Goal: Task Accomplishment & Management: Manage account settings

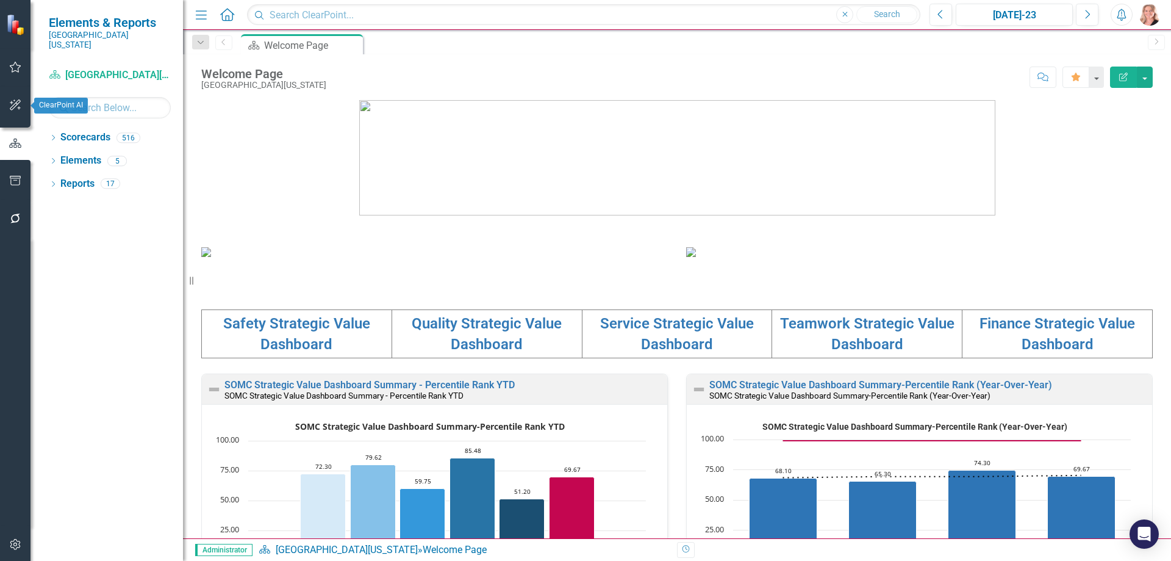
click at [27, 187] on button "button" at bounding box center [15, 181] width 27 height 26
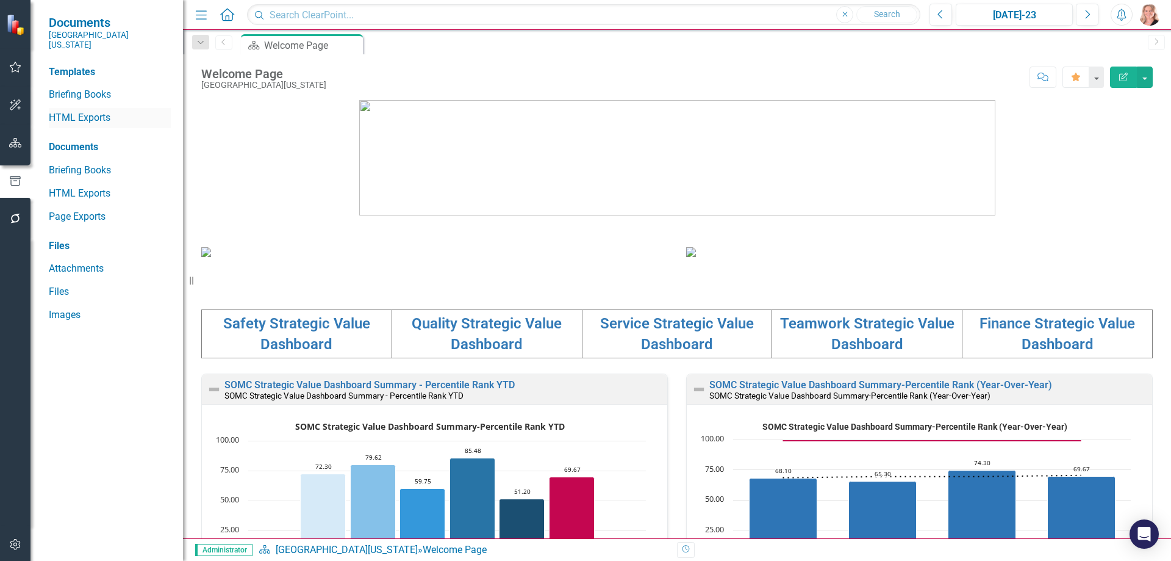
drag, startPoint x: 97, startPoint y: 116, endPoint x: 144, endPoint y: 110, distance: 47.3
click at [98, 115] on div "HTML Exports" at bounding box center [110, 118] width 122 height 20
click at [85, 111] on link "HTML Exports" at bounding box center [110, 118] width 122 height 14
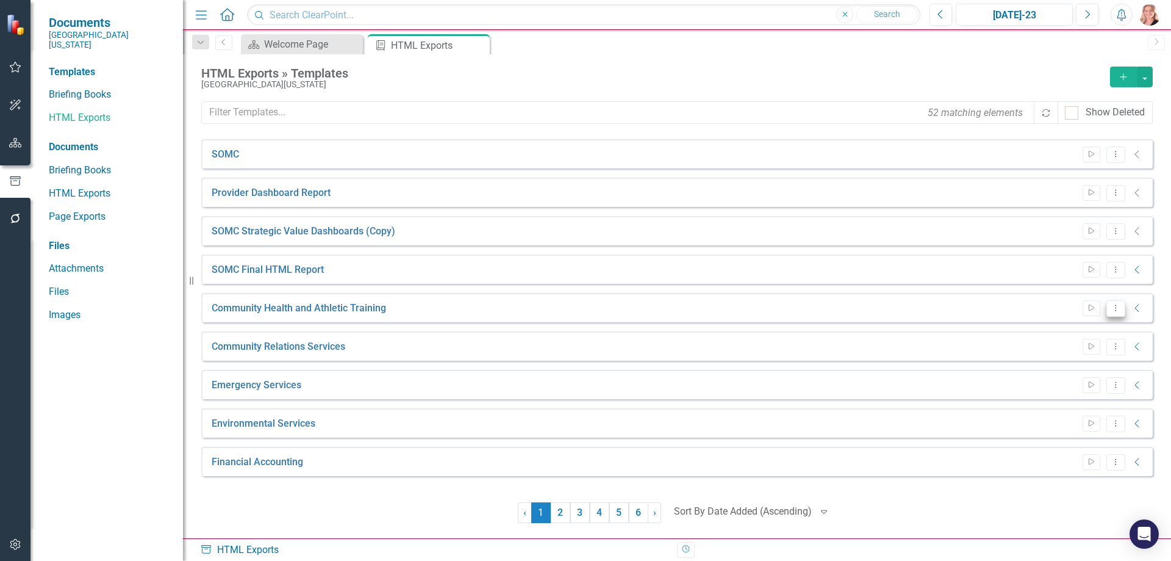
click at [1118, 307] on icon "Dropdown Menu" at bounding box center [1116, 308] width 10 height 8
click at [1082, 366] on link "Edit Edit Template" at bounding box center [1068, 373] width 113 height 23
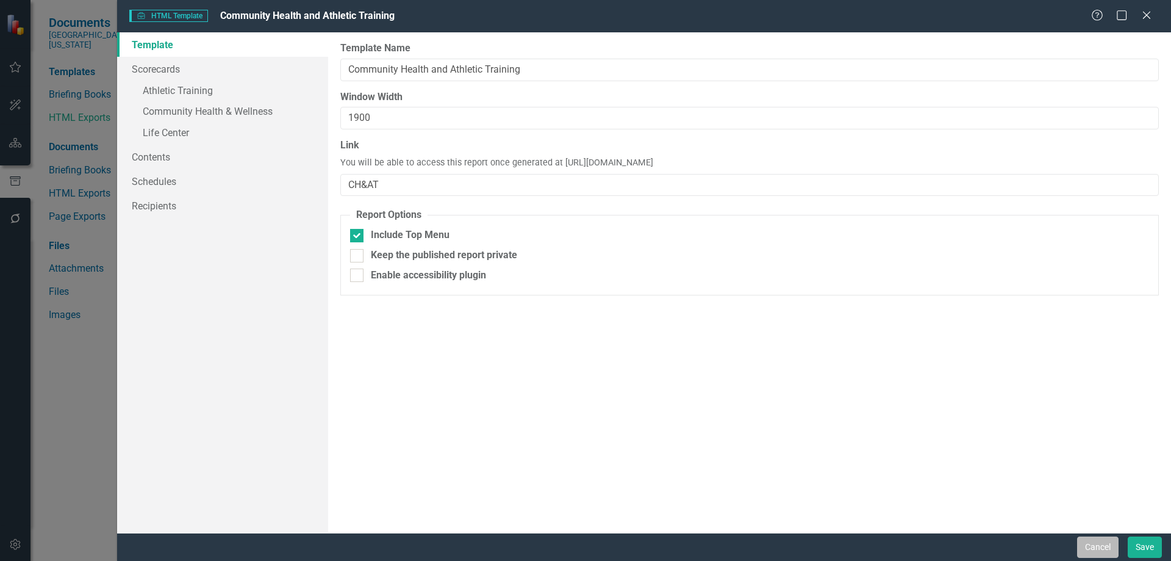
click at [1110, 550] on button "Cancel" at bounding box center [1097, 546] width 41 height 21
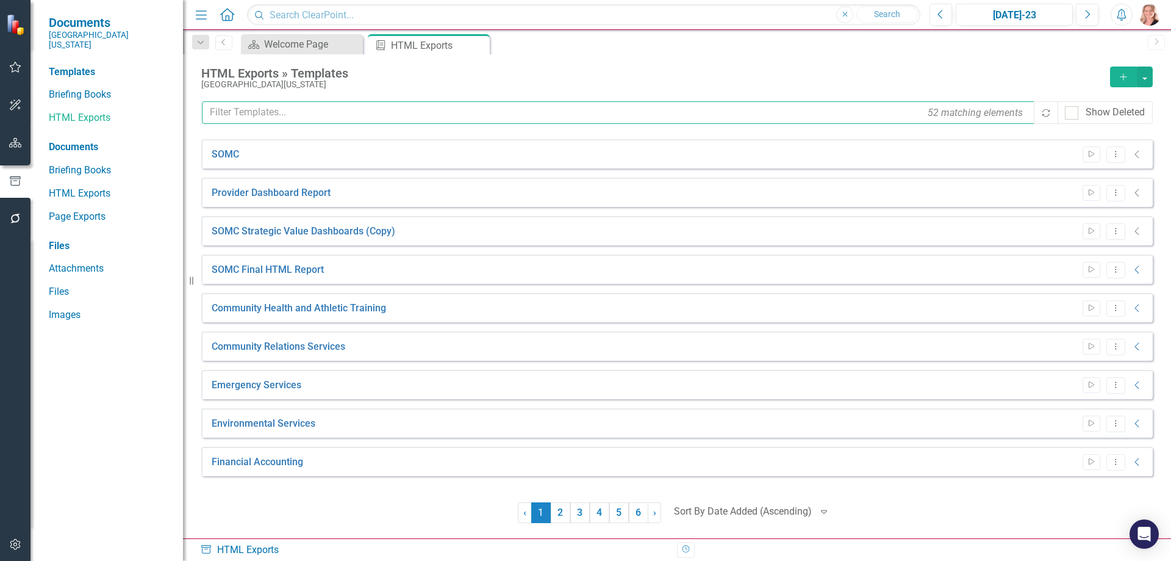
click at [328, 111] on input "text" at bounding box center [619, 112] width 834 height 23
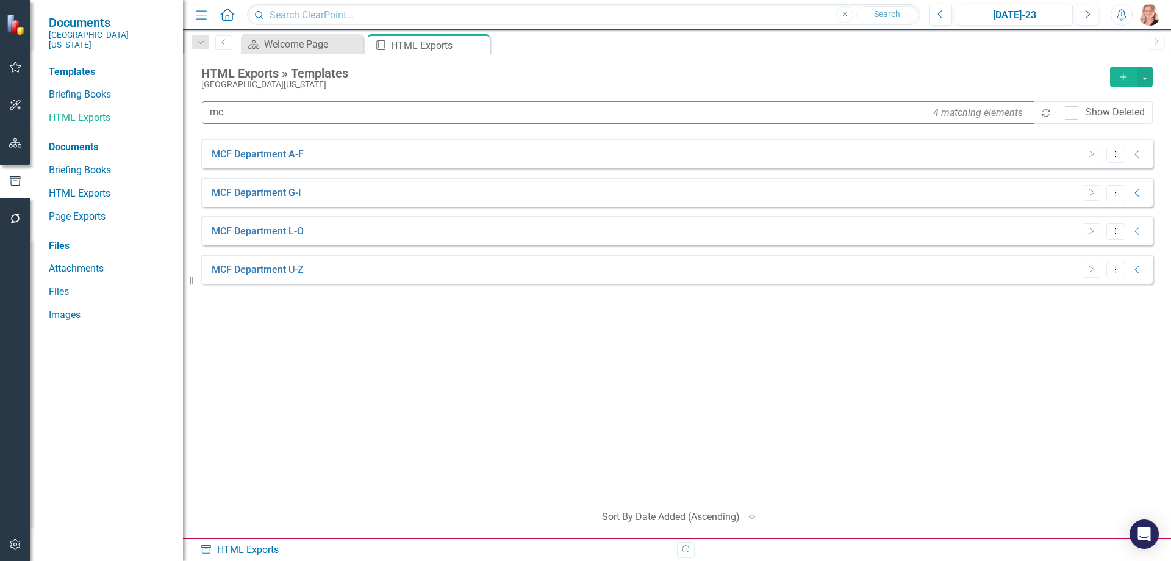
type input "m"
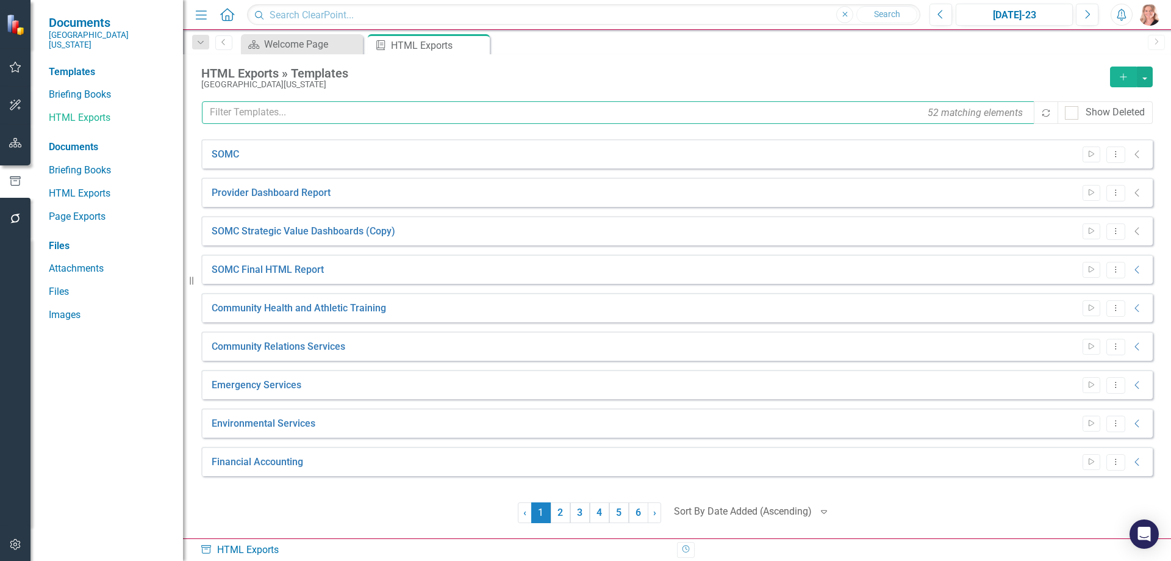
click at [484, 106] on input "text" at bounding box center [619, 112] width 834 height 23
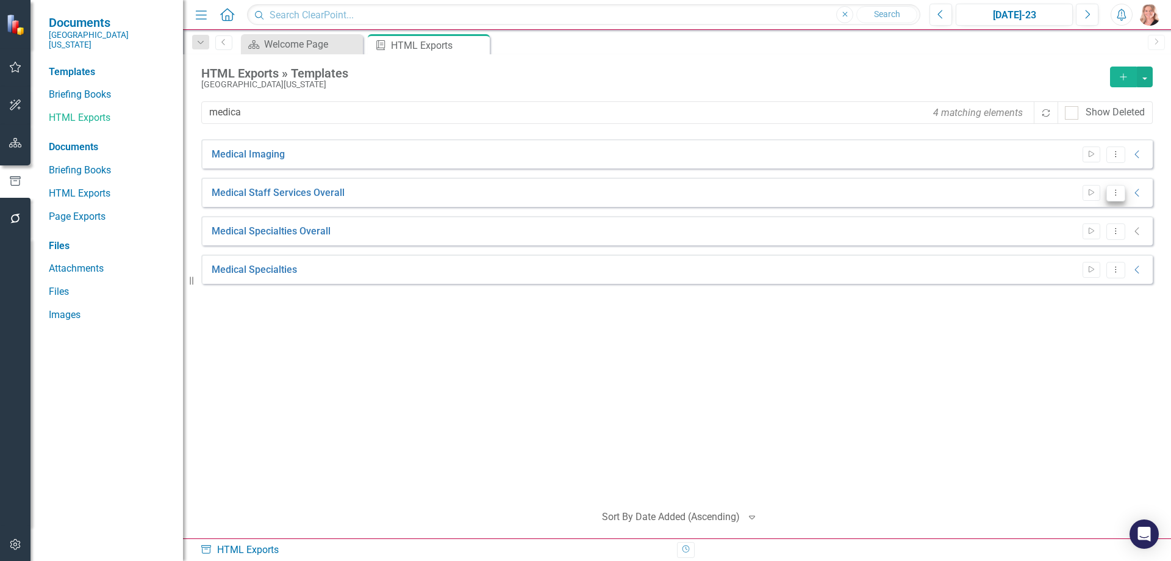
click at [1115, 194] on icon "Dropdown Menu" at bounding box center [1116, 193] width 10 height 8
click at [1073, 263] on link "Edit Edit Template" at bounding box center [1068, 258] width 113 height 23
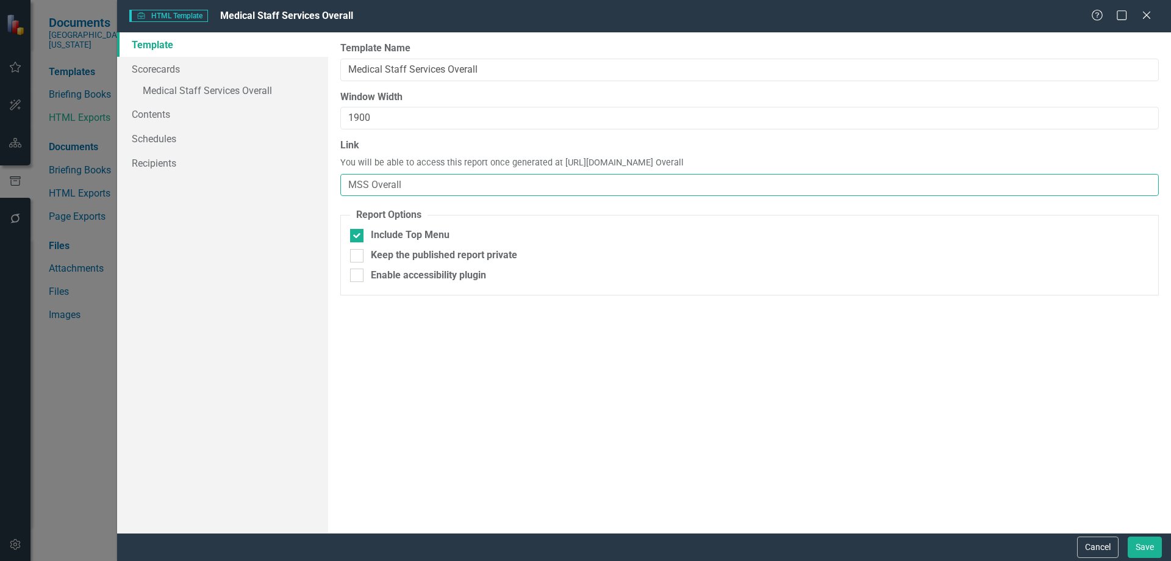
drag, startPoint x: 400, startPoint y: 180, endPoint x: 365, endPoint y: 179, distance: 35.4
click at [365, 179] on input "MSS Overall" at bounding box center [749, 185] width 819 height 23
click at [634, 158] on span "You will be able to access this report once generated at https://publish.clearp…" at bounding box center [511, 163] width 343 height 13
click at [780, 162] on div "Link You will be able to access this report once generated at https://publish.c…" at bounding box center [749, 166] width 819 height 57
drag, startPoint x: 781, startPoint y: 162, endPoint x: 558, endPoint y: 163, distance: 223.3
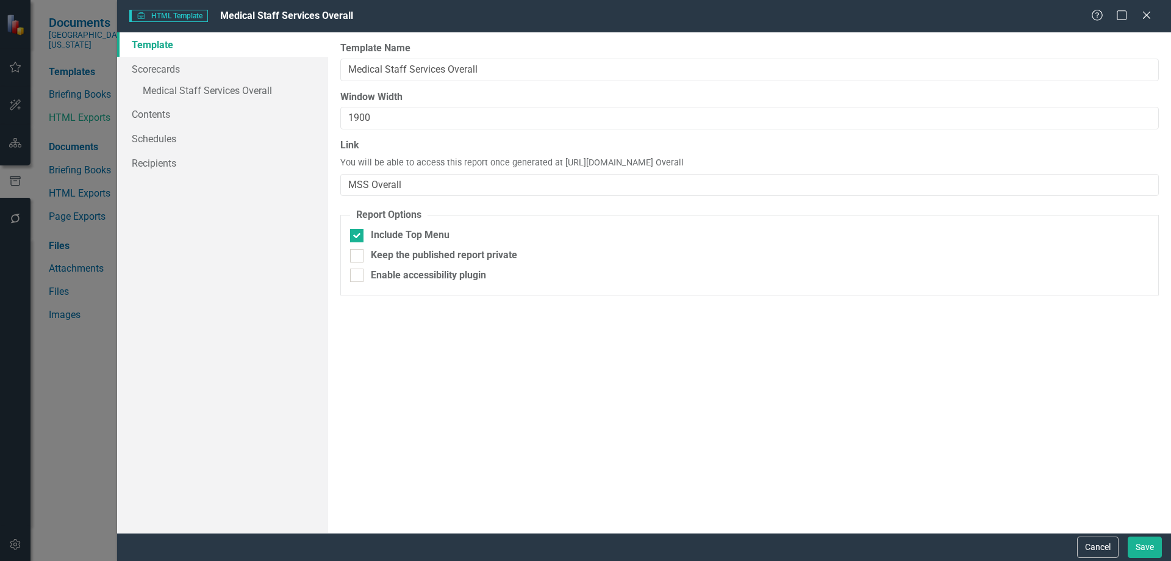
click at [558, 163] on div "Link You will be able to access this report once generated at https://publish.c…" at bounding box center [749, 166] width 819 height 57
copy span "https://publish.clearpointstrategy.com/7212/MSS Overall"
click at [1092, 543] on button "Cancel" at bounding box center [1097, 546] width 41 height 21
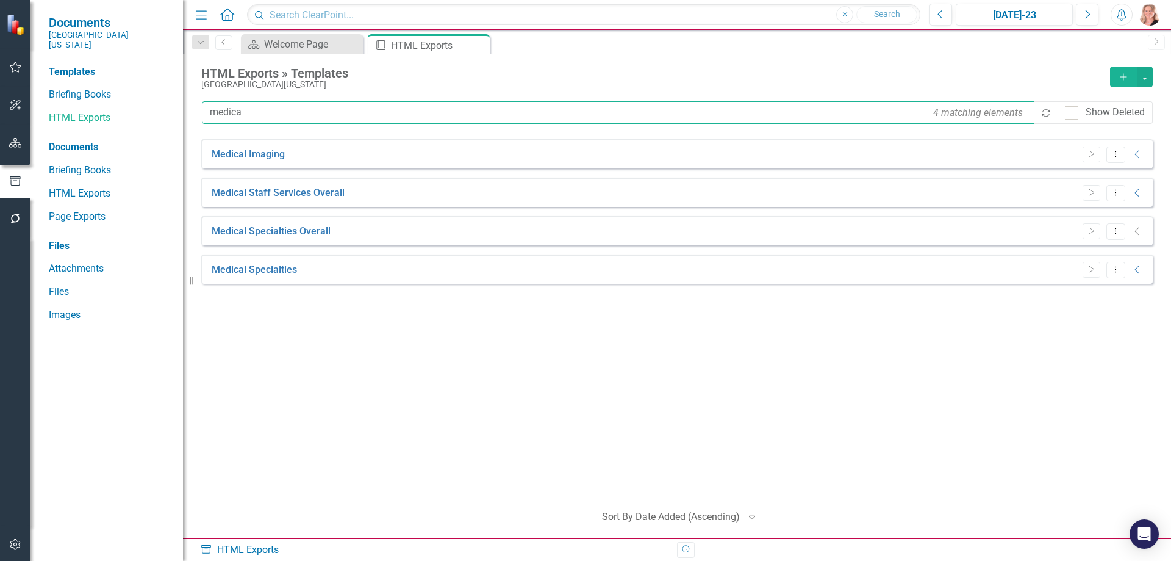
click at [265, 113] on input "medica" at bounding box center [619, 112] width 834 height 23
click at [263, 115] on input "medica" at bounding box center [619, 112] width 834 height 23
click at [1115, 193] on icon "Dropdown Menu" at bounding box center [1116, 193] width 10 height 8
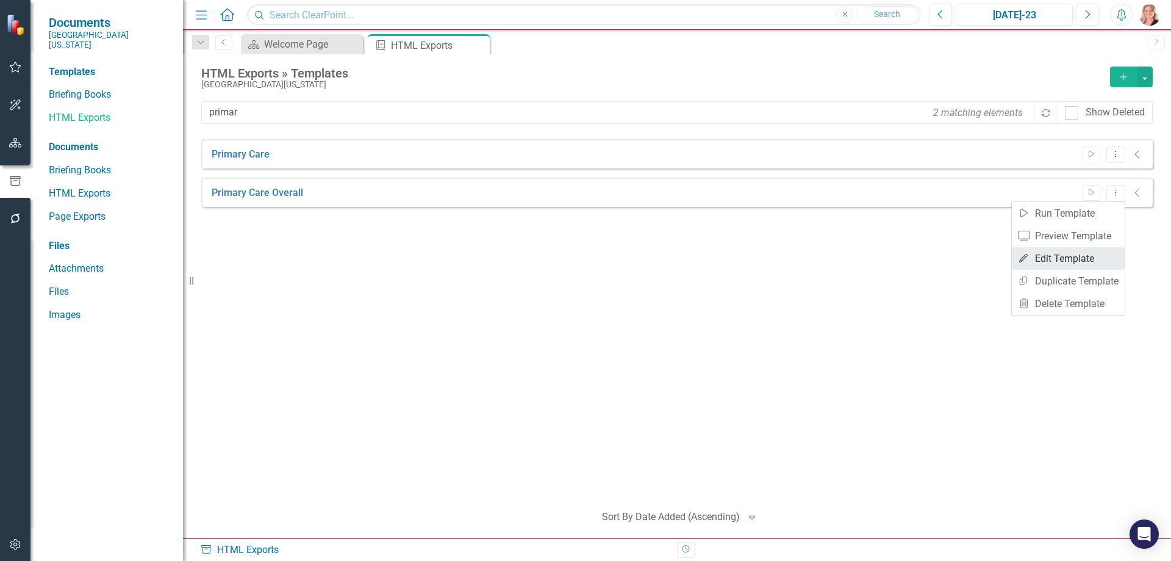
click at [1090, 250] on link "Edit Edit Template" at bounding box center [1068, 258] width 113 height 23
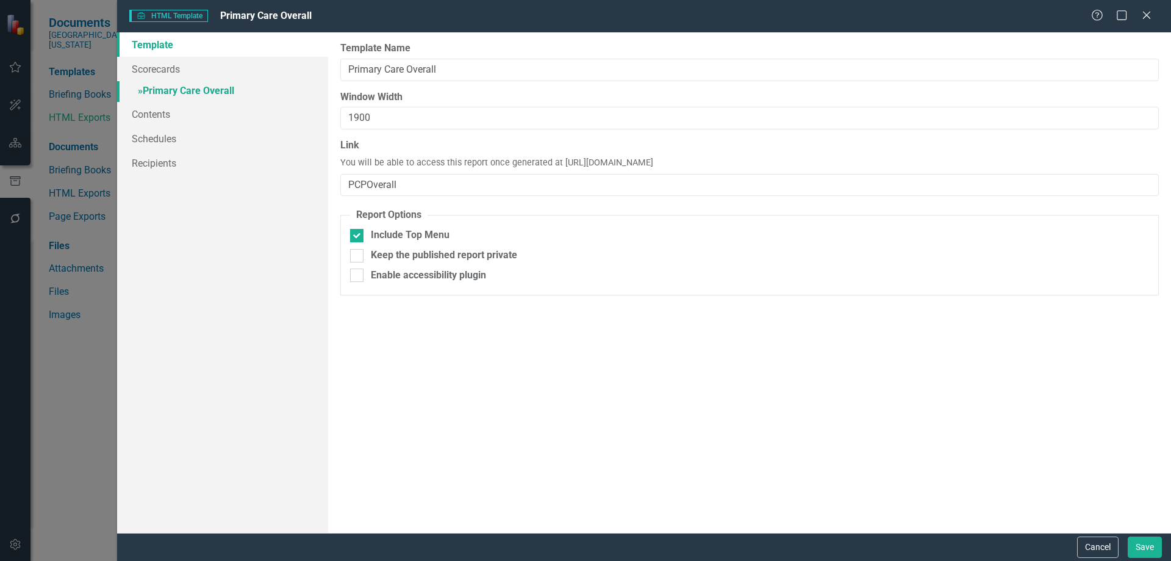
click at [222, 88] on link "» Primary Care Overall" at bounding box center [222, 91] width 211 height 21
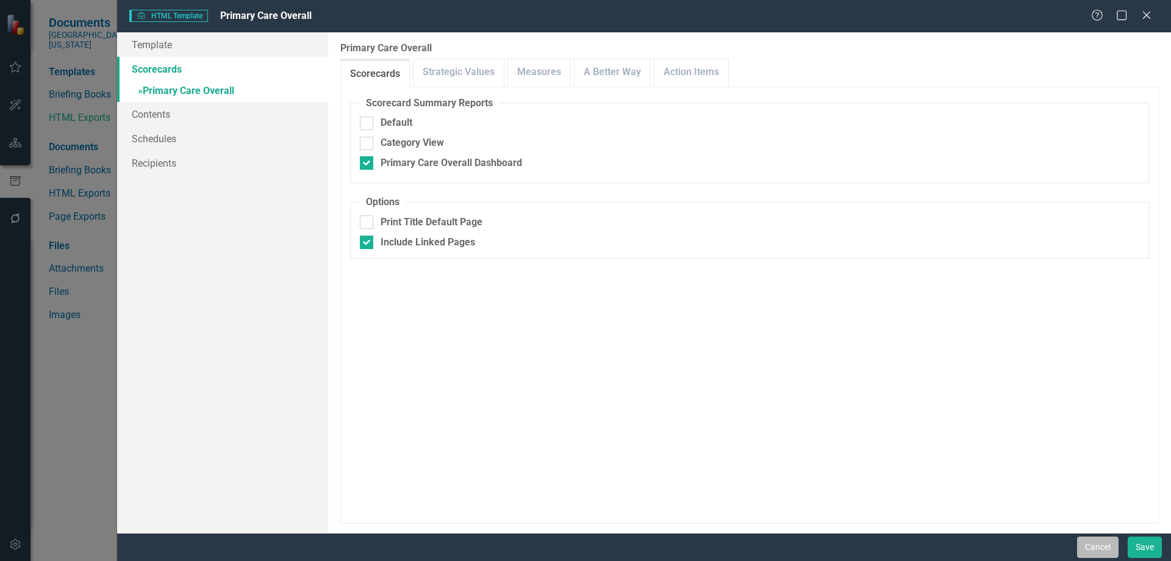
click at [1079, 547] on button "Cancel" at bounding box center [1097, 546] width 41 height 21
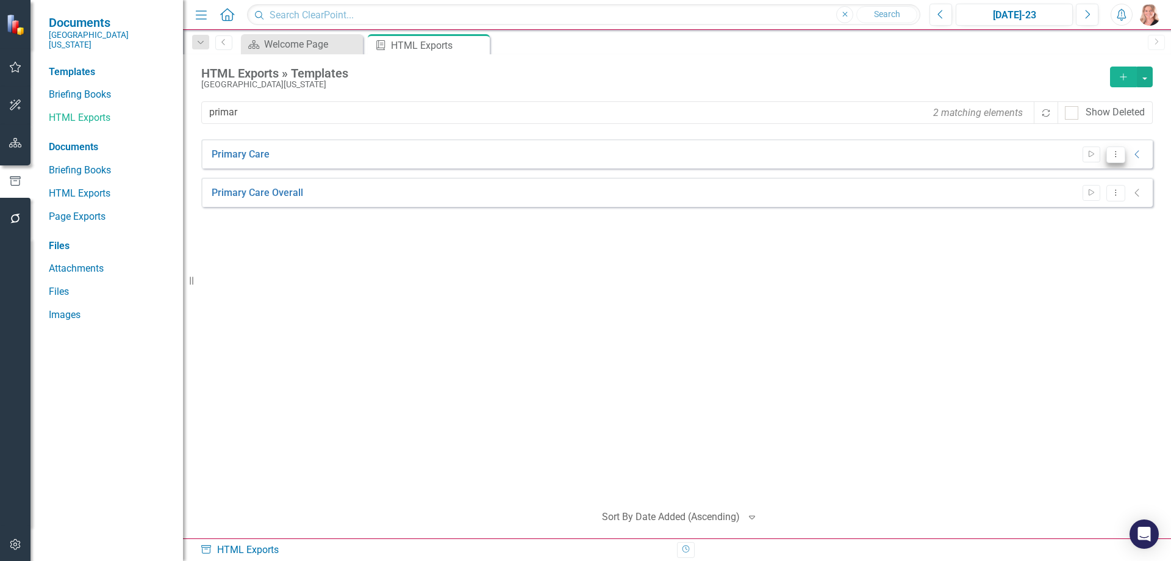
click at [1115, 157] on icon "Dropdown Menu" at bounding box center [1116, 154] width 10 height 8
click at [1063, 226] on link "Edit Edit Template" at bounding box center [1068, 220] width 113 height 23
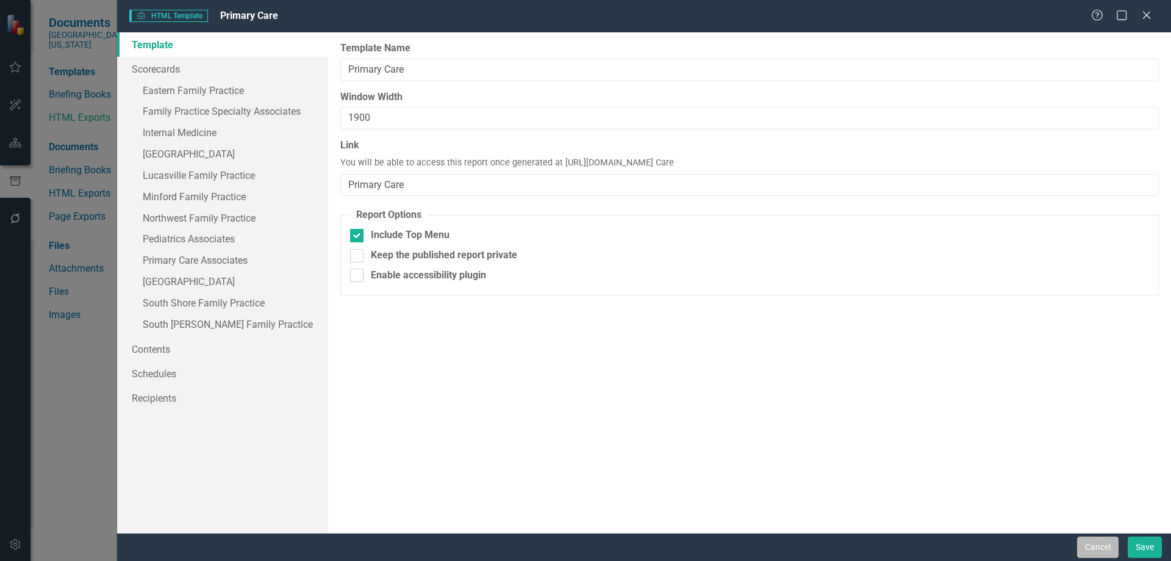
click at [1109, 550] on button "Cancel" at bounding box center [1097, 546] width 41 height 21
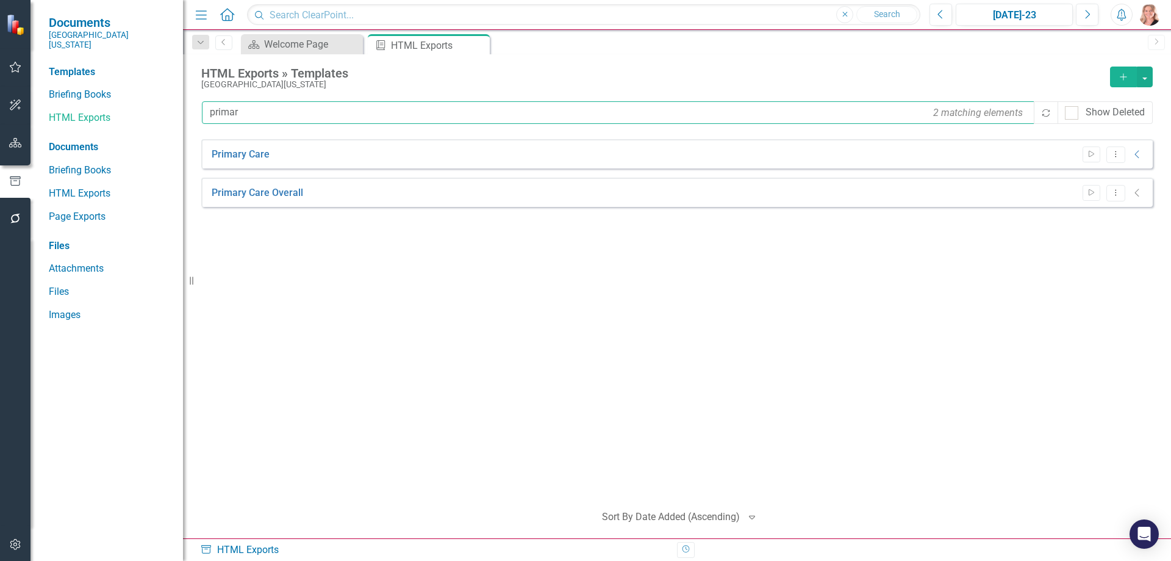
click at [264, 112] on input "primar" at bounding box center [619, 112] width 834 height 23
click at [1120, 195] on icon "Dropdown Menu" at bounding box center [1116, 193] width 10 height 8
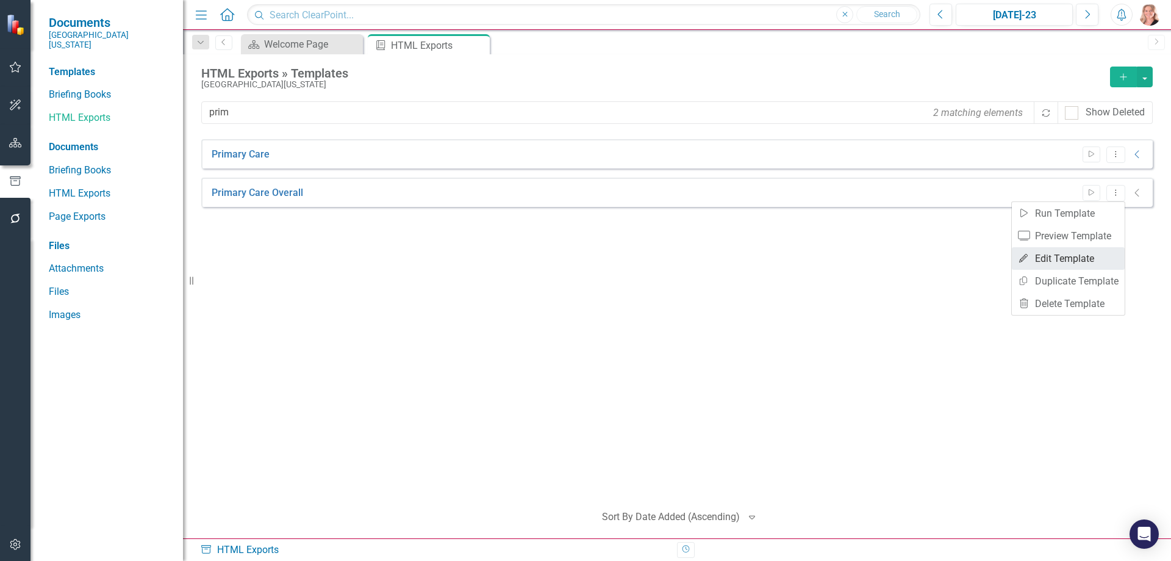
click at [1060, 254] on link "Edit Edit Template" at bounding box center [1068, 258] width 113 height 23
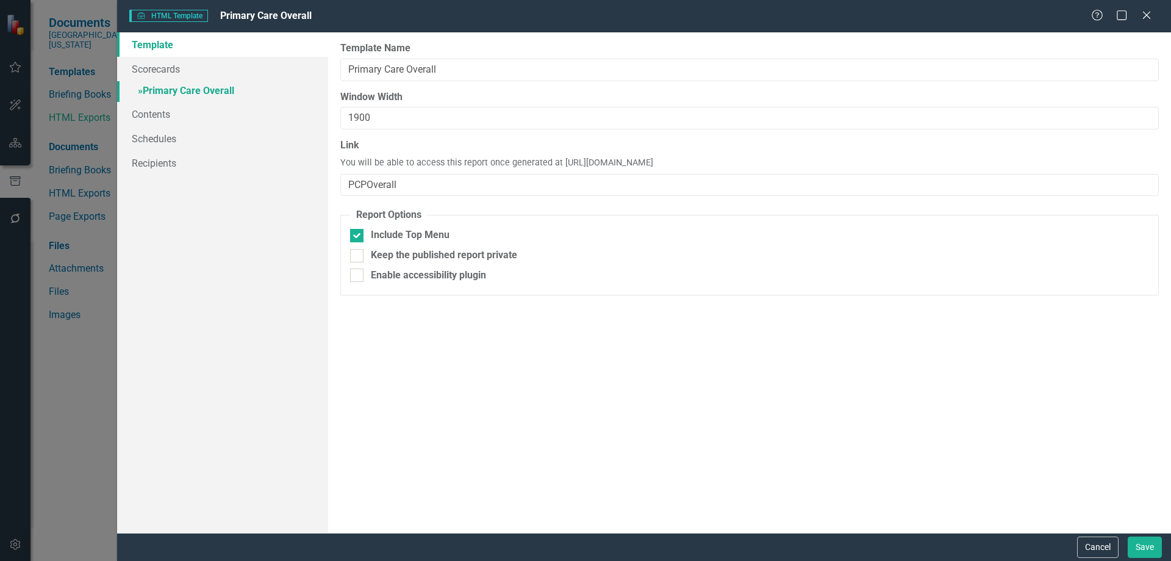
click at [198, 86] on link "» Primary Care Overall" at bounding box center [222, 91] width 211 height 21
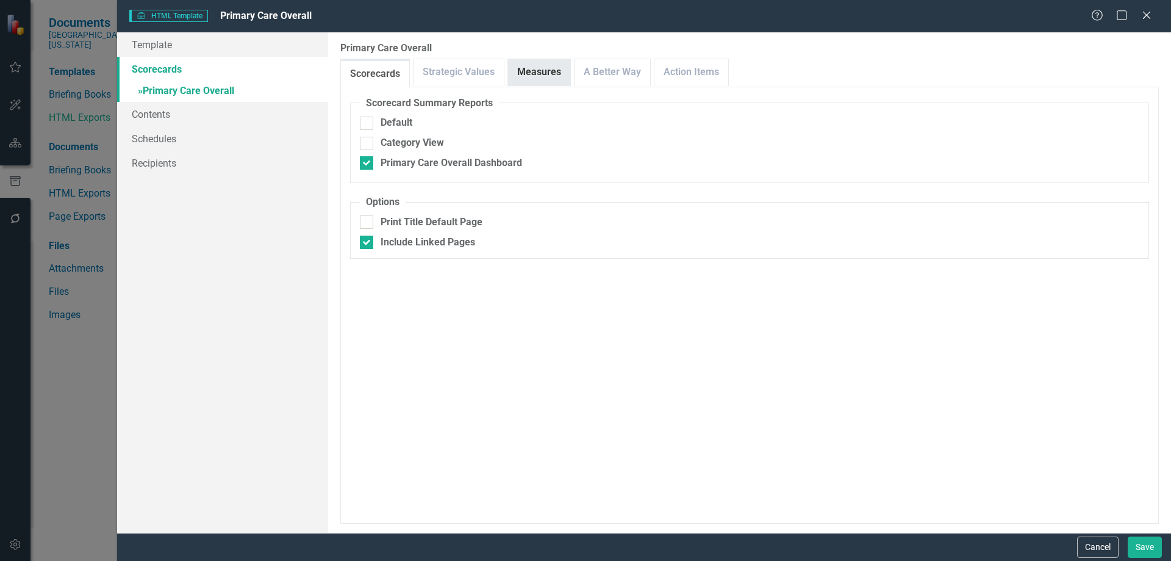
click at [545, 69] on link "Measures" at bounding box center [539, 72] width 62 height 26
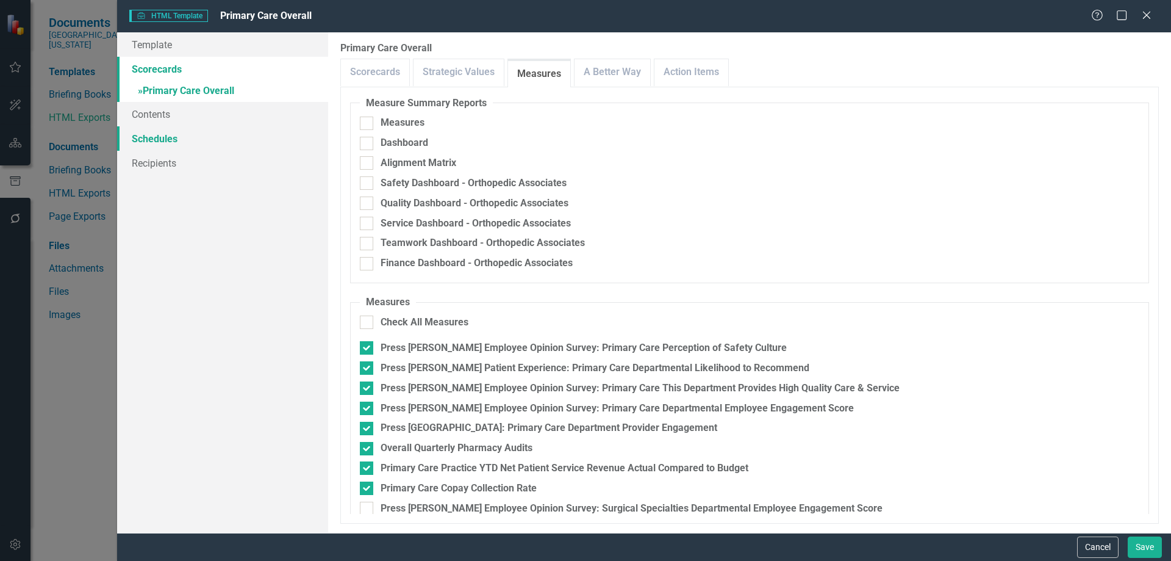
click at [196, 140] on link "Schedules" at bounding box center [222, 138] width 211 height 24
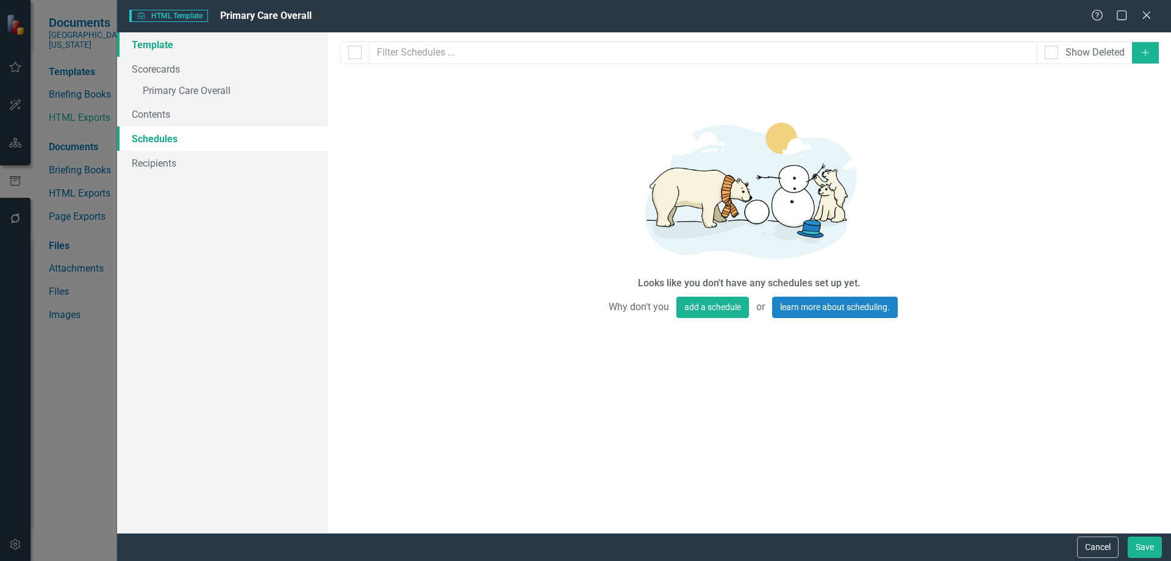
click at [165, 45] on link "Template" at bounding box center [222, 44] width 211 height 24
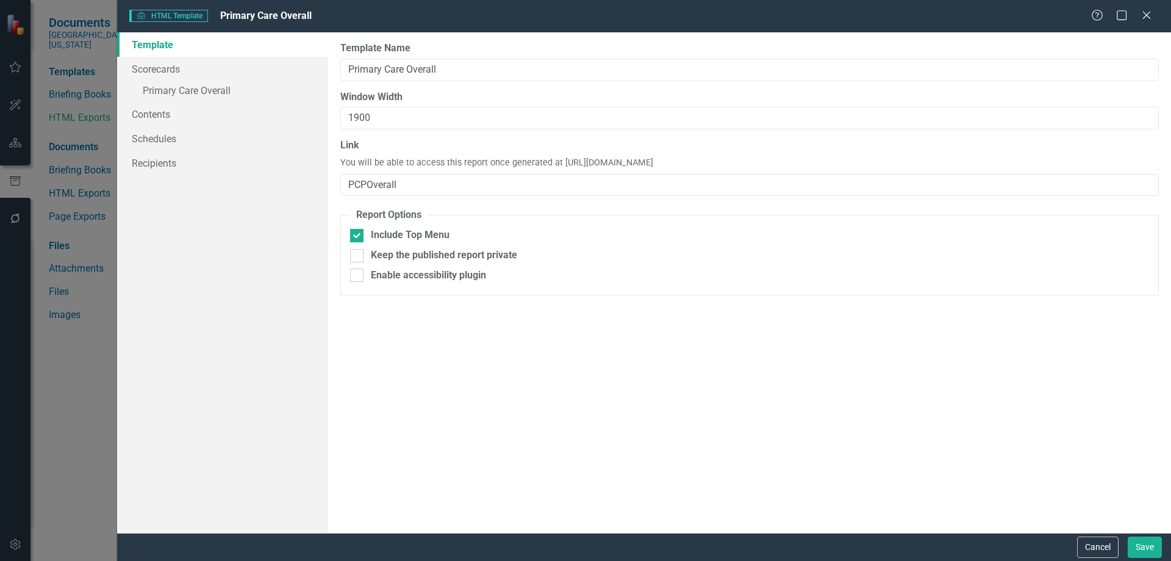
drag, startPoint x: 777, startPoint y: 162, endPoint x: 558, endPoint y: 164, distance: 219.0
click at [558, 164] on span "You will be able to access this report once generated at https://publish.clearp…" at bounding box center [496, 163] width 313 height 13
copy span "https://publish.clearpointstrategy.com/7212/PCPOverall"
click at [1088, 546] on button "Cancel" at bounding box center [1097, 546] width 41 height 21
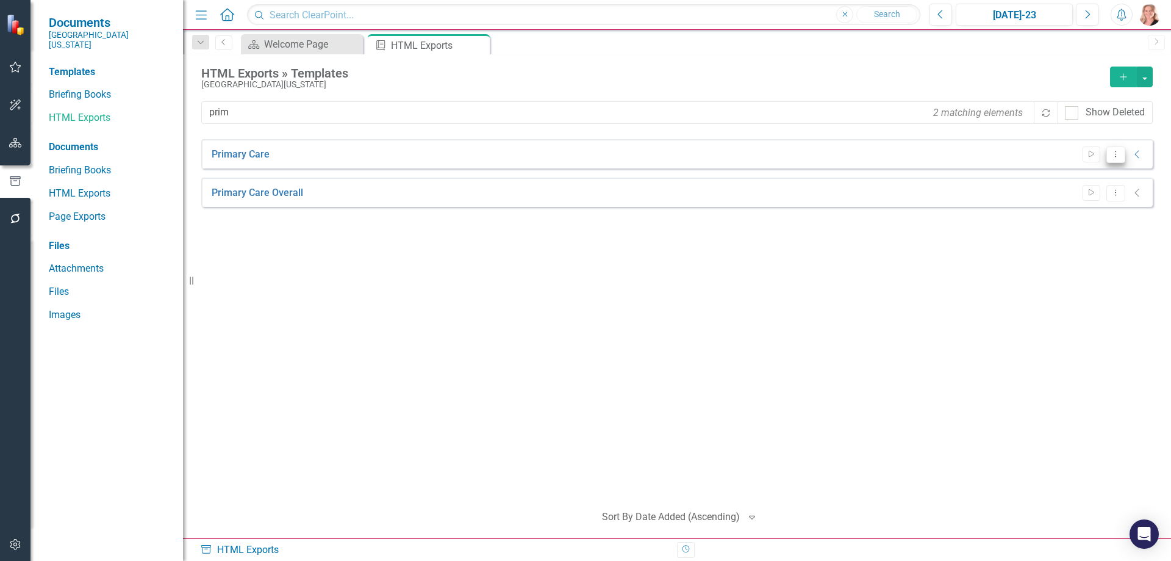
click at [1113, 159] on button "Dropdown Menu" at bounding box center [1116, 154] width 19 height 16
click at [1069, 218] on link "Edit Edit Template" at bounding box center [1068, 220] width 113 height 23
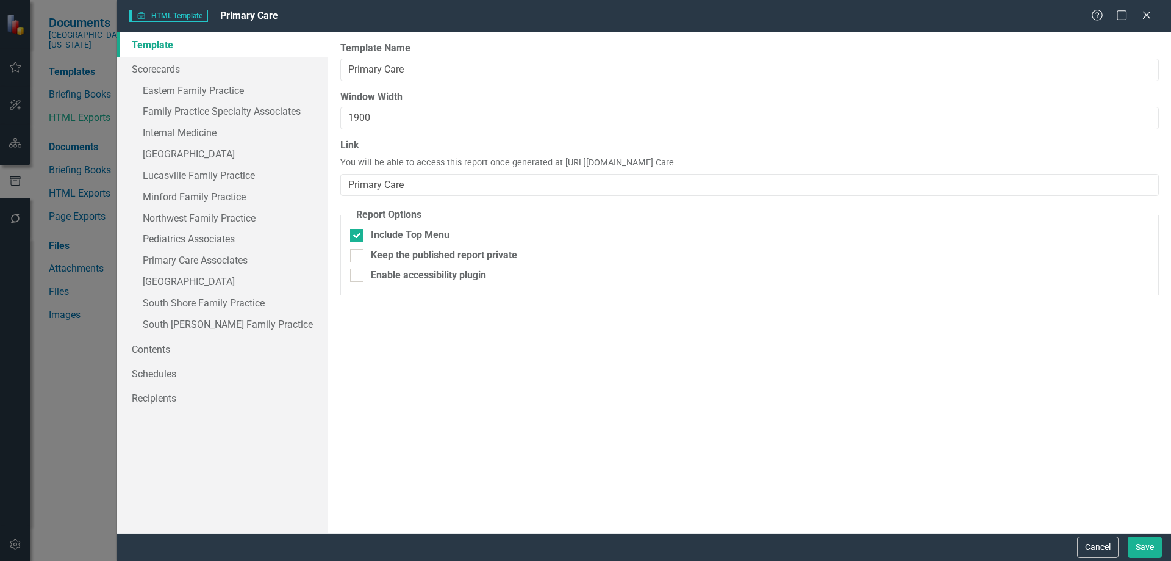
drag, startPoint x: 788, startPoint y: 160, endPoint x: 559, endPoint y: 157, distance: 228.8
click at [559, 157] on div "Link You will be able to access this report once generated at https://publish.c…" at bounding box center [749, 166] width 819 height 57
copy span "https://publish.clearpointstrategy.com/7212/Primary Care"
click at [1104, 547] on button "Cancel" at bounding box center [1097, 546] width 41 height 21
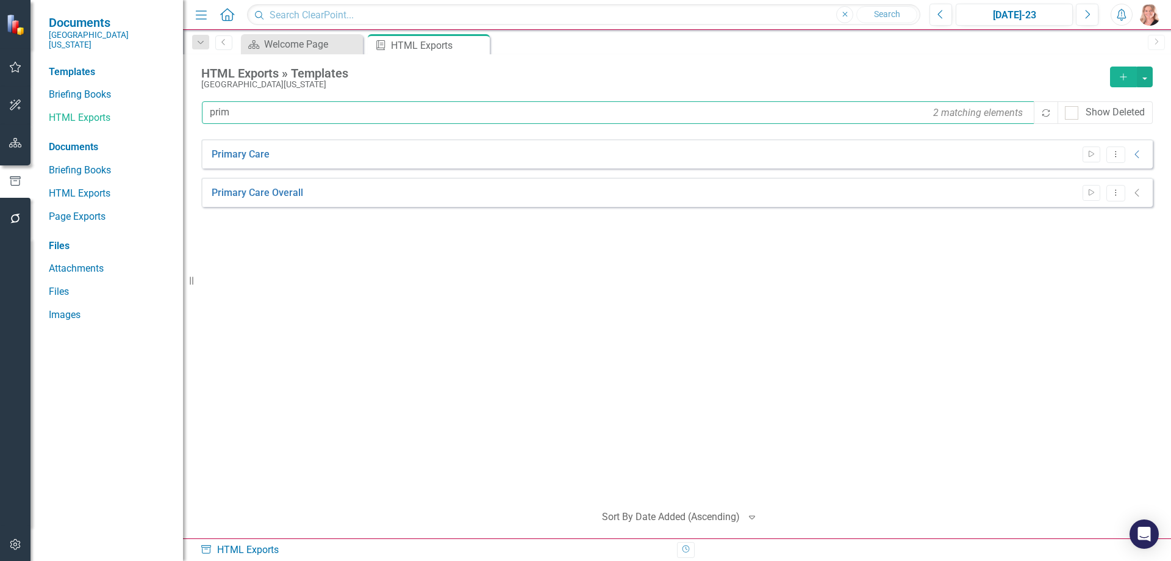
click at [272, 117] on input "prim" at bounding box center [619, 112] width 834 height 23
click at [1113, 237] on button "Dropdown Menu" at bounding box center [1116, 231] width 19 height 16
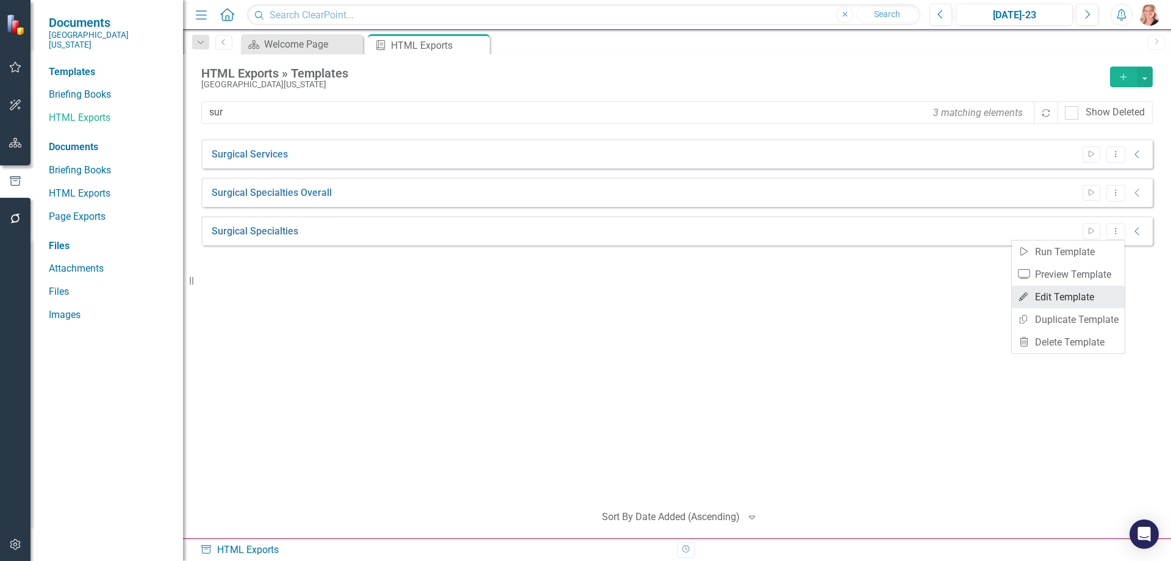
click at [1052, 297] on link "Edit Edit Template" at bounding box center [1068, 297] width 113 height 23
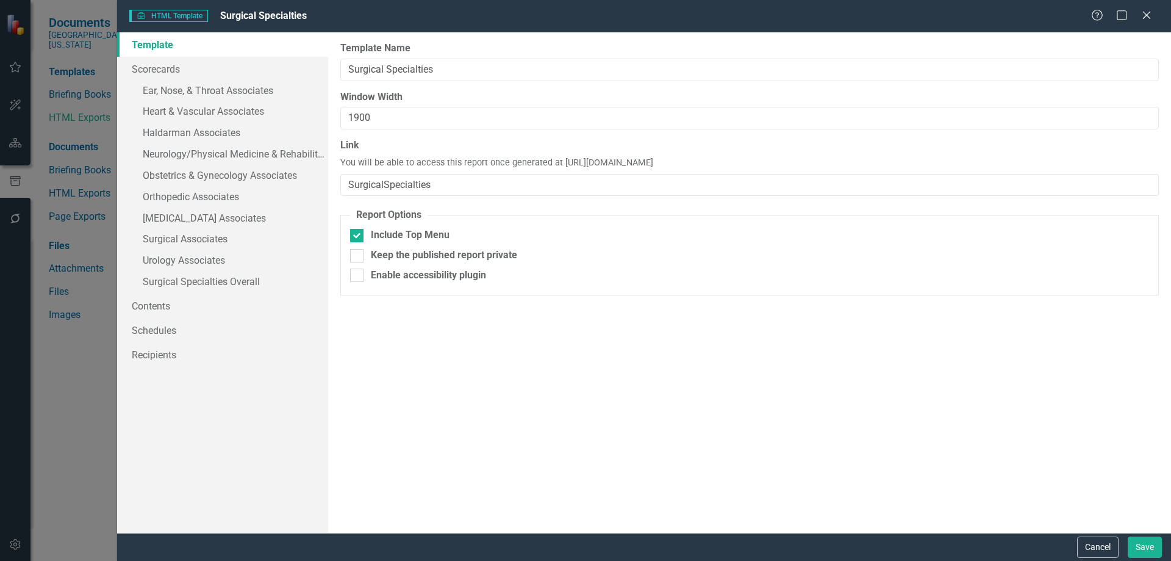
drag, startPoint x: 808, startPoint y: 164, endPoint x: 559, endPoint y: 159, distance: 249.0
click at [559, 159] on div "Link You will be able to access this report once generated at https://publish.c…" at bounding box center [749, 166] width 819 height 57
copy span "https://publish.clearpointstrategy.com/7212/SurgicalSpecialties"
click at [1087, 544] on button "Cancel" at bounding box center [1097, 546] width 41 height 21
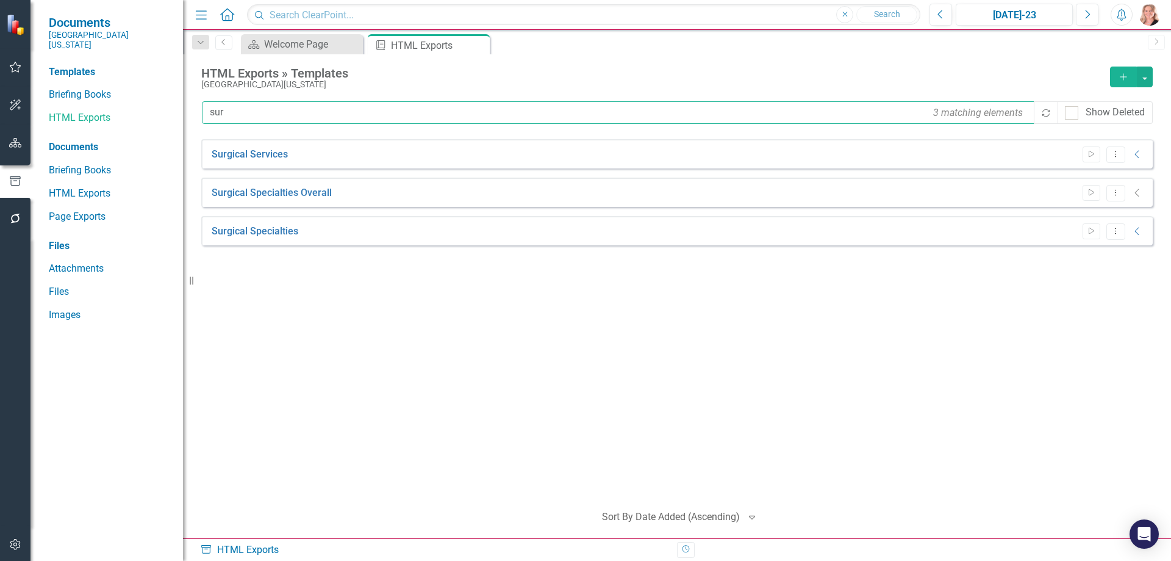
click at [243, 113] on input "sur" at bounding box center [619, 112] width 834 height 23
type input "medi"
click at [1117, 273] on button "Dropdown Menu" at bounding box center [1116, 270] width 19 height 16
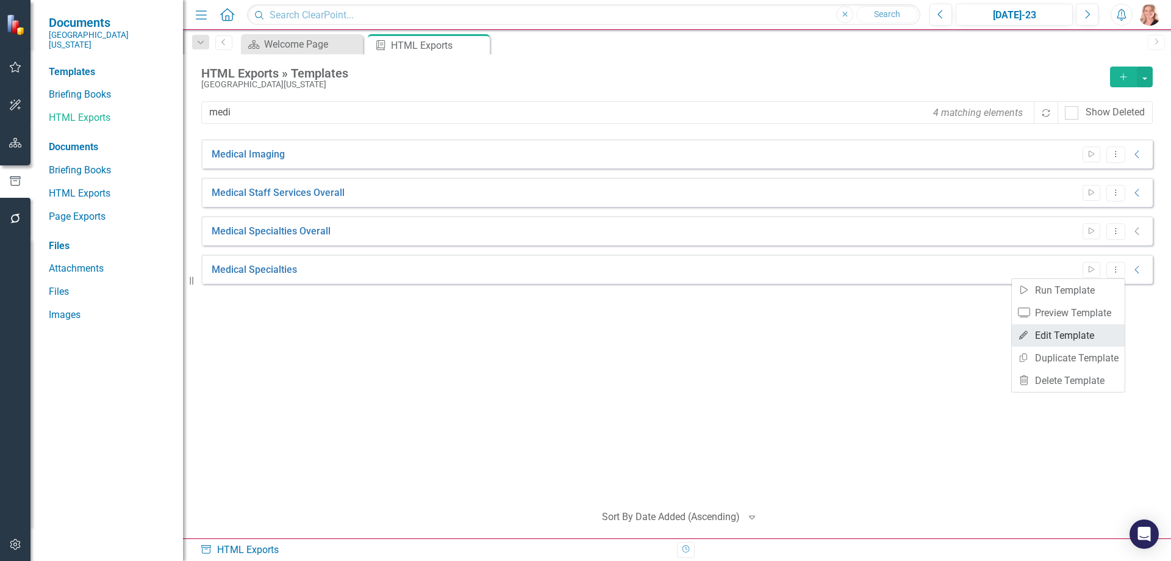
click at [1073, 339] on link "Edit Edit Template" at bounding box center [1068, 335] width 113 height 23
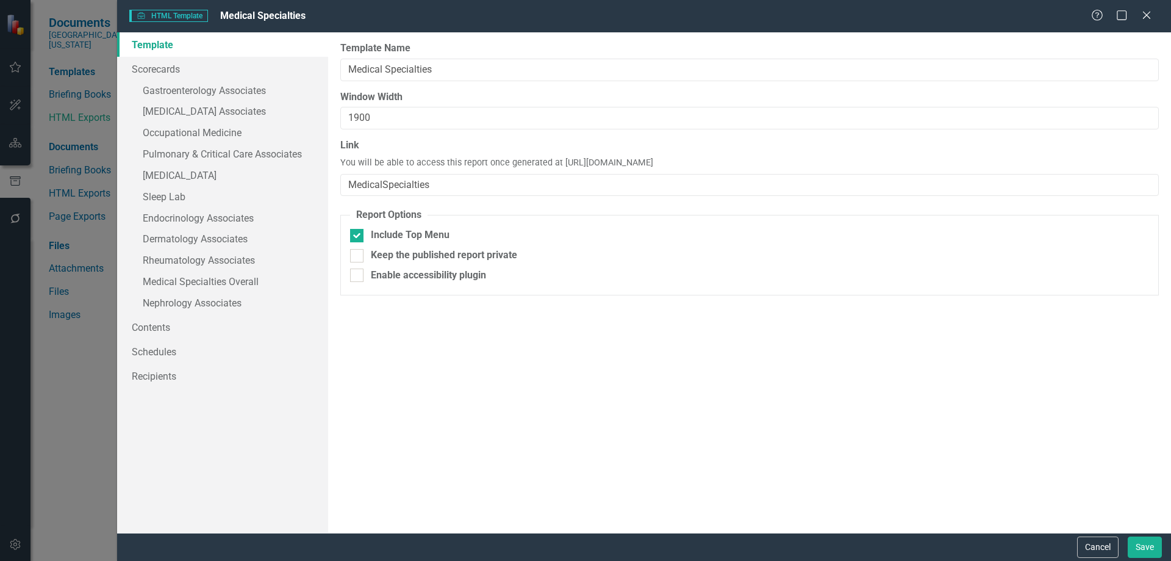
drag, startPoint x: 813, startPoint y: 163, endPoint x: 559, endPoint y: 163, distance: 253.2
click at [559, 163] on div "Link You will be able to access this report once generated at https://publish.c…" at bounding box center [749, 166] width 819 height 57
copy span "https://publish.clearpointstrategy.com/7212/MedicalSpecialties"
click at [1094, 552] on button "Cancel" at bounding box center [1097, 546] width 41 height 21
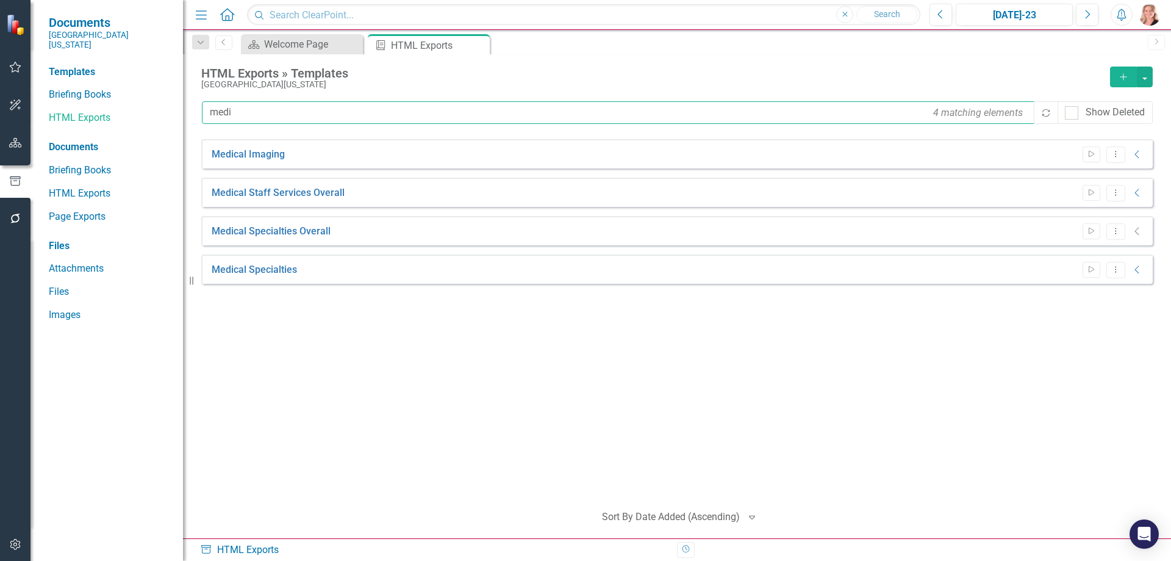
click at [247, 113] on input "medi" at bounding box center [619, 112] width 834 height 23
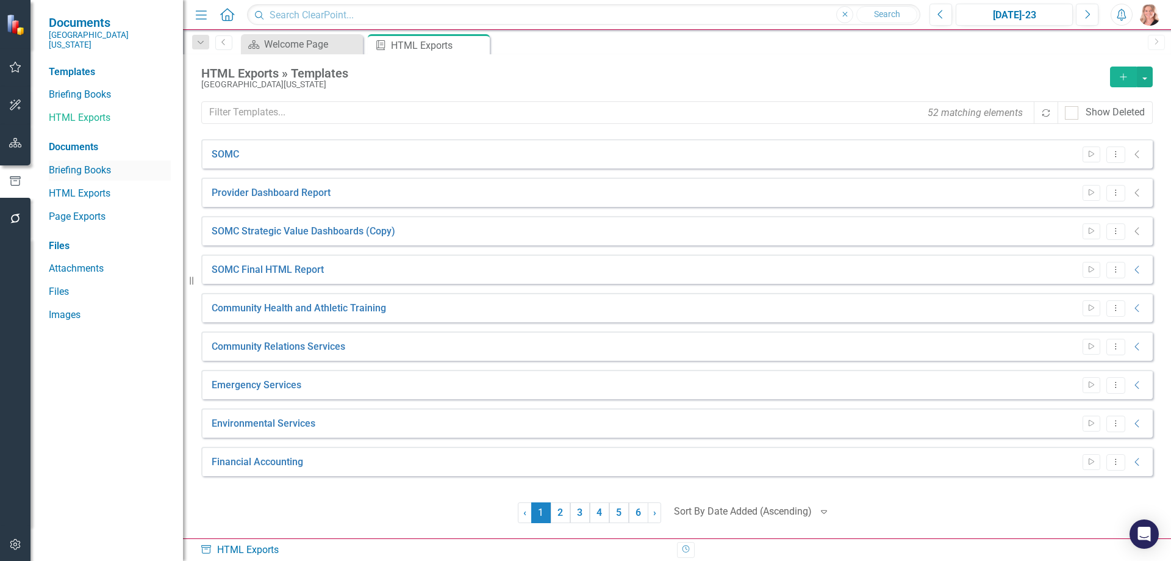
click at [99, 164] on link "Briefing Books" at bounding box center [110, 171] width 122 height 14
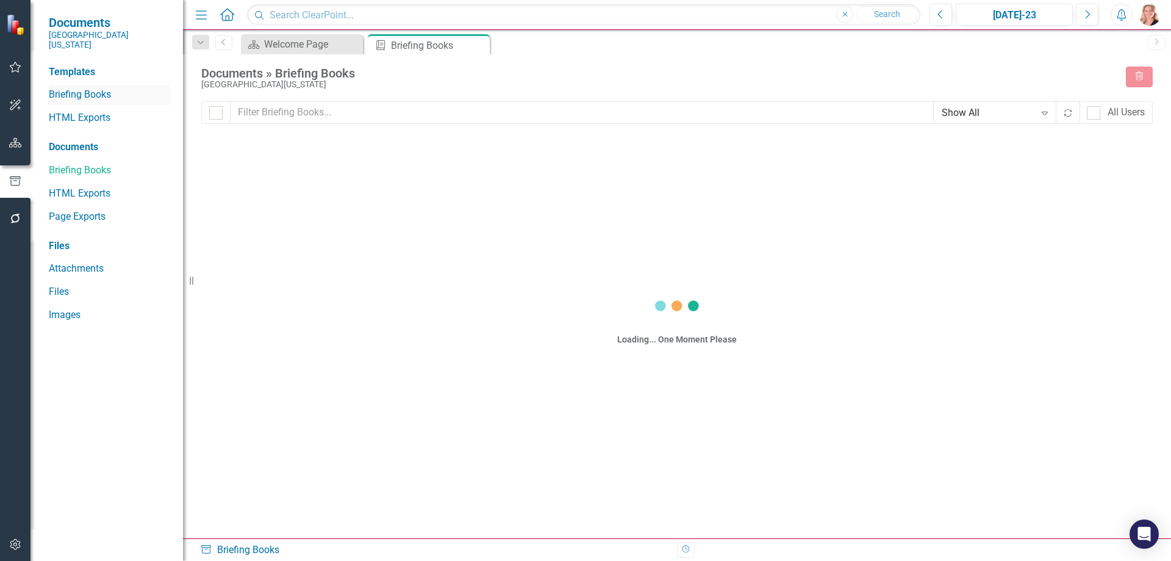
click at [85, 88] on link "Briefing Books" at bounding box center [110, 95] width 122 height 14
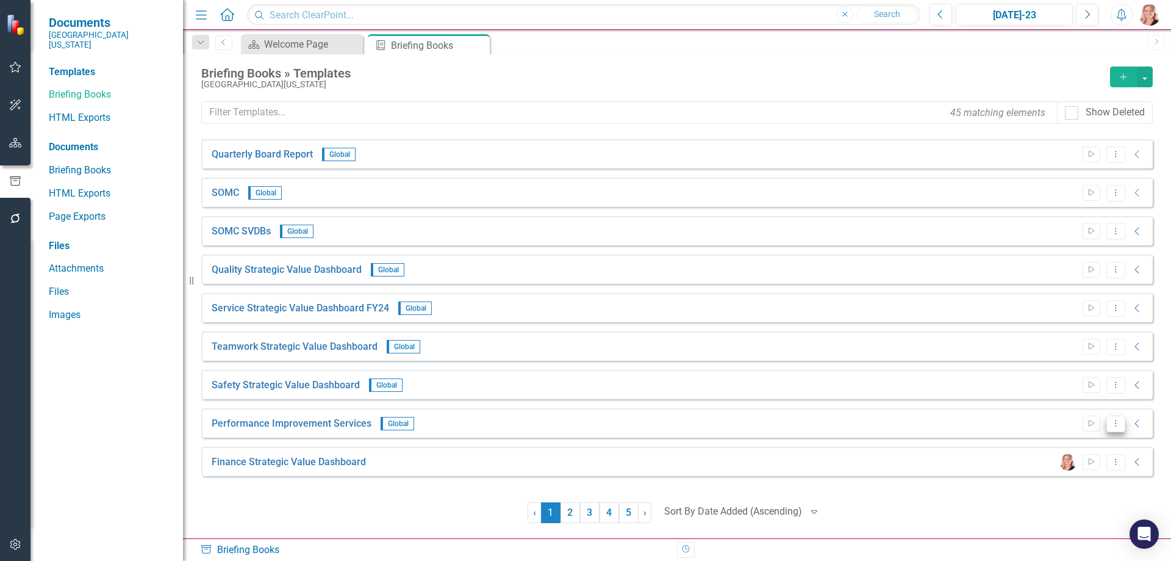
click at [1111, 426] on icon "Dropdown Menu" at bounding box center [1116, 423] width 10 height 8
click at [1062, 486] on link "Edit Edit Template" at bounding box center [1068, 489] width 113 height 23
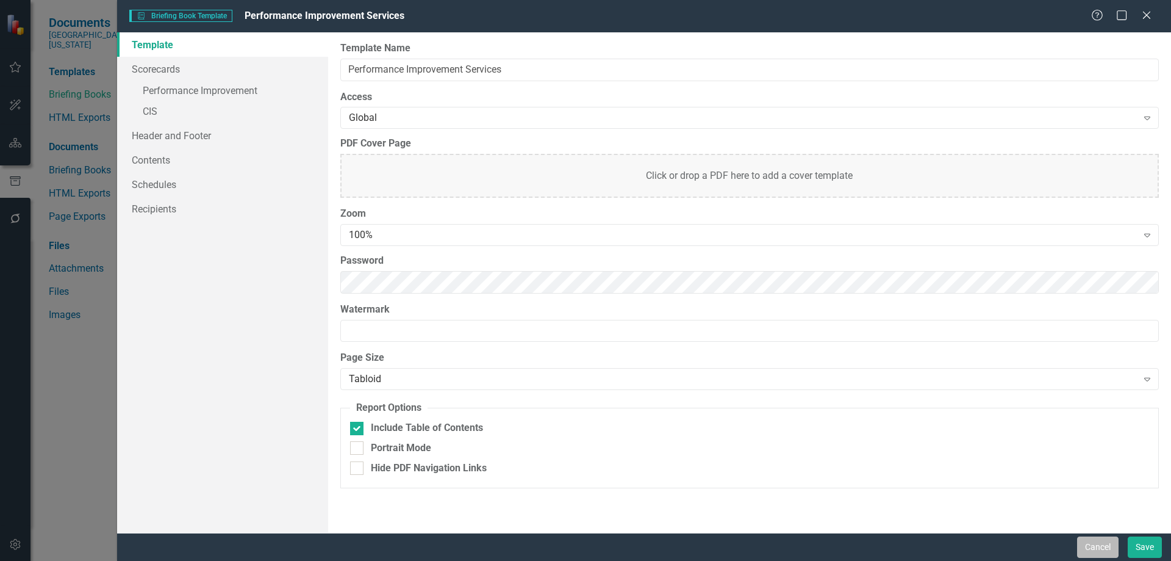
click at [1094, 548] on button "Cancel" at bounding box center [1097, 546] width 41 height 21
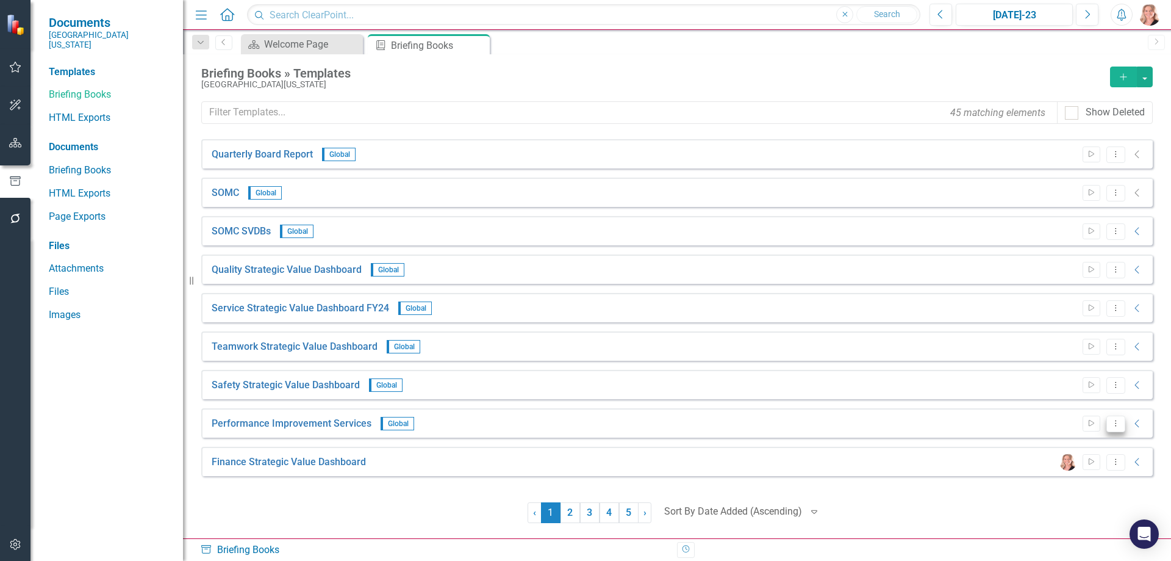
click at [1112, 425] on icon "Dropdown Menu" at bounding box center [1116, 423] width 10 height 8
click at [1096, 440] on link "Start Run Template" at bounding box center [1068, 444] width 113 height 23
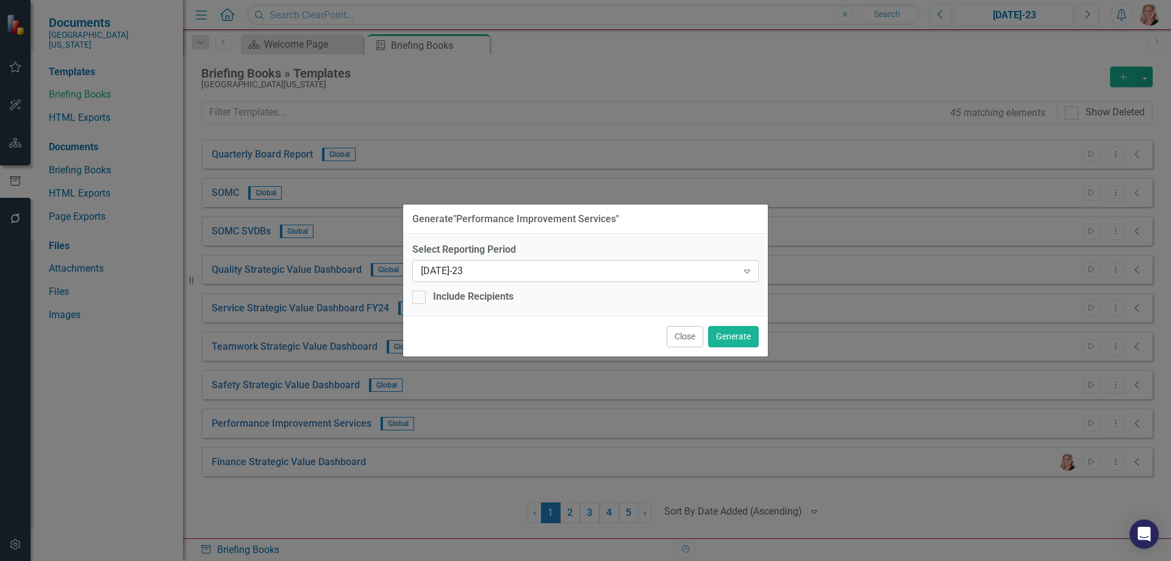
click at [750, 271] on icon "Expand" at bounding box center [747, 271] width 12 height 10
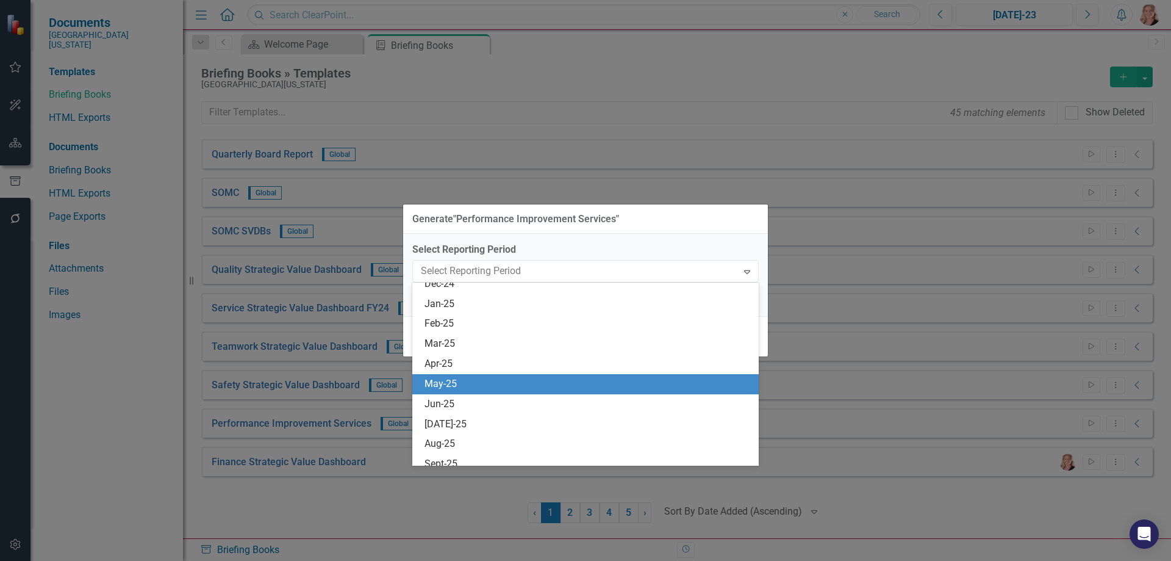
scroll to position [827, 0]
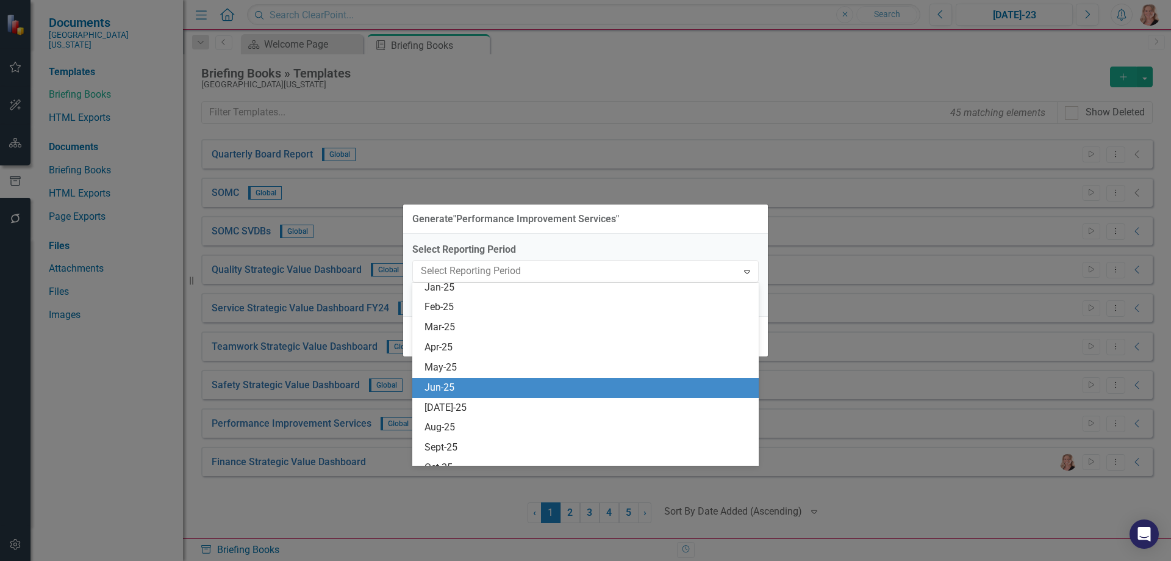
click at [544, 384] on div "Jun-25" at bounding box center [588, 388] width 327 height 14
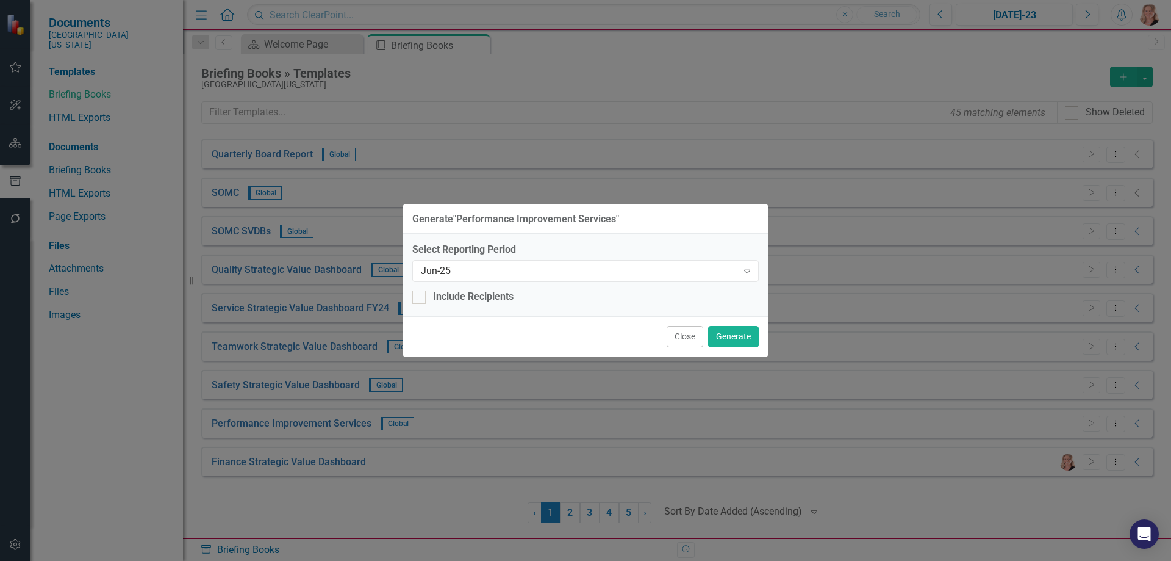
click at [679, 340] on button "Close" at bounding box center [685, 336] width 37 height 21
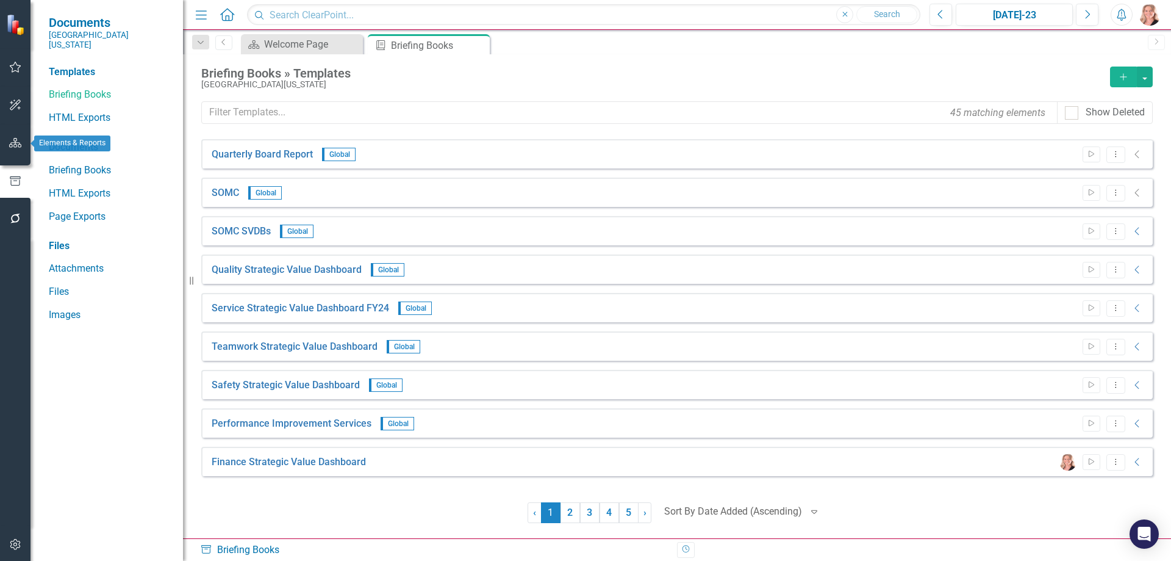
click at [7, 138] on button "button" at bounding box center [15, 144] width 27 height 26
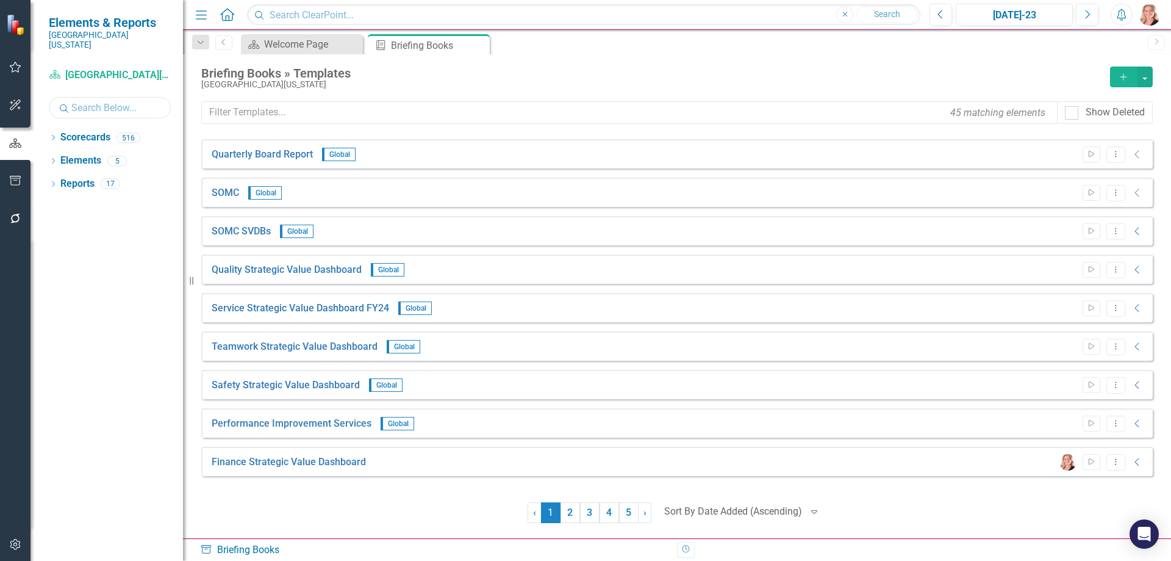
click at [84, 98] on input "text" at bounding box center [110, 107] width 122 height 21
type input "perf"
click at [54, 135] on icon at bounding box center [53, 137] width 3 height 5
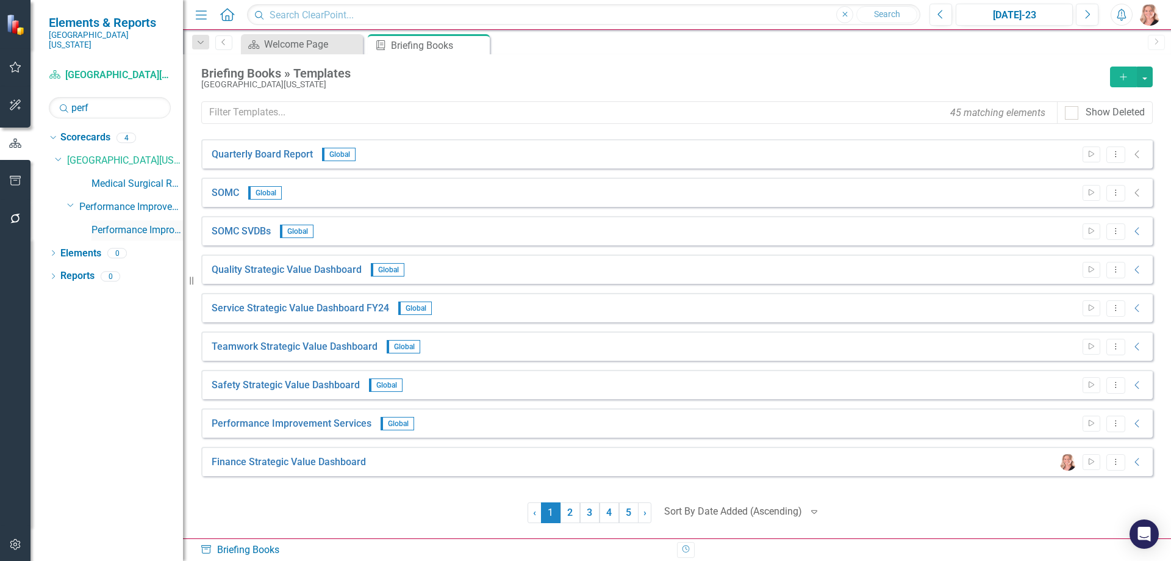
click at [129, 223] on link "Performance Improvement" at bounding box center [138, 230] width 92 height 14
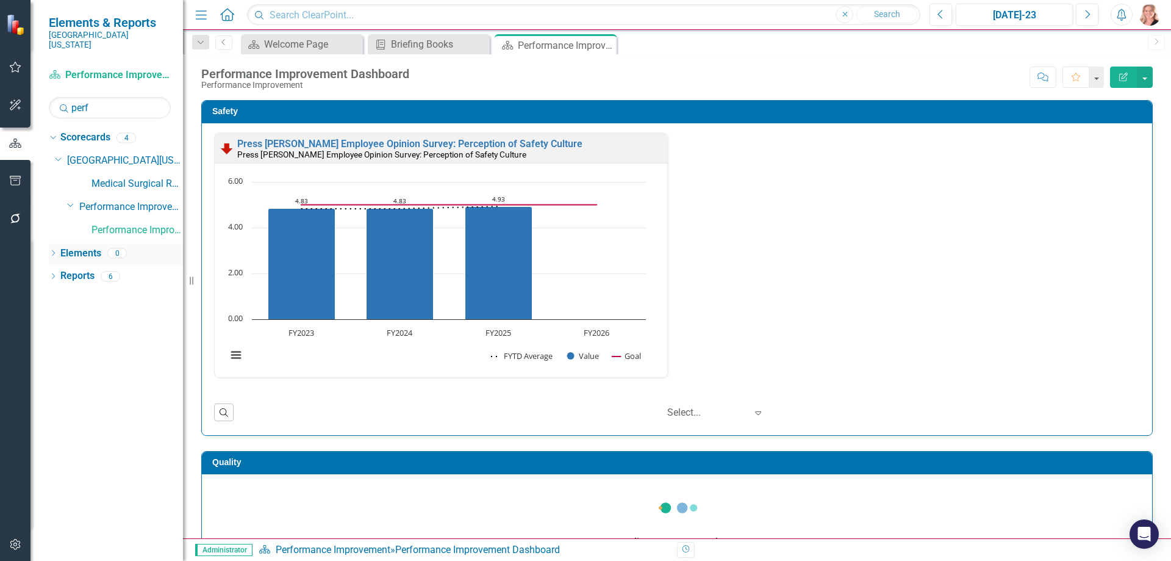
click at [83, 246] on link "Elements" at bounding box center [80, 253] width 41 height 14
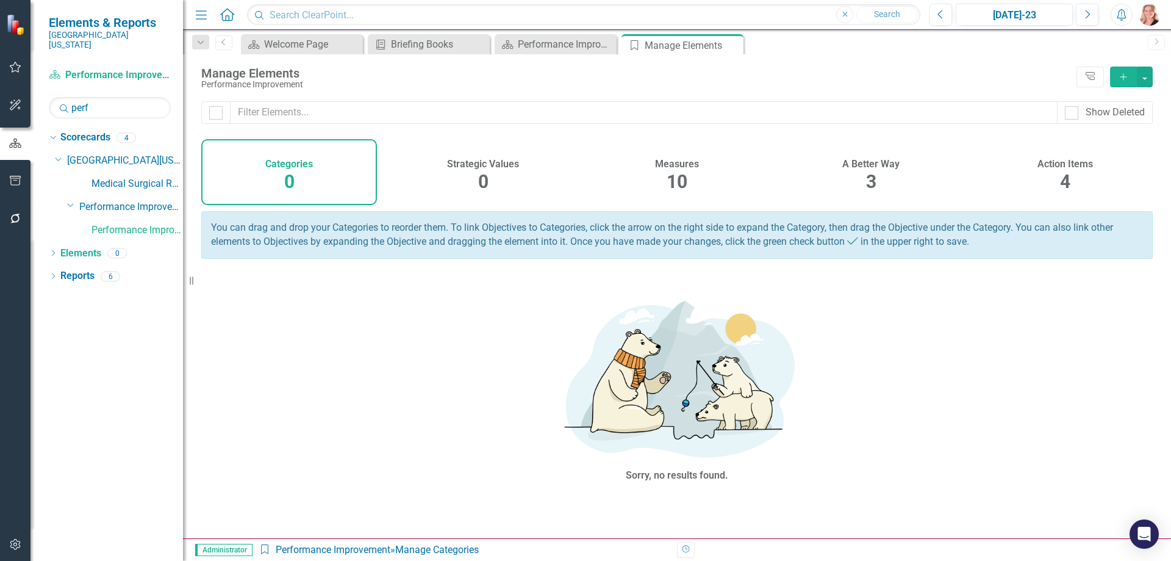
click at [686, 176] on span "10" at bounding box center [677, 181] width 21 height 21
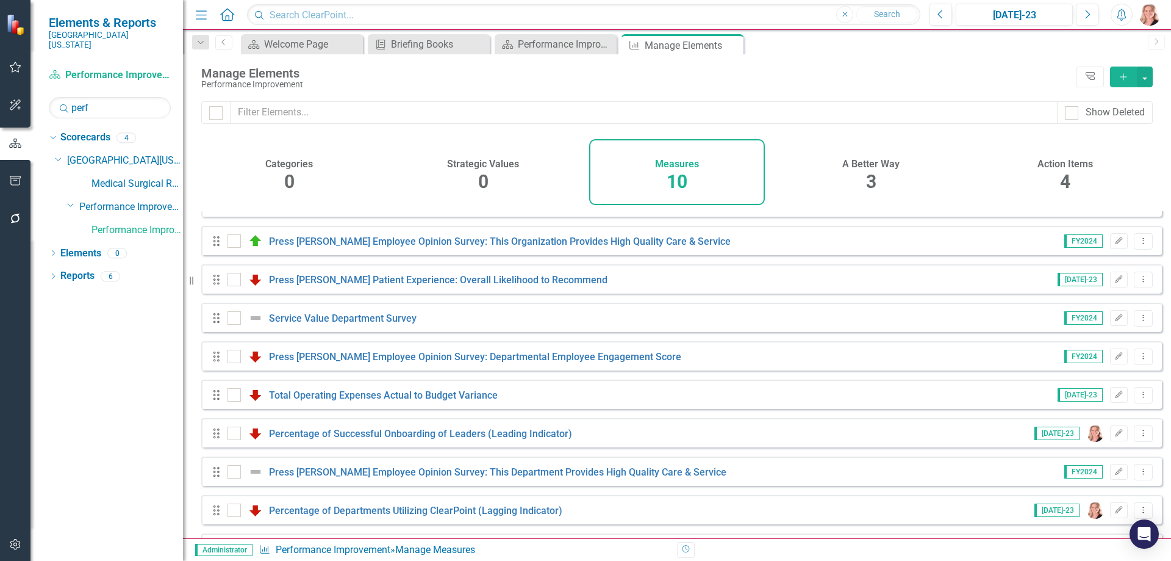
scroll to position [5, 0]
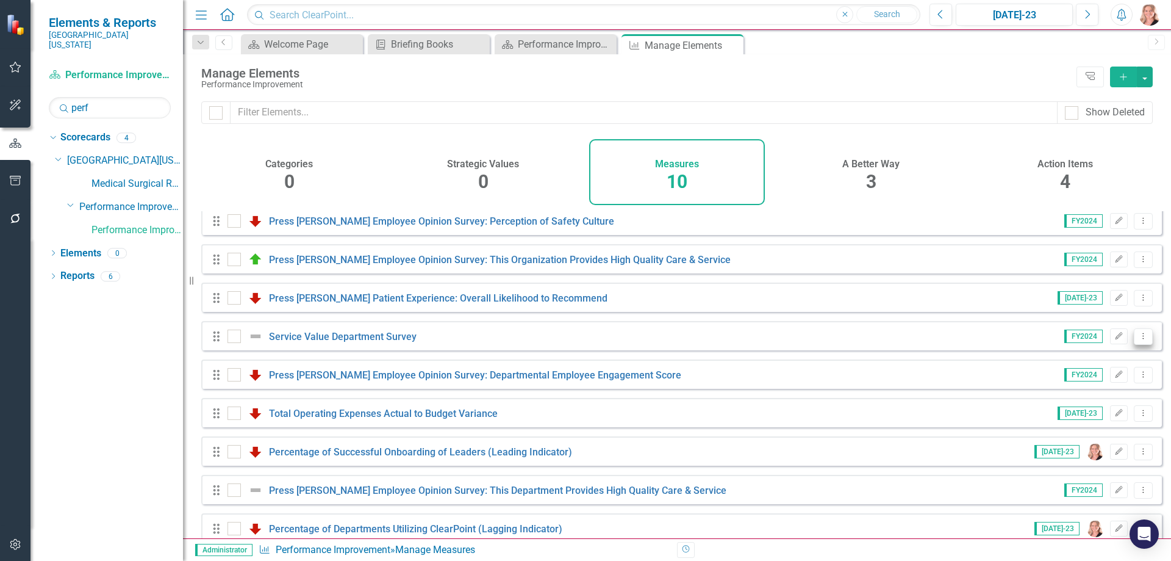
click at [1138, 340] on icon "Dropdown Menu" at bounding box center [1143, 336] width 10 height 8
click at [1097, 414] on link "Copy Duplicate Measure" at bounding box center [1088, 411] width 110 height 23
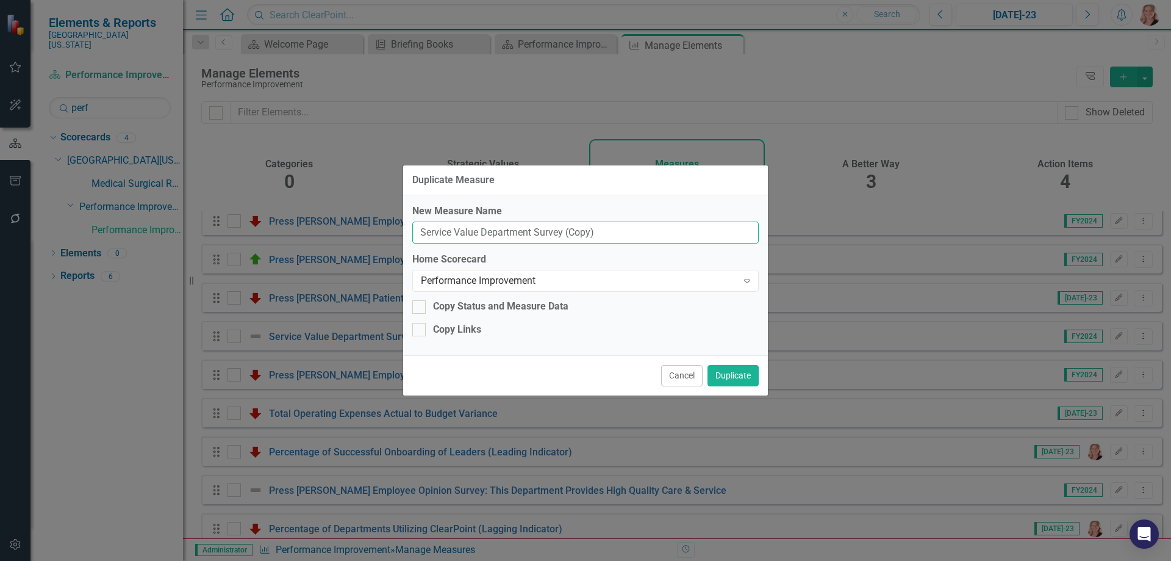
click at [620, 226] on input "Service Value Department Survey (Copy)" at bounding box center [585, 232] width 347 height 23
type input "Service Value Department Survey"
click at [747, 279] on icon "Expand" at bounding box center [747, 281] width 12 height 10
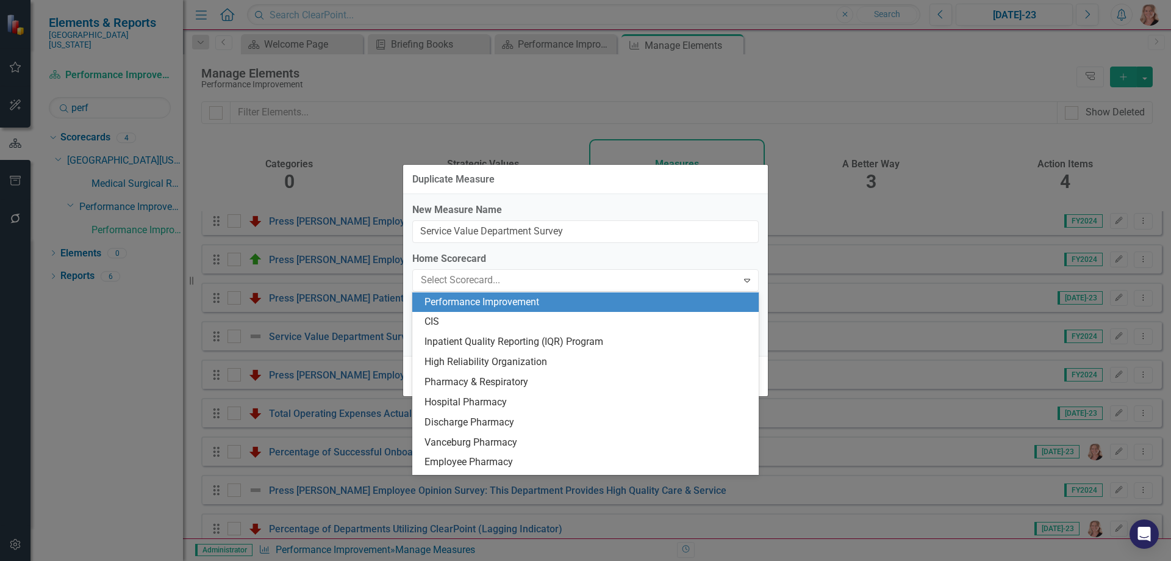
scroll to position [2565, 0]
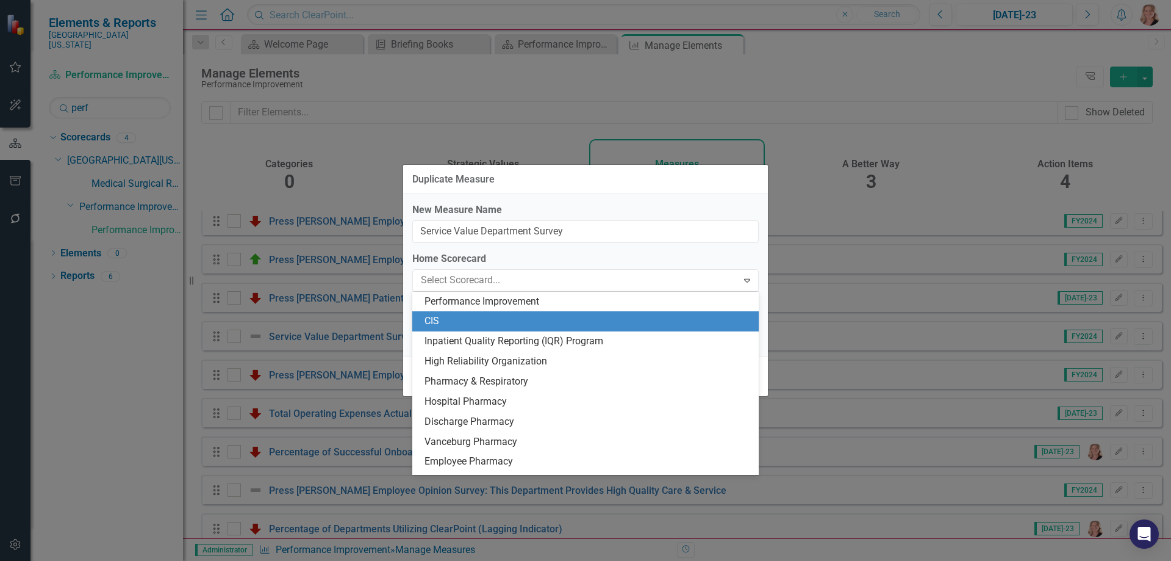
click at [572, 327] on div "CIS" at bounding box center [588, 321] width 327 height 14
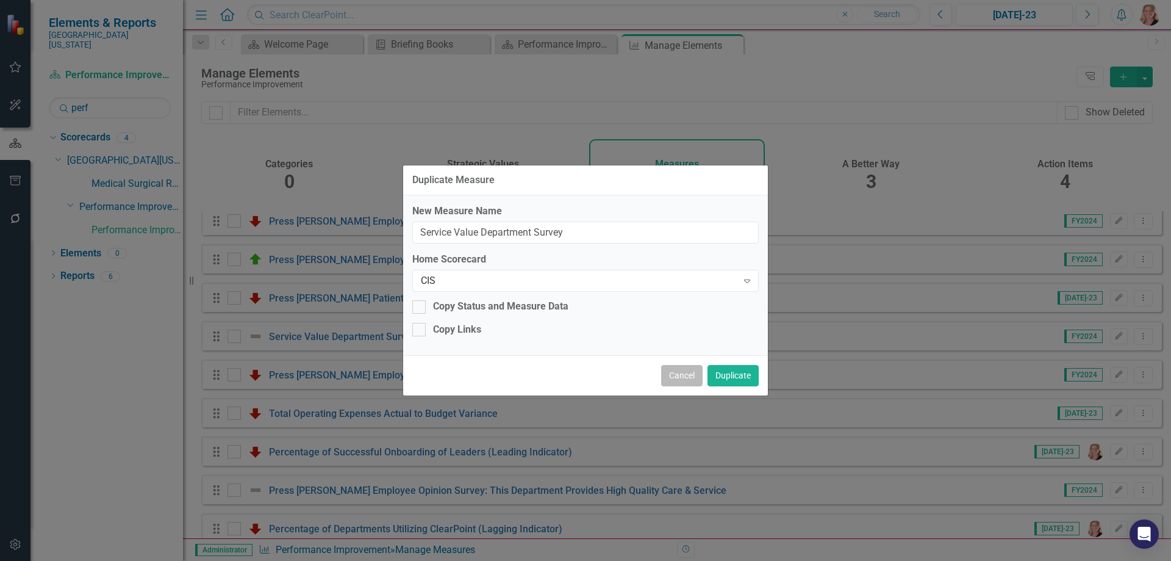
click at [691, 380] on button "Cancel" at bounding box center [681, 375] width 41 height 21
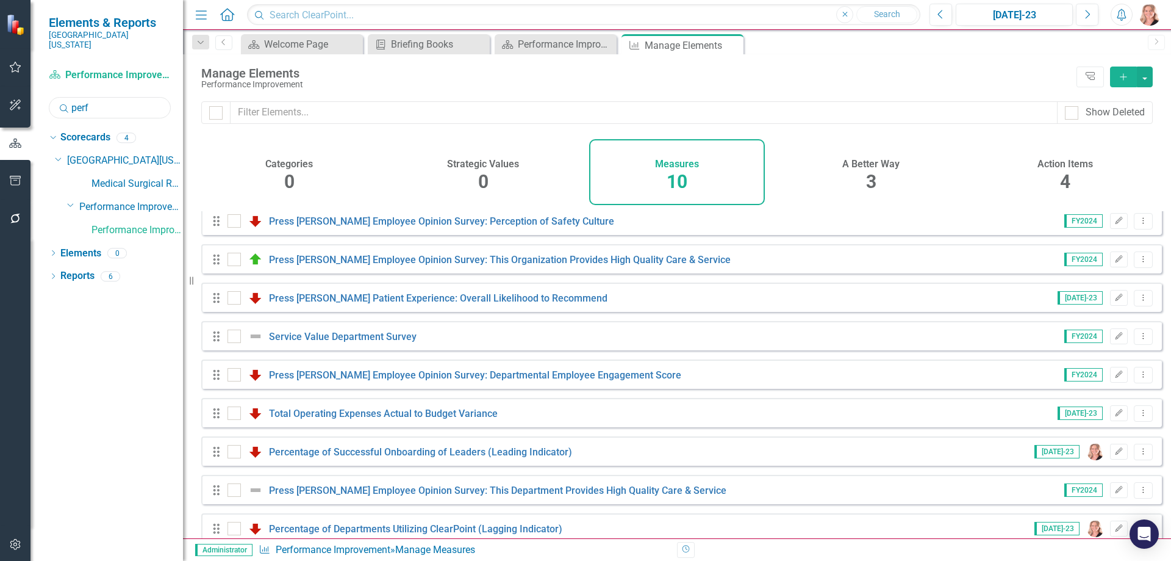
click at [104, 99] on input "perf" at bounding box center [110, 107] width 122 height 21
click at [106, 98] on input "perf" at bounding box center [110, 107] width 122 height 21
type input "cis"
click at [94, 246] on link "CIS" at bounding box center [138, 253] width 92 height 14
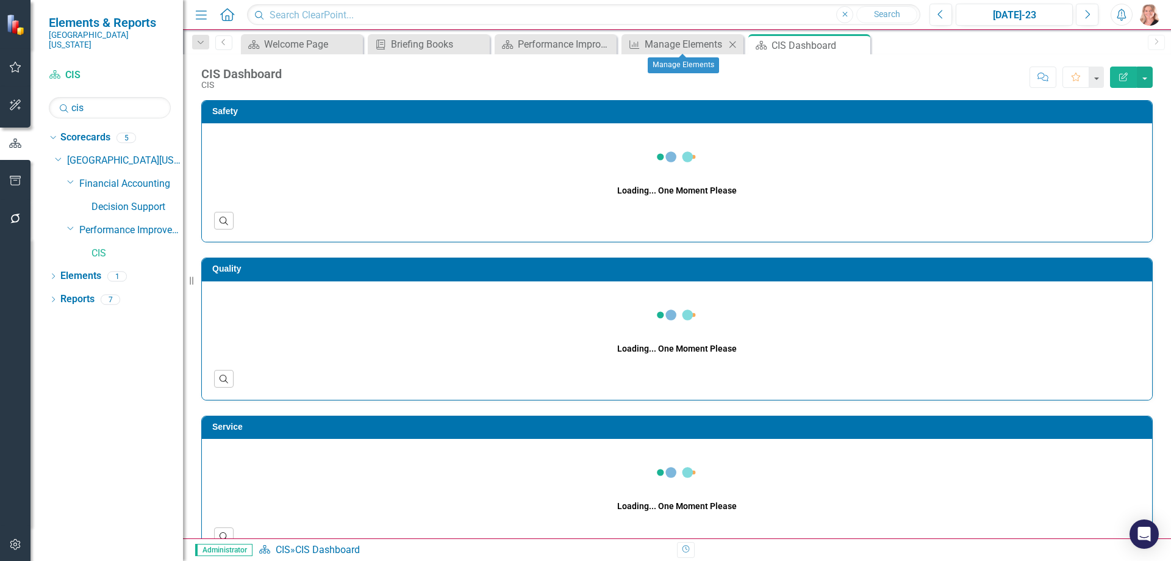
click at [732, 45] on icon at bounding box center [733, 44] width 7 height 7
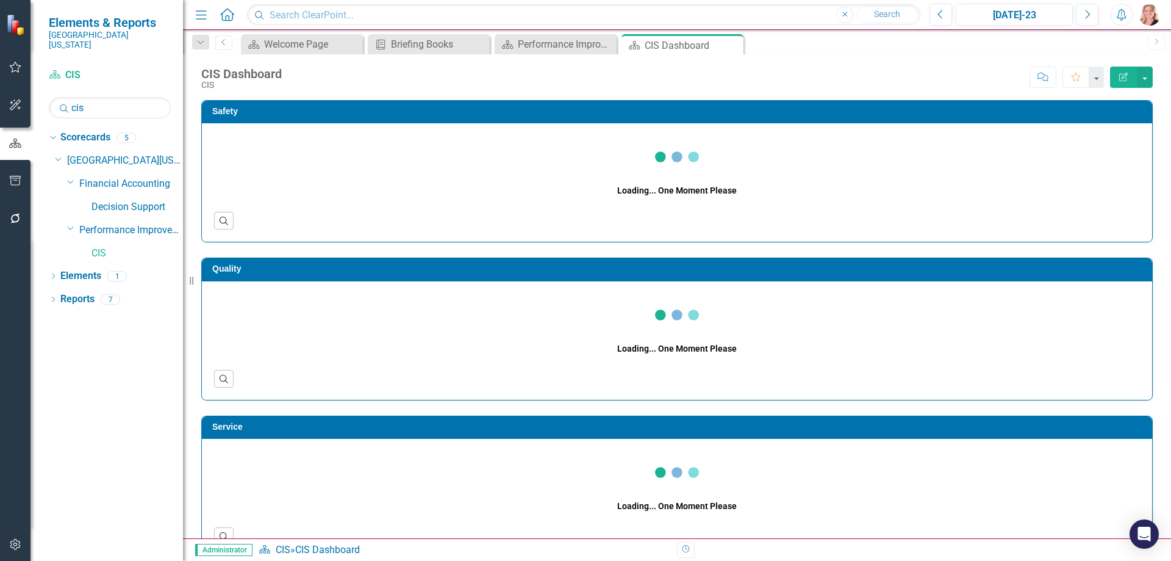
click at [0, 0] on icon "Close" at bounding box center [0, 0] width 0 height 0
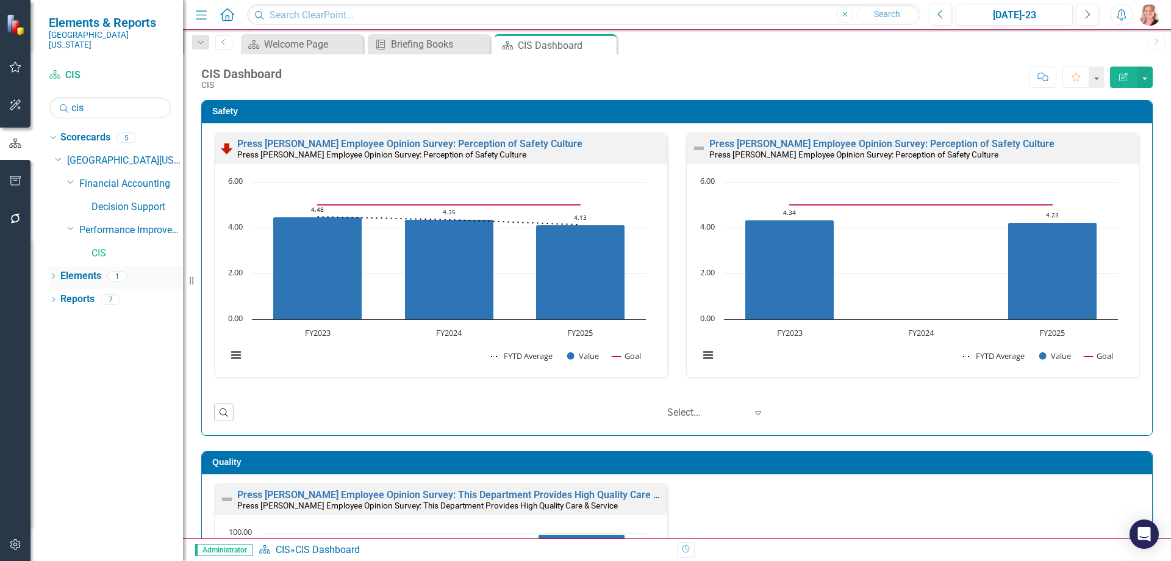
click at [79, 269] on link "Elements" at bounding box center [80, 276] width 41 height 14
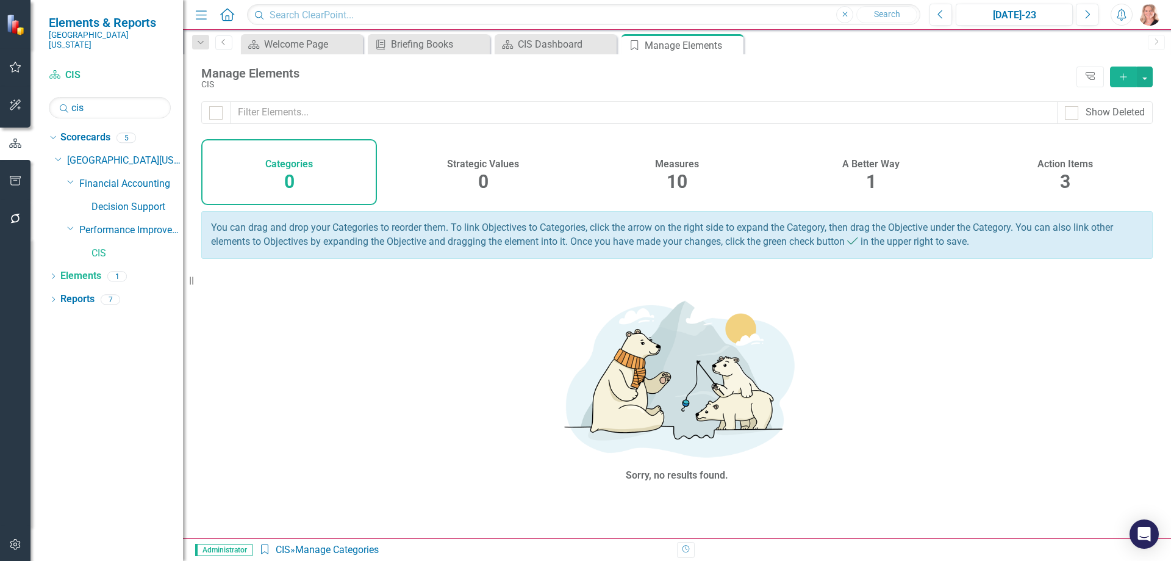
click at [690, 172] on div "Measures 10" at bounding box center [677, 172] width 176 height 66
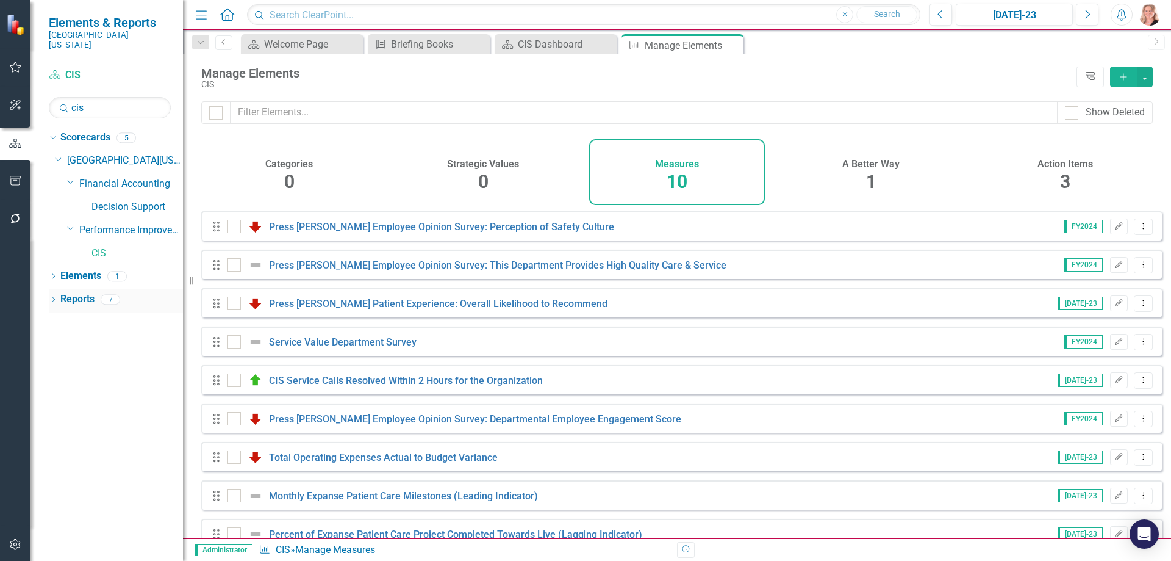
click at [88, 292] on link "Reports" at bounding box center [77, 299] width 34 height 14
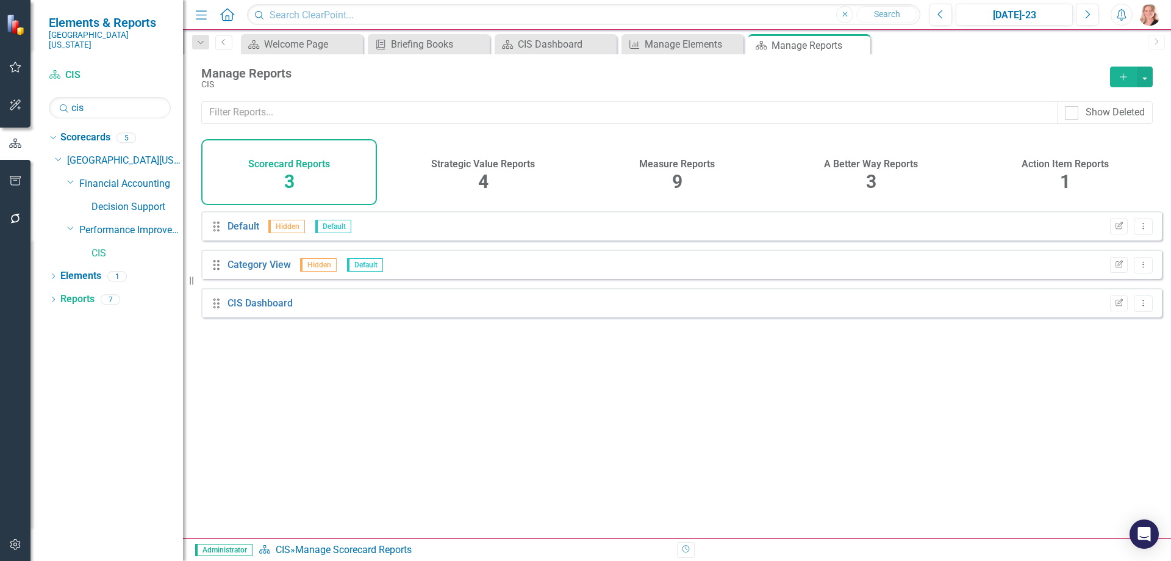
click at [672, 171] on span "9" at bounding box center [677, 181] width 10 height 21
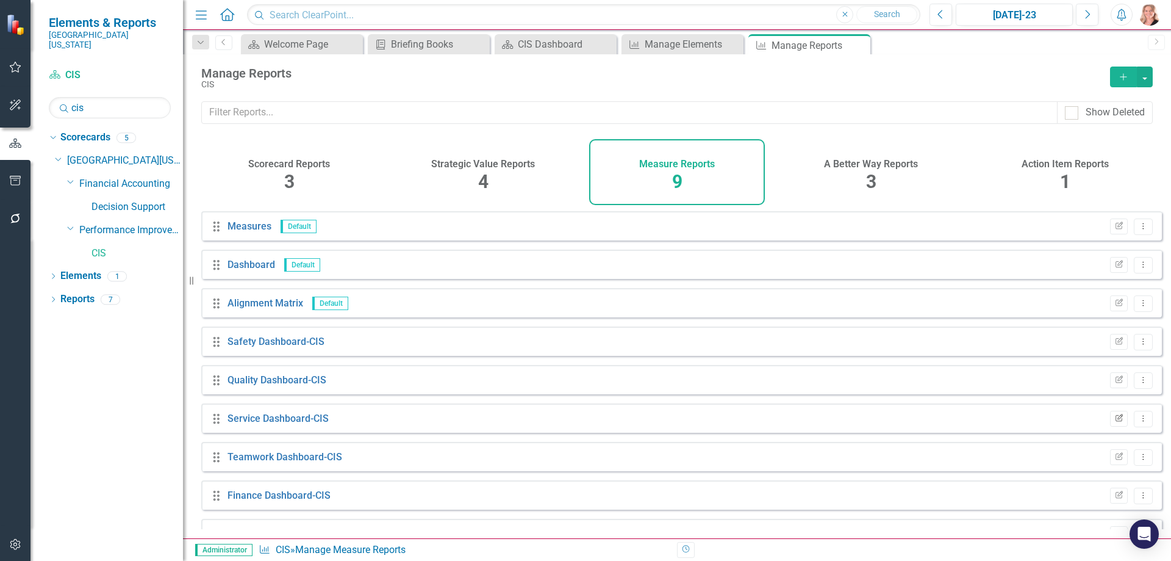
click at [1115, 422] on icon "Edit Report" at bounding box center [1119, 418] width 9 height 7
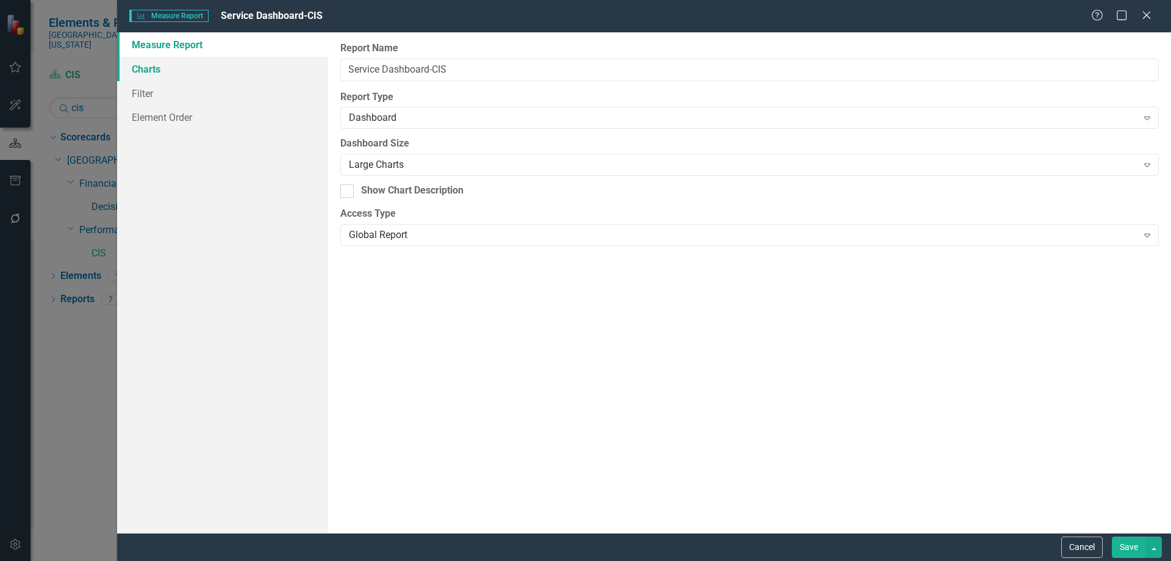
click at [184, 73] on link "Charts" at bounding box center [222, 69] width 211 height 24
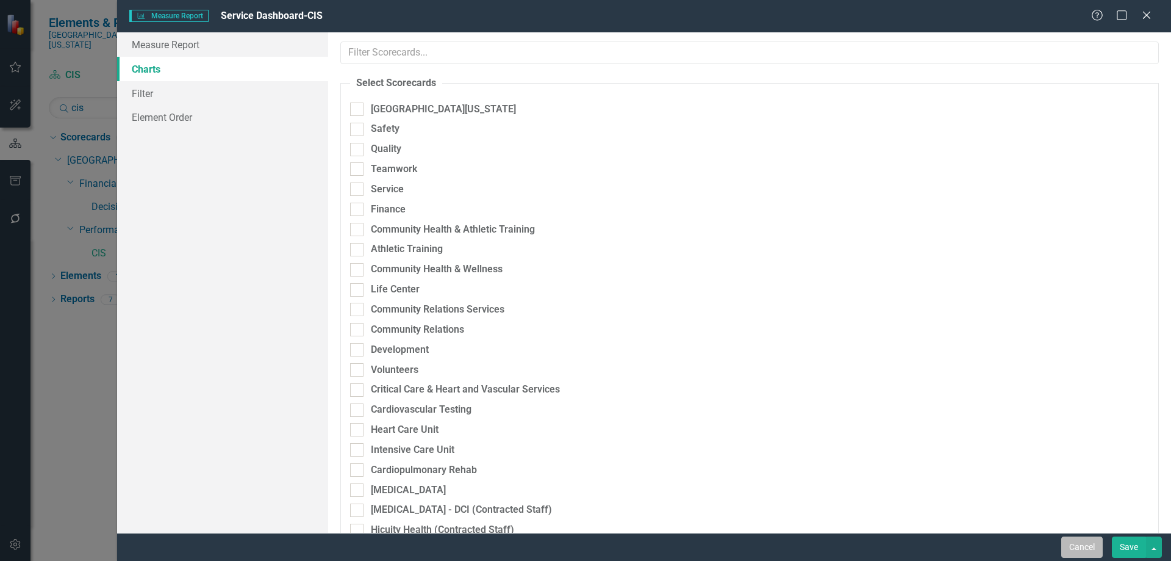
click at [1077, 547] on button "Cancel" at bounding box center [1082, 546] width 41 height 21
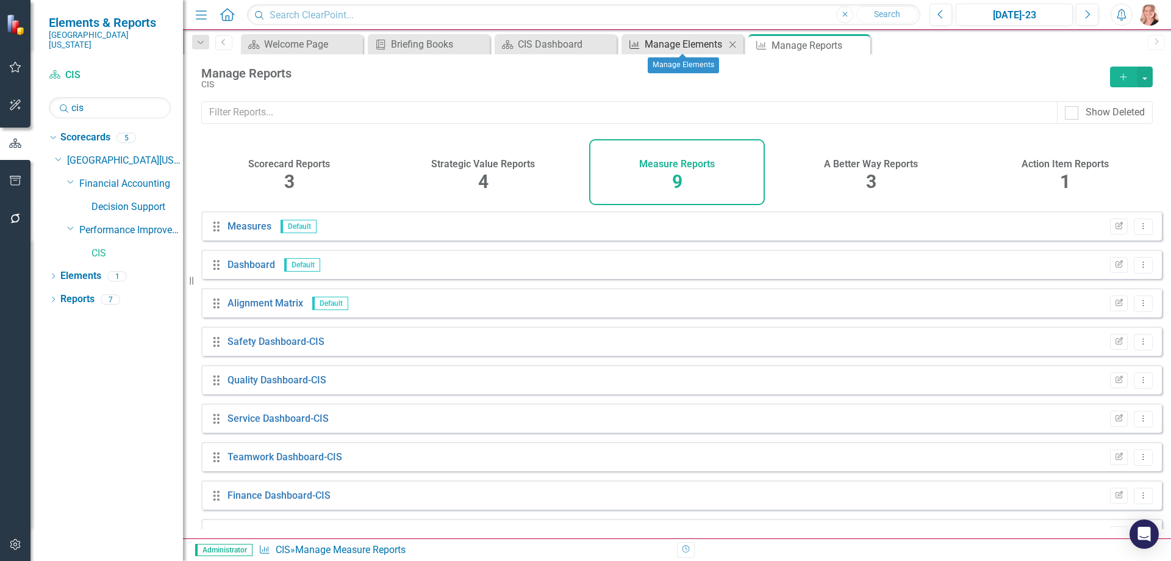
click at [678, 41] on div "Manage Elements" at bounding box center [685, 44] width 81 height 15
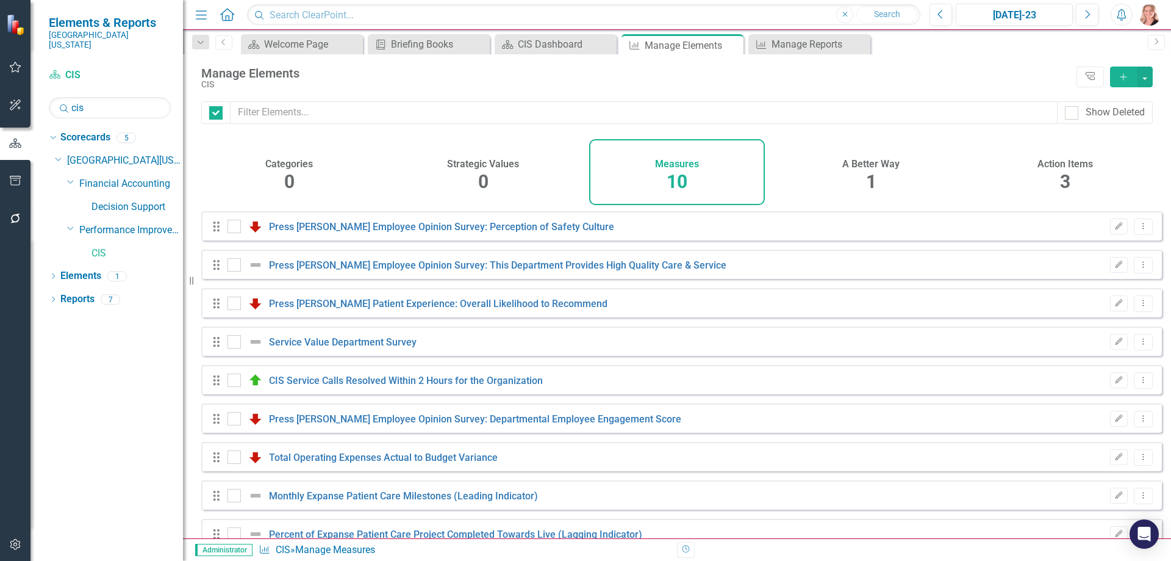
checkbox input "false"
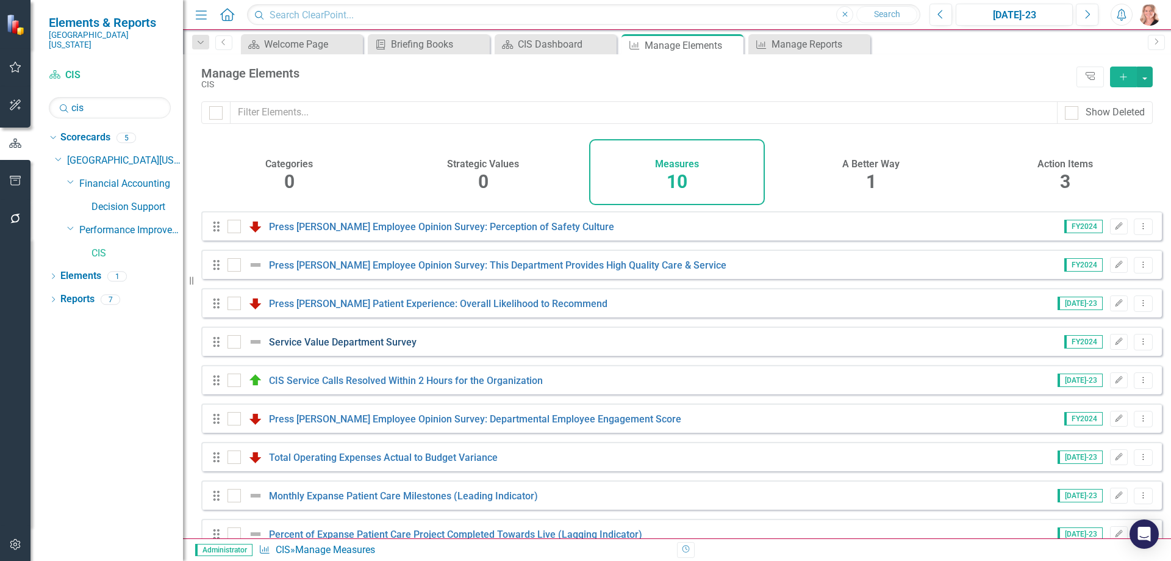
click at [333, 348] on link "Service Value Department Survey" at bounding box center [343, 342] width 148 height 12
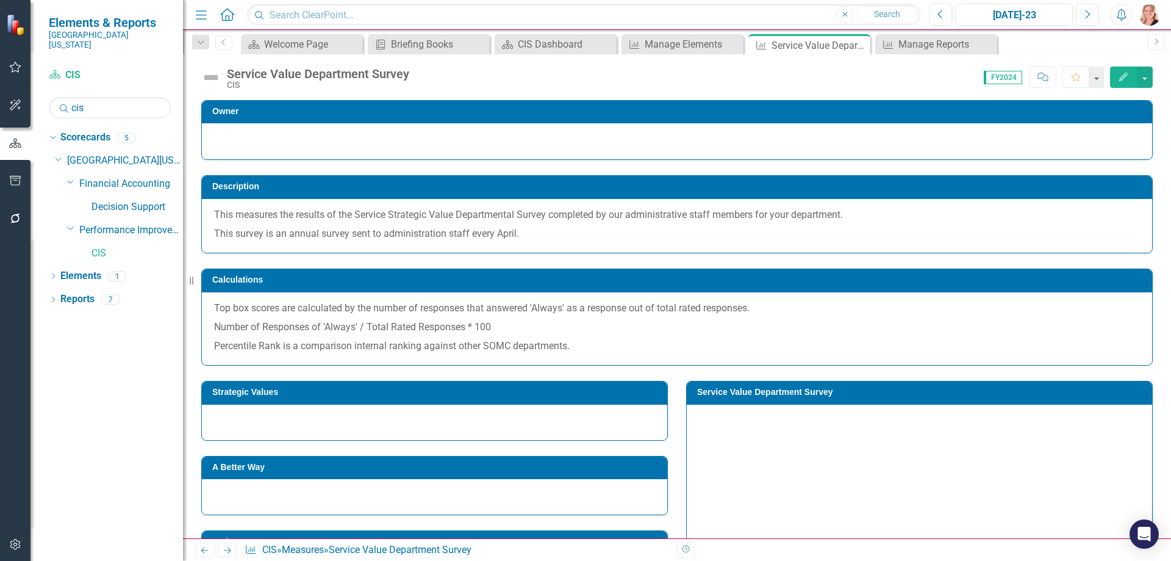
click at [446, 426] on div at bounding box center [434, 421] width 465 height 35
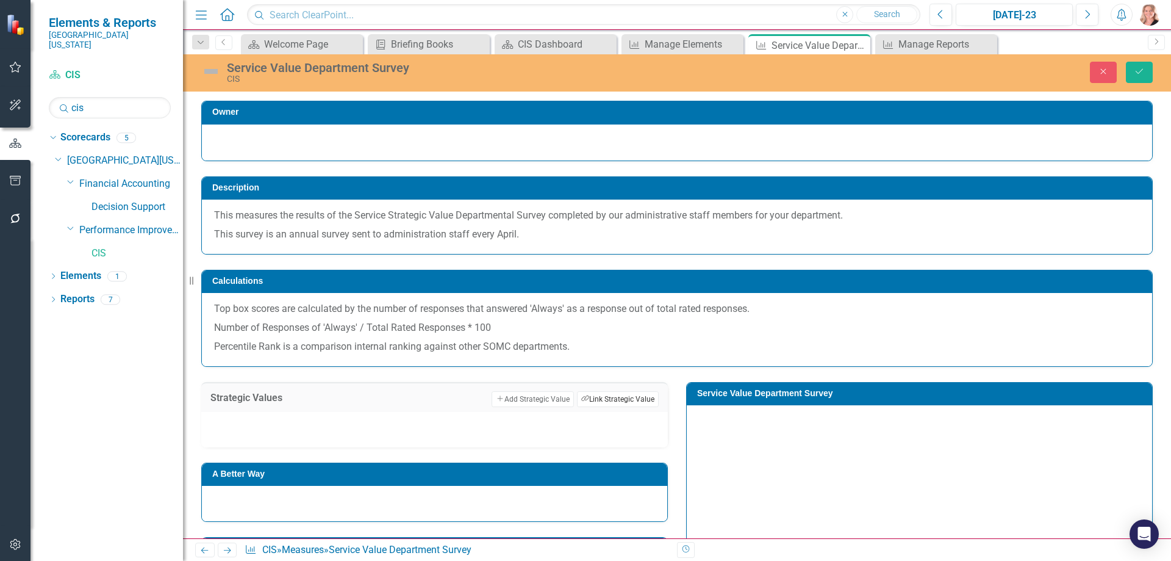
click at [612, 400] on button "Link Tag Link Strategic Value" at bounding box center [618, 399] width 82 height 16
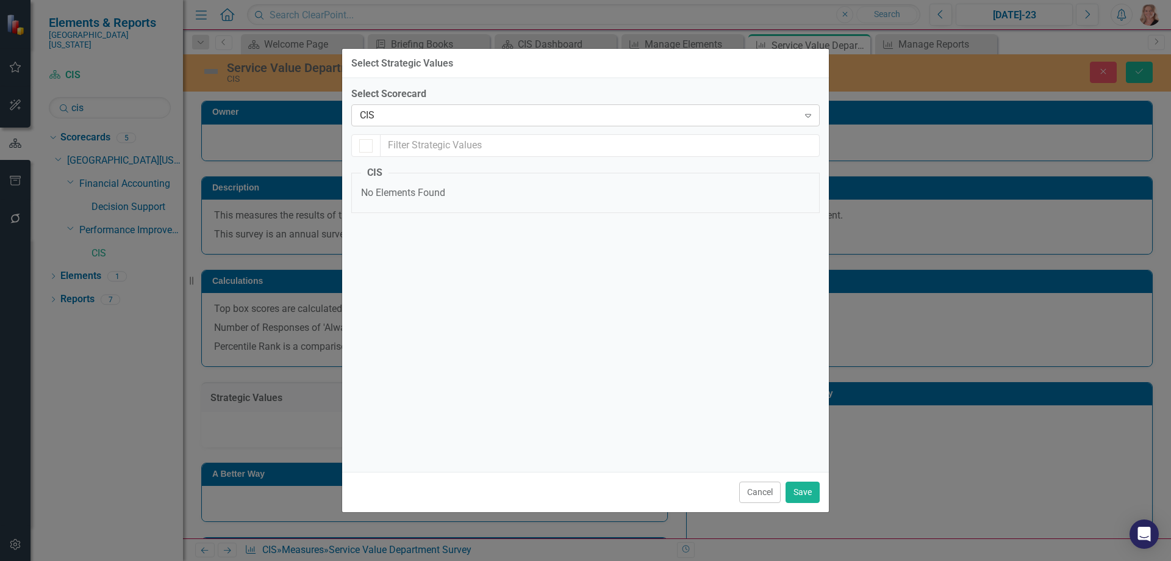
click at [403, 114] on div "CIS" at bounding box center [579, 116] width 439 height 14
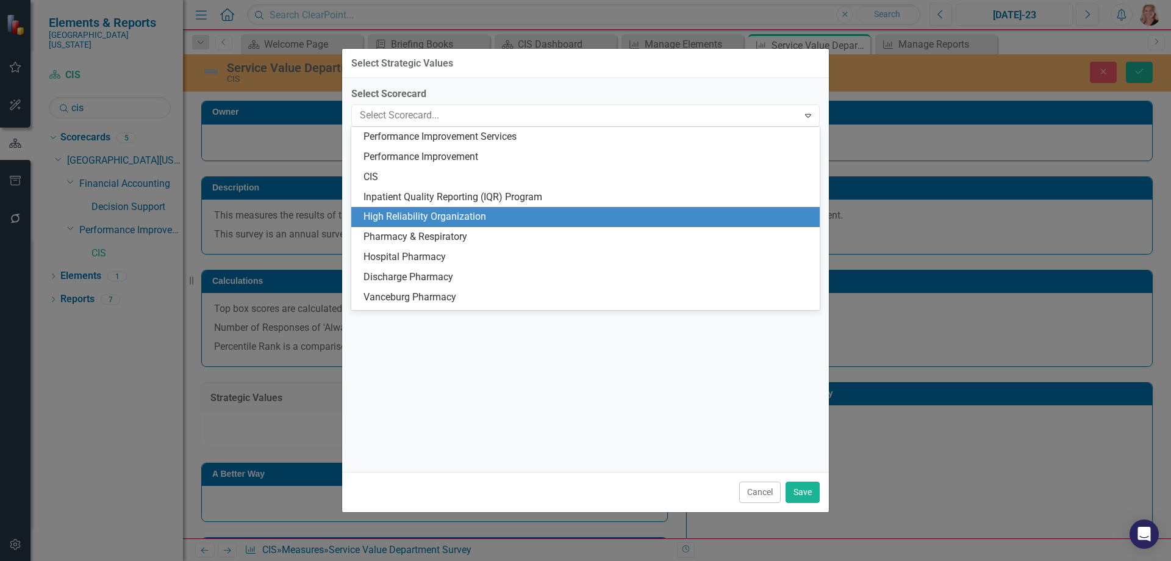
scroll to position [2524, 0]
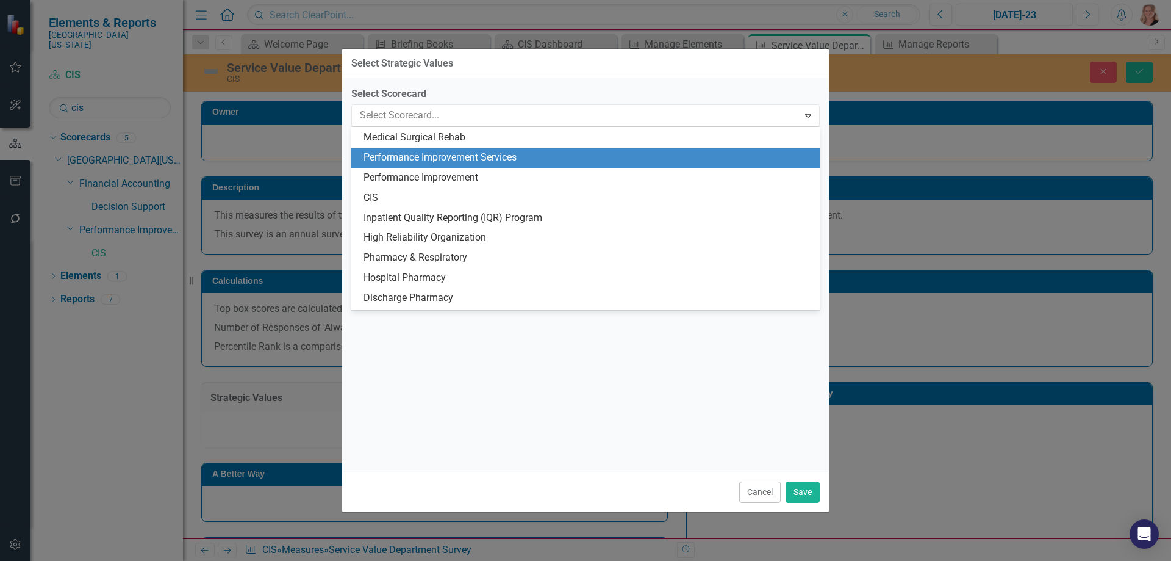
click at [418, 154] on div "Performance Improvement Services" at bounding box center [588, 158] width 449 height 14
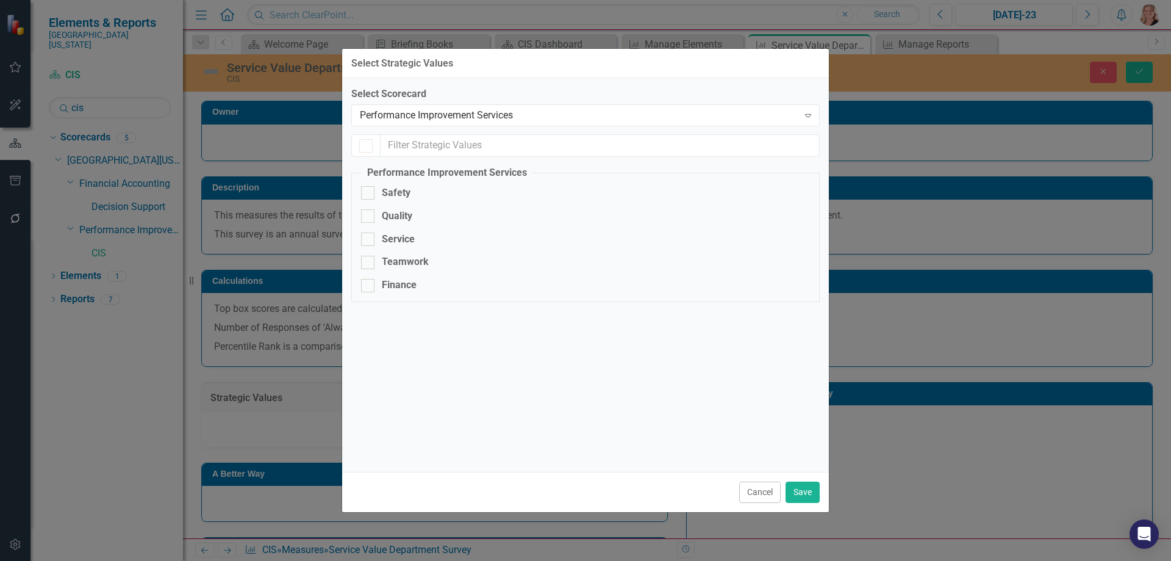
checkbox input "false"
click at [372, 237] on div at bounding box center [367, 238] width 13 height 13
click at [369, 237] on input "Service" at bounding box center [365, 236] width 8 height 8
checkbox input "true"
drag, startPoint x: 803, startPoint y: 493, endPoint x: 904, endPoint y: 181, distance: 327.6
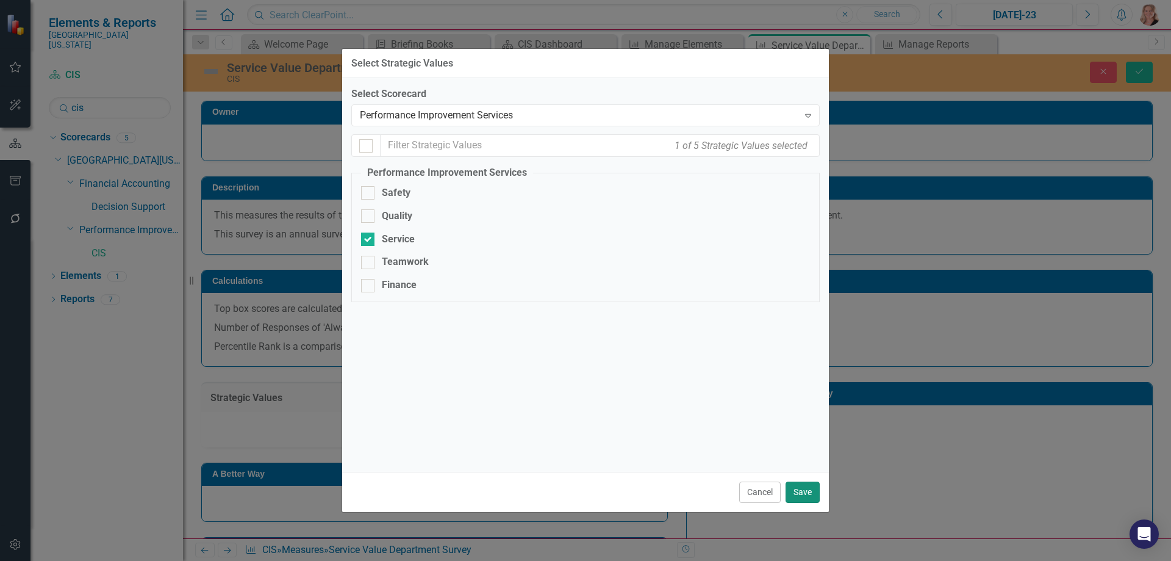
click at [803, 493] on button "Save" at bounding box center [803, 491] width 34 height 21
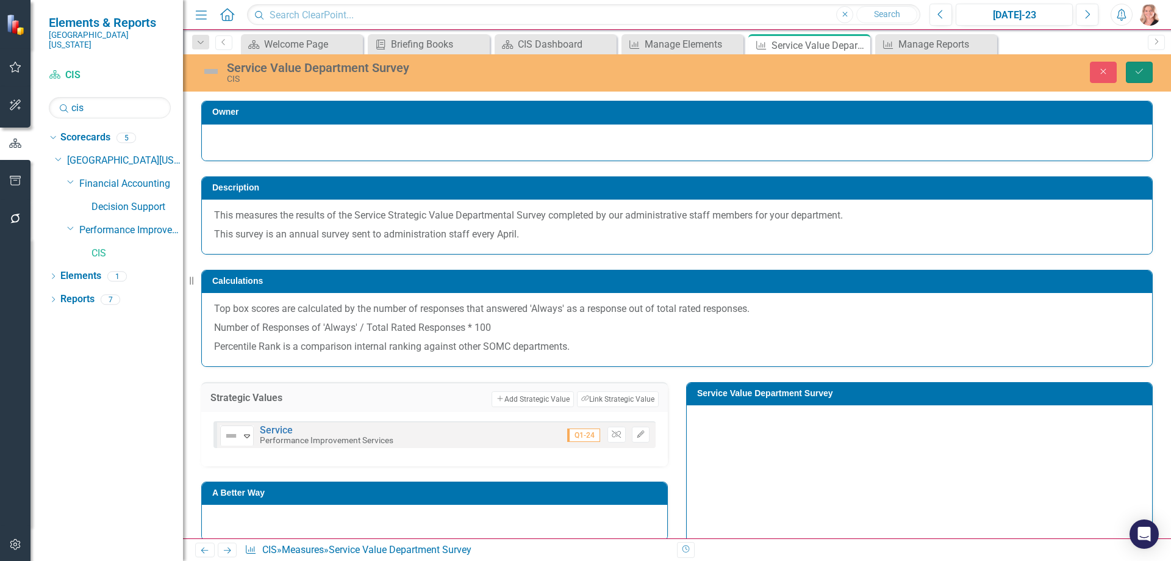
click at [1141, 71] on icon "submit" at bounding box center [1139, 71] width 7 height 5
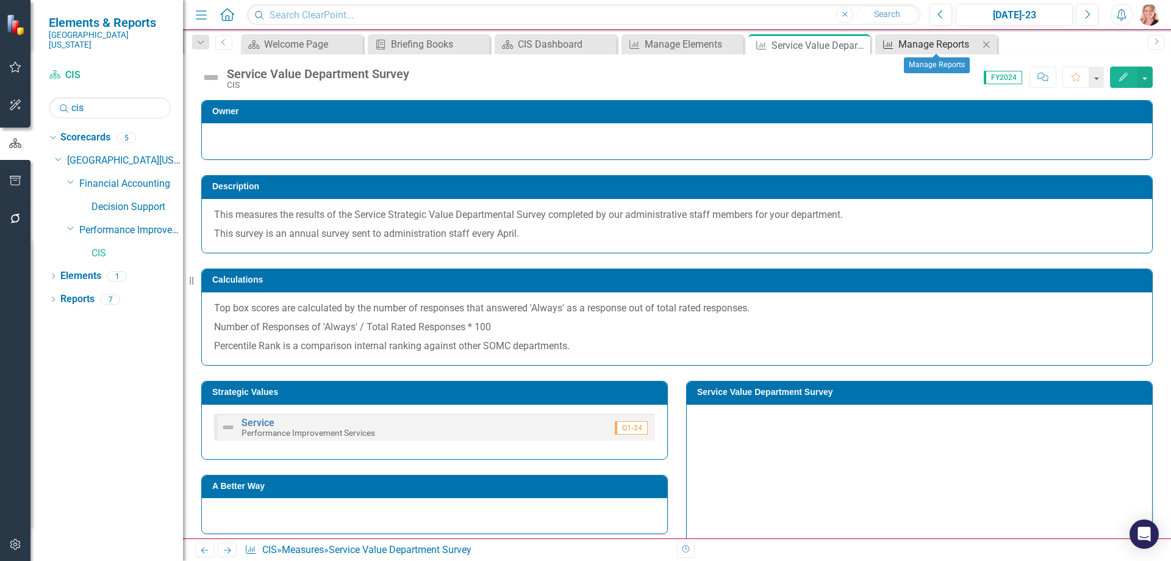
click at [932, 45] on div "Manage Reports" at bounding box center [939, 44] width 81 height 15
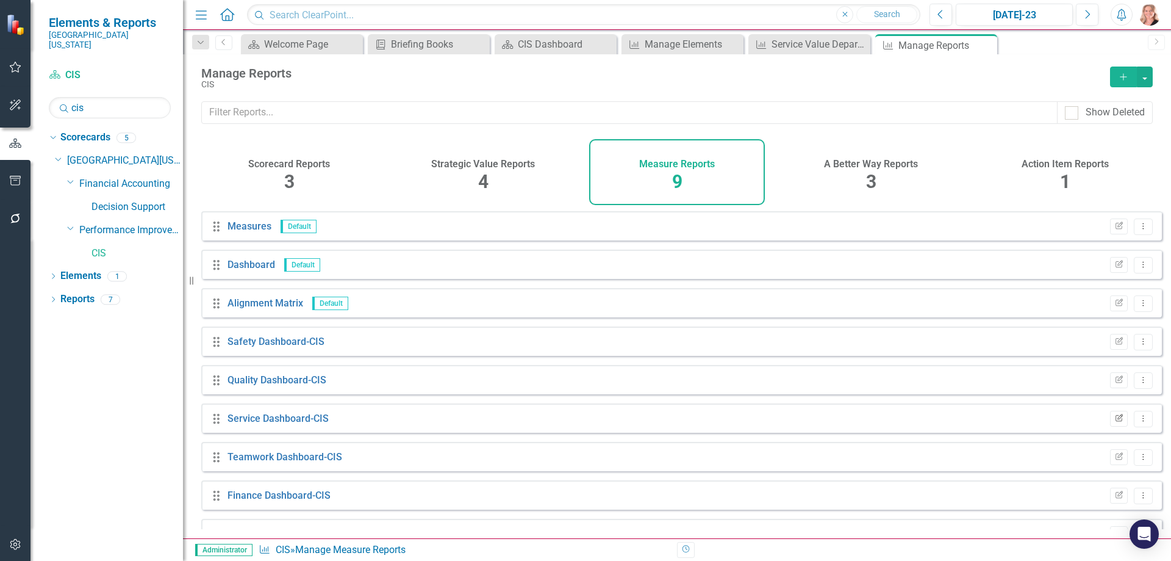
click at [1111, 426] on button "Edit Report" at bounding box center [1119, 419] width 18 height 16
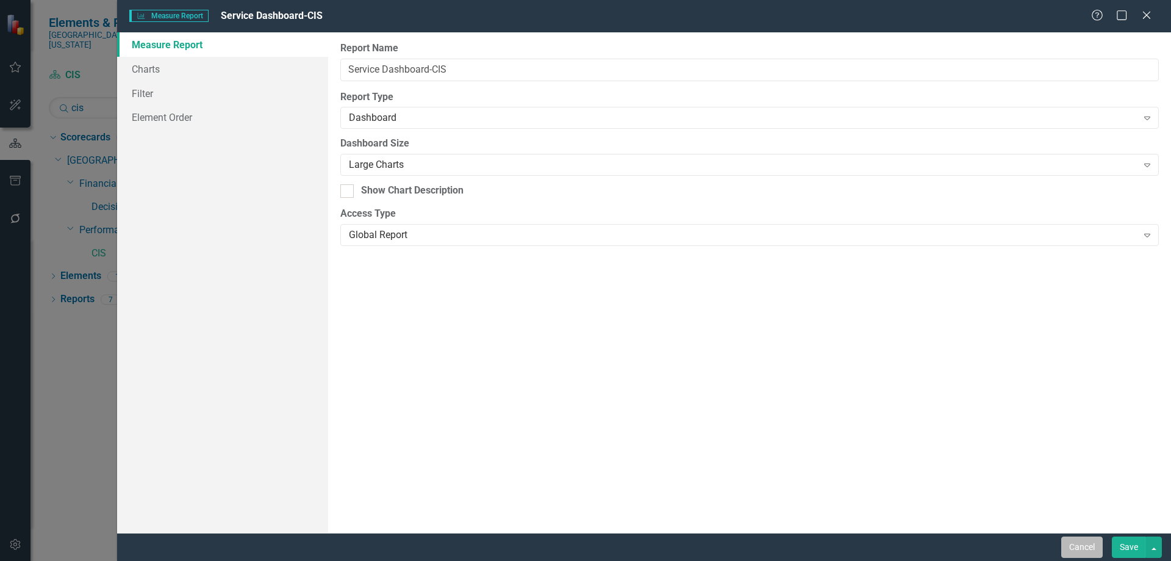
click at [1092, 553] on button "Cancel" at bounding box center [1082, 546] width 41 height 21
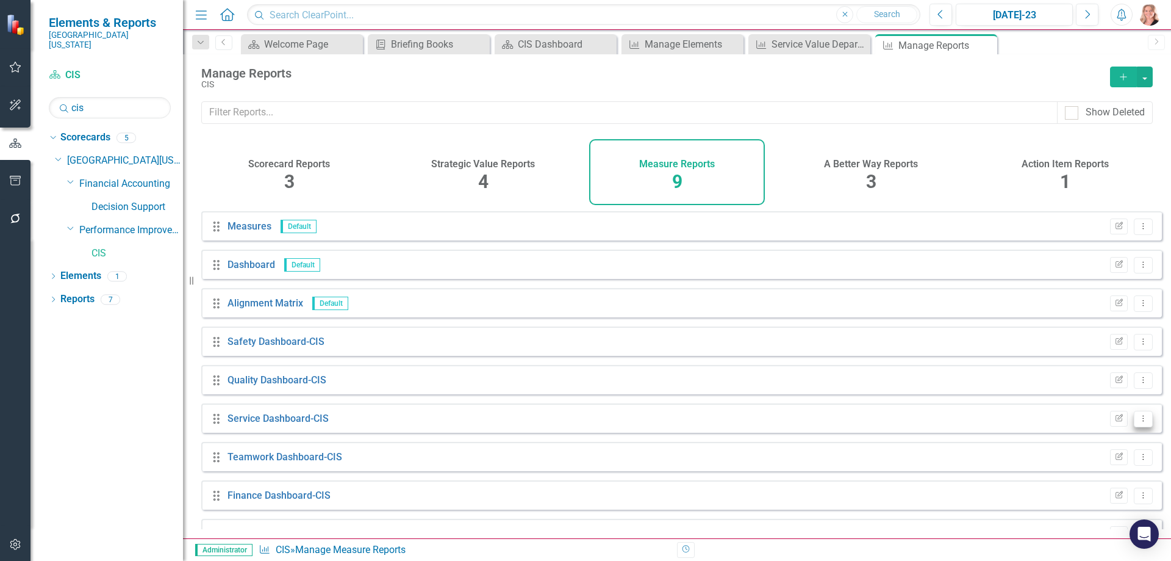
click at [1143, 425] on button "Dropdown Menu" at bounding box center [1143, 419] width 19 height 16
click at [1110, 449] on link "Edit Report Edit Report" at bounding box center [1093, 448] width 101 height 23
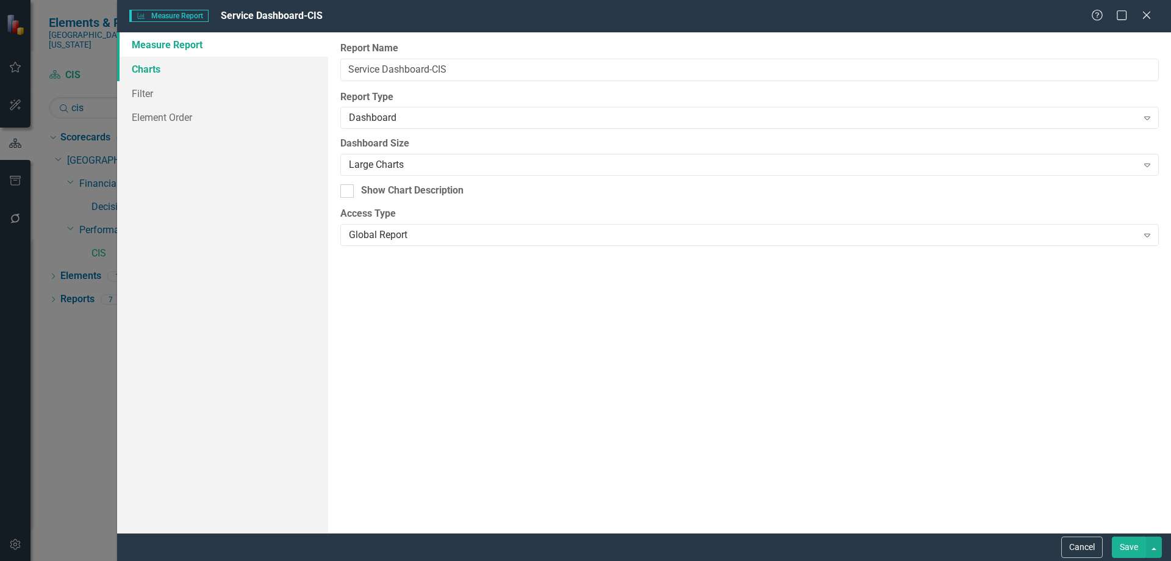
click at [146, 73] on link "Charts" at bounding box center [222, 69] width 211 height 24
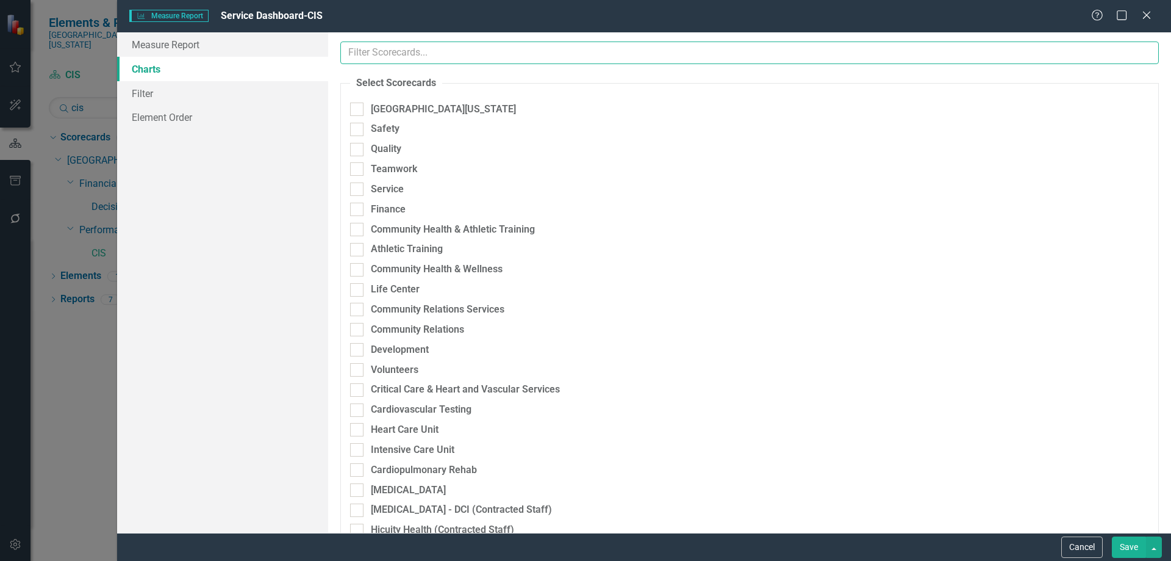
click at [433, 56] on input "text" at bounding box center [749, 52] width 819 height 23
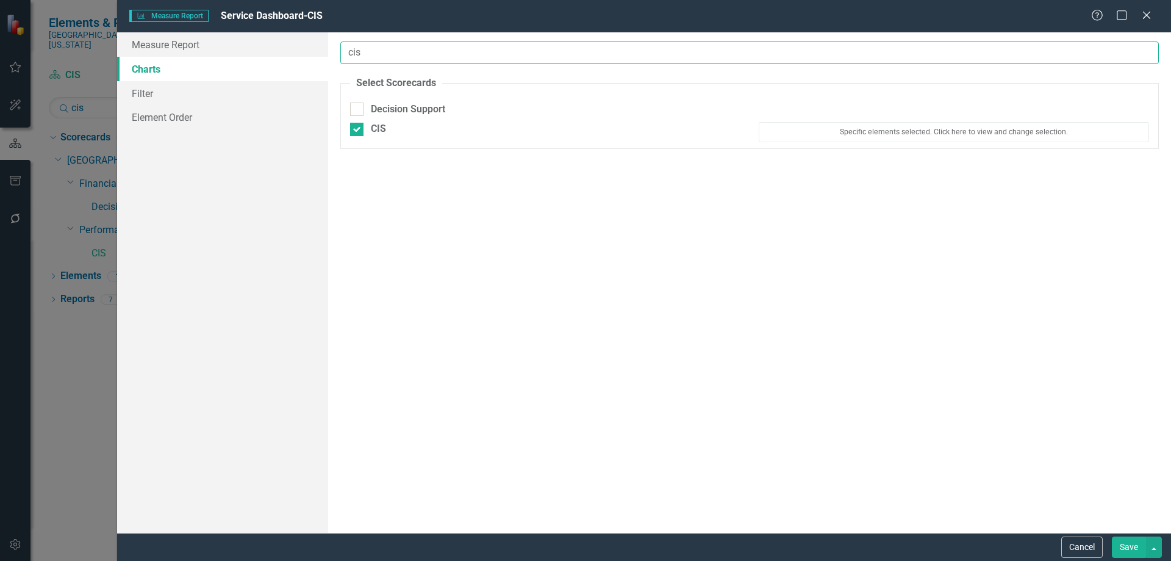
type input "cis"
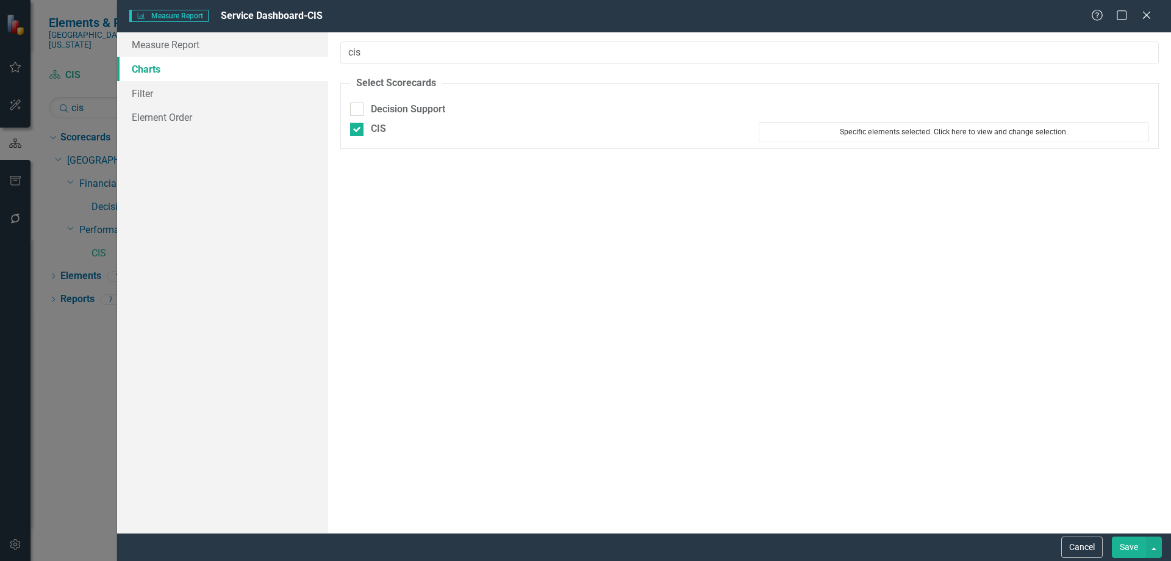
click at [911, 135] on button "Specific elements selected. Click here to view and change selection." at bounding box center [954, 132] width 390 height 20
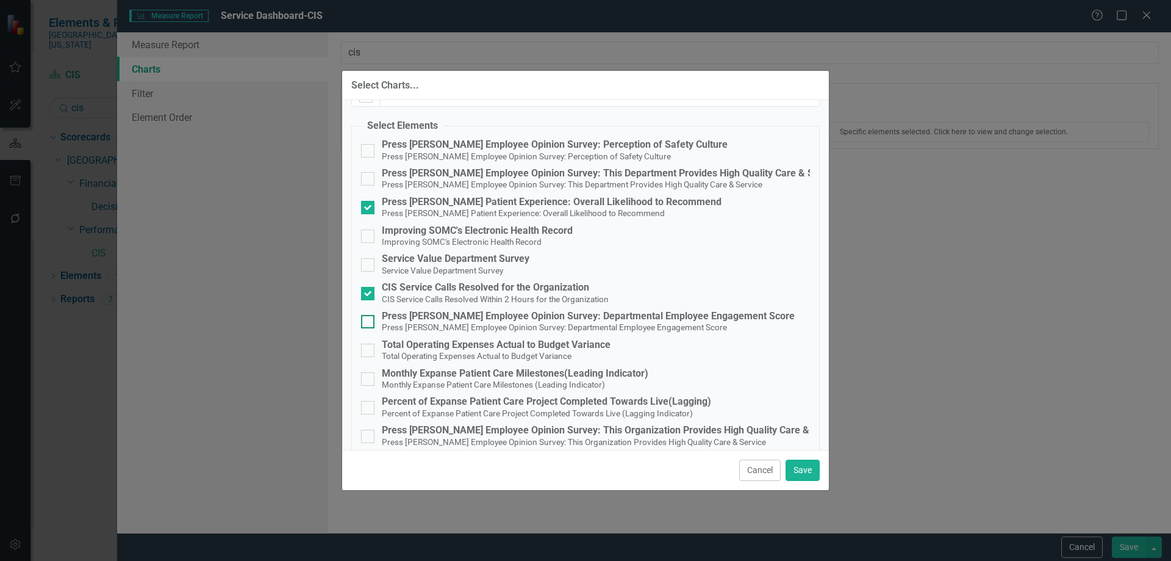
scroll to position [38, 0]
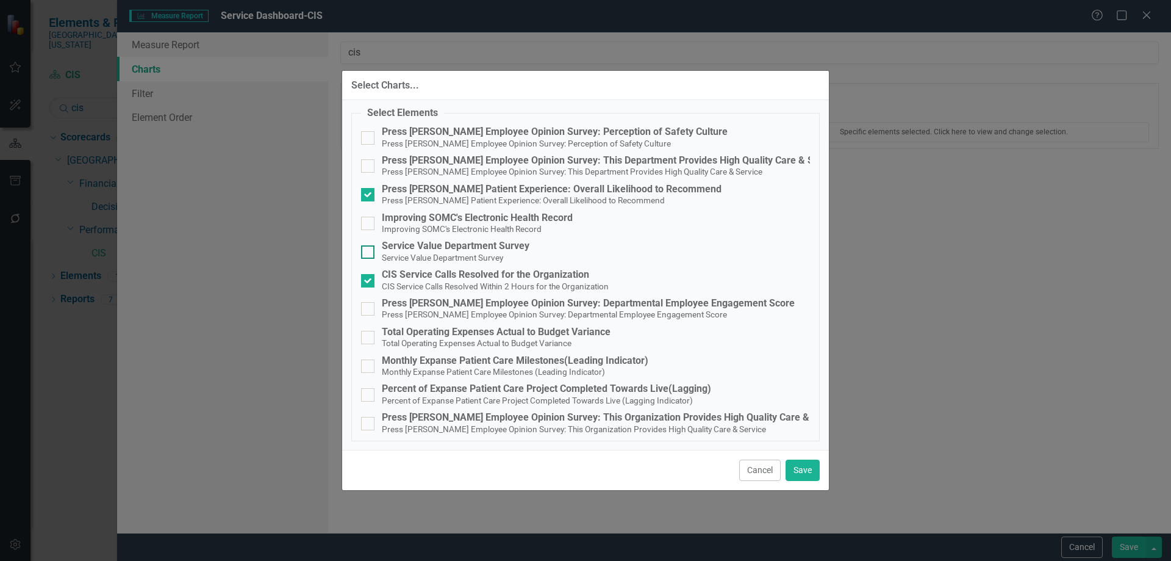
click at [372, 250] on div at bounding box center [367, 251] width 13 height 13
click at [369, 250] on input "Service Value Department Survey Service Value Department Survey" at bounding box center [365, 249] width 8 height 8
checkbox input "true"
click at [751, 470] on button "Cancel" at bounding box center [759, 469] width 41 height 21
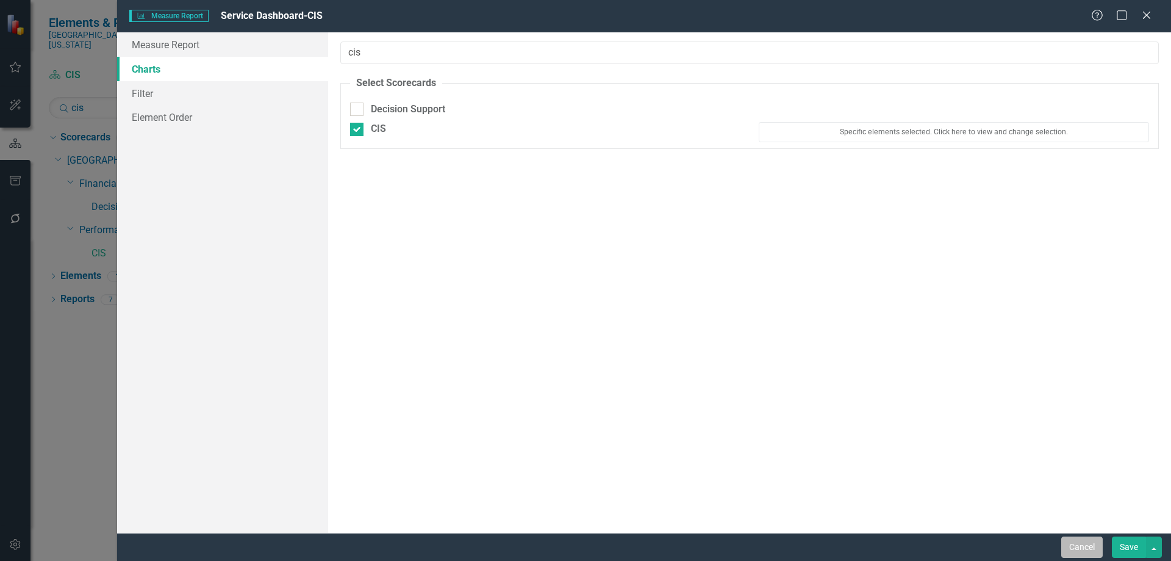
click at [1062, 541] on button "Cancel" at bounding box center [1082, 546] width 41 height 21
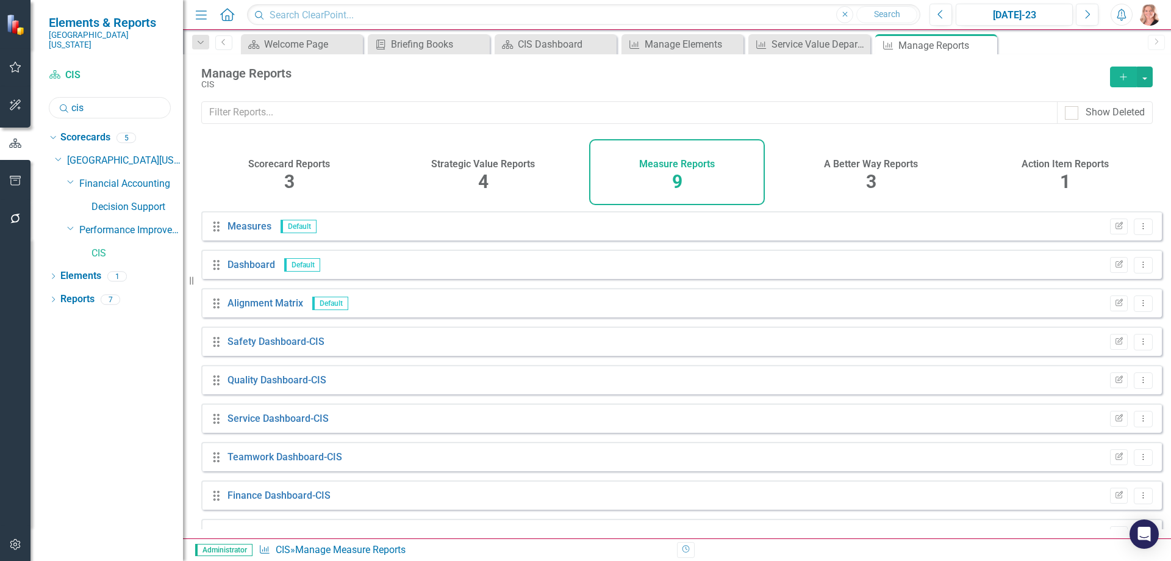
click at [106, 97] on input "cis" at bounding box center [110, 107] width 122 height 21
click at [108, 97] on input "cis" at bounding box center [110, 107] width 122 height 21
type input "e"
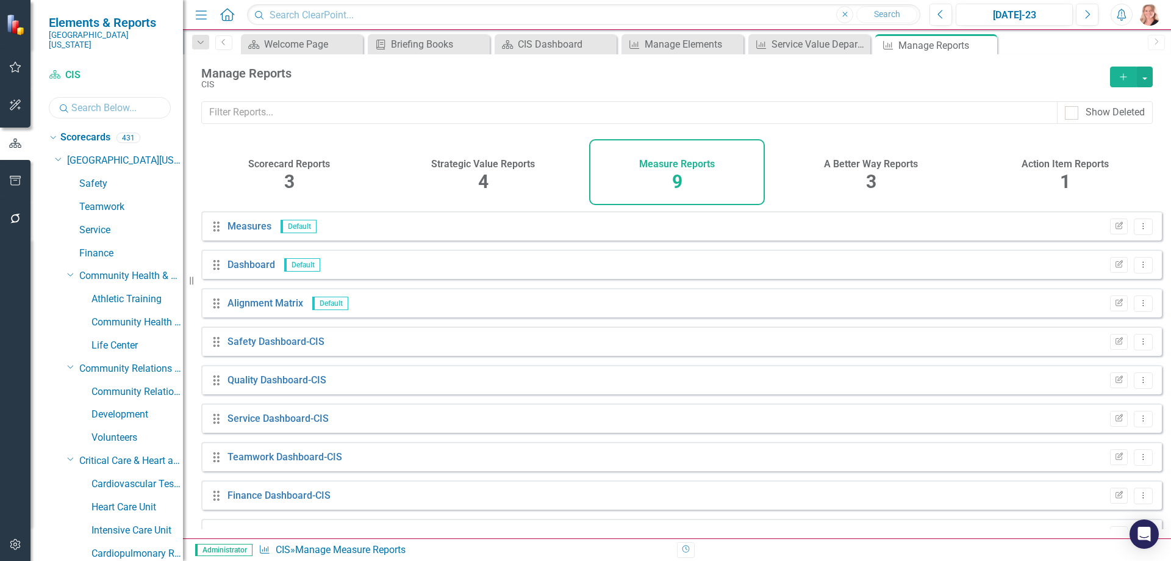
type input "p"
click at [24, 183] on button "button" at bounding box center [15, 181] width 27 height 26
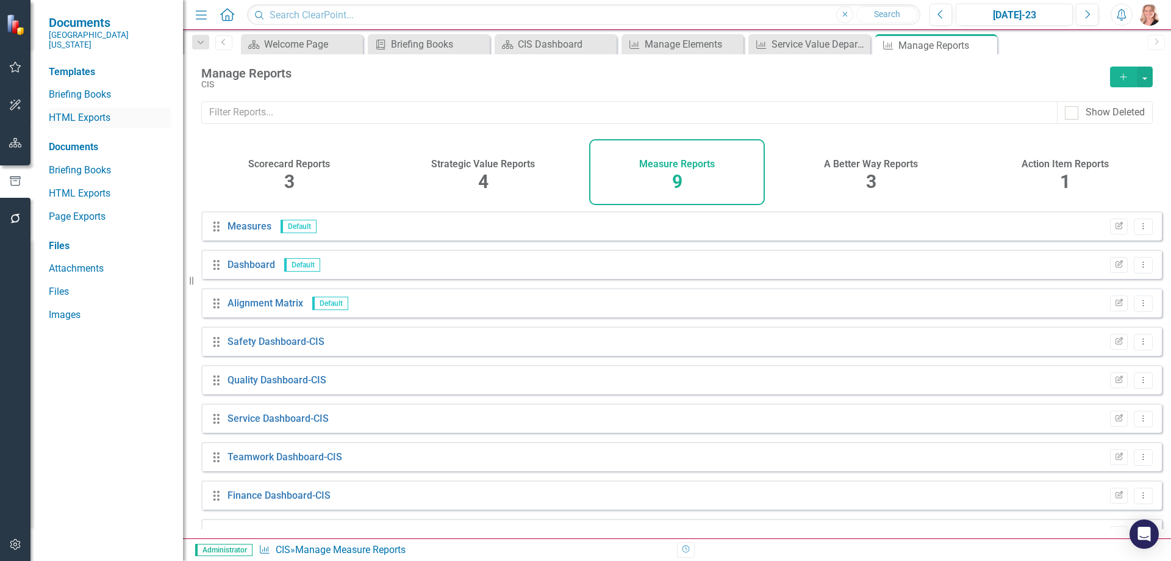
click at [85, 113] on link "HTML Exports" at bounding box center [110, 118] width 122 height 14
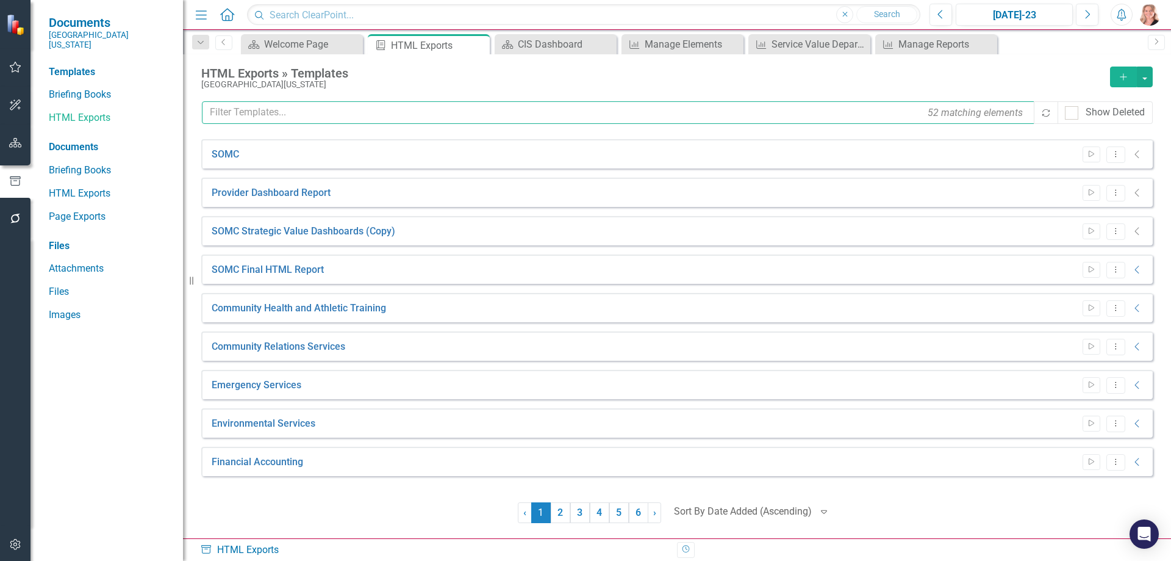
click at [267, 113] on input "text" at bounding box center [619, 112] width 834 height 23
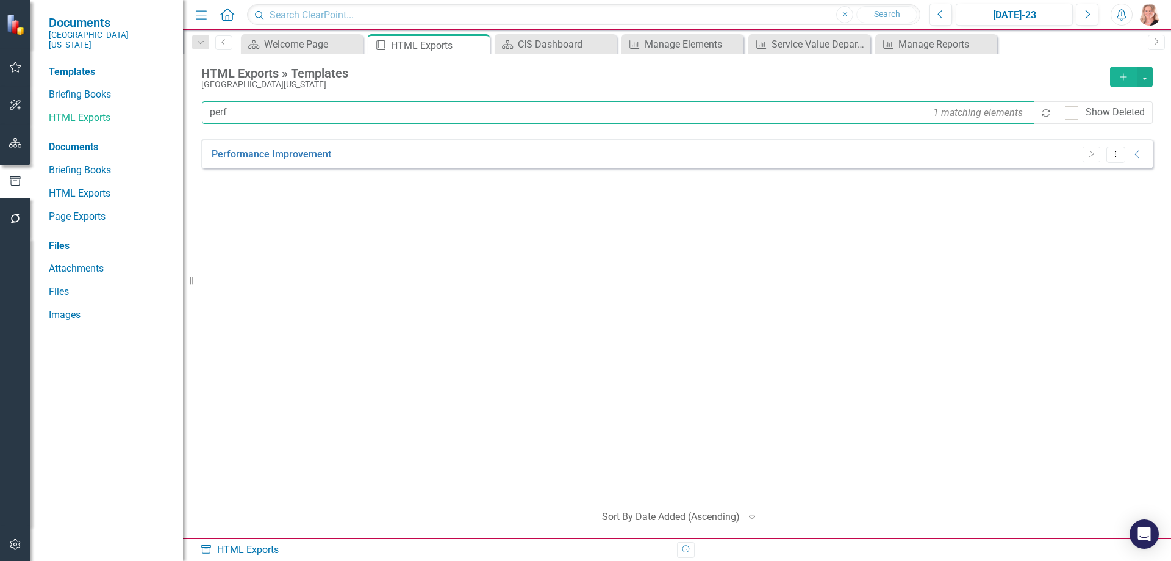
type input "perf"
click at [1116, 157] on icon "Dropdown Menu" at bounding box center [1116, 154] width 10 height 8
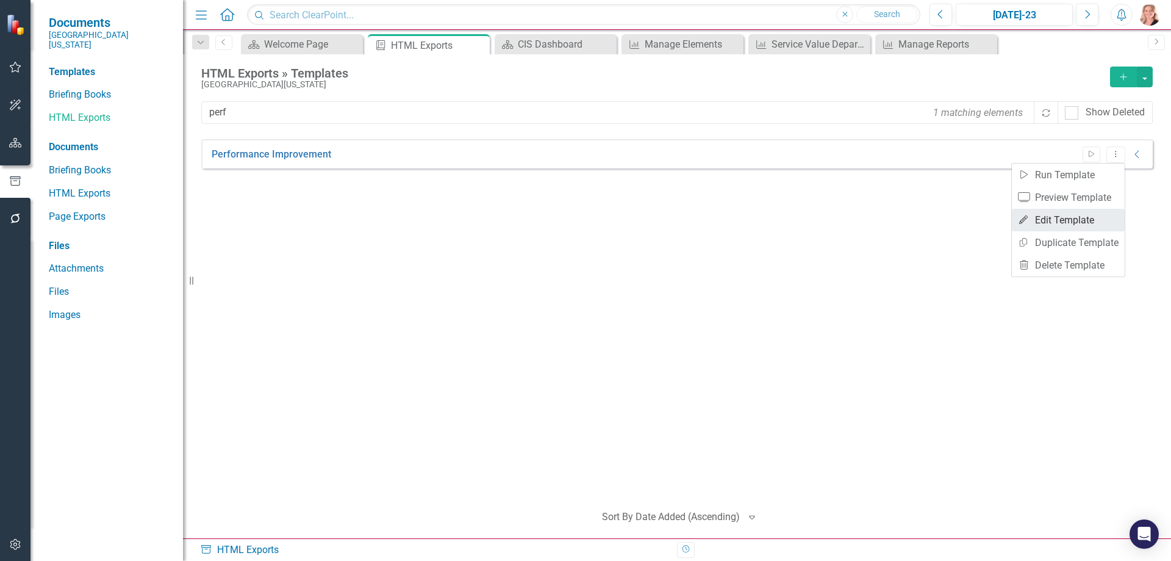
click at [1048, 228] on link "Edit Edit Template" at bounding box center [1068, 220] width 113 height 23
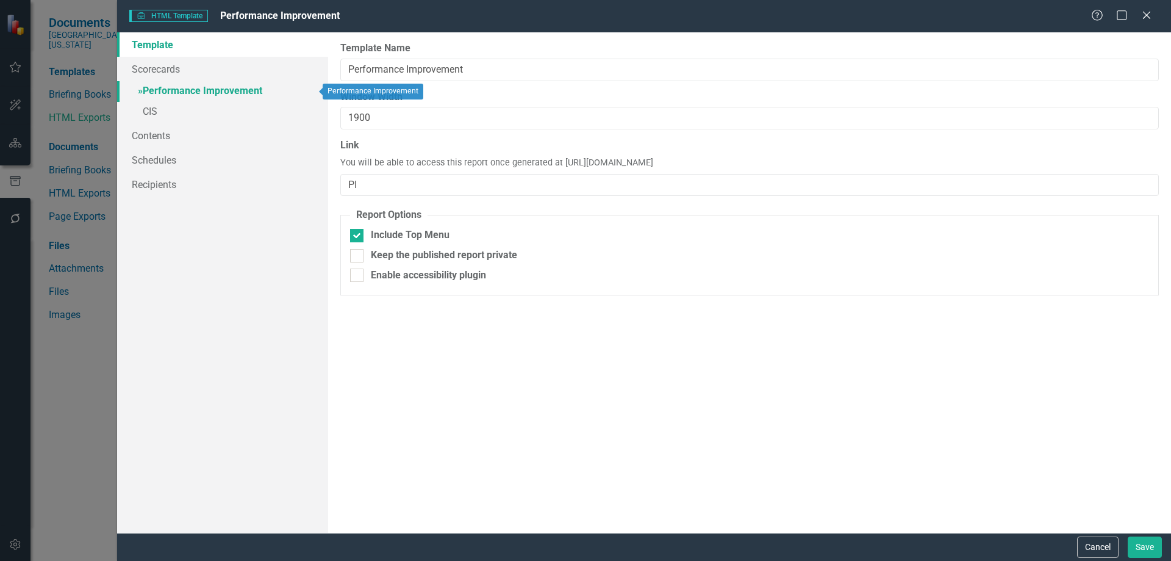
click at [178, 86] on link "» Performance Improvement" at bounding box center [222, 91] width 211 height 21
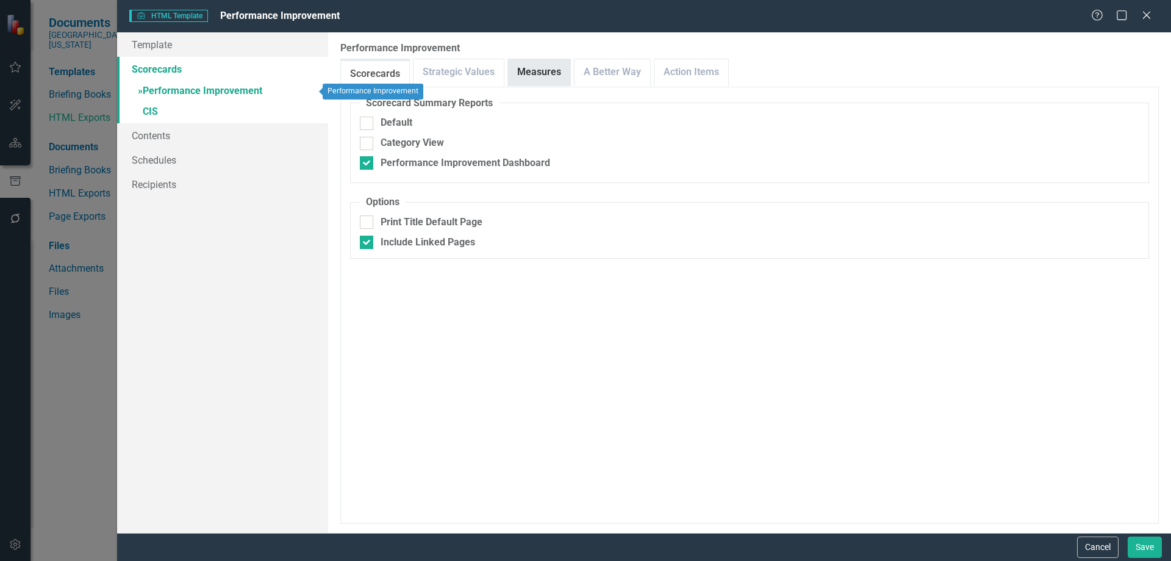
click at [544, 73] on link "Measures" at bounding box center [539, 72] width 62 height 26
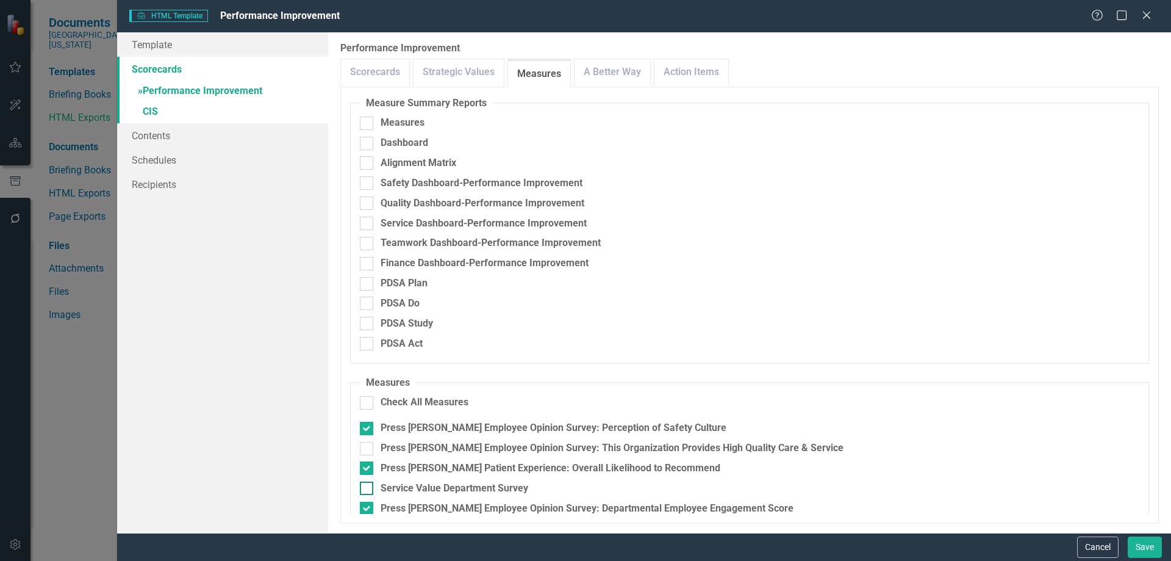
click at [369, 487] on div at bounding box center [366, 487] width 13 height 13
click at [368, 487] on input "Service Value Department Survey" at bounding box center [364, 485] width 8 height 8
checkbox input "true"
click at [151, 110] on link "» CIS" at bounding box center [222, 112] width 211 height 21
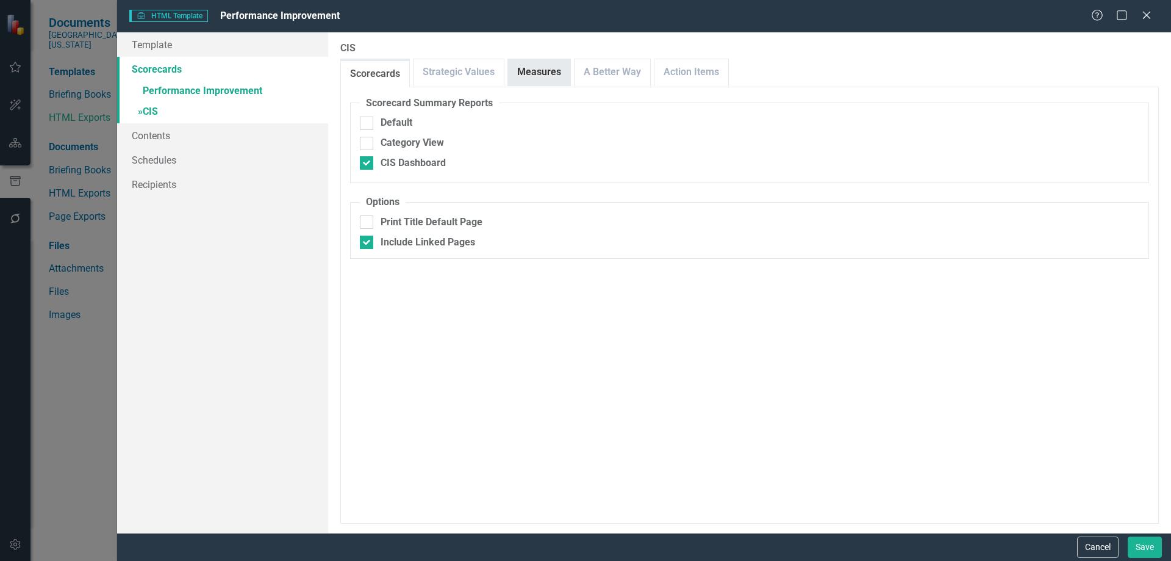
click at [534, 79] on link "Measures" at bounding box center [539, 72] width 62 height 26
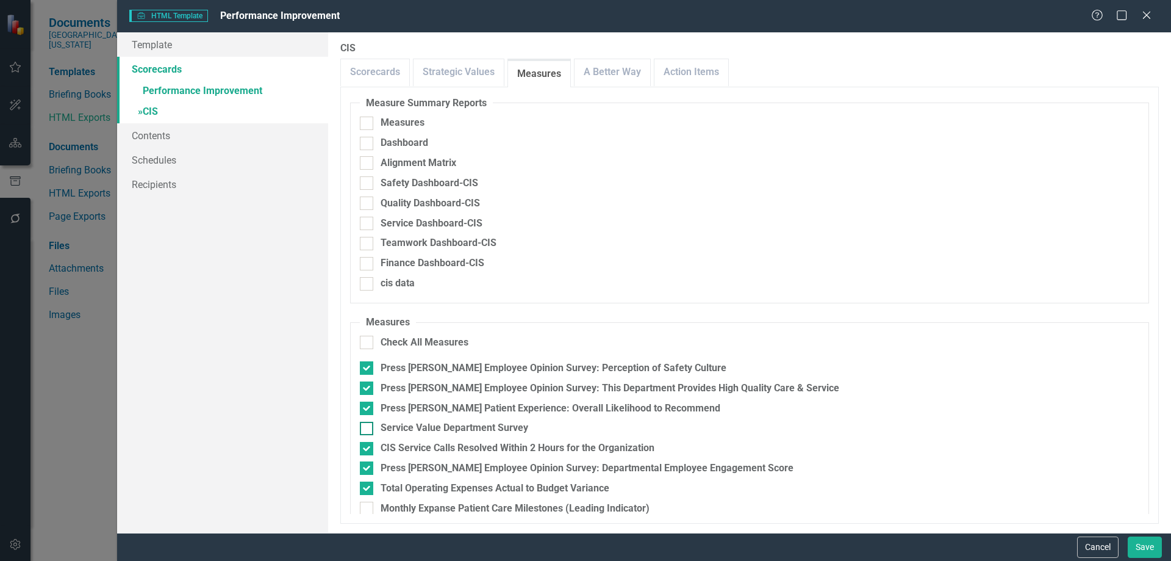
click at [368, 428] on div at bounding box center [366, 428] width 13 height 13
click at [368, 428] on input "Service Value Department Survey" at bounding box center [364, 426] width 8 height 8
checkbox input "true"
click at [161, 161] on link "Schedules" at bounding box center [222, 160] width 211 height 24
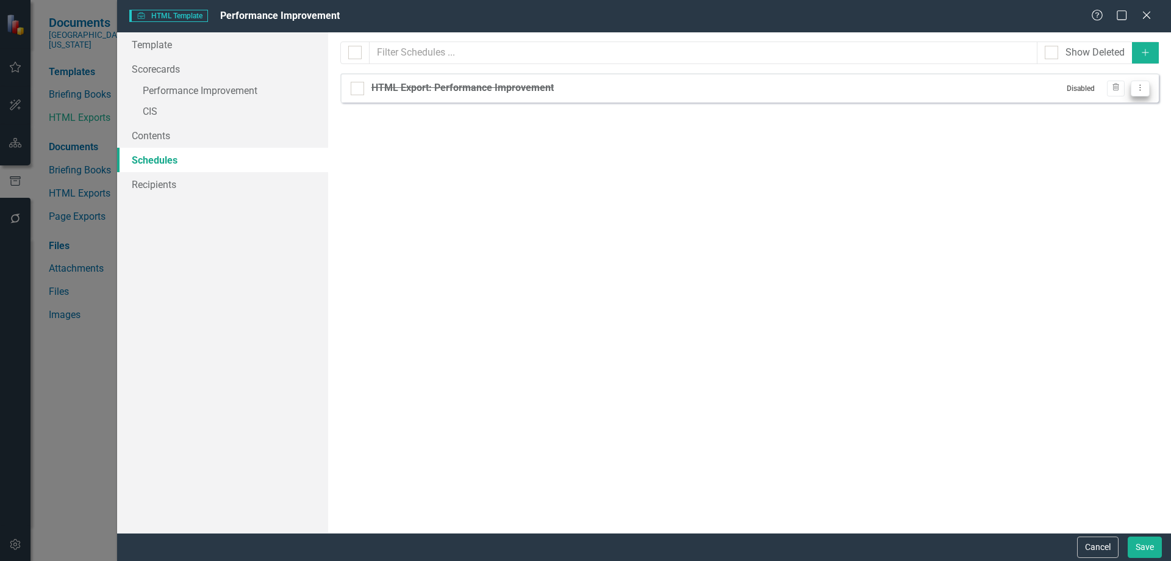
click at [1144, 91] on icon "Dropdown Menu" at bounding box center [1140, 88] width 10 height 8
click at [1076, 112] on link "Edit Edit Schedule" at bounding box center [1093, 108] width 112 height 23
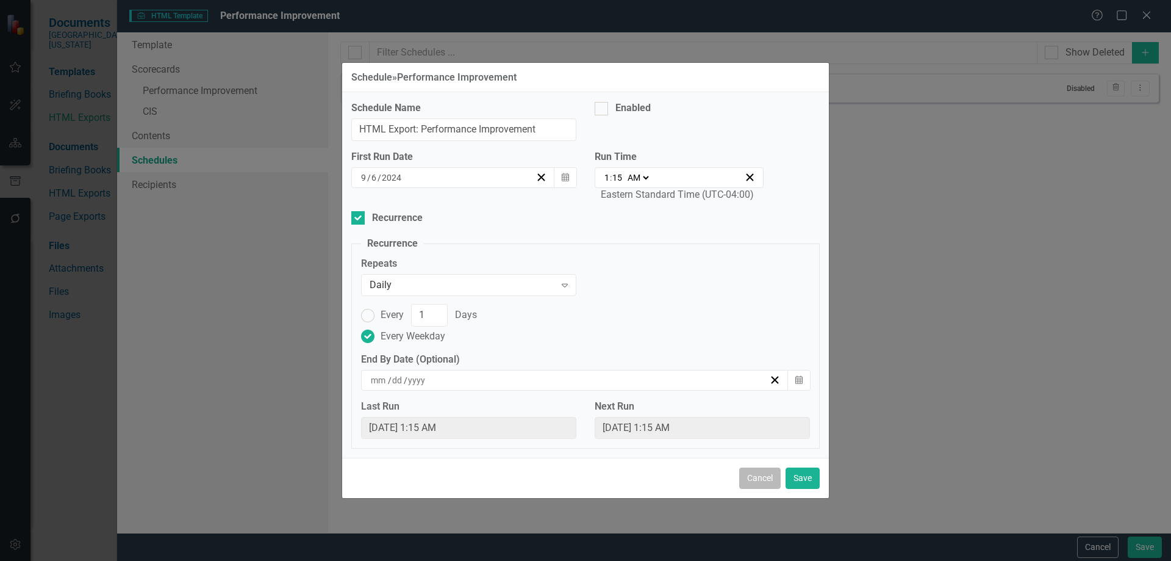
click at [750, 483] on button "Cancel" at bounding box center [759, 477] width 41 height 21
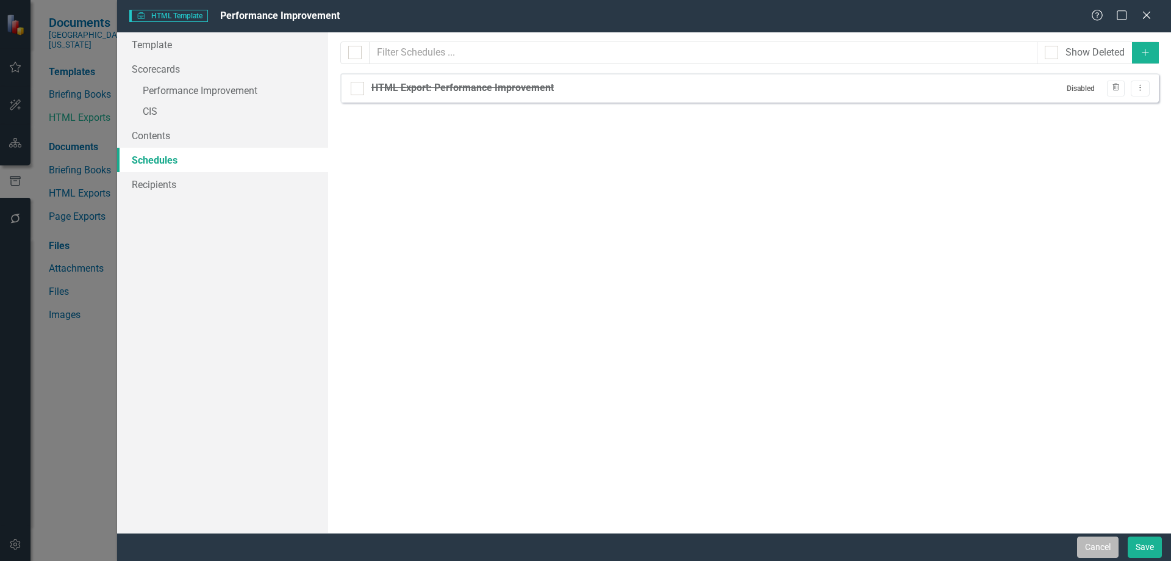
click at [1102, 547] on button "Cancel" at bounding box center [1097, 546] width 41 height 21
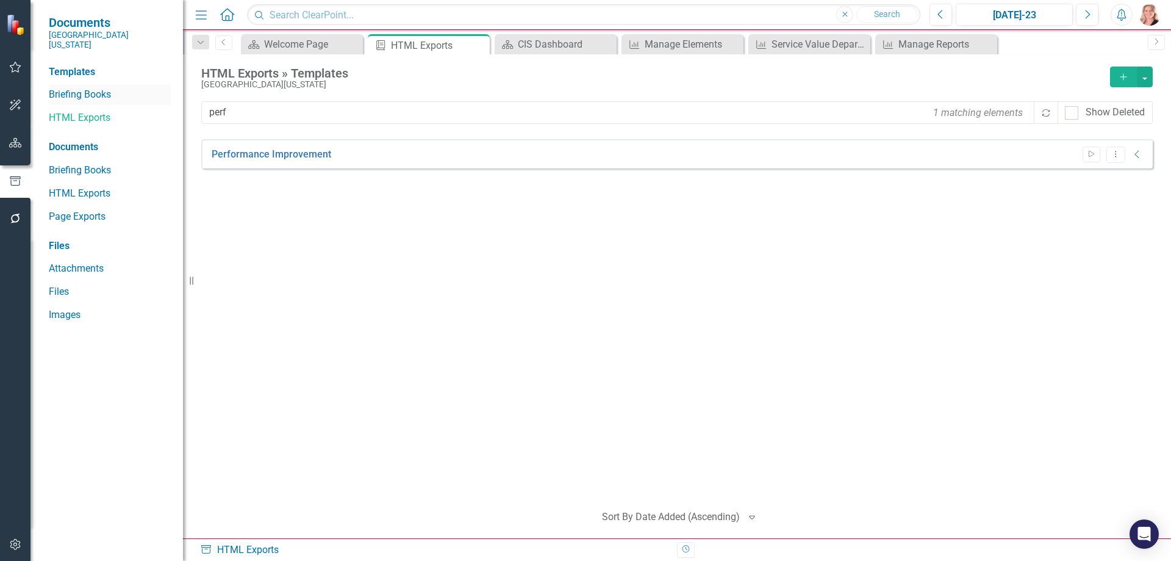
click at [96, 88] on link "Briefing Books" at bounding box center [110, 95] width 122 height 14
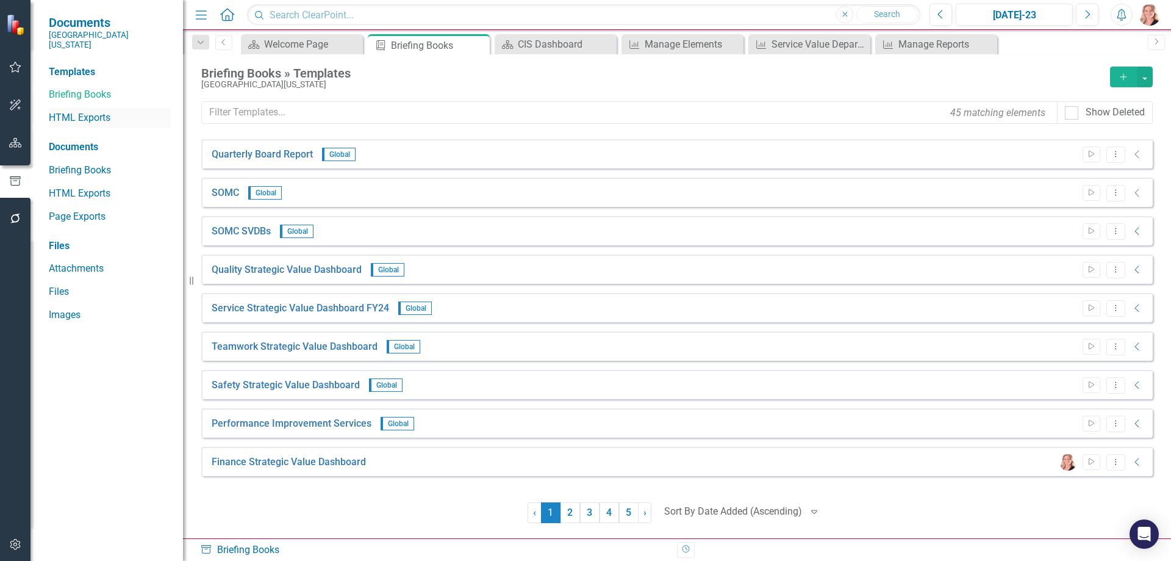
click at [93, 111] on link "HTML Exports" at bounding box center [110, 118] width 122 height 14
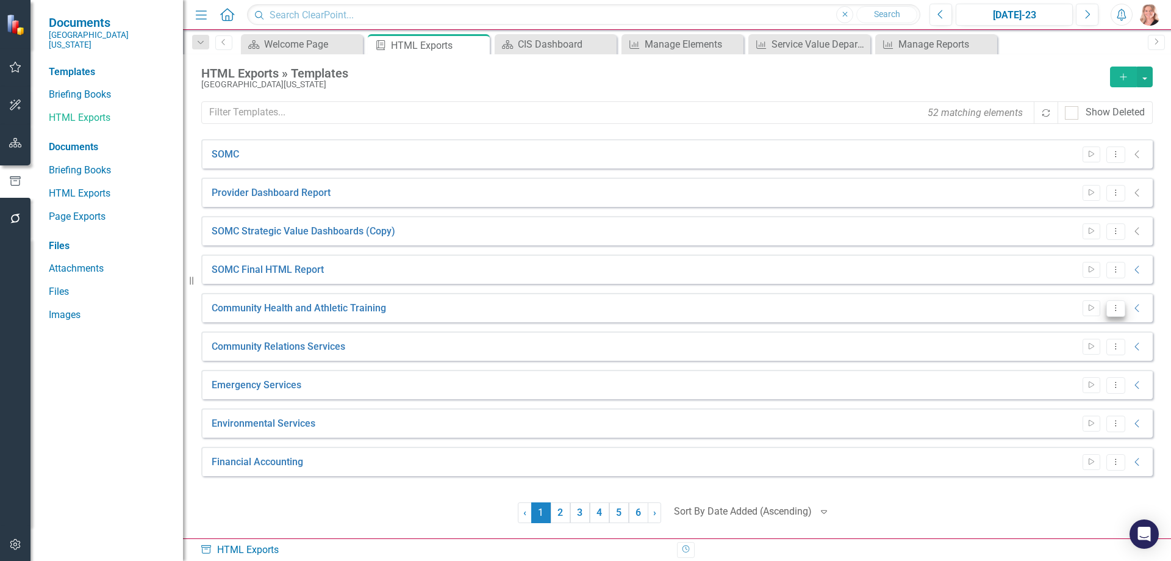
click at [1116, 310] on icon at bounding box center [1115, 307] width 1 height 6
click at [1075, 370] on link "Edit Edit Template" at bounding box center [1068, 373] width 113 height 23
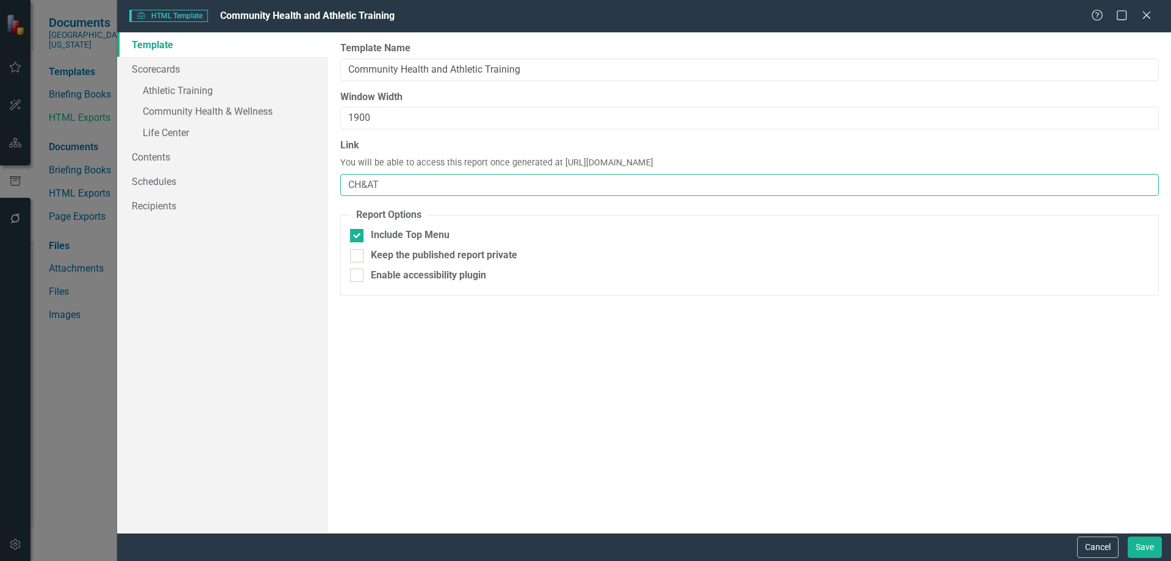
click at [404, 182] on input "CH&AT" at bounding box center [749, 185] width 819 height 23
type input "CH&AT-FY25"
click at [1093, 541] on button "Cancel" at bounding box center [1097, 546] width 41 height 21
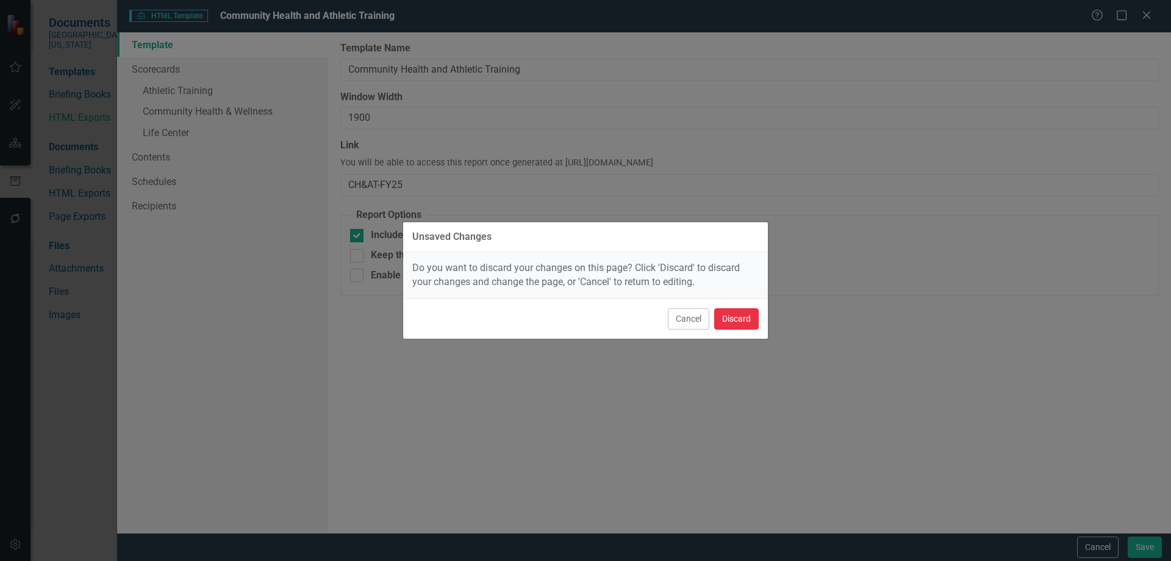
click at [722, 313] on button "Discard" at bounding box center [736, 318] width 45 height 21
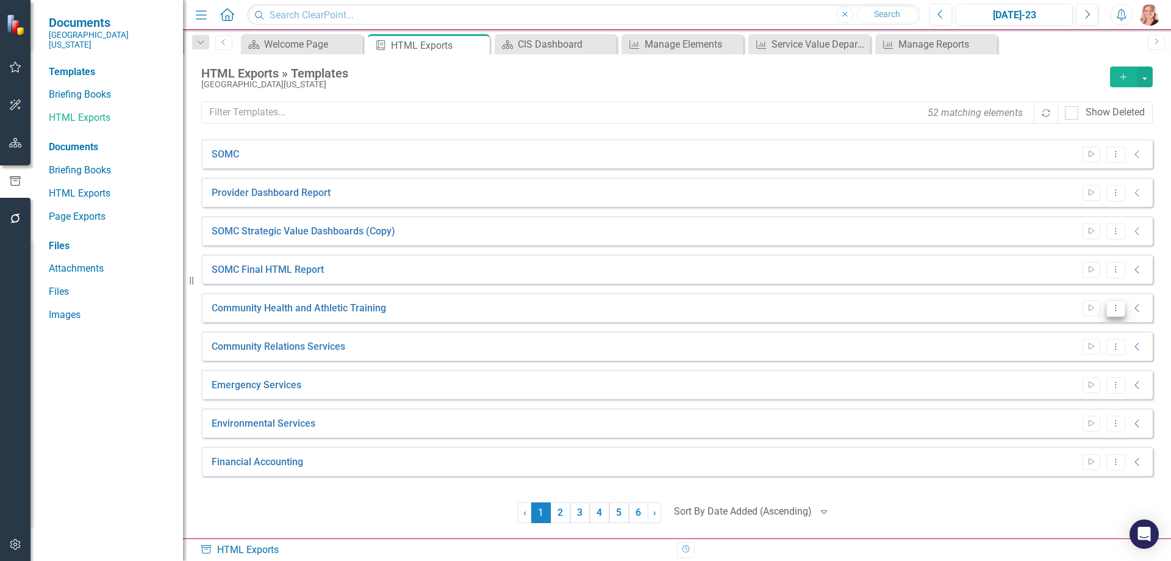
click at [1120, 314] on button "Dropdown Menu" at bounding box center [1116, 308] width 19 height 16
click at [1073, 326] on link "Start Run Template" at bounding box center [1068, 328] width 113 height 23
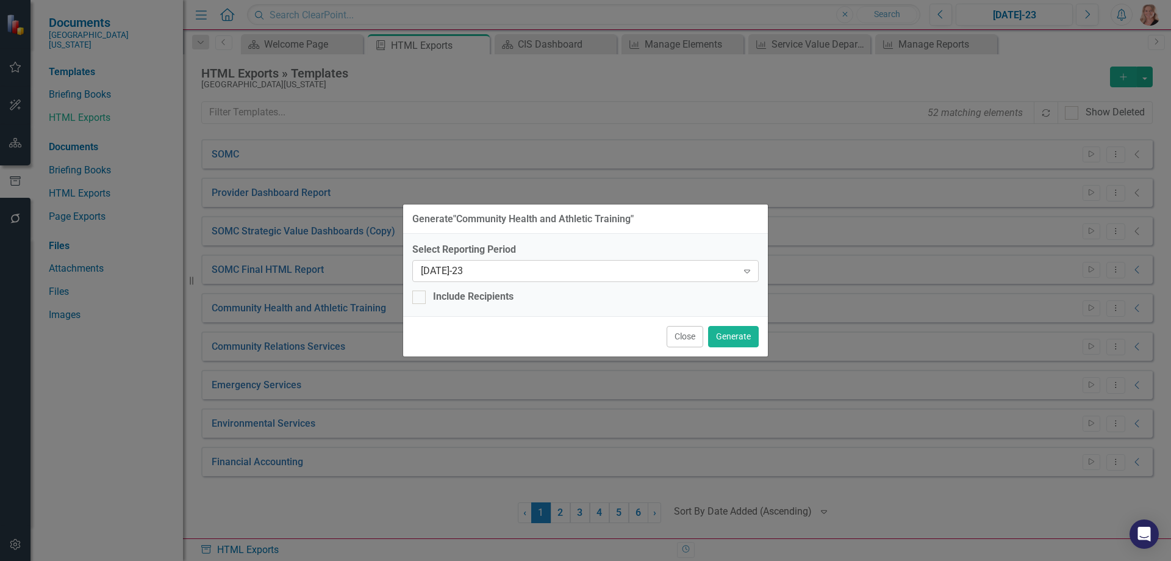
click at [749, 274] on icon "Expand" at bounding box center [747, 271] width 12 height 10
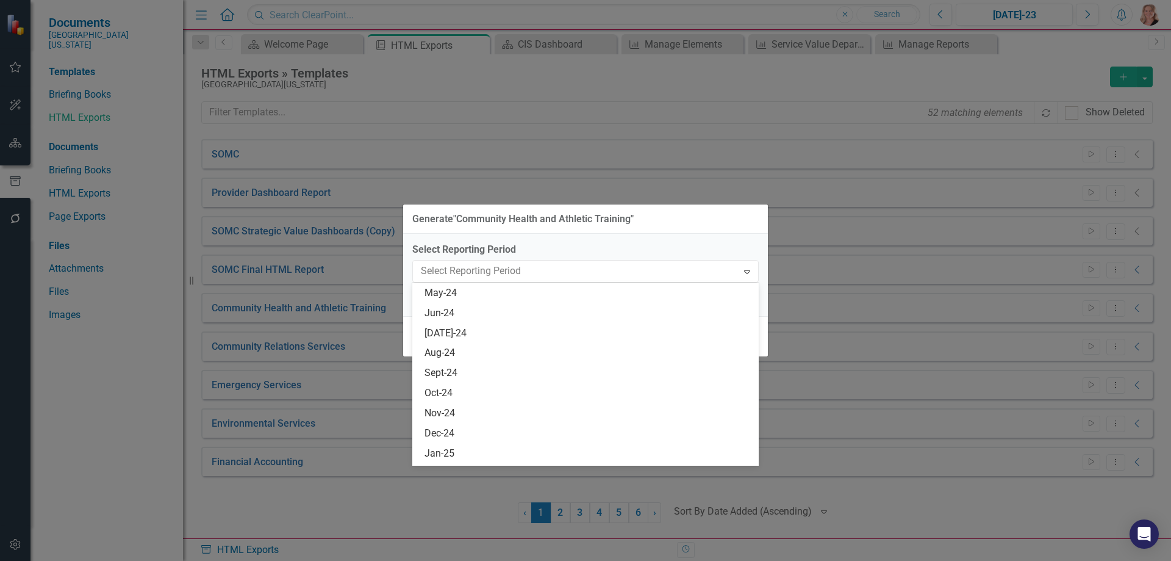
scroll to position [827, 0]
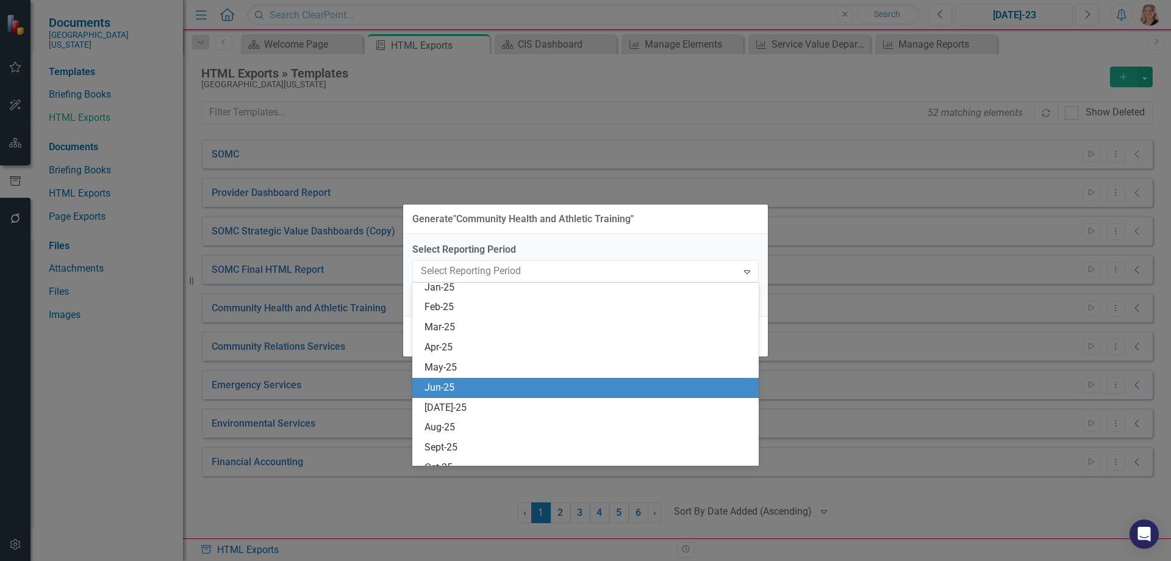
click at [562, 389] on div "Jun-25" at bounding box center [588, 388] width 327 height 14
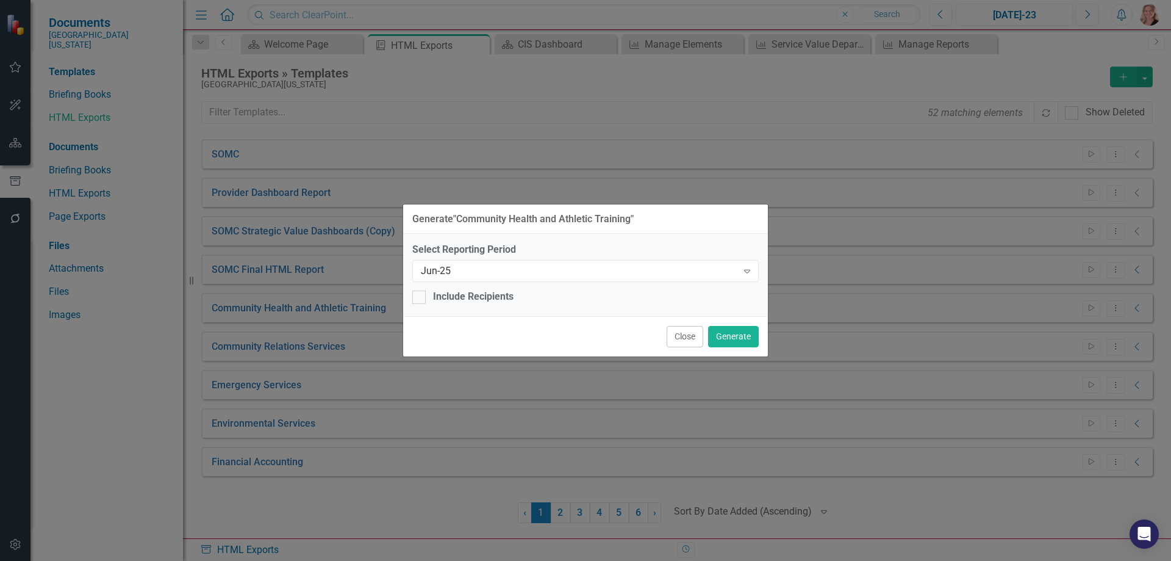
click at [680, 338] on button "Close" at bounding box center [685, 336] width 37 height 21
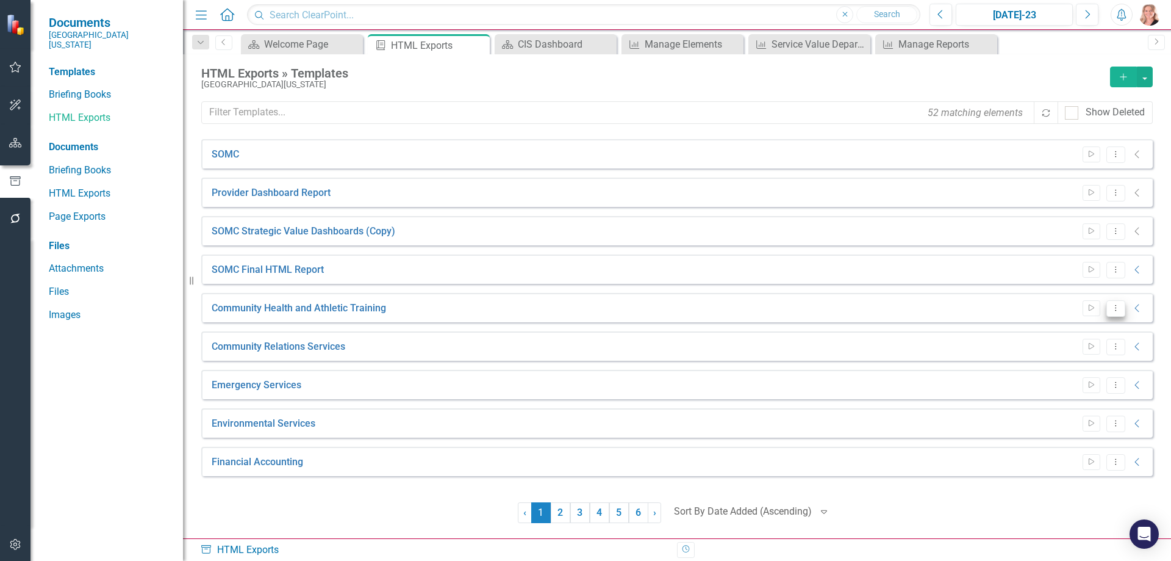
click at [1107, 307] on button "Dropdown Menu" at bounding box center [1116, 308] width 19 height 16
click at [1067, 373] on link "Edit Edit Template" at bounding box center [1068, 373] width 113 height 23
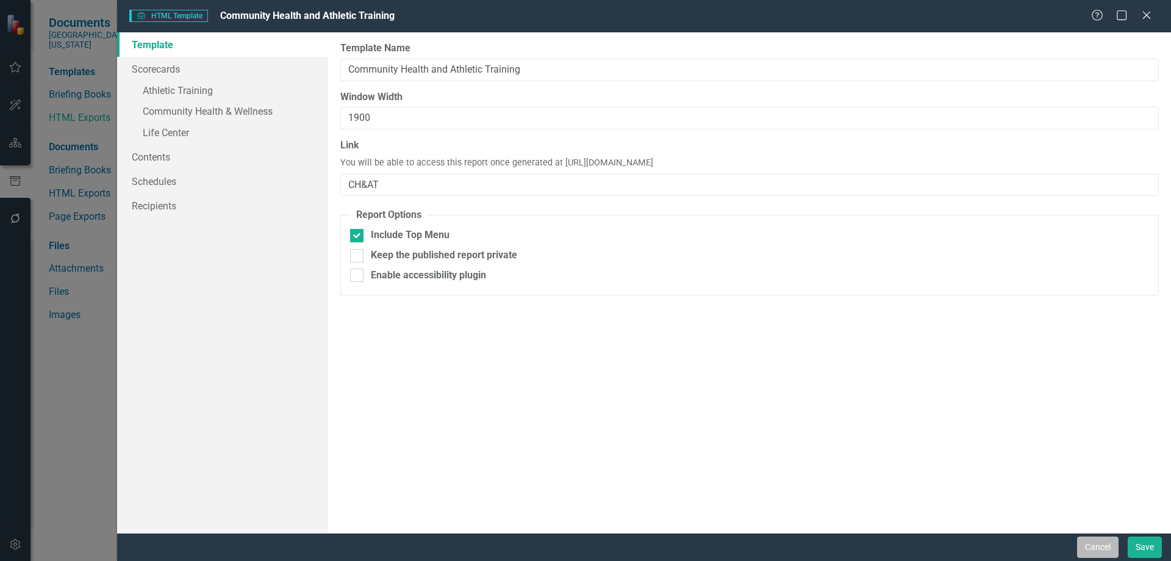
click at [1090, 551] on button "Cancel" at bounding box center [1097, 546] width 41 height 21
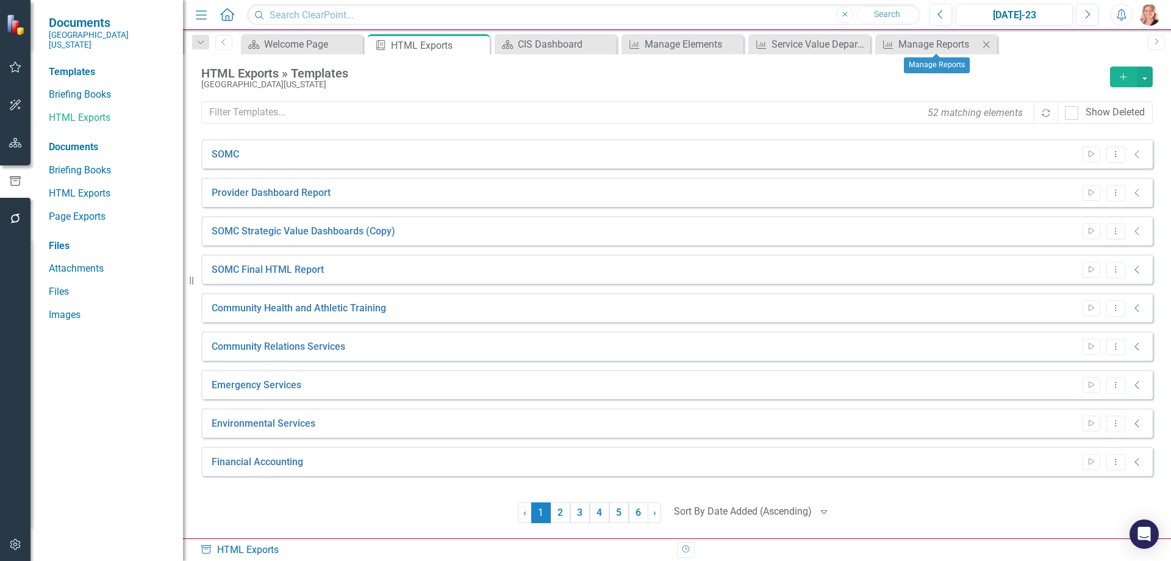
click at [987, 44] on icon at bounding box center [986, 44] width 7 height 7
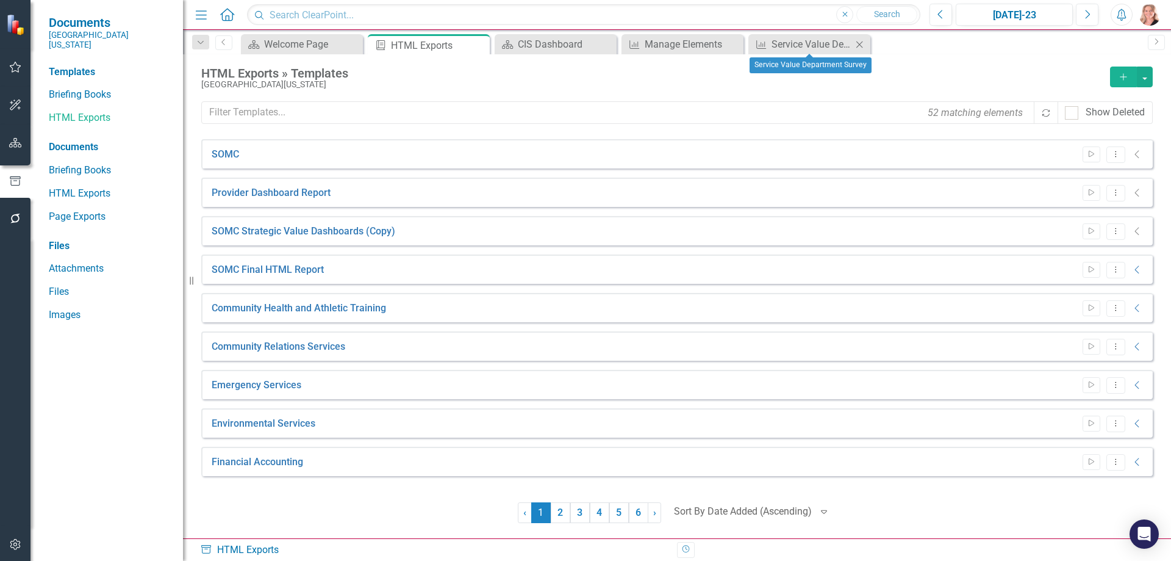
click at [861, 45] on icon at bounding box center [860, 44] width 7 height 7
click at [0, 0] on icon "Close" at bounding box center [0, 0] width 0 height 0
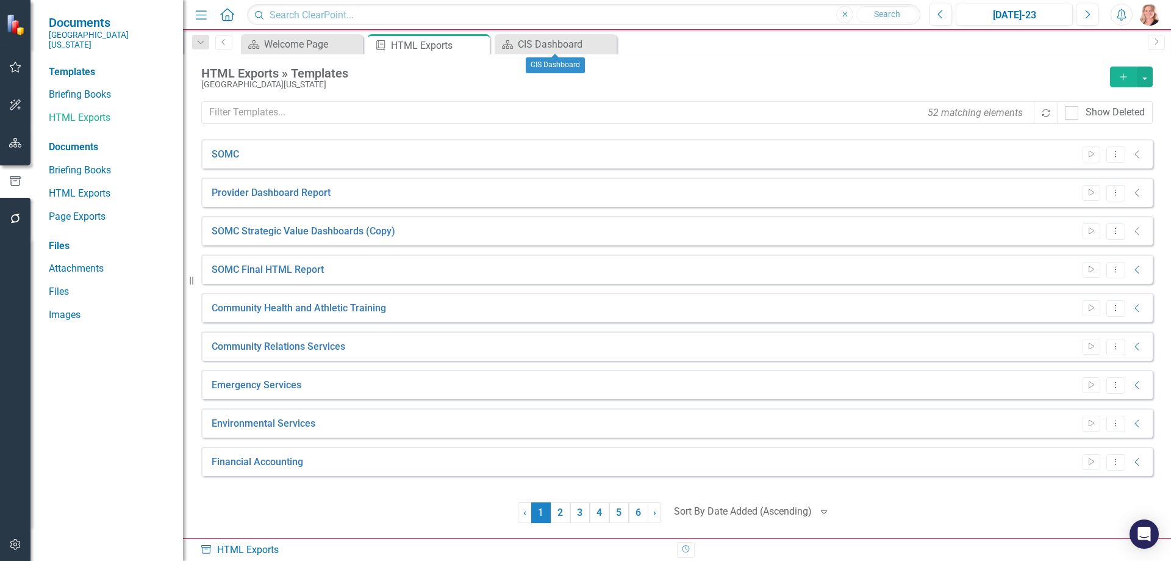
click at [0, 0] on icon "Close" at bounding box center [0, 0] width 0 height 0
click at [479, 45] on icon at bounding box center [478, 45] width 7 height 7
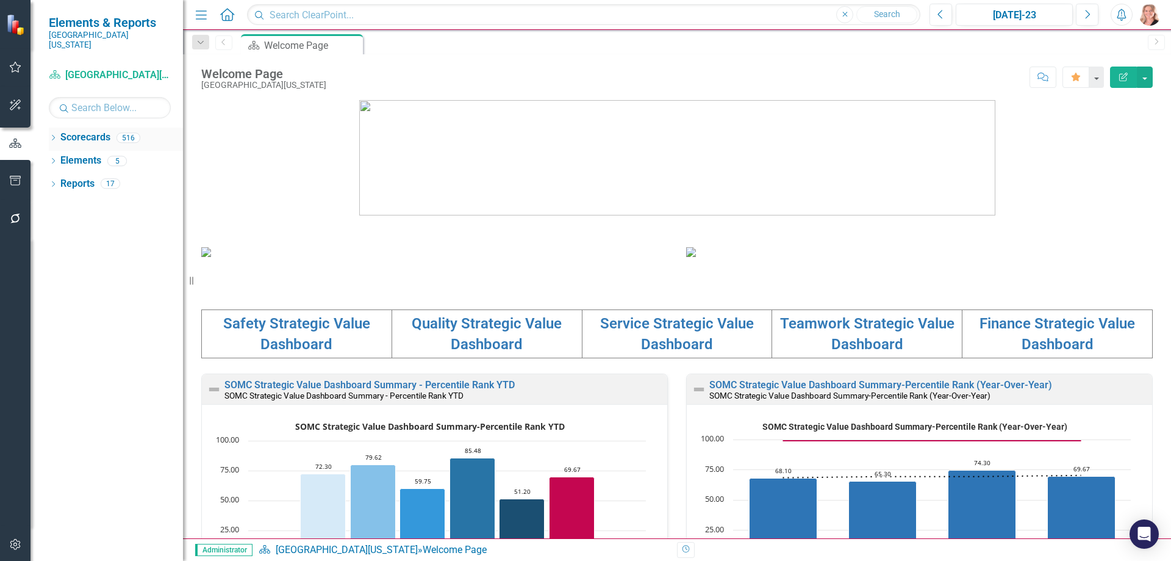
click at [57, 135] on icon "Dropdown" at bounding box center [53, 138] width 9 height 7
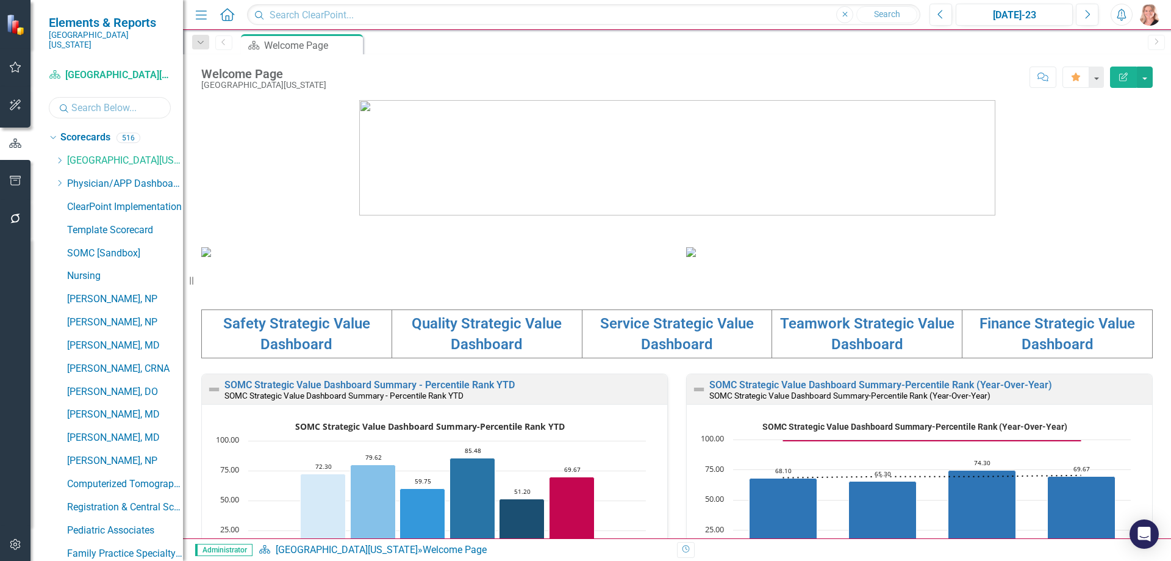
click at [80, 101] on input "text" at bounding box center [110, 107] width 122 height 21
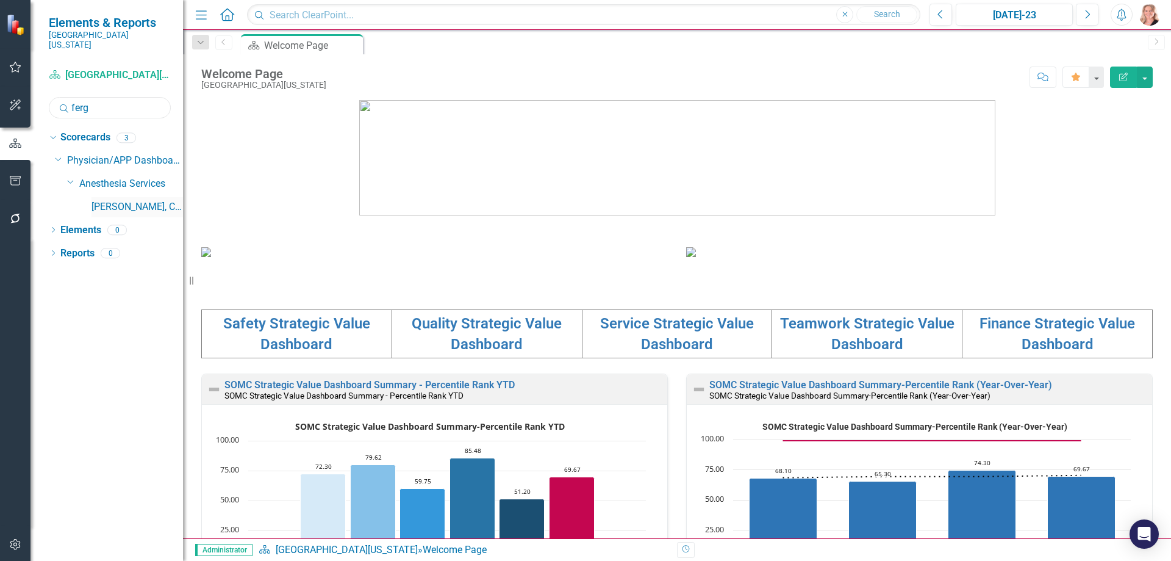
type input "ferg"
click at [150, 200] on link "[PERSON_NAME], CRNA" at bounding box center [138, 207] width 92 height 14
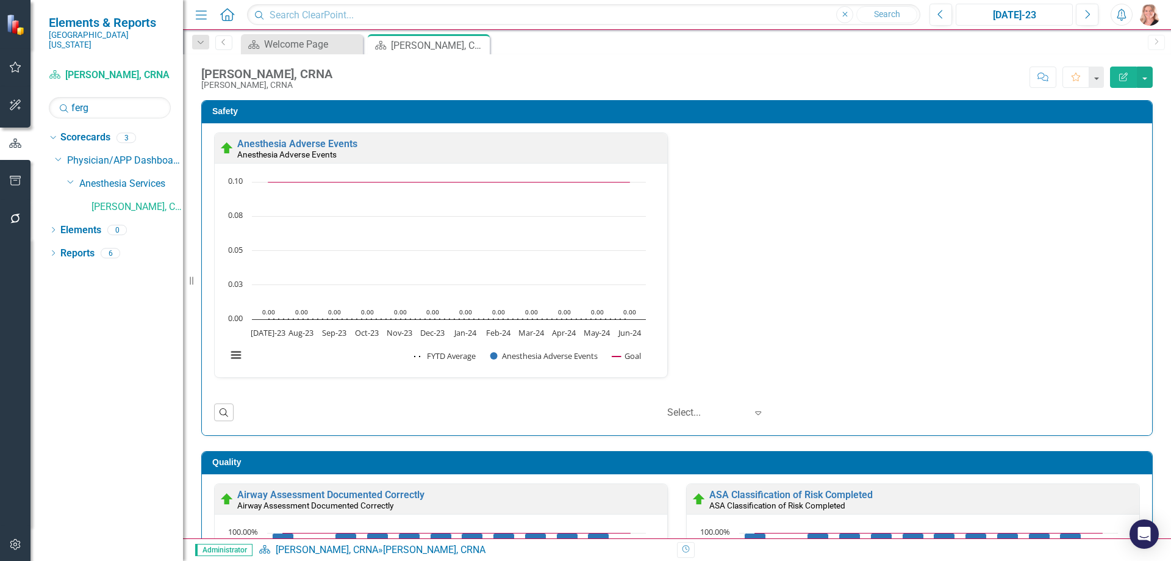
click at [1033, 19] on div "Jul-23" at bounding box center [1014, 15] width 109 height 15
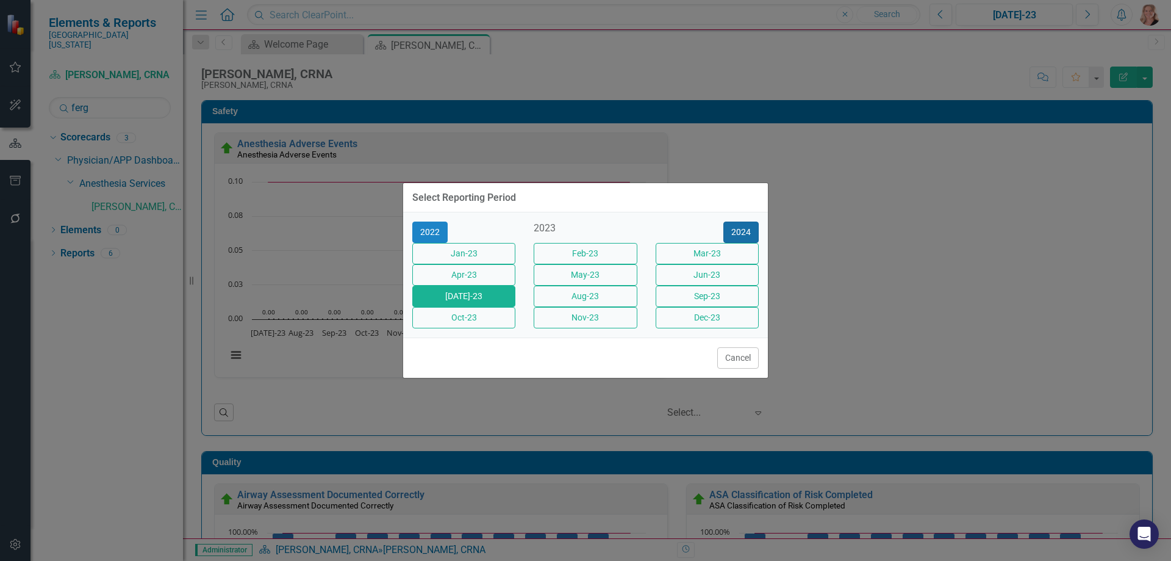
click at [746, 221] on button "2024" at bounding box center [741, 231] width 35 height 21
click at [745, 221] on button "2025" at bounding box center [741, 231] width 35 height 21
click at [717, 272] on button "Jun-25" at bounding box center [707, 274] width 103 height 21
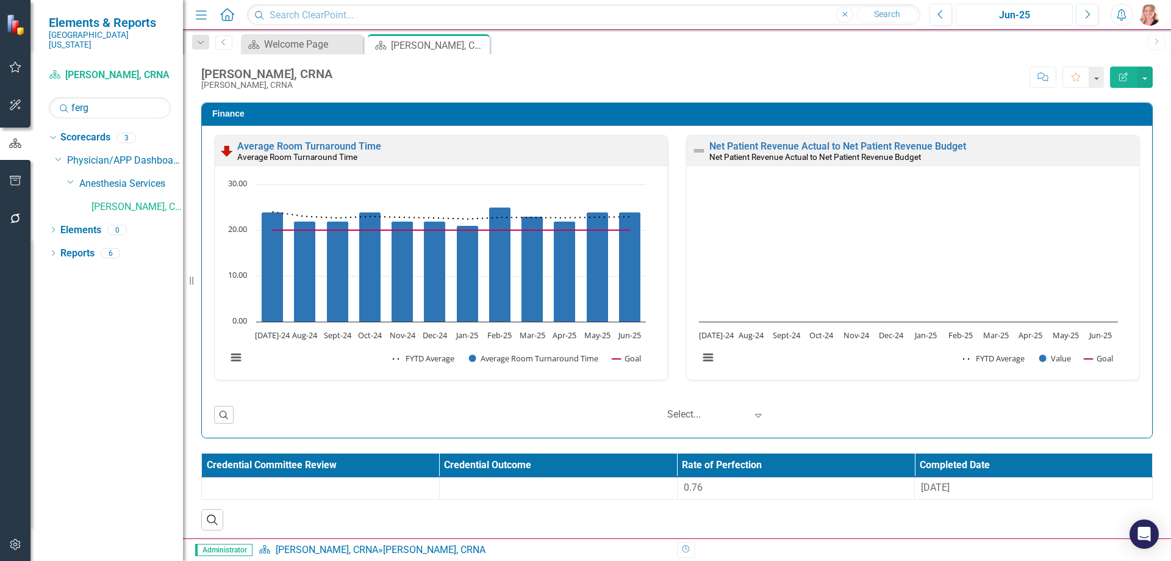
scroll to position [1666, 0]
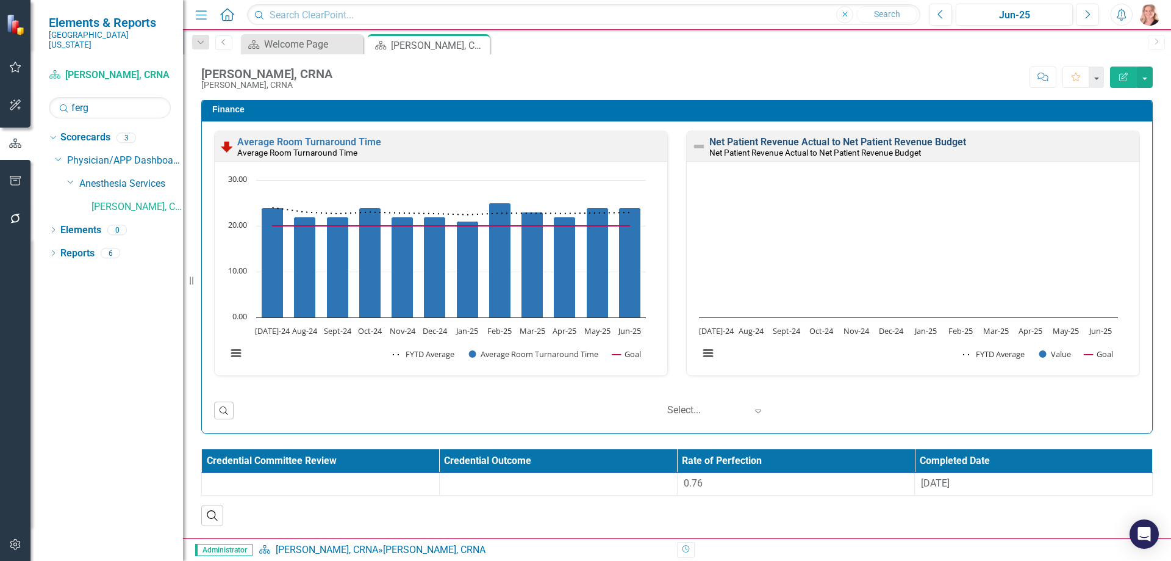
click at [930, 141] on link "Net Patient Revenue Actual to Net Patient Revenue Budget" at bounding box center [838, 142] width 257 height 12
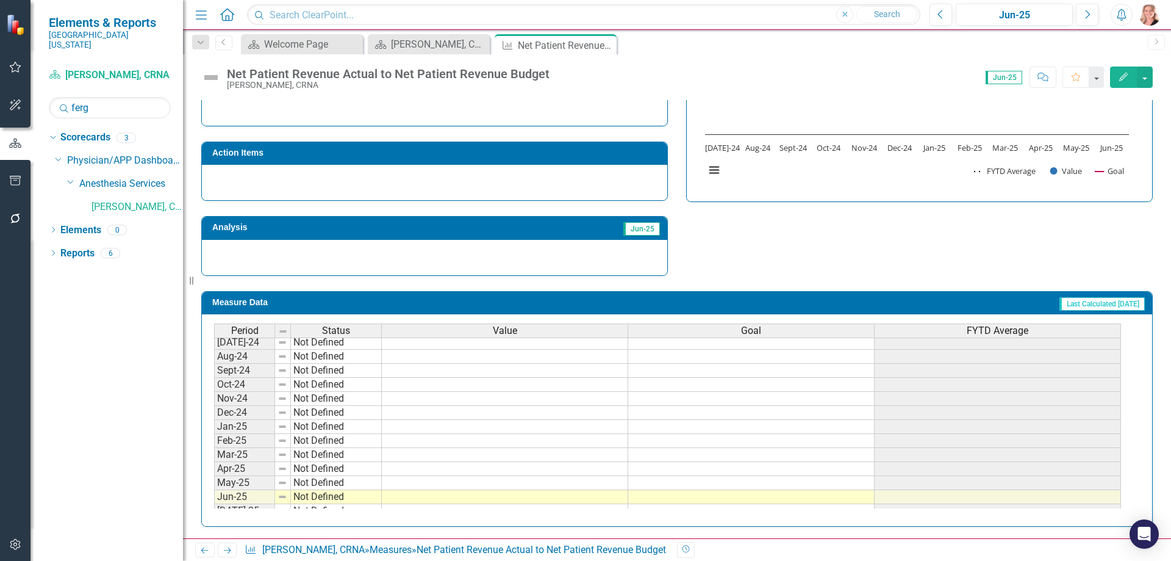
scroll to position [322, 0]
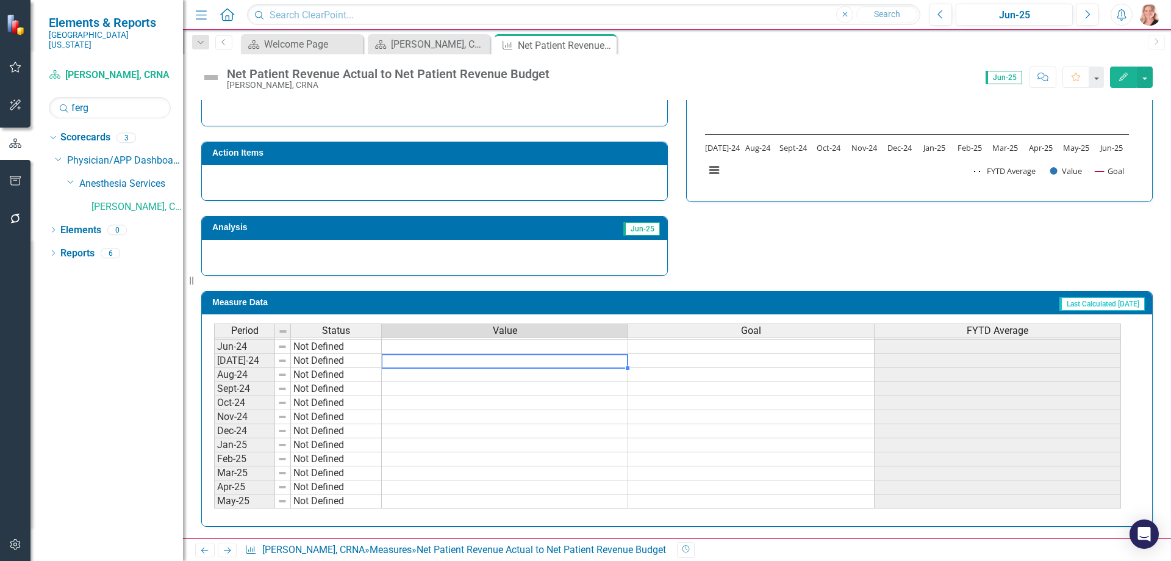
click at [404, 365] on tbody "Jan-24 Not Defined Feb-24 Not Defined Mar-24 Not Defined Apr-24 Not Defined May…" at bounding box center [667, 480] width 907 height 422
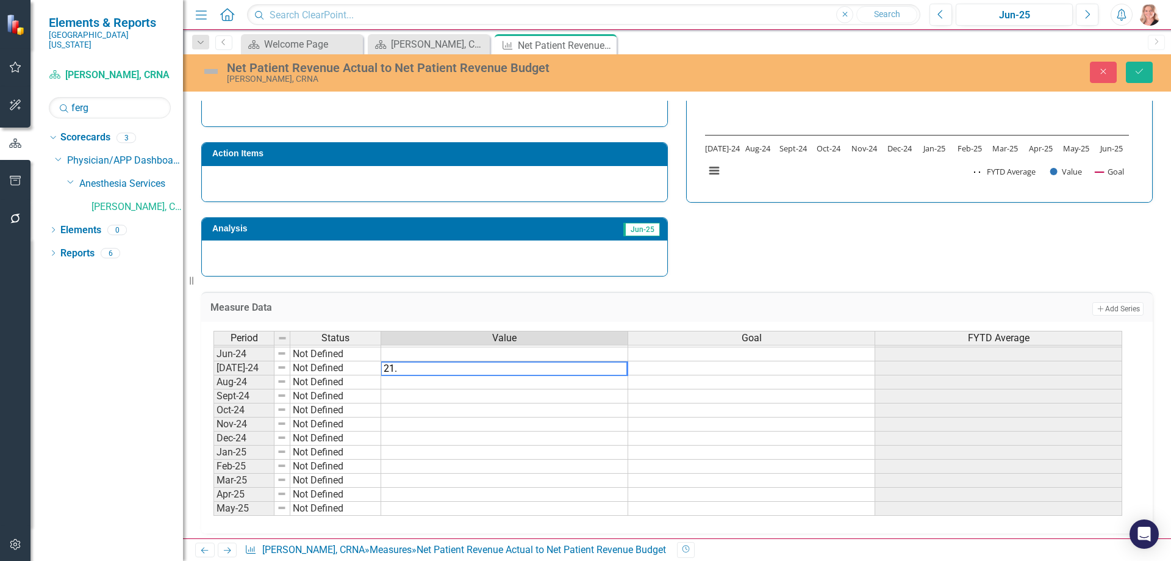
type textarea "21.2"
type textarea "53.7"
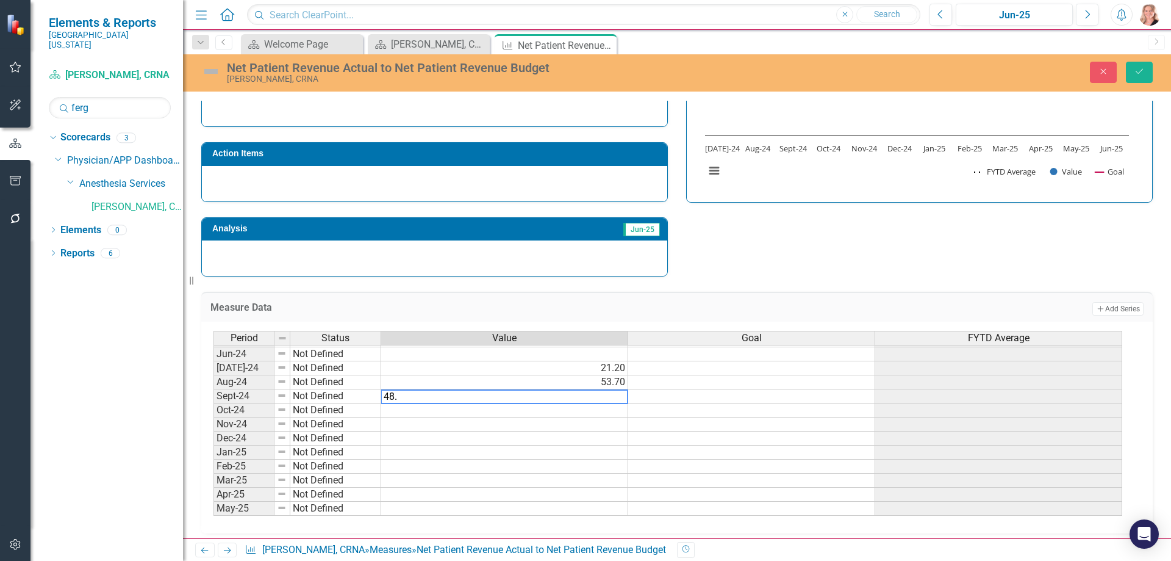
type textarea "48.8"
type textarea "100"
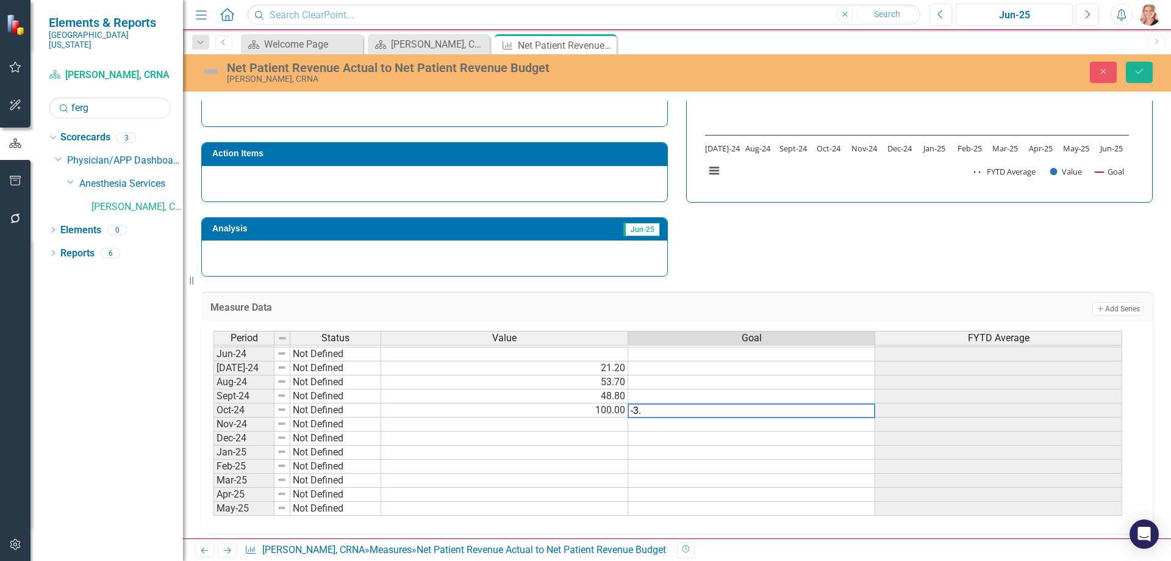
type textarea "-3.7"
type textarea "8"
type textarea "-86.8"
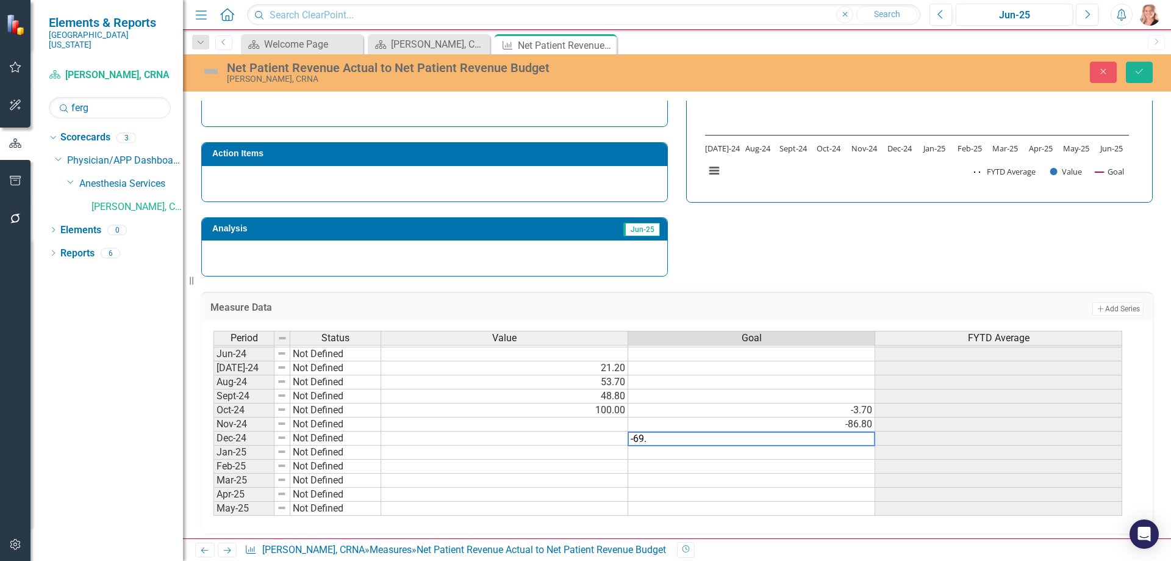
type textarea "-69.4"
type textarea "79.8"
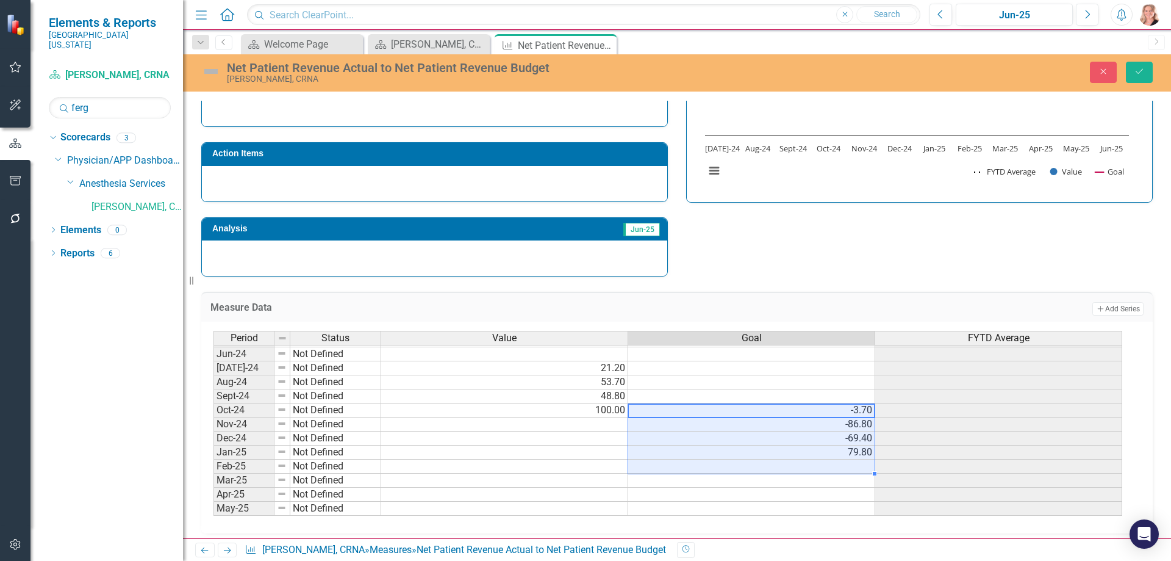
drag, startPoint x: 840, startPoint y: 416, endPoint x: 841, endPoint y: 461, distance: 44.5
click at [841, 461] on tbody "Aug-23 Not Defined Sep-23 Not Defined Oct-23 Not Defined Nov-23 Not Defined Dec…" at bounding box center [668, 424] width 909 height 436
click at [531, 423] on td at bounding box center [504, 424] width 247 height 14
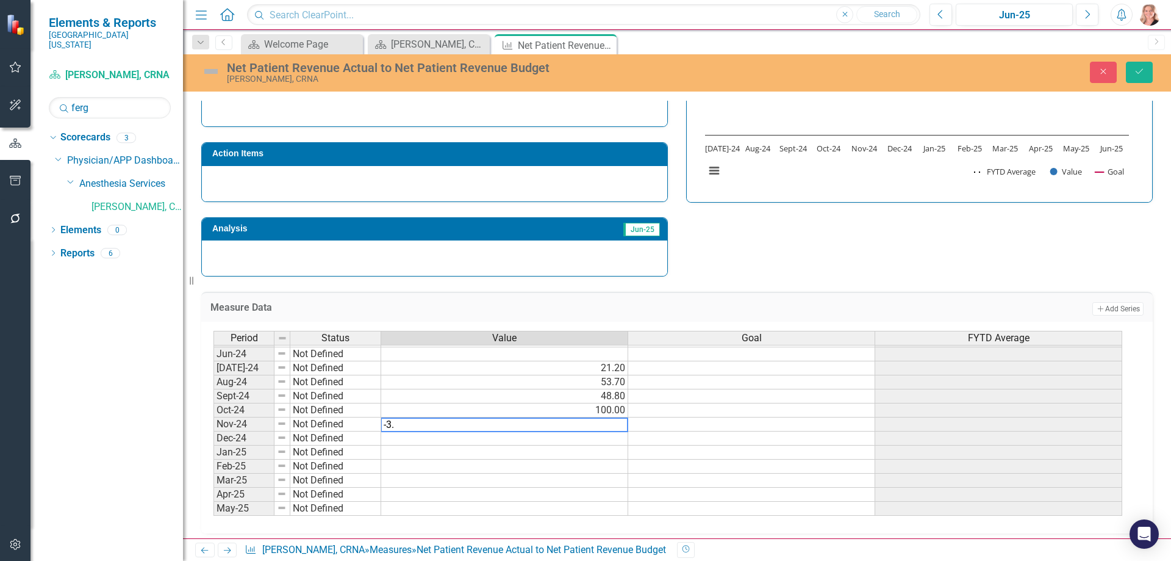
type textarea "-3.7"
type textarea "-86.8"
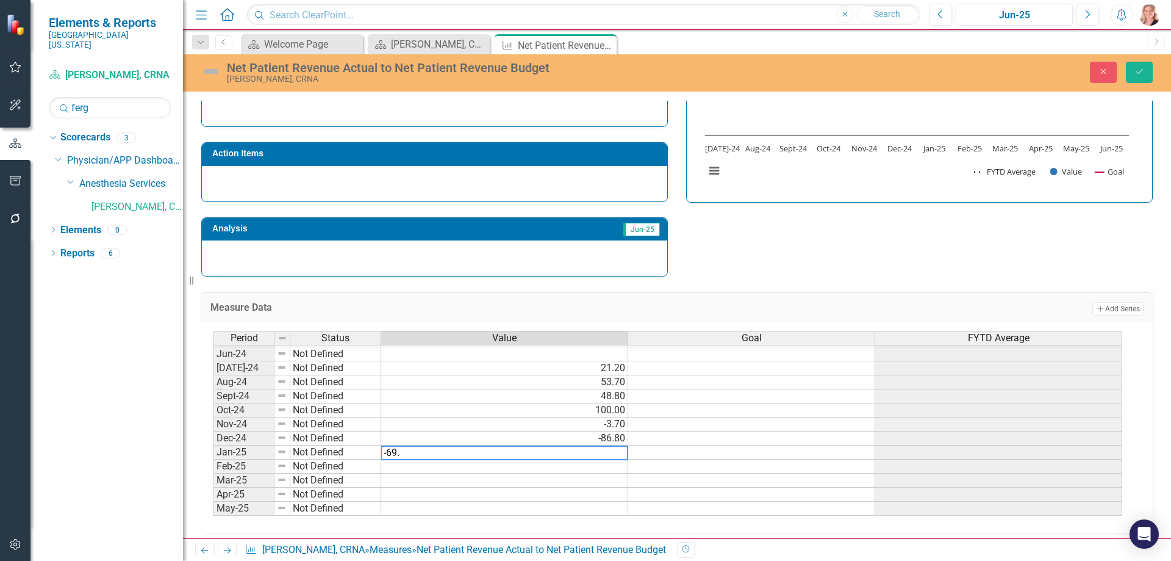
type textarea "-69.4"
type textarea "79.8"
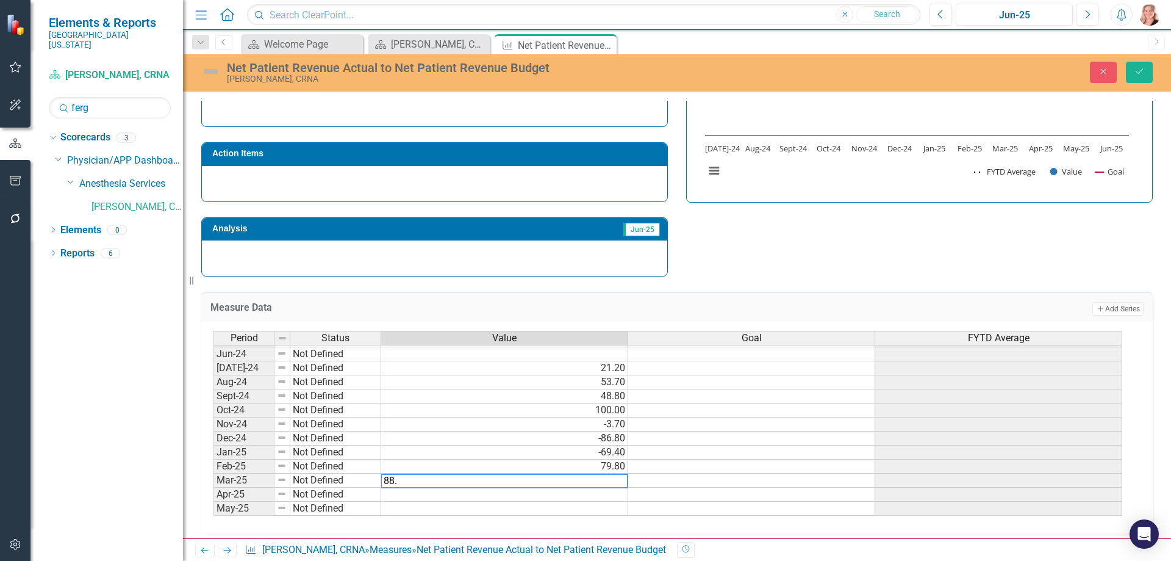
type textarea "88.1"
type textarea "85.4"
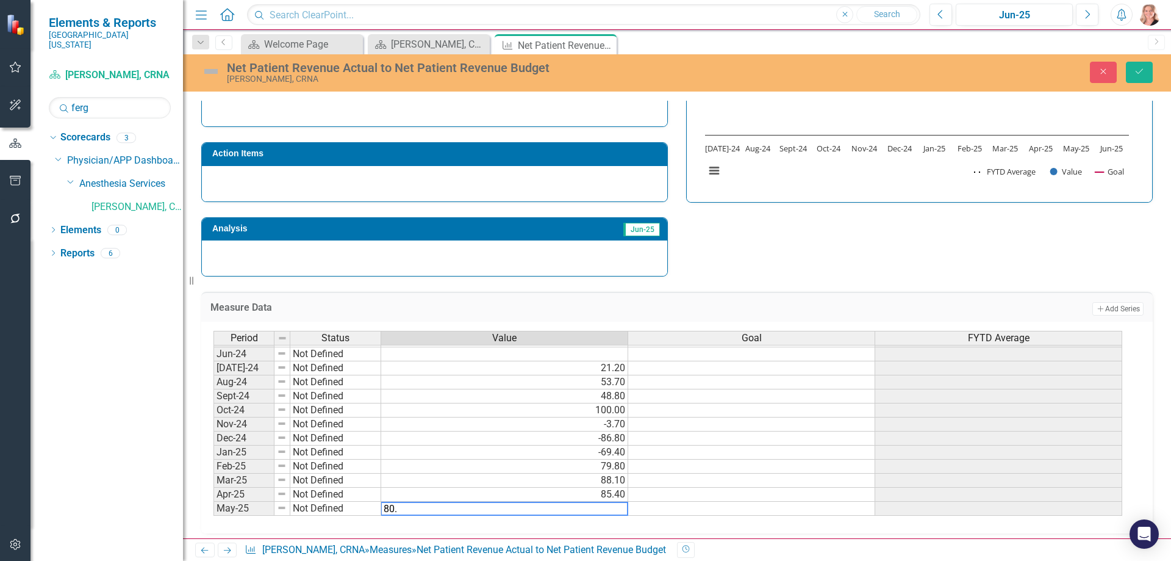
type textarea "80.6"
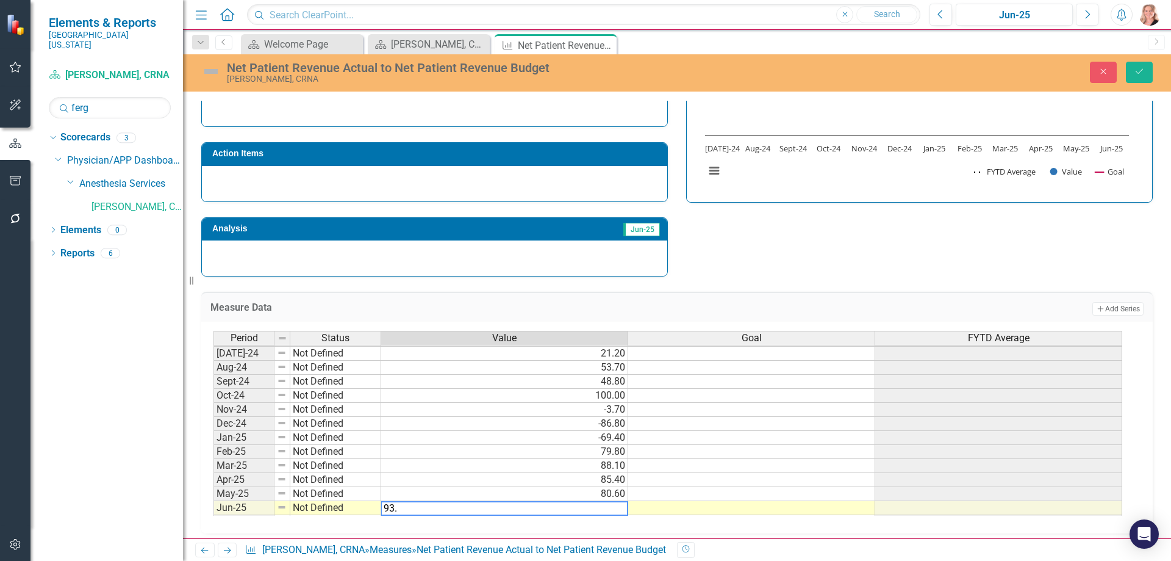
type textarea "93.2"
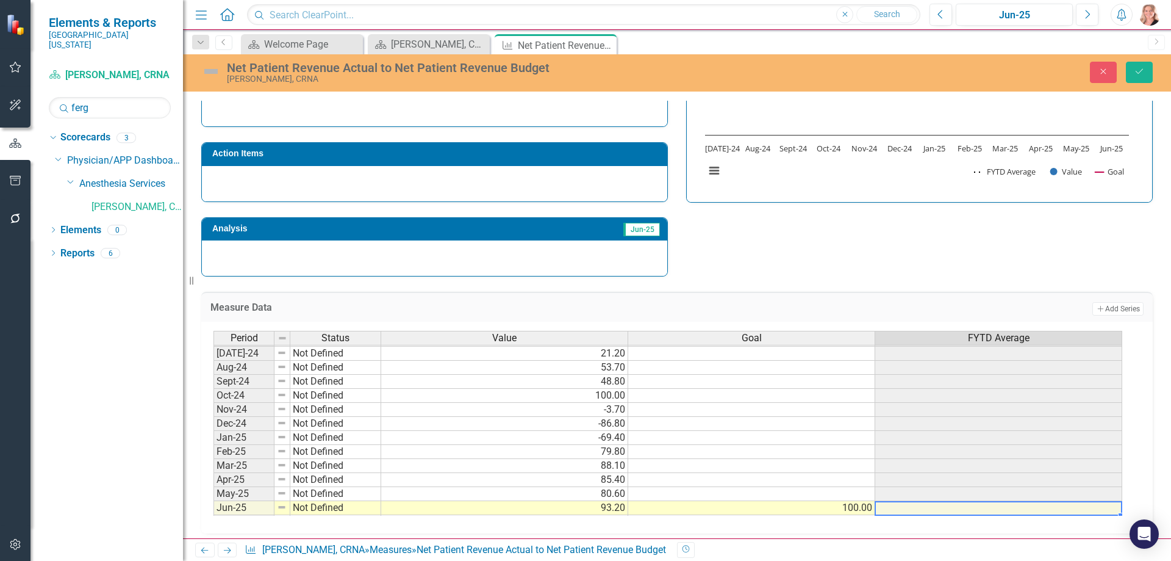
type textarea "100"
click at [808, 247] on div "Strategic Values Finance Anesthesia Services Jun-25 A Better Way Action Items A…" at bounding box center [677, 118] width 970 height 318
click at [855, 506] on td "100.00" at bounding box center [751, 508] width 247 height 14
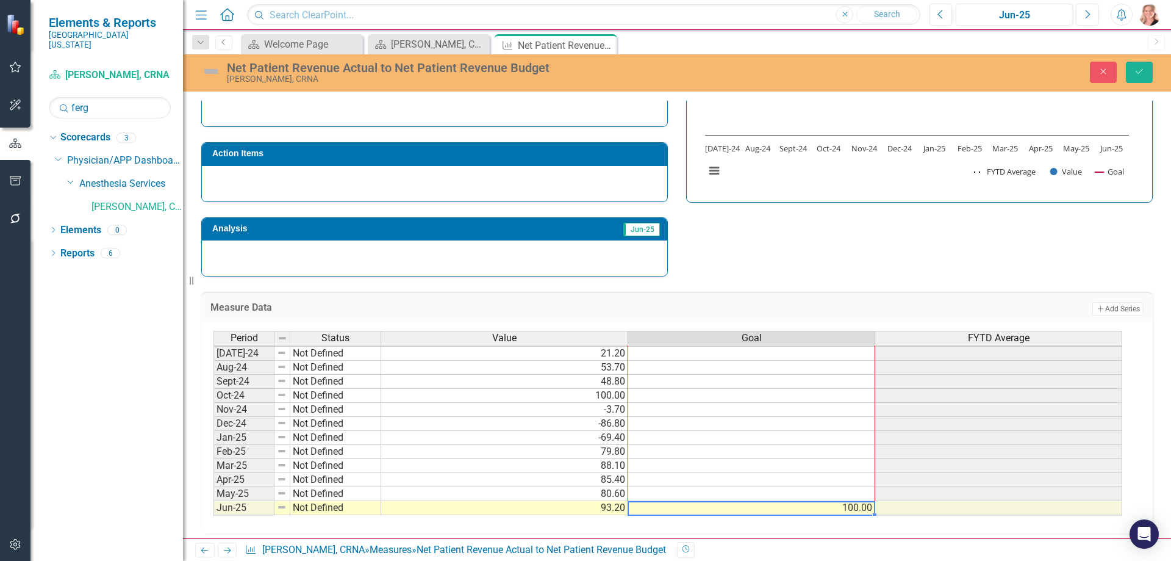
drag, startPoint x: 875, startPoint y: 515, endPoint x: 852, endPoint y: 345, distance: 171.2
click at [852, 345] on div "Period Status Value Goal FYTD Average Sep-23 Not Defined Oct-23 Not Defined Nov…" at bounding box center [673, 423] width 918 height 185
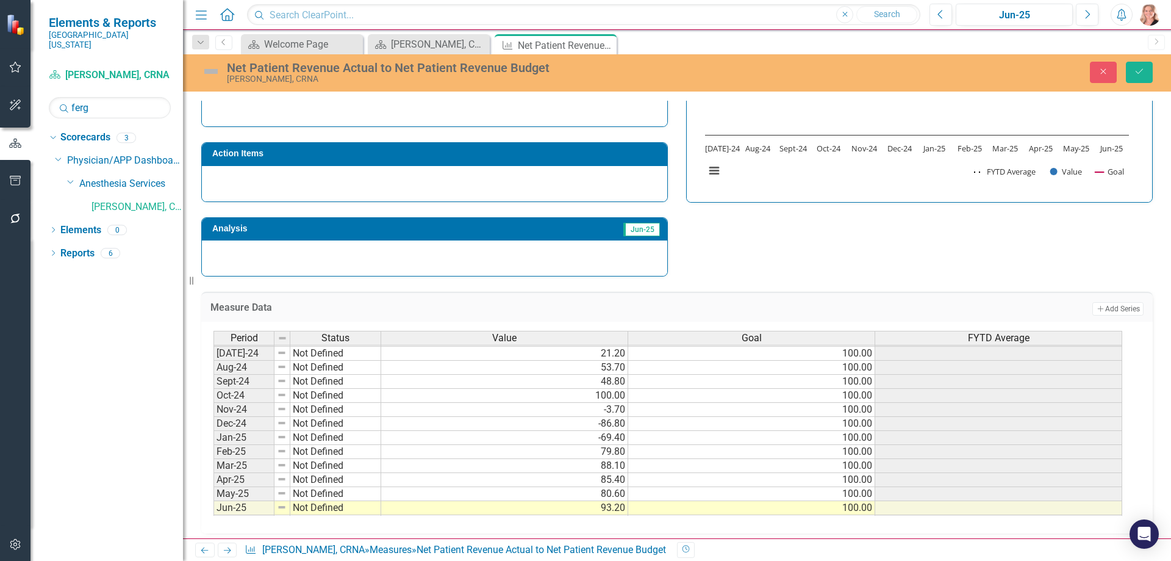
click at [921, 286] on div "Measure Data Add Add Series Period Status Value Goal FYTD Average Sep-23 Not De…" at bounding box center [677, 404] width 970 height 257
click at [1141, 74] on icon "Save" at bounding box center [1139, 71] width 11 height 9
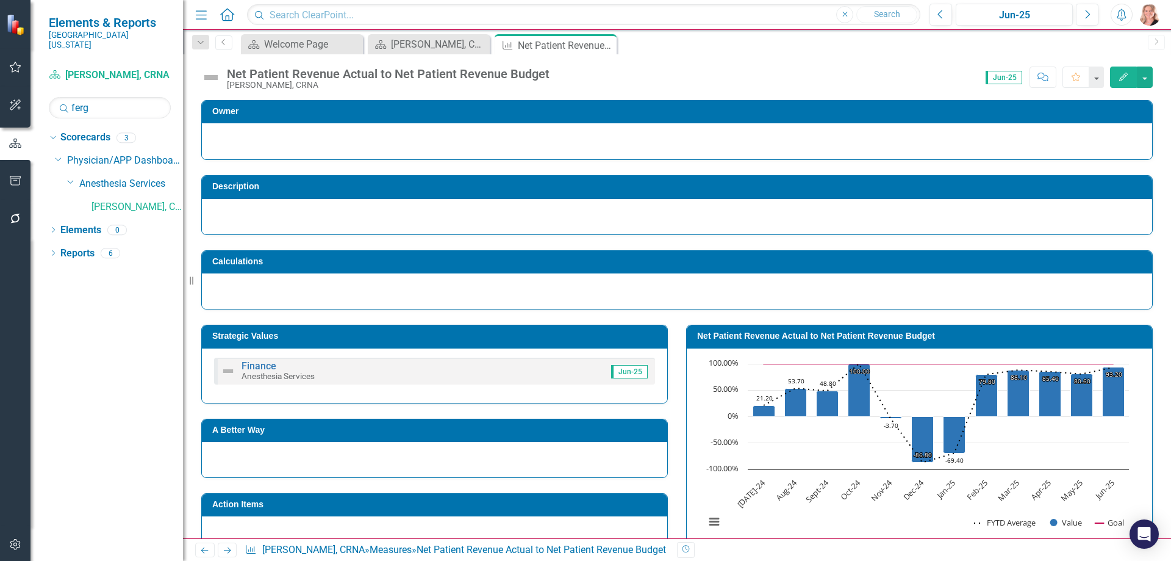
scroll to position [305, 0]
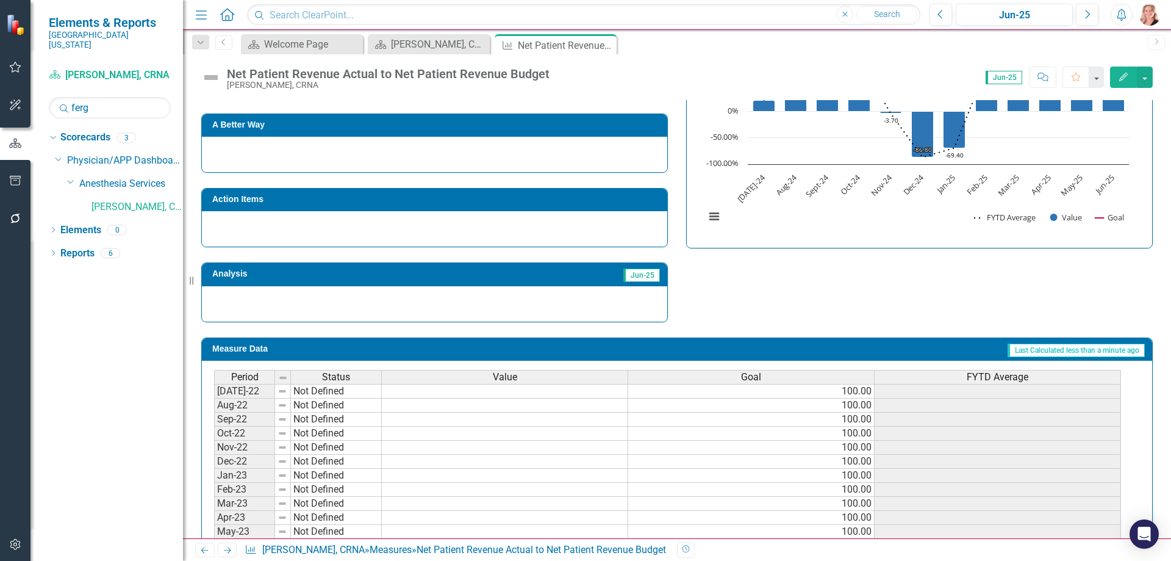
click at [960, 377] on div "FYTD Average" at bounding box center [998, 376] width 246 height 13
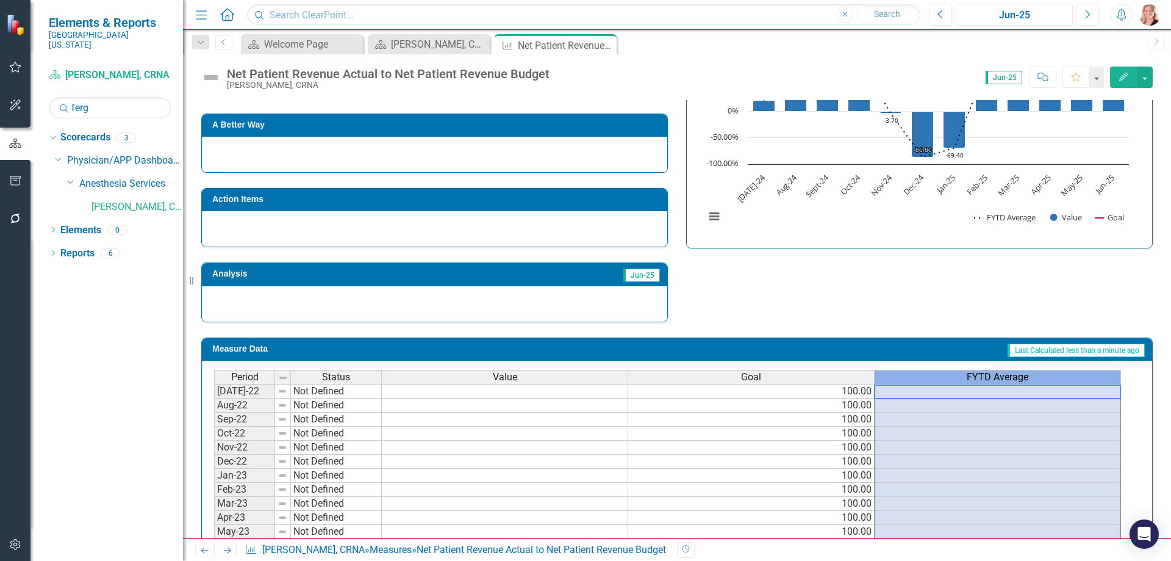
click at [960, 376] on div "FYTD Average" at bounding box center [998, 376] width 246 height 13
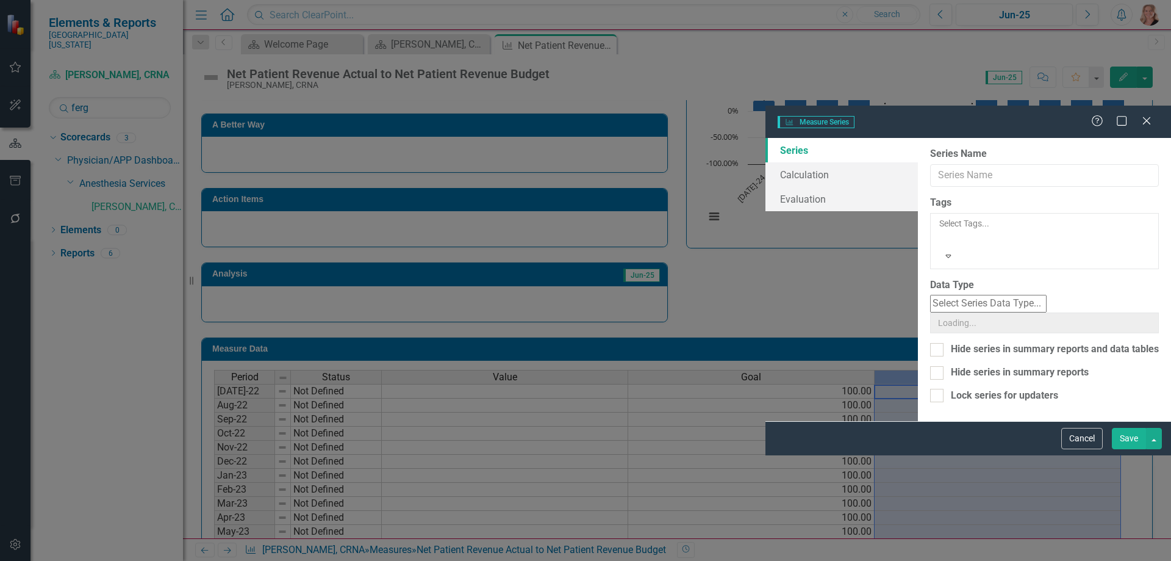
type input "FYTD Average"
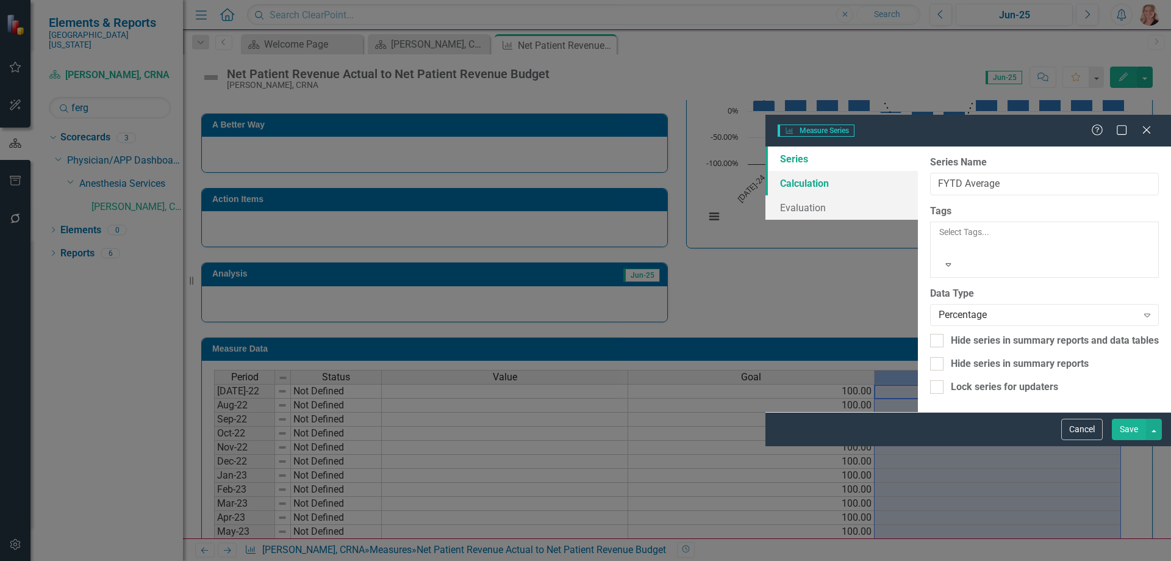
click at [766, 171] on link "Calculation" at bounding box center [842, 183] width 153 height 24
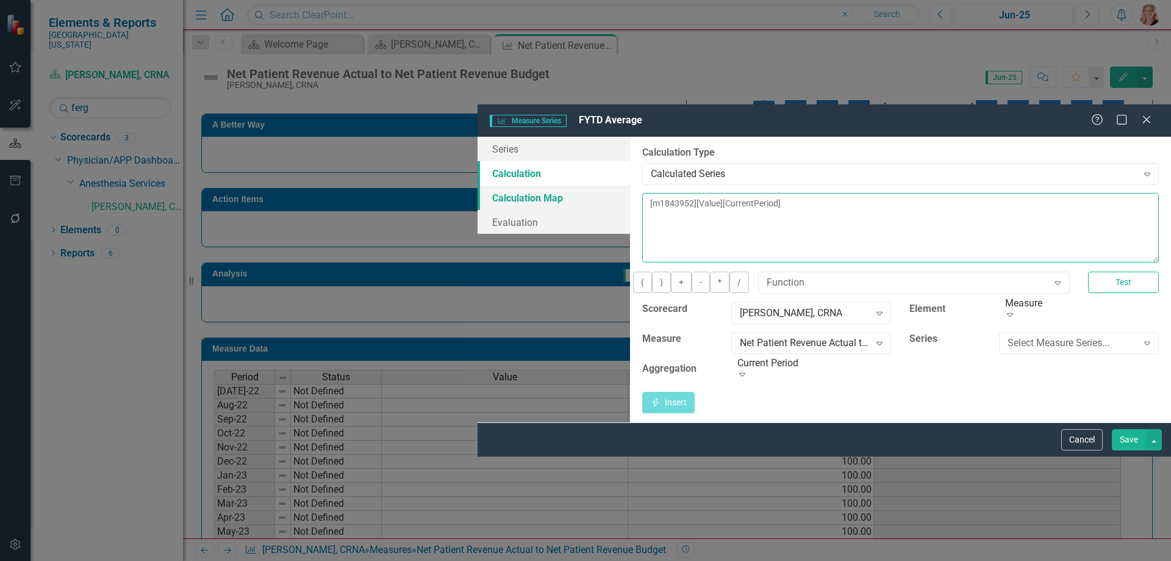
drag, startPoint x: 628, startPoint y: 99, endPoint x: 397, endPoint y: 96, distance: 230.6
click at [478, 137] on div "Series Calculation Calculation Map Evaluation From this page, you can edit the …" at bounding box center [825, 280] width 694 height 286
click at [651, 167] on div "Calculated Series" at bounding box center [894, 174] width 487 height 14
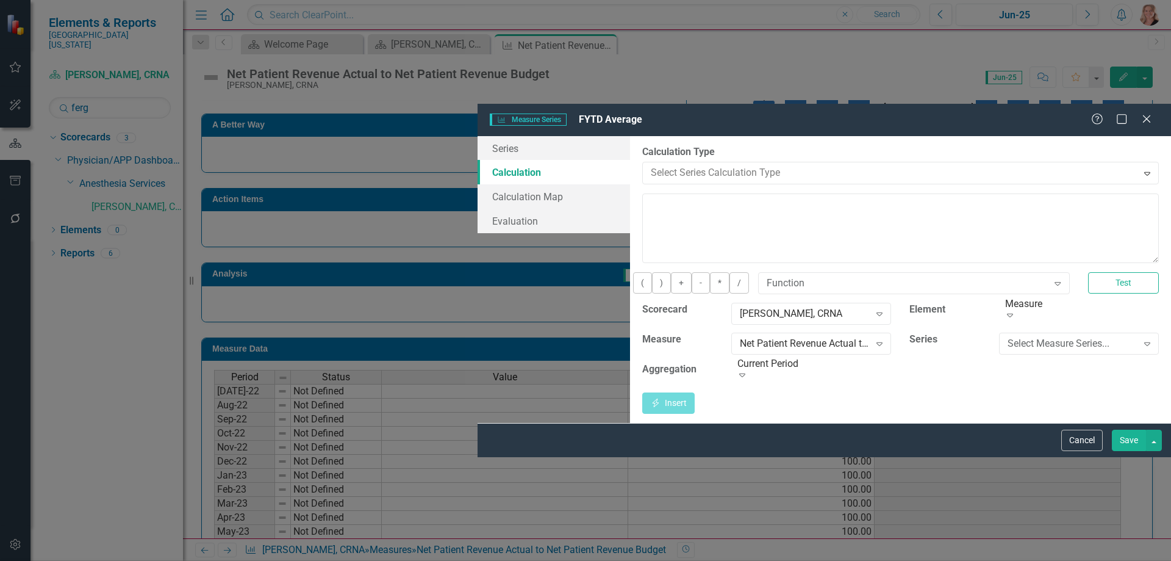
click at [516, 560] on div "Default (No Calculation)" at bounding box center [588, 571] width 1152 height 14
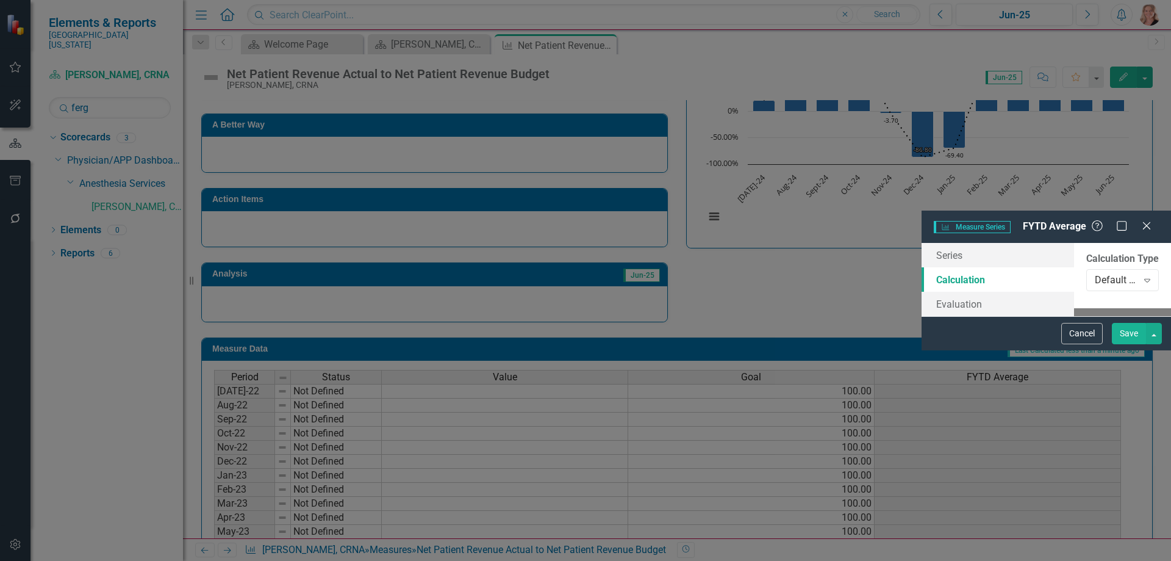
click at [1131, 344] on button "Save" at bounding box center [1129, 333] width 34 height 21
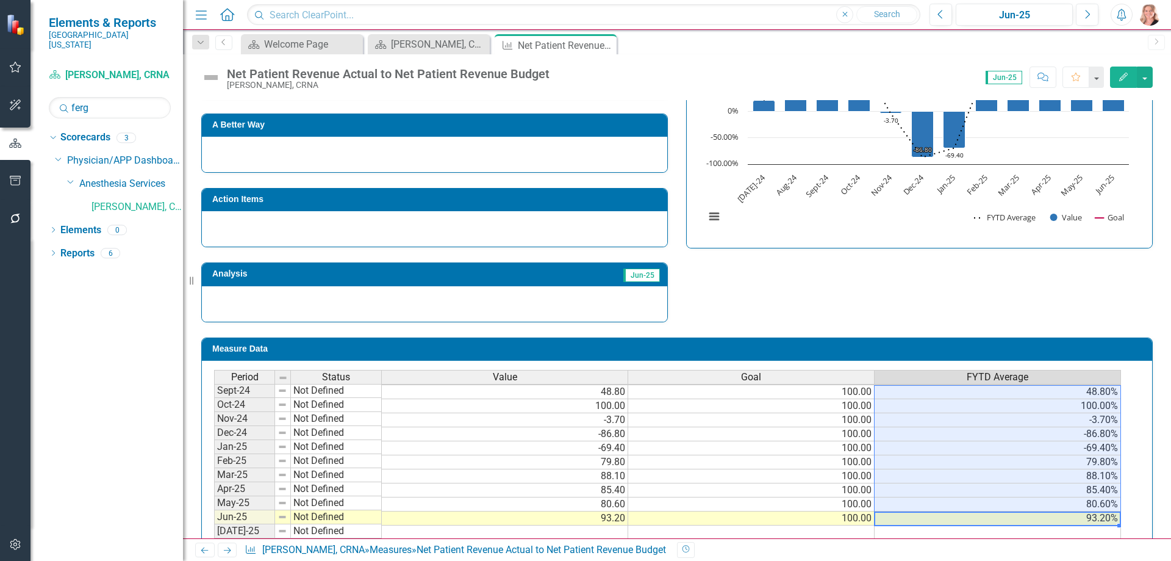
scroll to position [365, 0]
drag, startPoint x: 996, startPoint y: 516, endPoint x: 982, endPoint y: 397, distance: 119.1
click at [982, 397] on tbody "Nov-23 Not Defined 100.00 Dec-23 Not Defined 100.00 Jan-24 Not Defined 100.00 F…" at bounding box center [667, 469] width 907 height 450
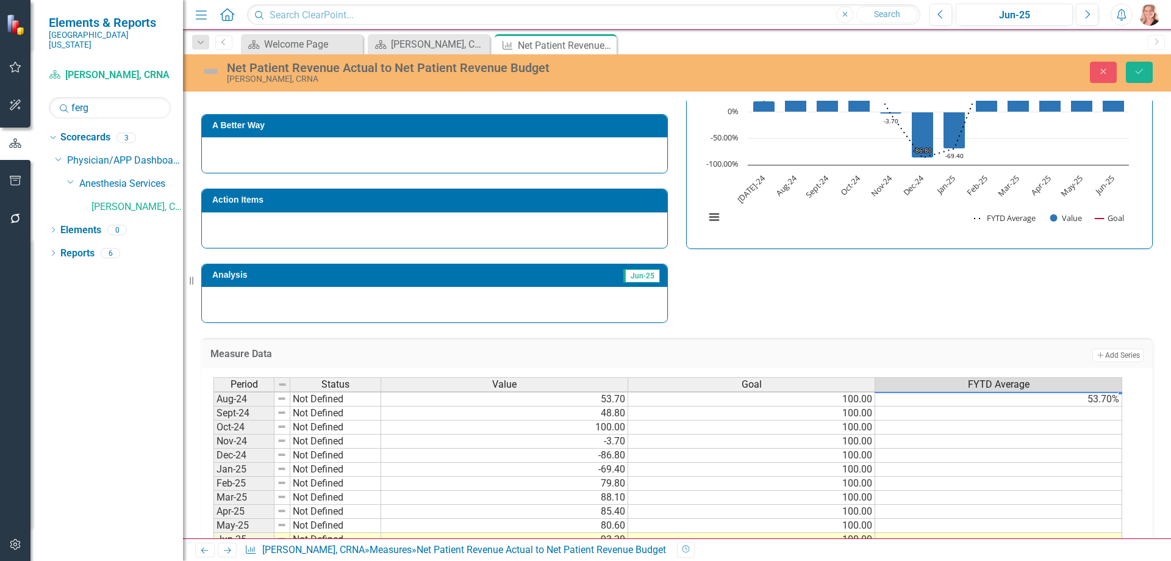
scroll to position [337, 0]
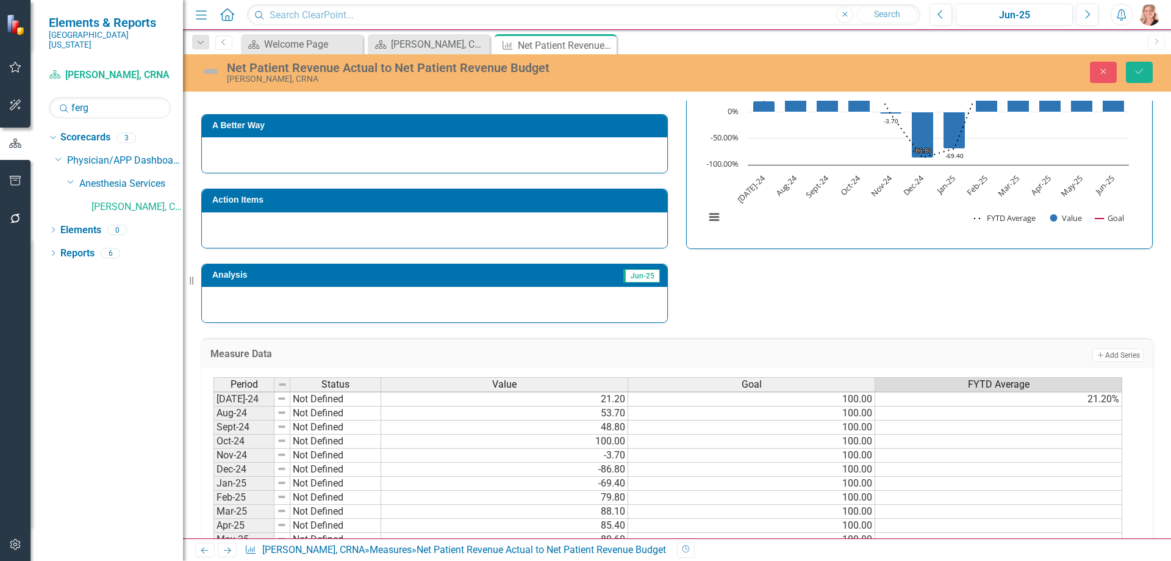
scroll to position [364, 0]
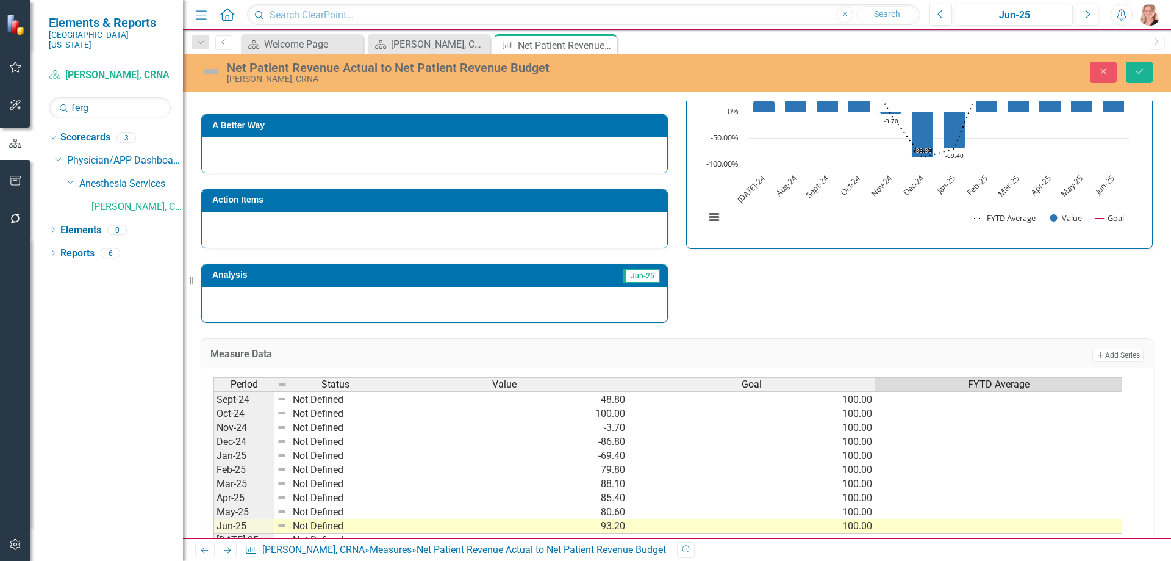
click at [982, 523] on td at bounding box center [998, 526] width 247 height 14
type textarea "54.4"
click at [1144, 67] on icon "Save" at bounding box center [1139, 71] width 11 height 9
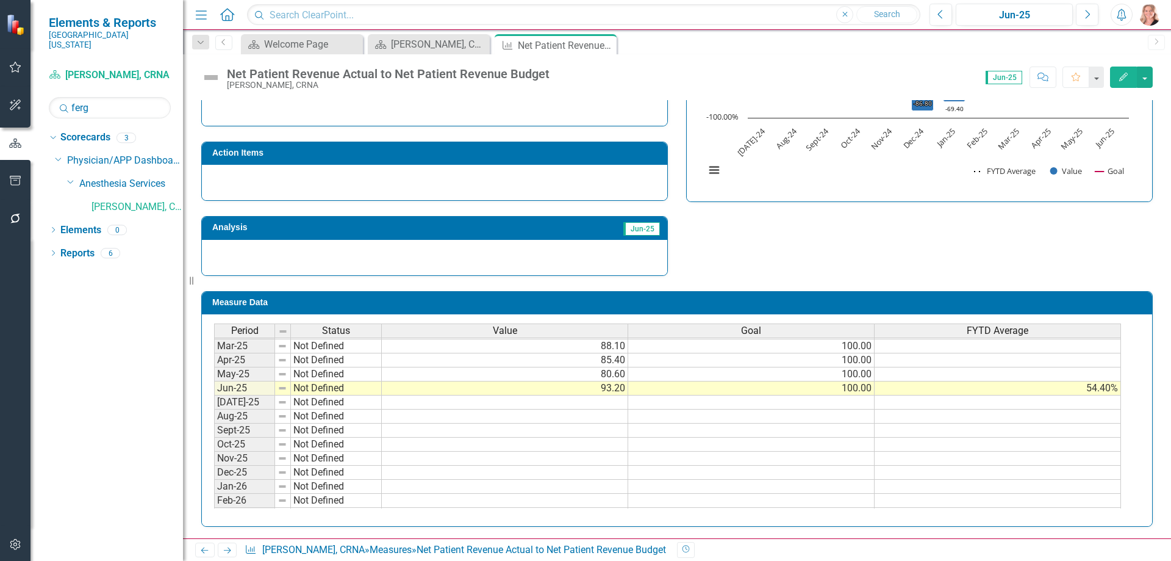
scroll to position [427, 0]
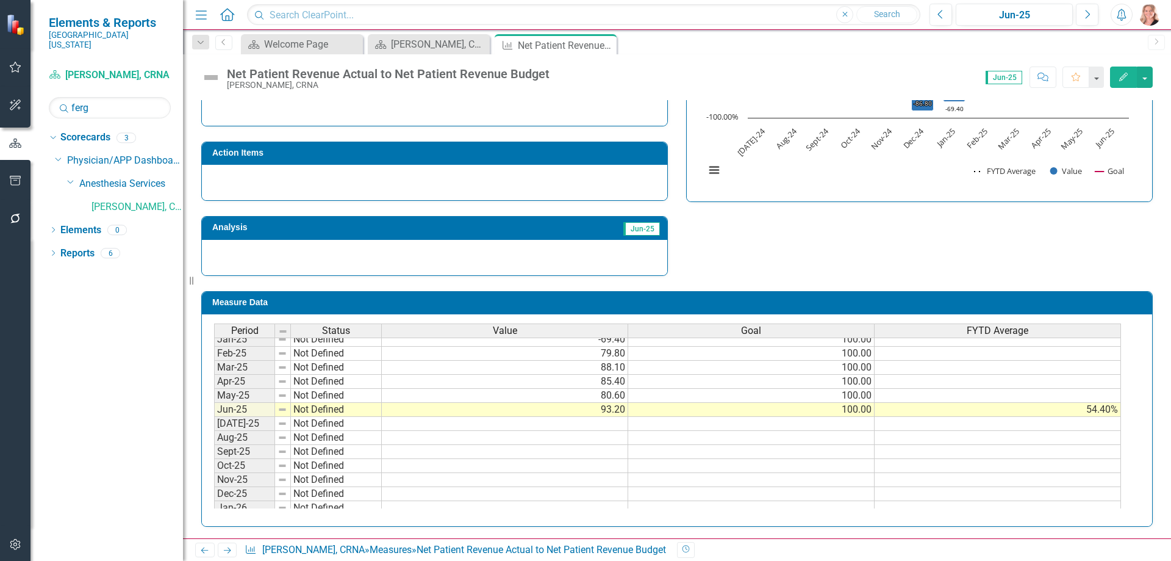
click at [1045, 397] on tbody "Mar-24 Not Defined 100.00 Apr-24 Not Defined 100.00 May-24 Not Defined 100.00 J…" at bounding box center [667, 389] width 907 height 394
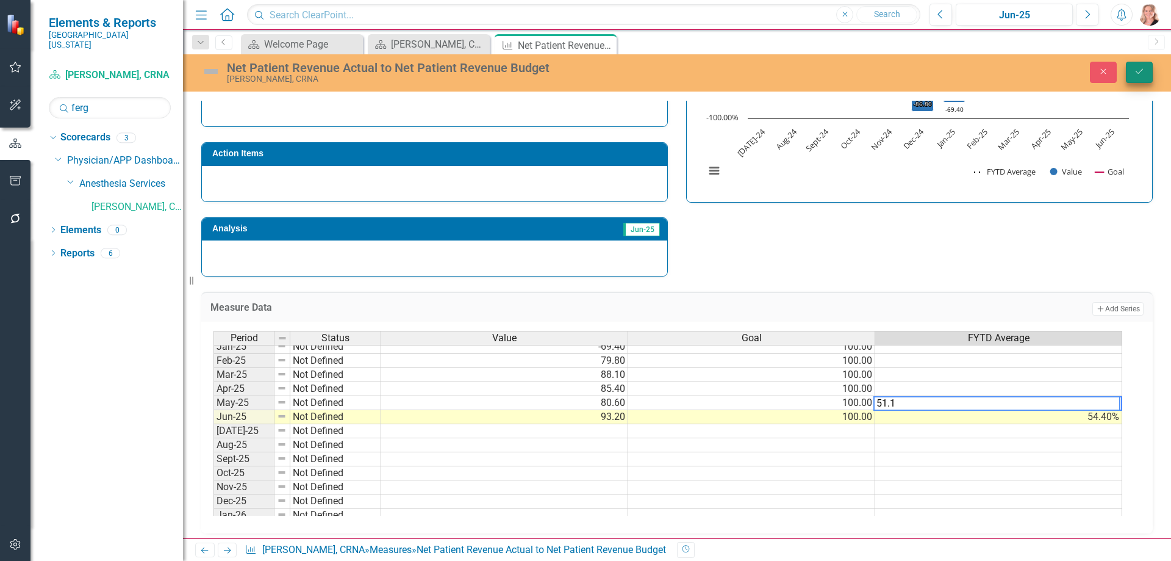
type textarea "51.1"
click at [1141, 76] on icon "Save" at bounding box center [1139, 71] width 11 height 9
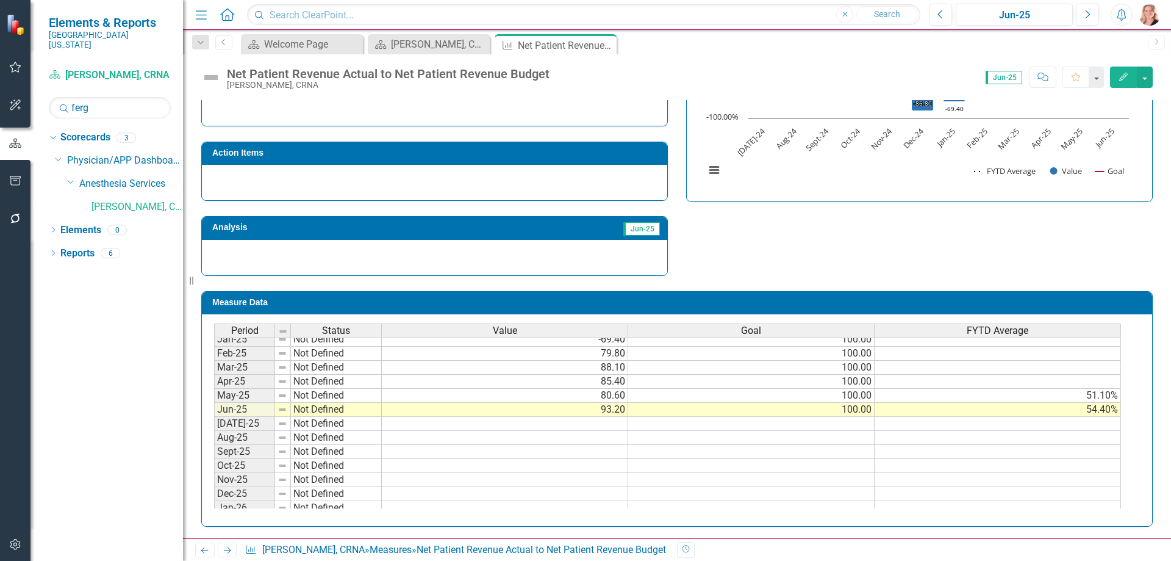
click at [1041, 381] on tbody "Aug-23 Not Defined 100.00 Sep-23 Not Defined 100.00 Oct-23 Not Defined 100.00 N…" at bounding box center [667, 311] width 907 height 436
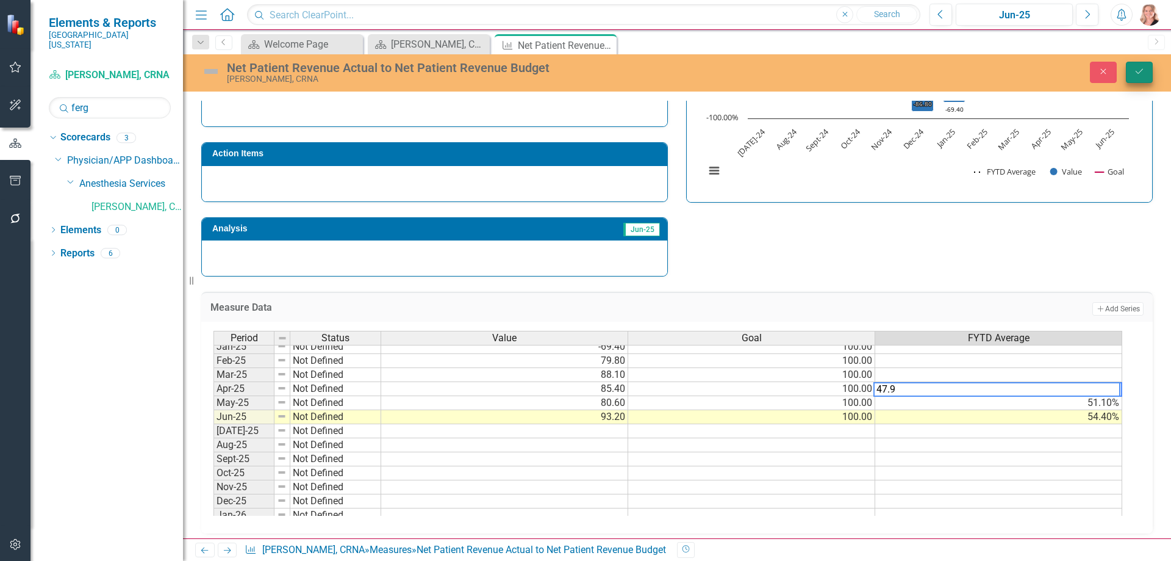
type textarea "47.9"
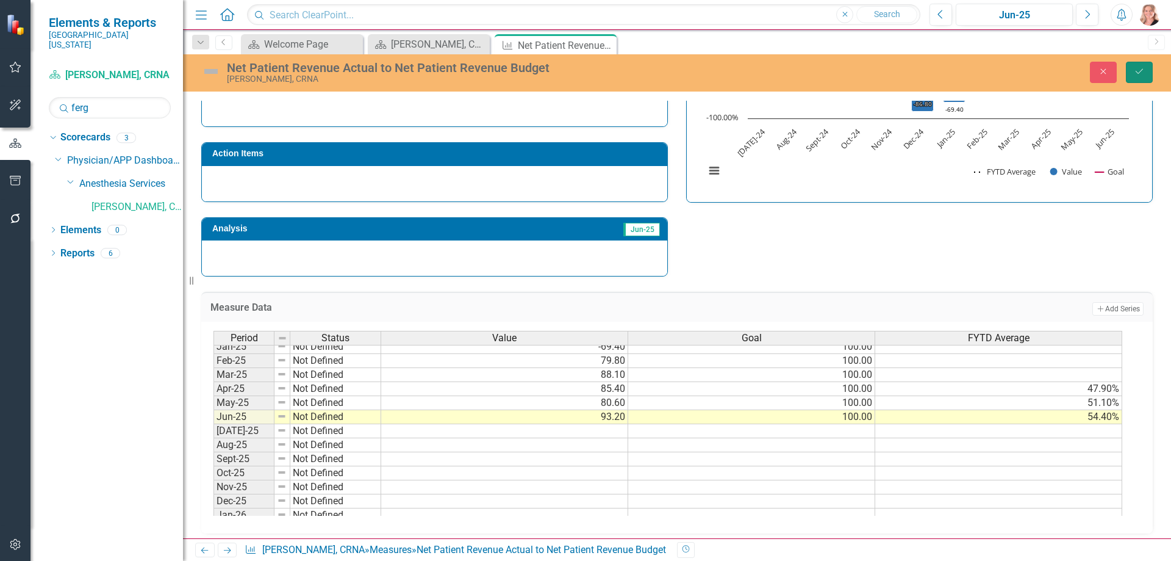
click at [1139, 70] on icon "Save" at bounding box center [1139, 71] width 11 height 9
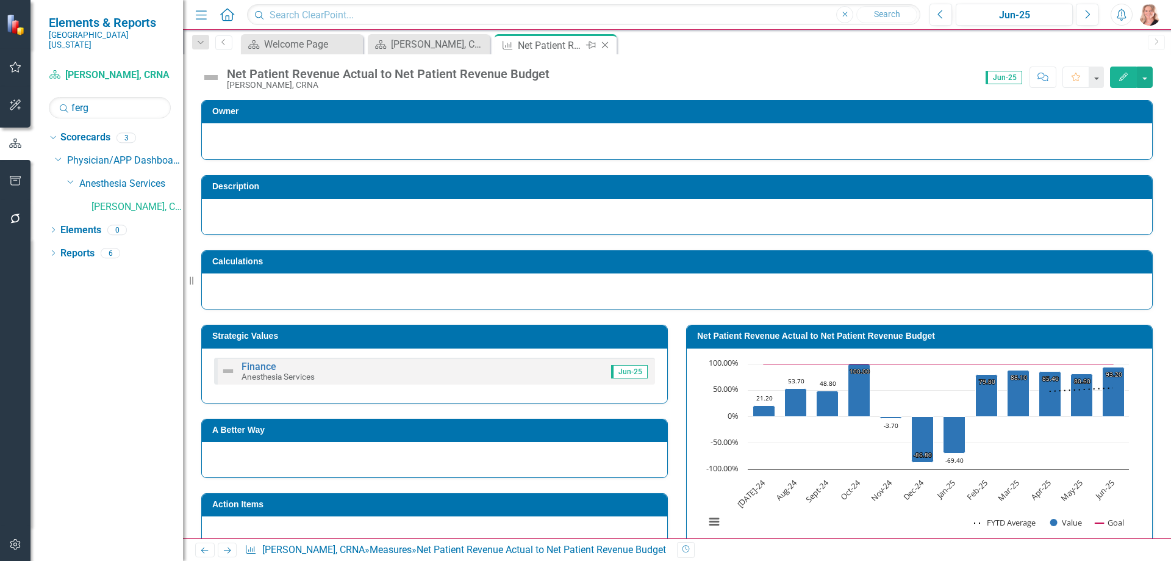
click at [607, 45] on icon "Close" at bounding box center [605, 45] width 12 height 10
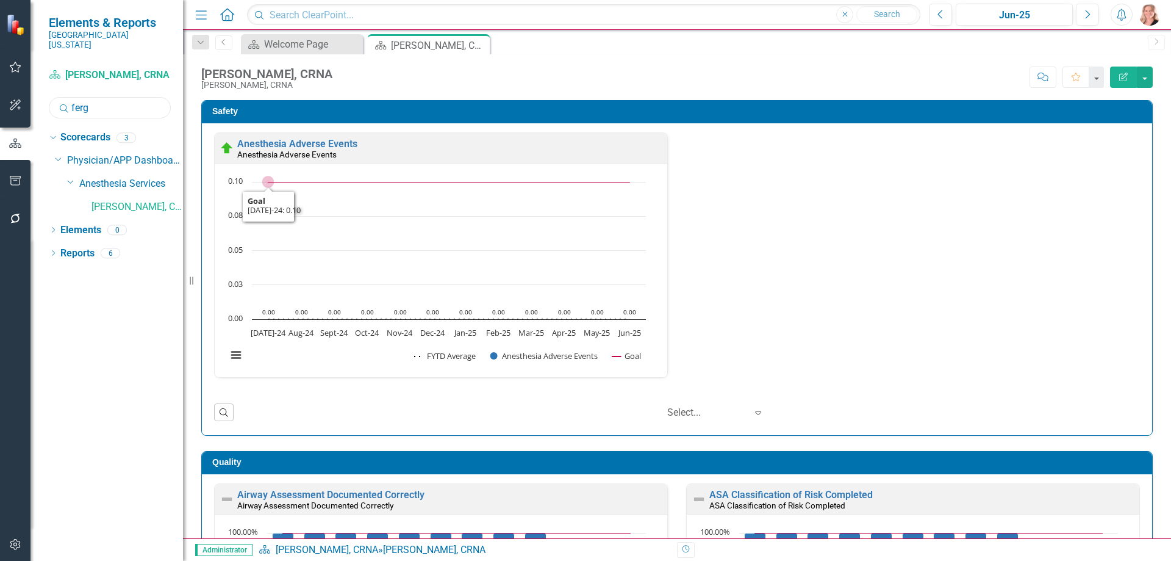
click at [111, 99] on input "ferg" at bounding box center [110, 107] width 122 height 21
click at [160, 200] on link "[PERSON_NAME], CRNA" at bounding box center [138, 207] width 92 height 14
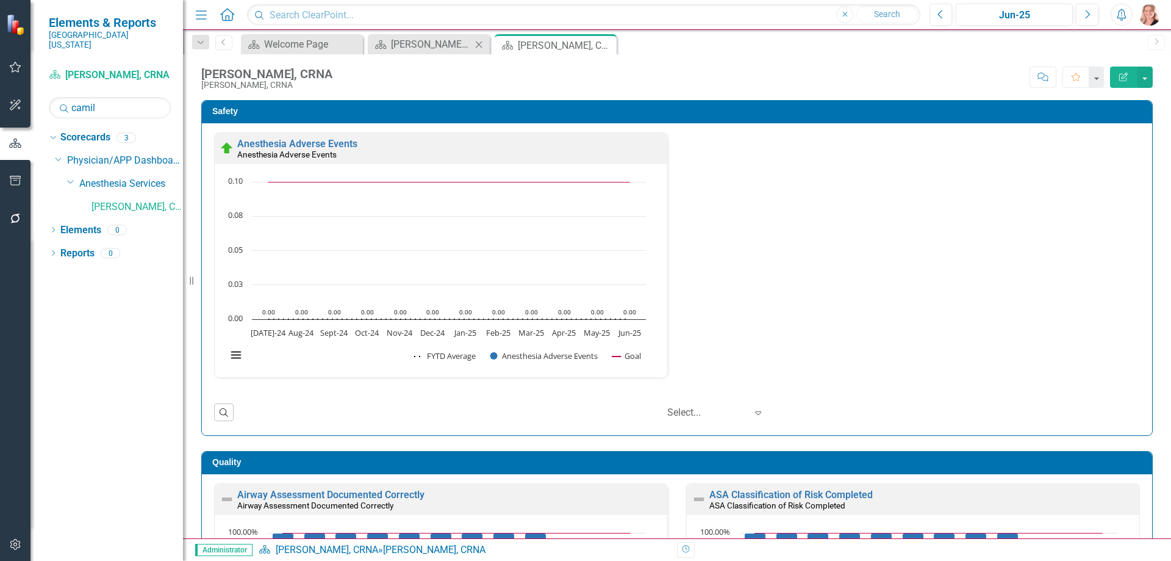
click at [481, 45] on icon "Close" at bounding box center [479, 45] width 12 height 10
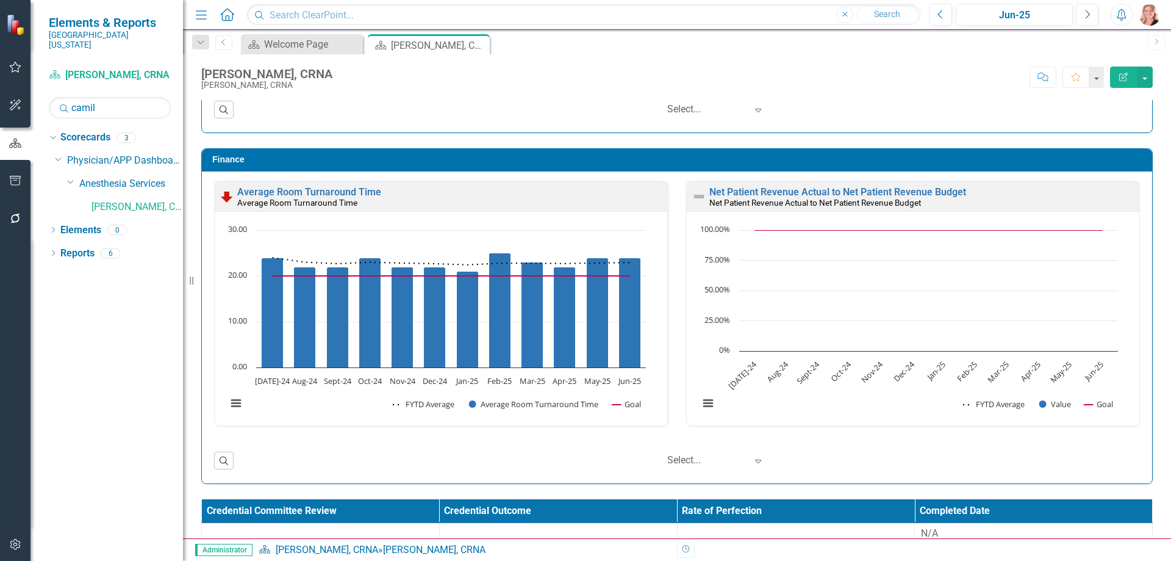
scroll to position [1666, 0]
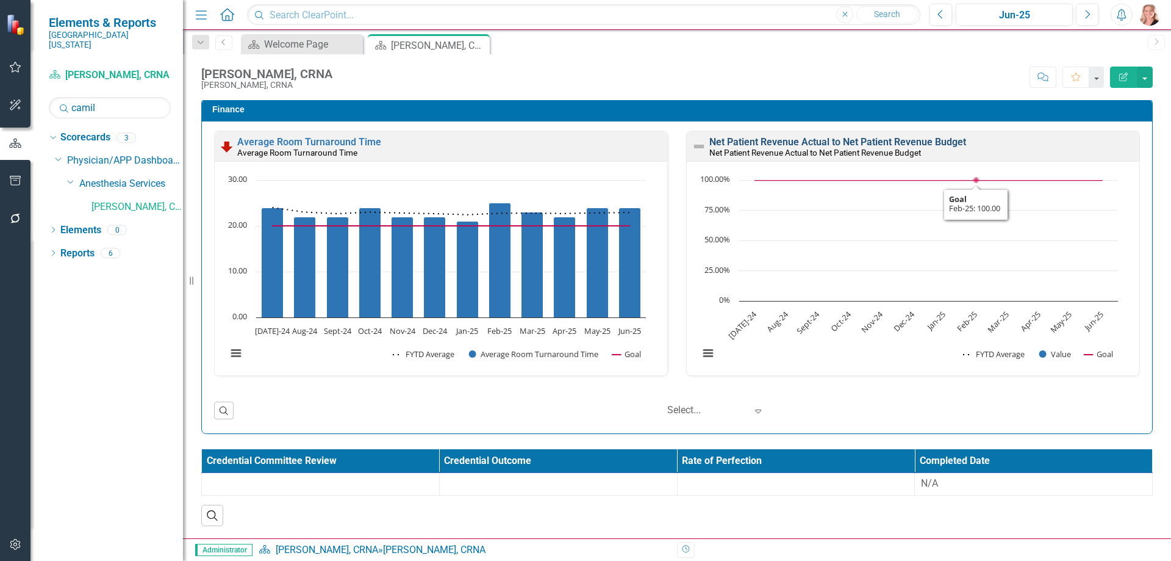
click at [943, 138] on link "Net Patient Revenue Actual to Net Patient Revenue Budget" at bounding box center [838, 142] width 257 height 12
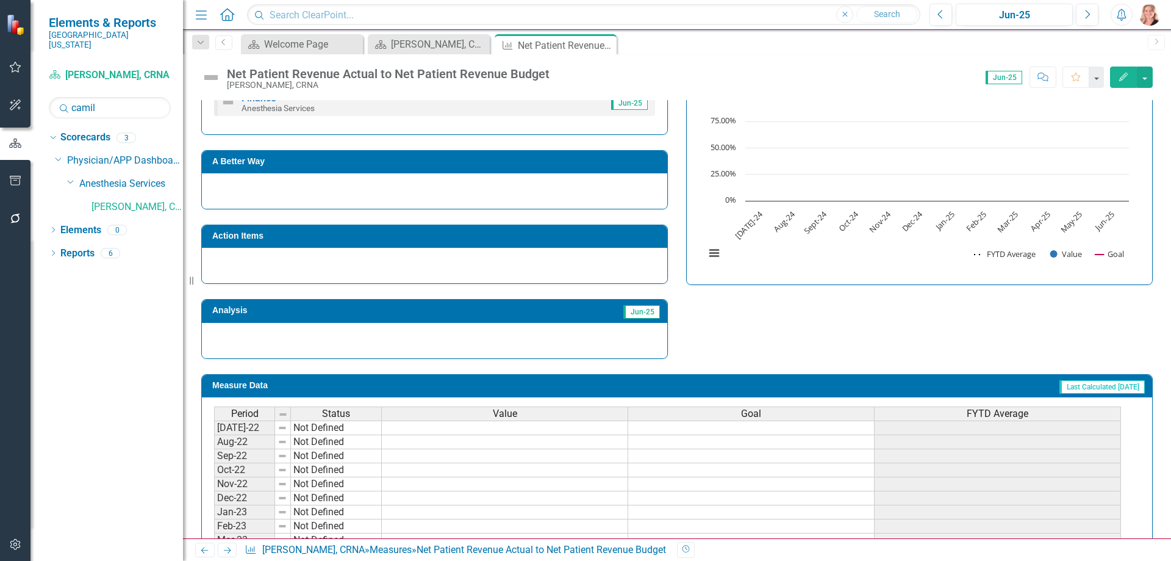
scroll to position [351, 0]
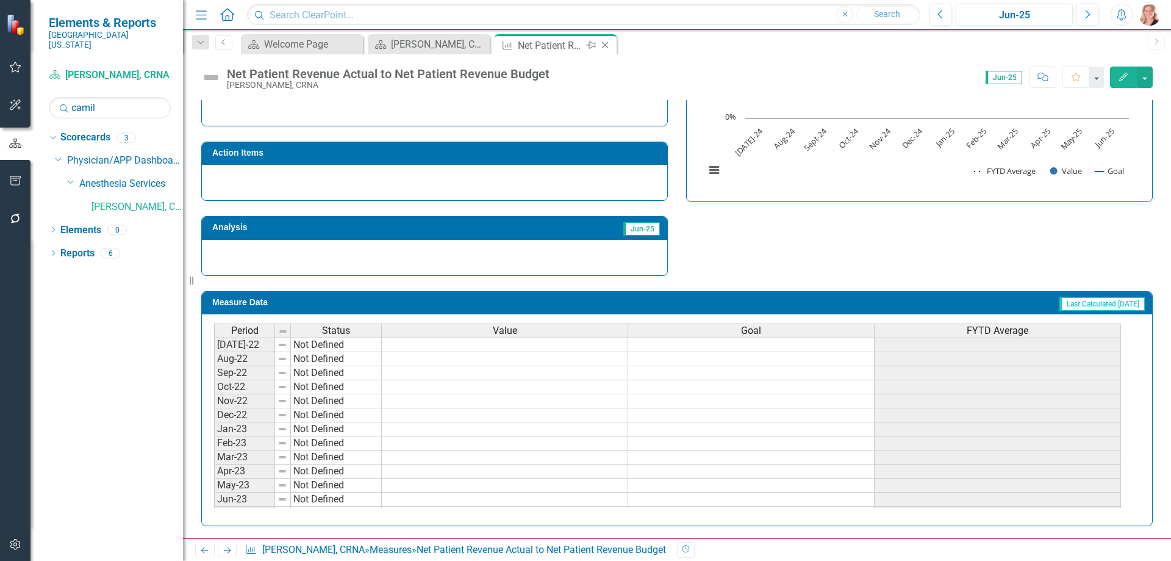
click at [605, 43] on icon "Close" at bounding box center [605, 45] width 12 height 10
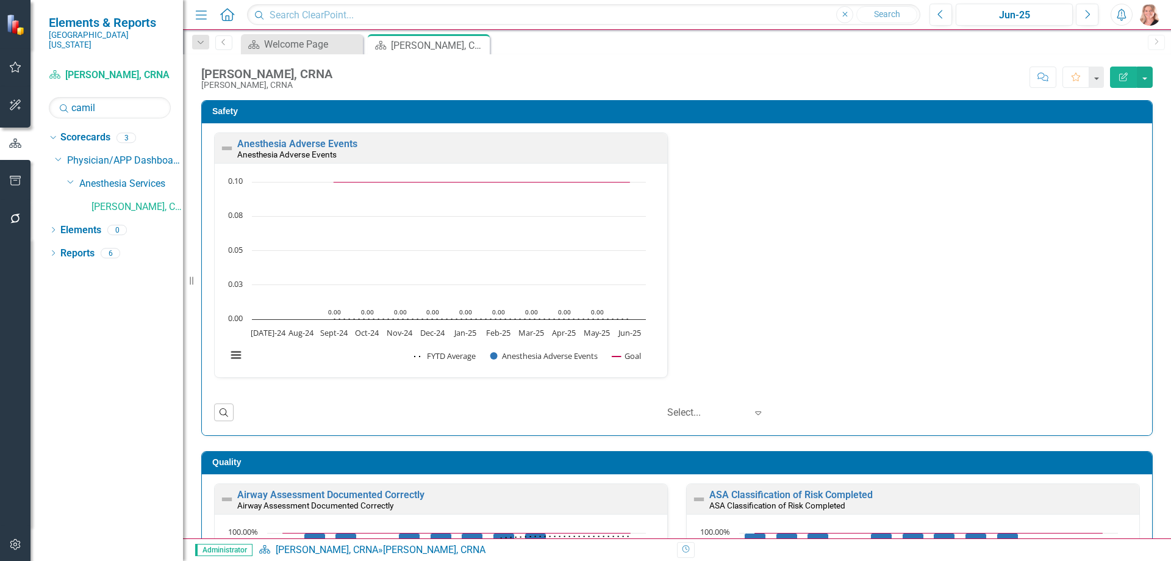
click at [0, 0] on icon "Close" at bounding box center [0, 0] width 0 height 0
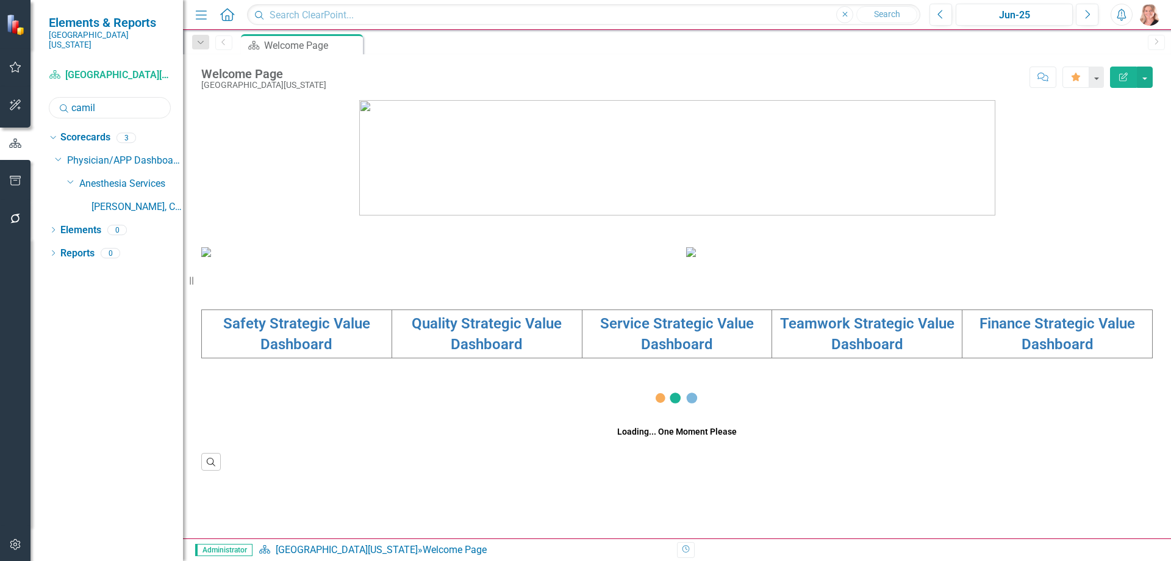
click at [126, 97] on input "camil" at bounding box center [110, 107] width 122 height 21
click at [125, 97] on input "camil" at bounding box center [110, 107] width 122 height 21
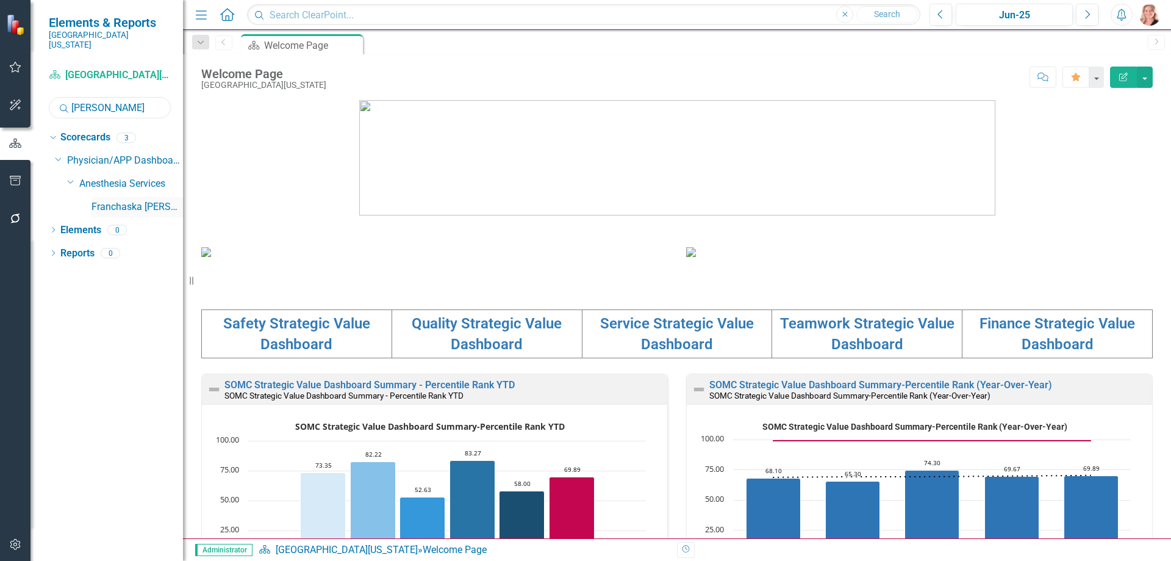
type input "grimes"
click at [142, 200] on link "Franchaska [PERSON_NAME], CRNA" at bounding box center [138, 207] width 92 height 14
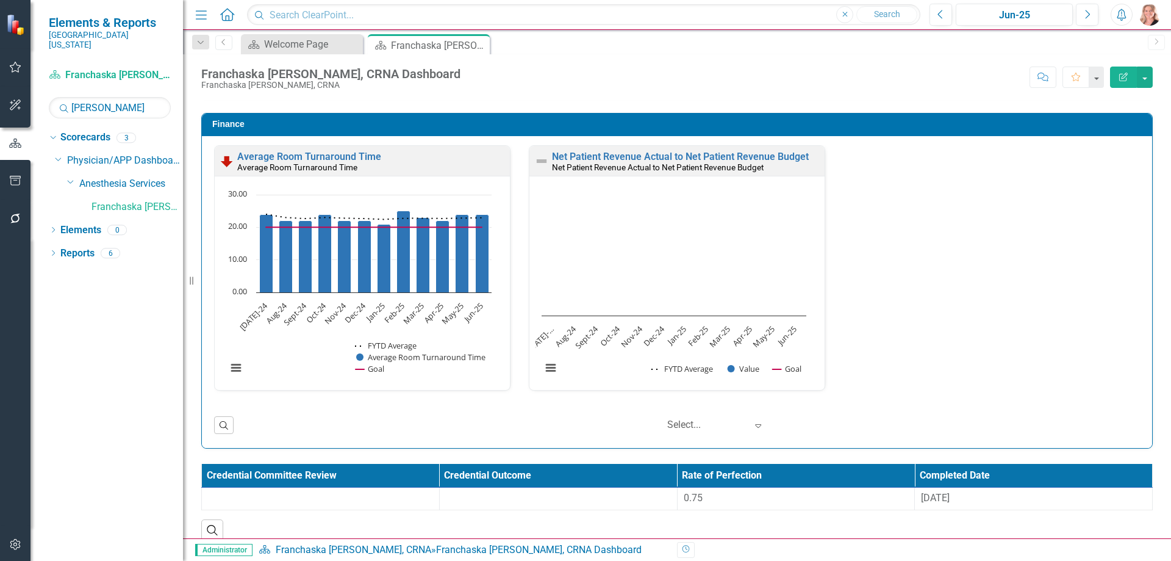
scroll to position [1666, 0]
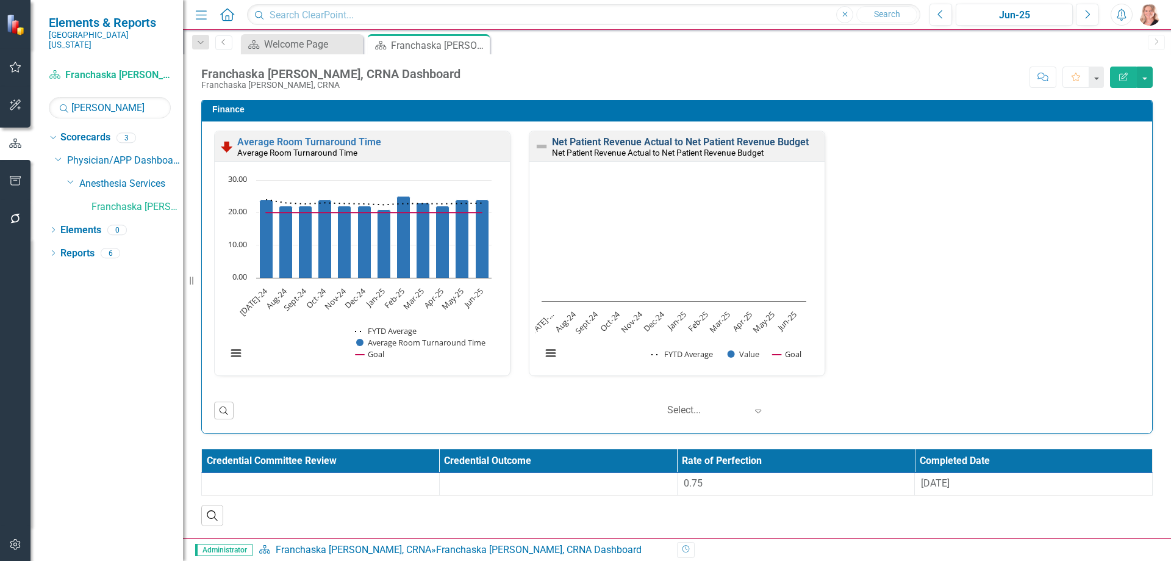
click at [660, 142] on link "Net Patient Revenue Actual to Net Patient Revenue Budget" at bounding box center [680, 142] width 257 height 12
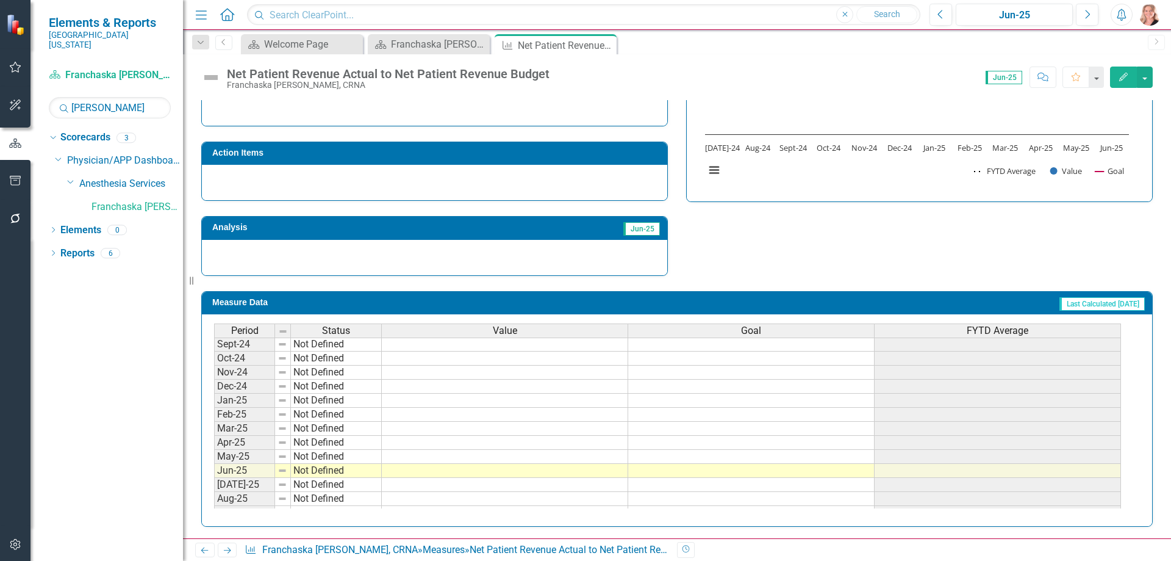
scroll to position [305, 0]
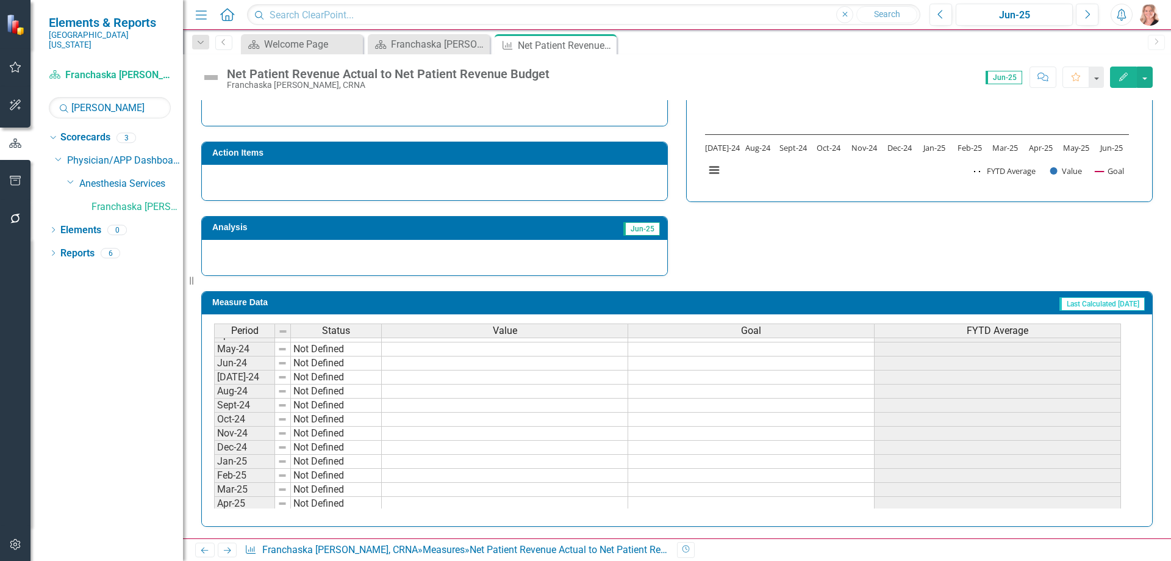
click at [395, 377] on tbody "Jun-23 Not Defined Jul-23 Not Defined Aug-23 Not Defined Sep-23 Not Defined Oct…" at bounding box center [667, 391] width 907 height 408
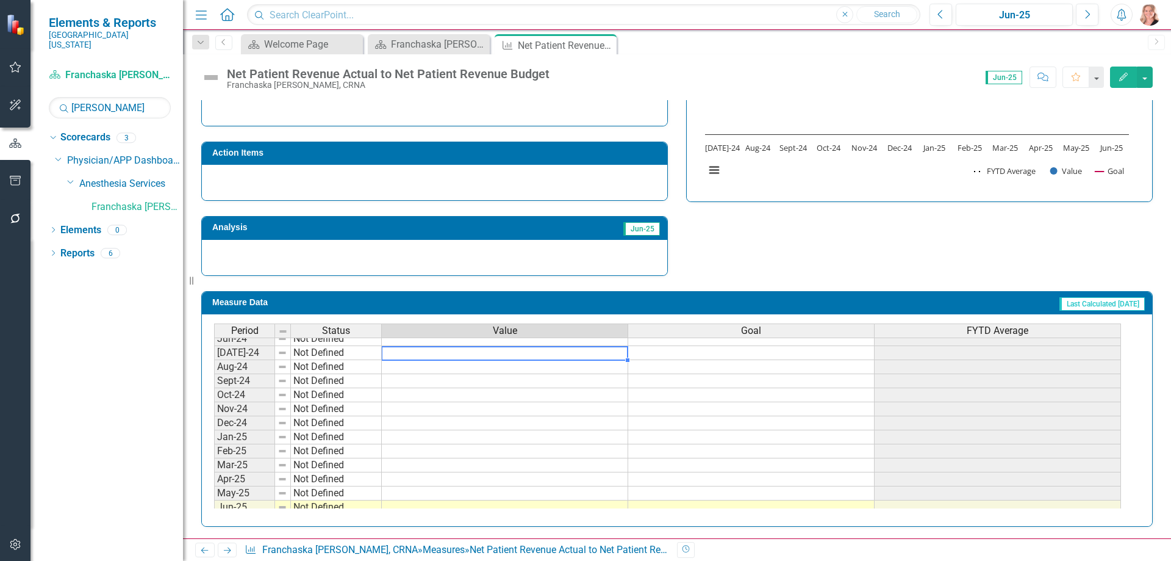
scroll to position [332, 0]
click at [591, 352] on td at bounding box center [505, 350] width 246 height 14
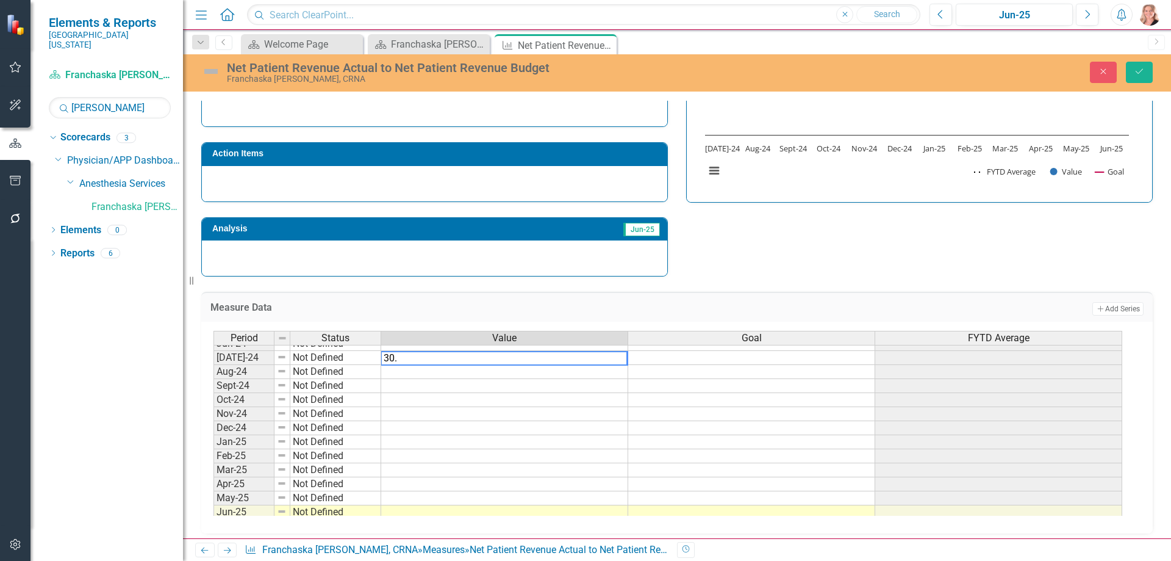
type textarea "30.4"
type textarea "27.8"
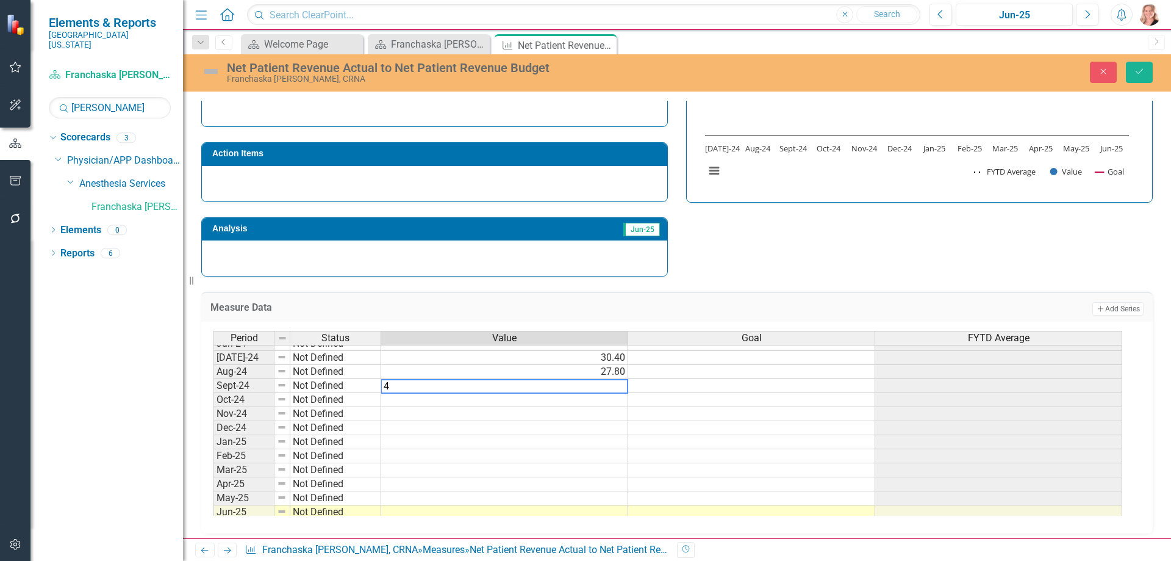
type textarea "49"
type textarea "100"
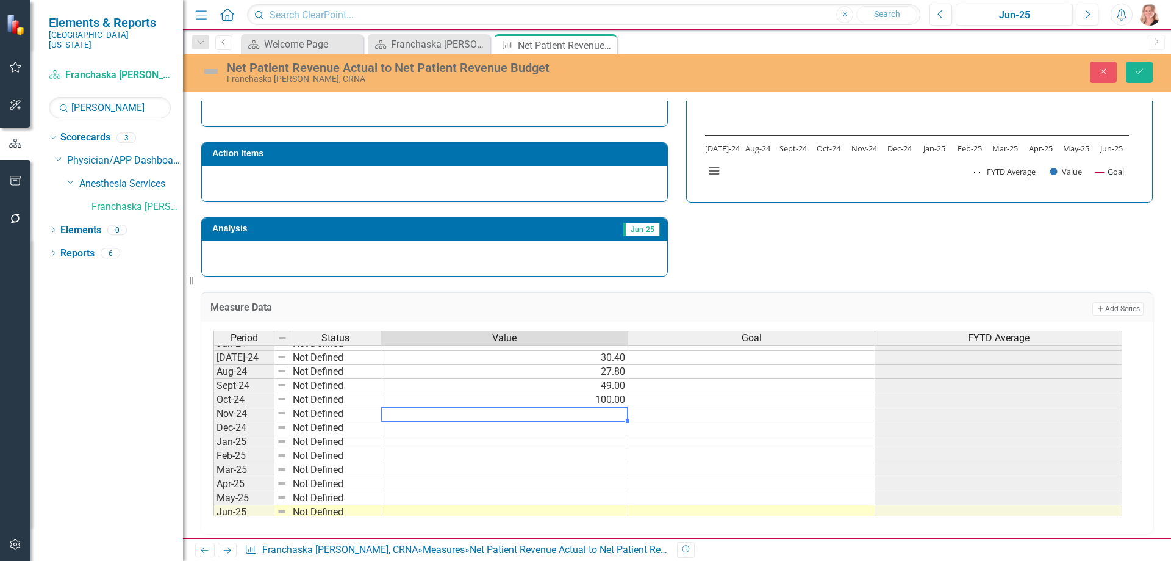
type textarea "1"
type textarea "-10.4"
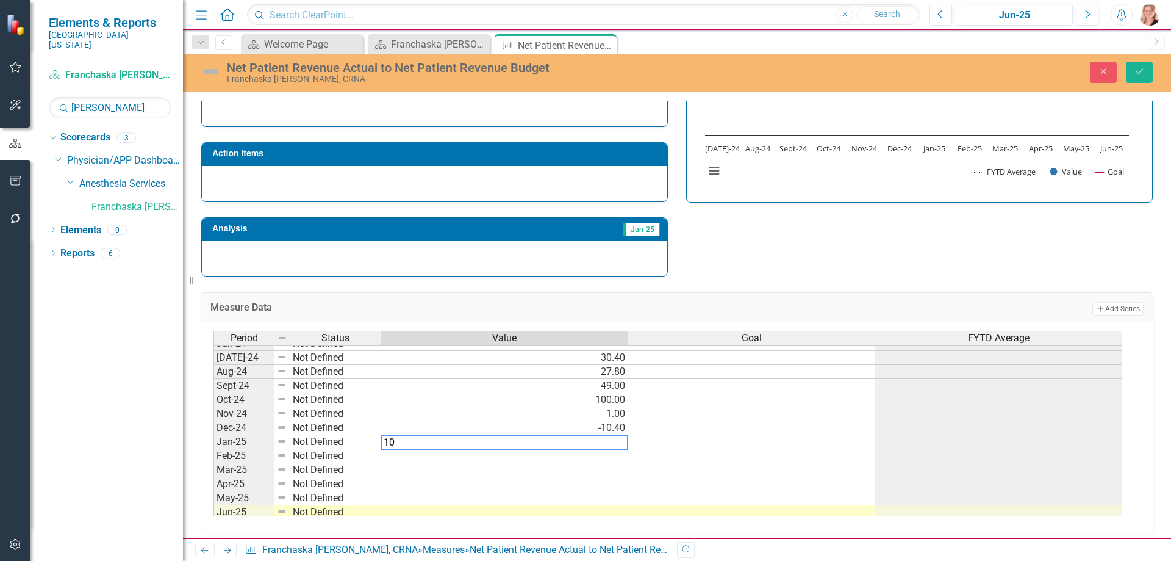
type textarea "100"
type textarea "26.5"
type textarea "10.7"
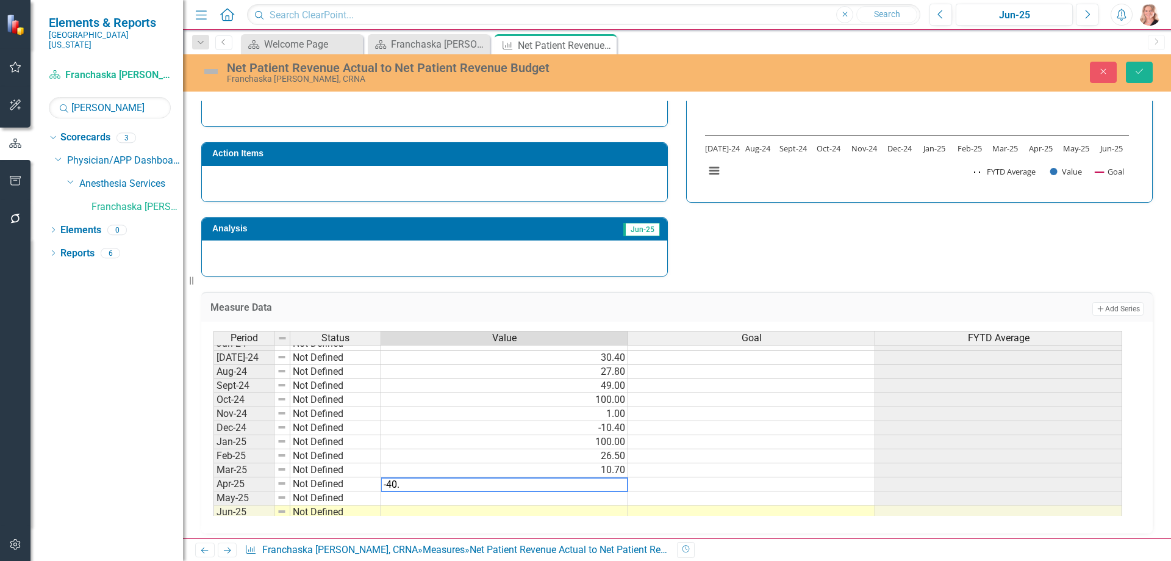
type textarea "-40.5"
type textarea "48.1"
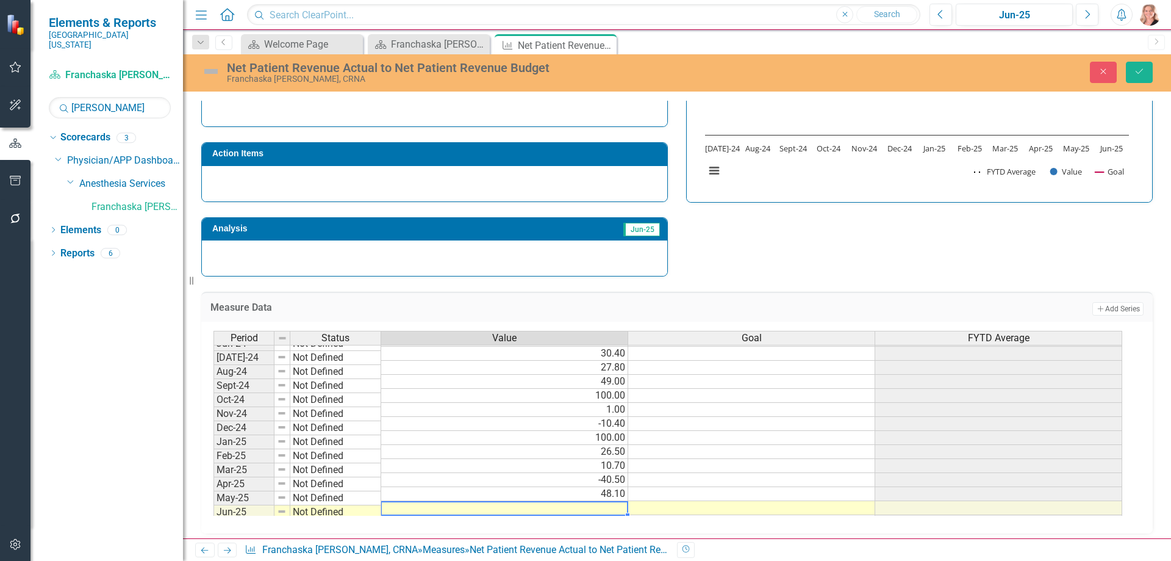
scroll to position [336, 0]
type textarea "78.4"
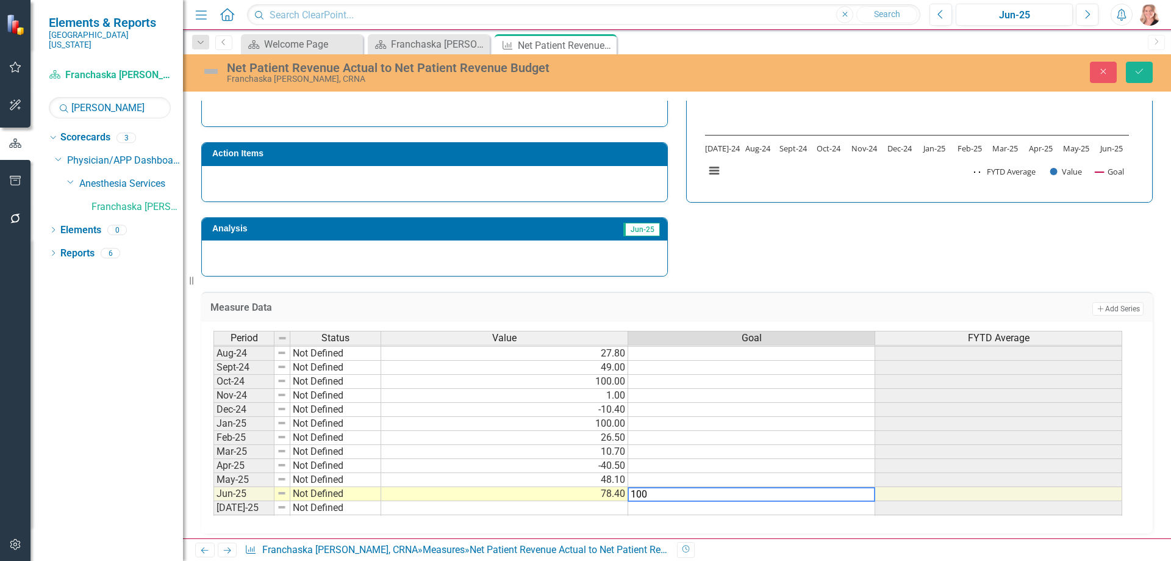
type textarea "100"
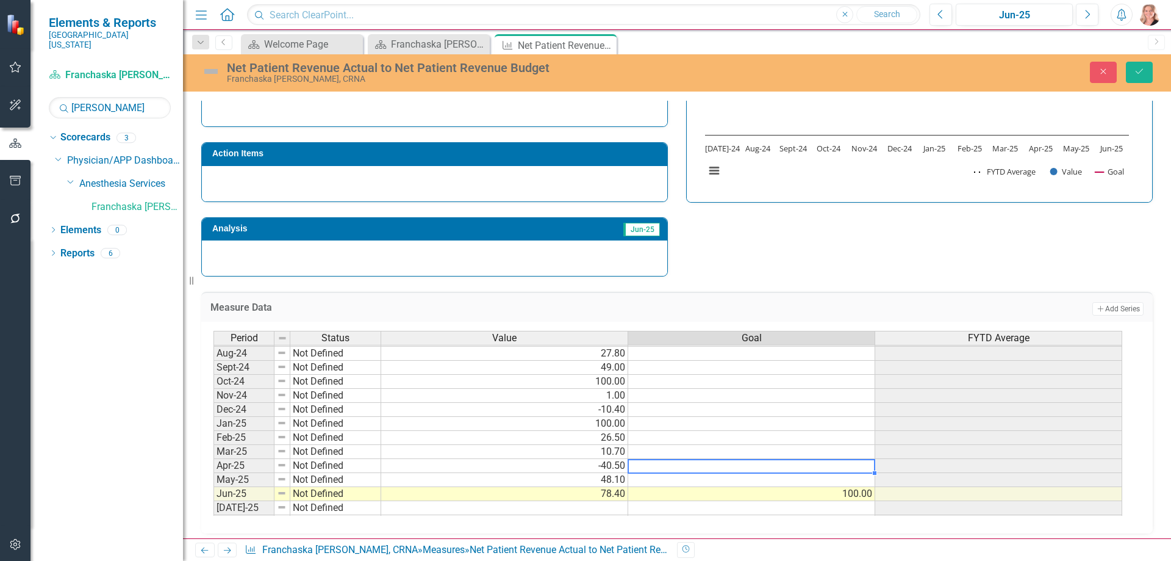
click at [753, 469] on td at bounding box center [751, 466] width 247 height 14
click at [777, 497] on td "100.00" at bounding box center [751, 494] width 247 height 14
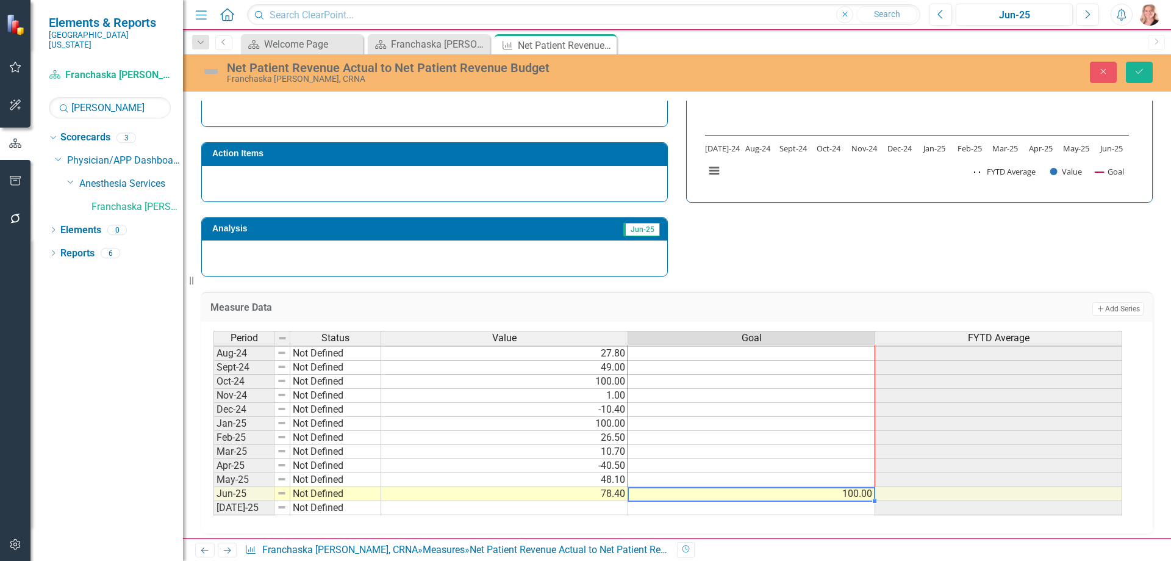
drag, startPoint x: 872, startPoint y: 481, endPoint x: 846, endPoint y: 341, distance: 142.0
click at [846, 341] on div "Period Status Value Goal FYTD Average Sep-23 Not Defined Oct-23 Not Defined Nov…" at bounding box center [673, 423] width 918 height 185
type textarea "100"
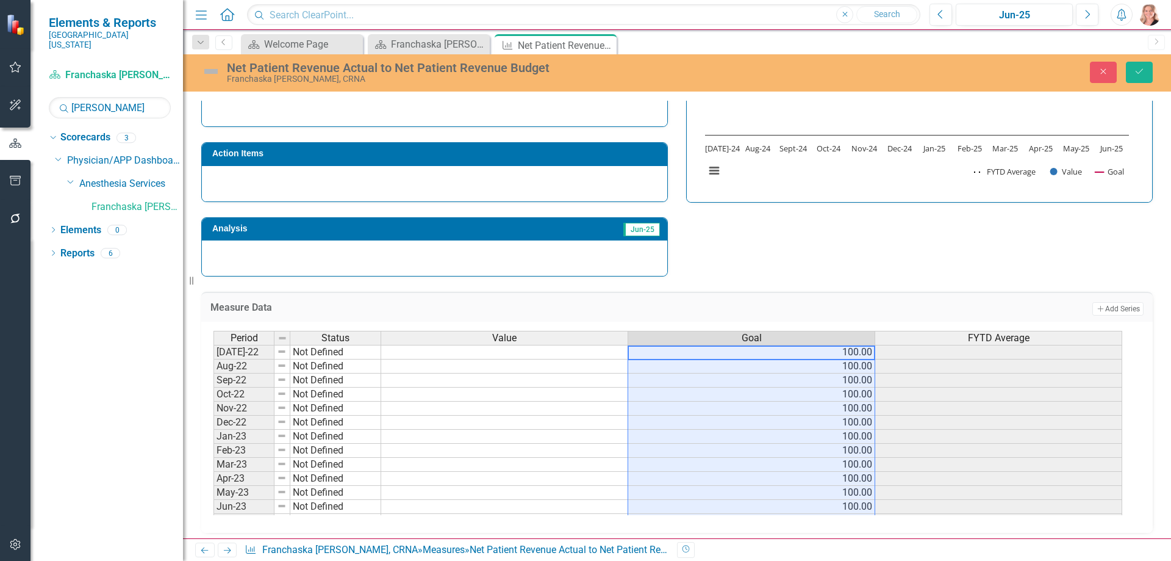
click at [774, 419] on td "100.00" at bounding box center [751, 422] width 247 height 14
drag, startPoint x: 790, startPoint y: 353, endPoint x: 818, endPoint y: 507, distance: 156.3
click at [818, 507] on tbody "Jul-22 Not Defined 100.00 Aug-22 Not Defined 100.00 Sep-22 Not Defined 100.00 O…" at bounding box center [668, 457] width 909 height 225
drag, startPoint x: 824, startPoint y: 354, endPoint x: 836, endPoint y: 490, distance: 136.5
click at [836, 489] on tbody "Jan-23 Not Defined Feb-23 Not Defined Mar-23 Not Defined Apr-23 Not Defined May…" at bounding box center [668, 436] width 909 height 379
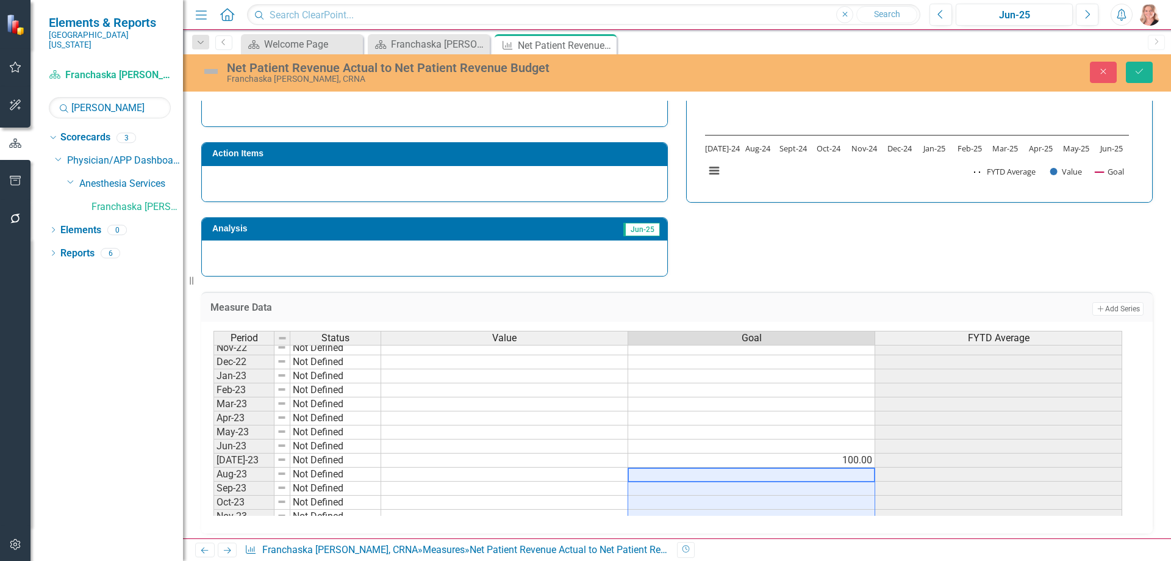
click at [787, 461] on td "100.00" at bounding box center [751, 460] width 247 height 14
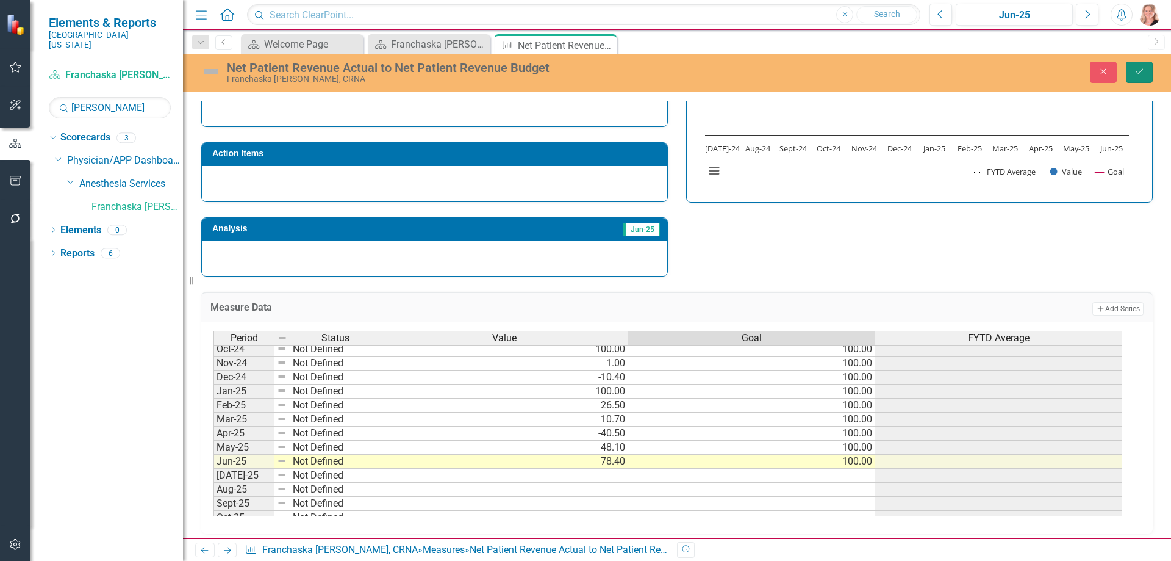
click at [1134, 70] on button "Save" at bounding box center [1139, 72] width 27 height 21
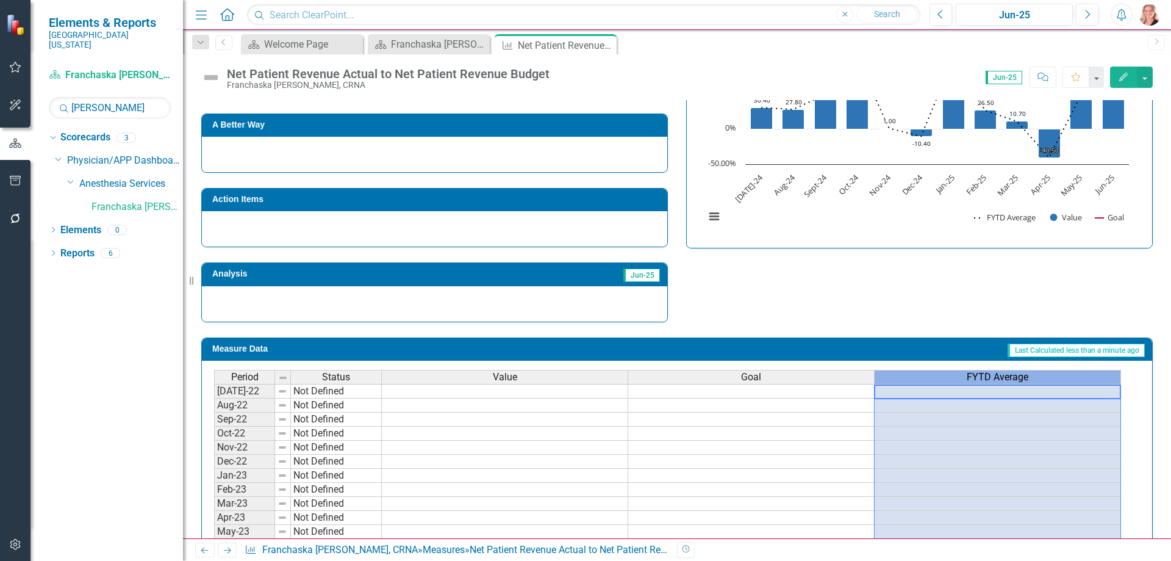
click at [980, 377] on span "FYTD Average" at bounding box center [998, 377] width 62 height 11
click at [981, 377] on span "FYTD Average" at bounding box center [998, 377] width 62 height 11
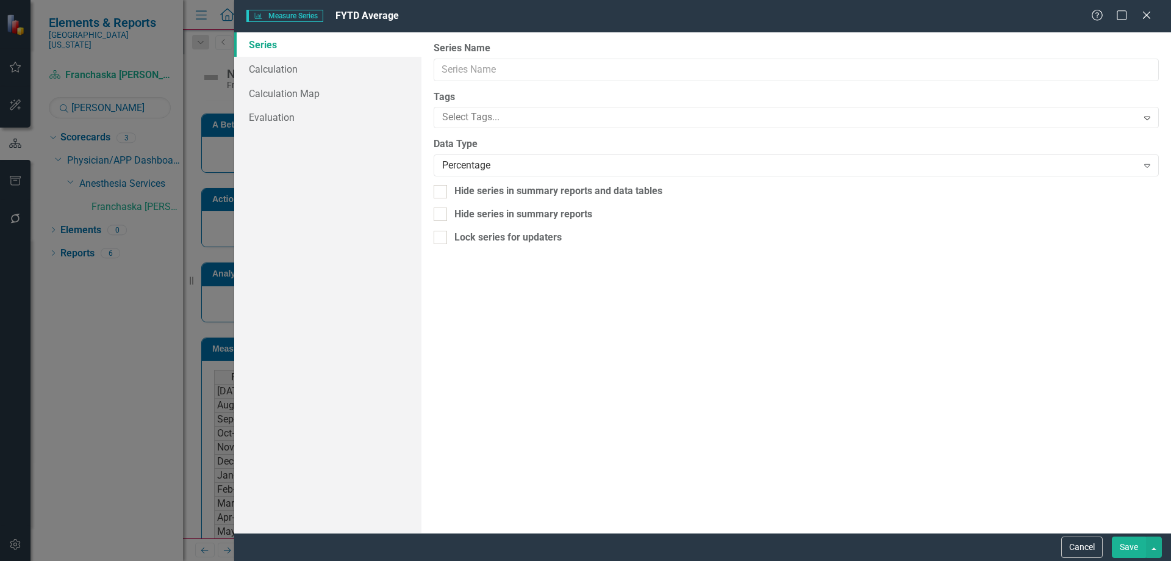
type input "FYTD Average"
click at [293, 68] on link "Calculation" at bounding box center [327, 69] width 187 height 24
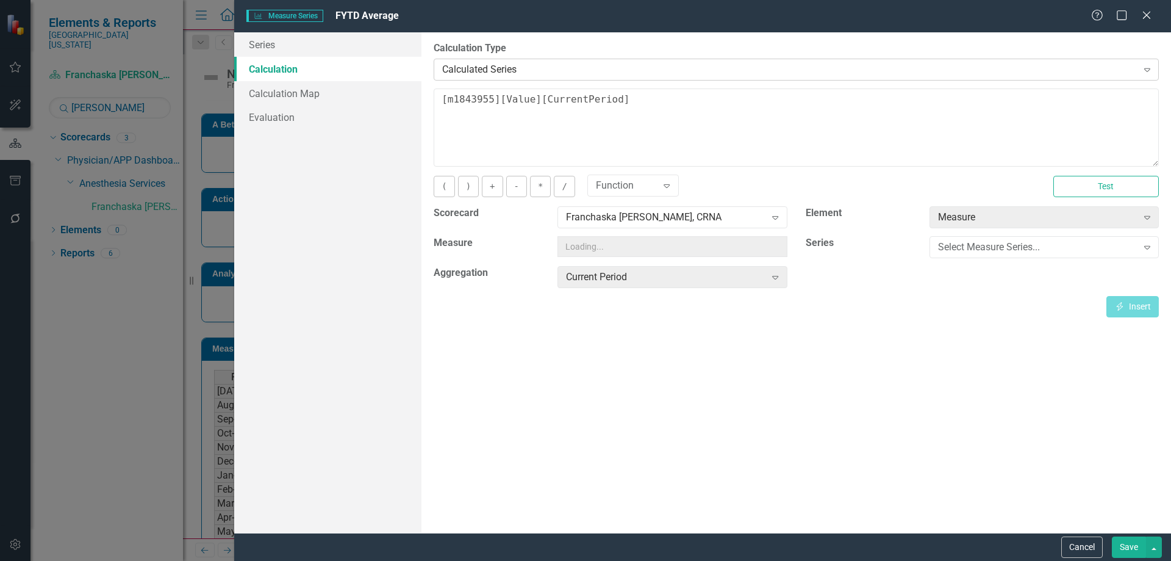
click at [510, 70] on div "Calculated Series" at bounding box center [789, 69] width 695 height 14
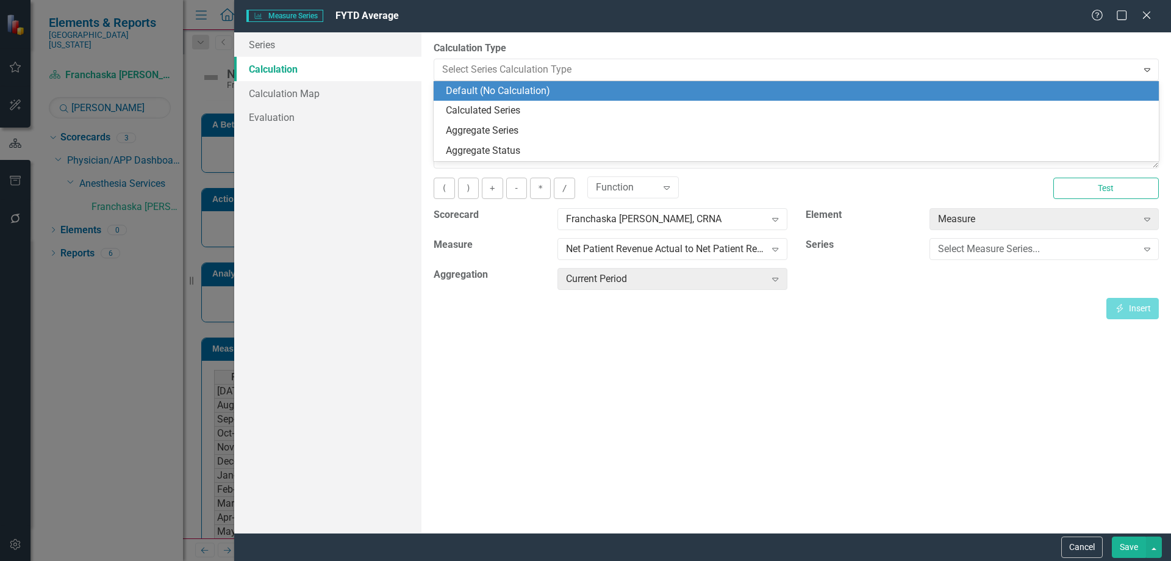
click at [517, 95] on div "Default (No Calculation)" at bounding box center [799, 91] width 706 height 14
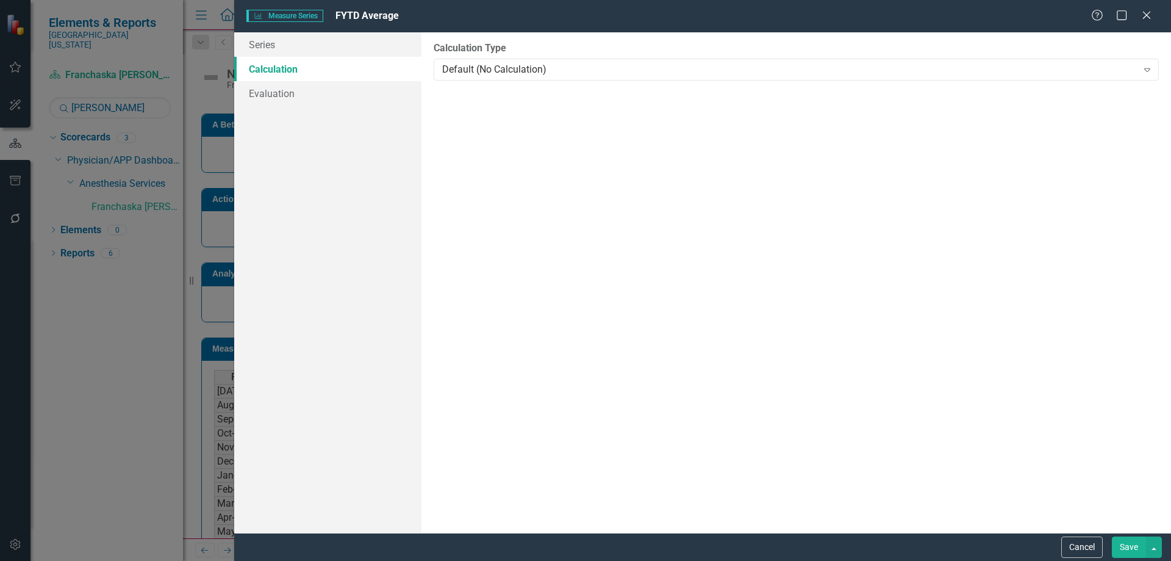
click at [1119, 550] on button "Save" at bounding box center [1129, 546] width 34 height 21
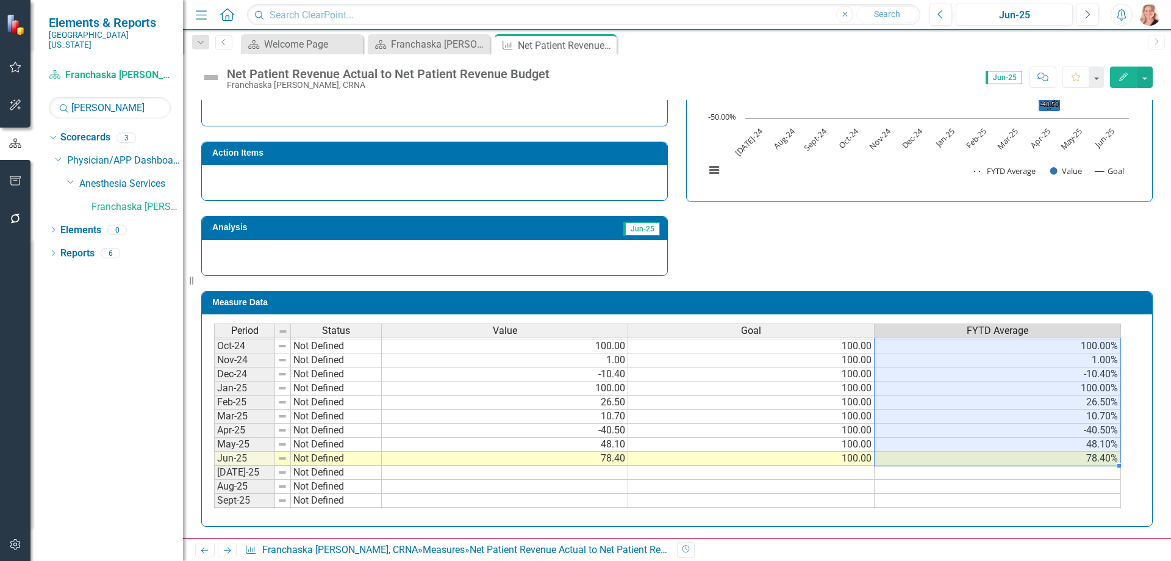
drag, startPoint x: 1003, startPoint y: 381, endPoint x: 1029, endPoint y: 456, distance: 79.5
click at [1029, 456] on tbody "Jul-23 Not Defined Aug-23 Not Defined Sep-23 Not Defined Oct-23 Not Defined Nov…" at bounding box center [667, 346] width 907 height 436
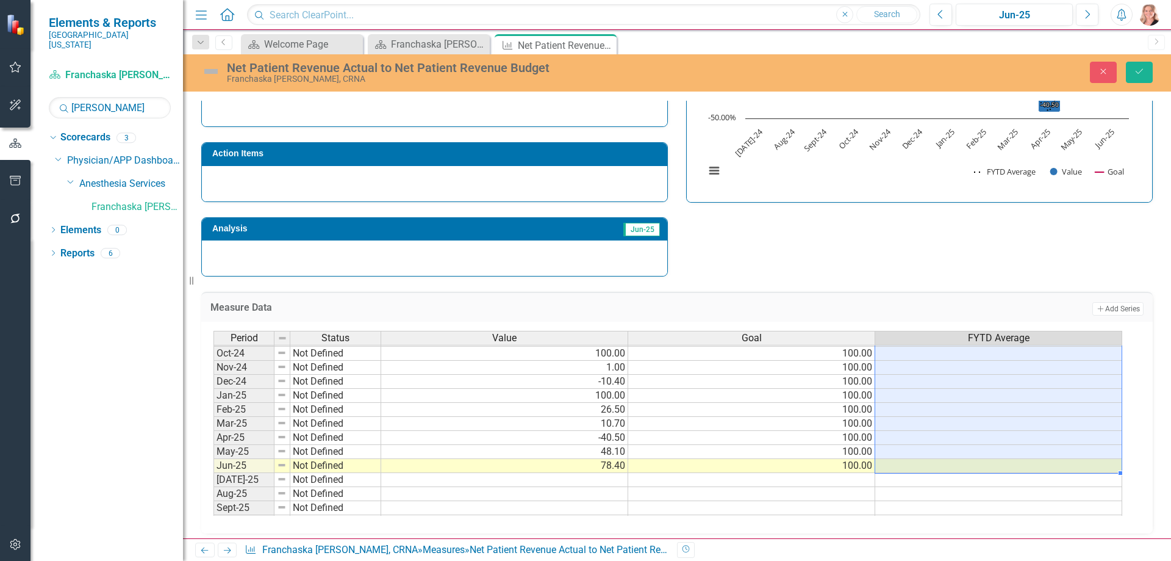
click at [1015, 467] on td at bounding box center [998, 466] width 247 height 14
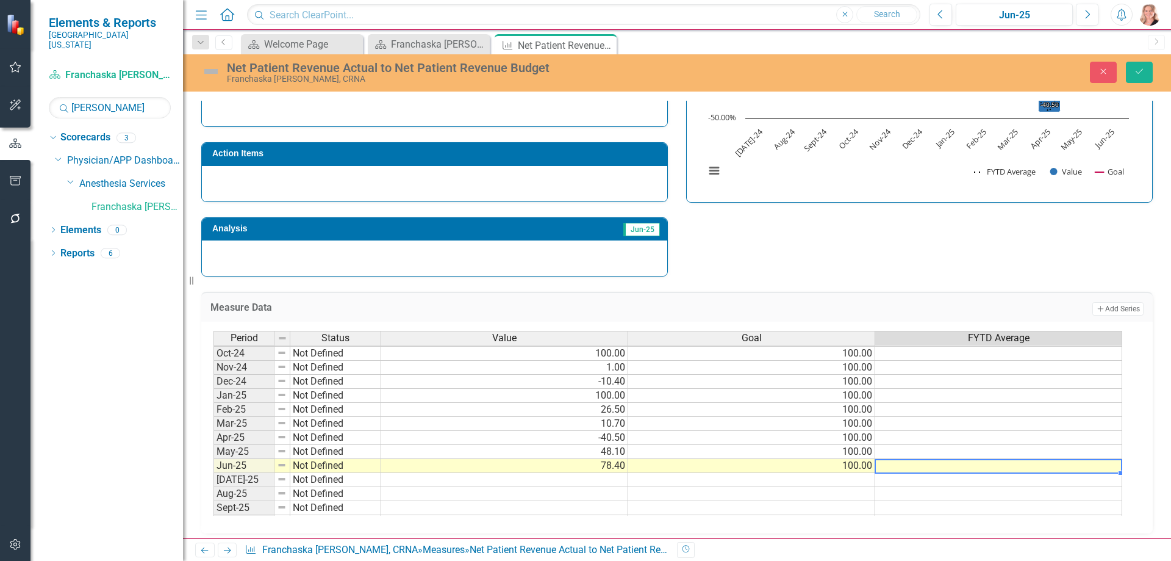
click at [952, 466] on td at bounding box center [998, 466] width 247 height 14
type textarea "45.8"
click at [896, 450] on td at bounding box center [998, 452] width 247 height 14
type textarea "43"
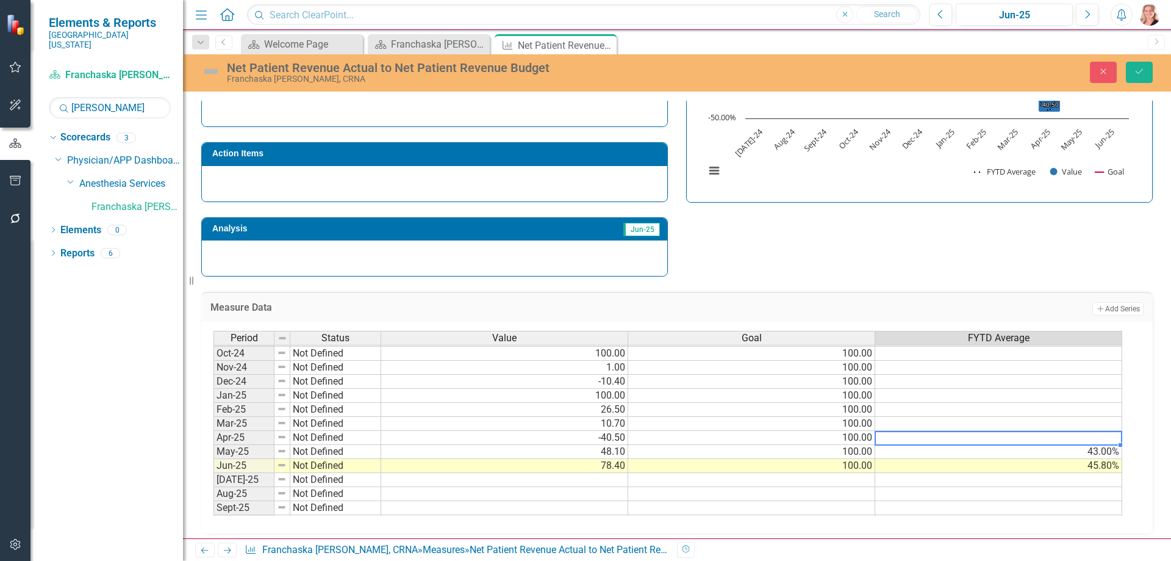
click at [943, 437] on td at bounding box center [998, 438] width 247 height 14
type textarea "42.5"
click at [1136, 72] on icon "Save" at bounding box center [1139, 71] width 11 height 9
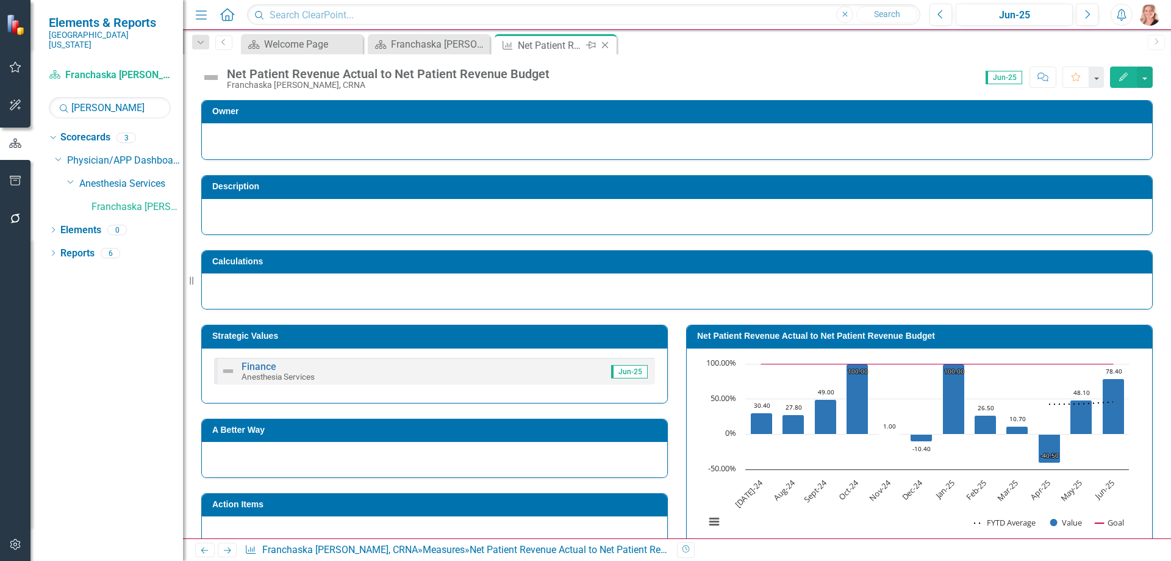
click at [608, 44] on icon "Close" at bounding box center [605, 45] width 12 height 10
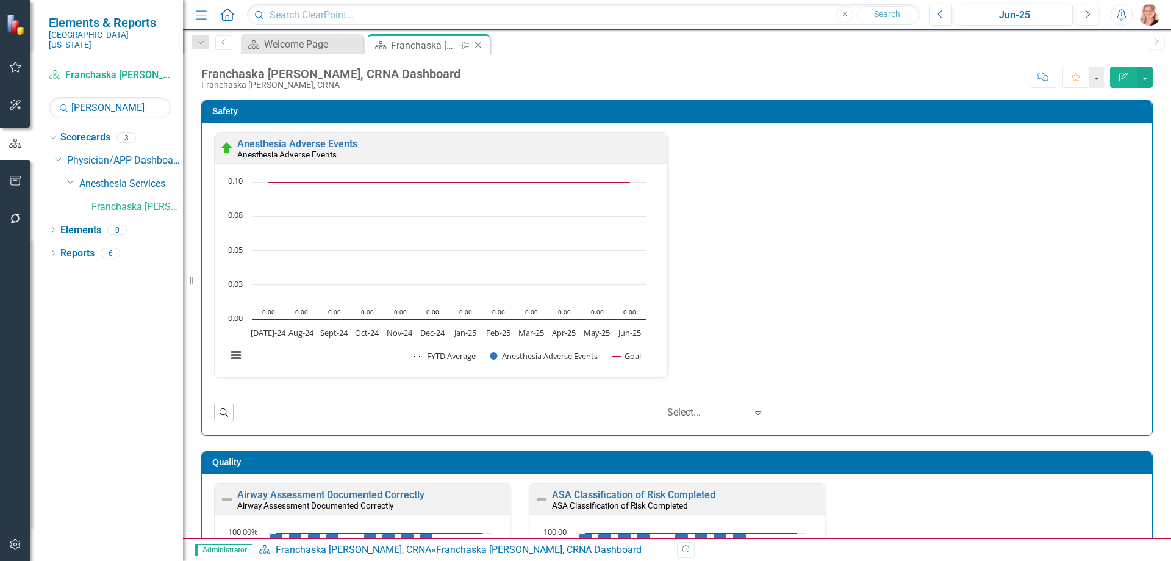
click at [480, 48] on icon "Close" at bounding box center [478, 45] width 12 height 10
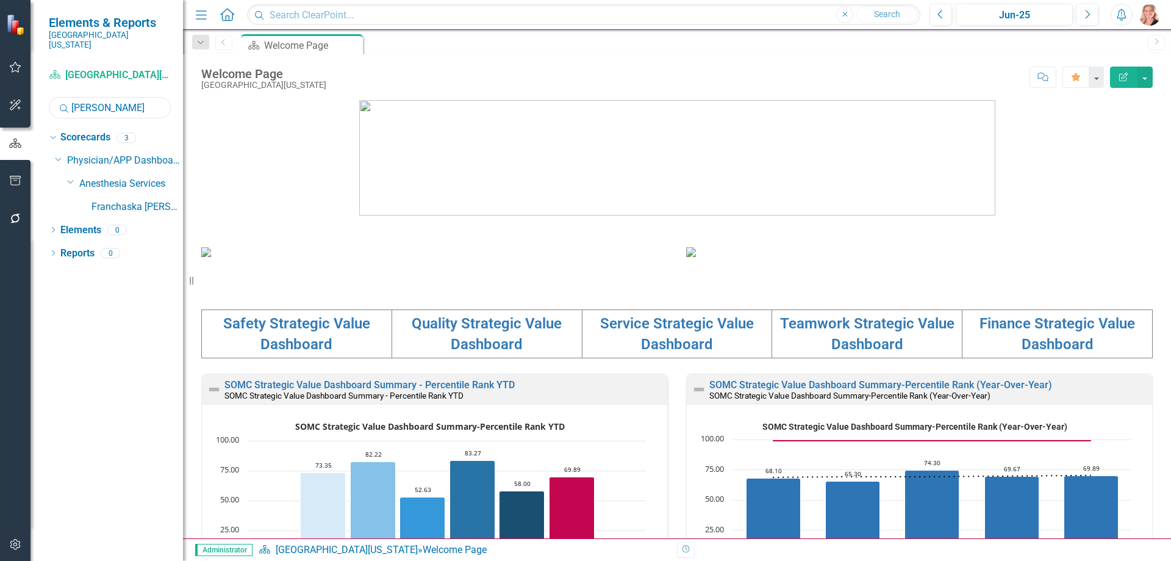
click at [123, 97] on input "grimes" at bounding box center [110, 107] width 122 height 21
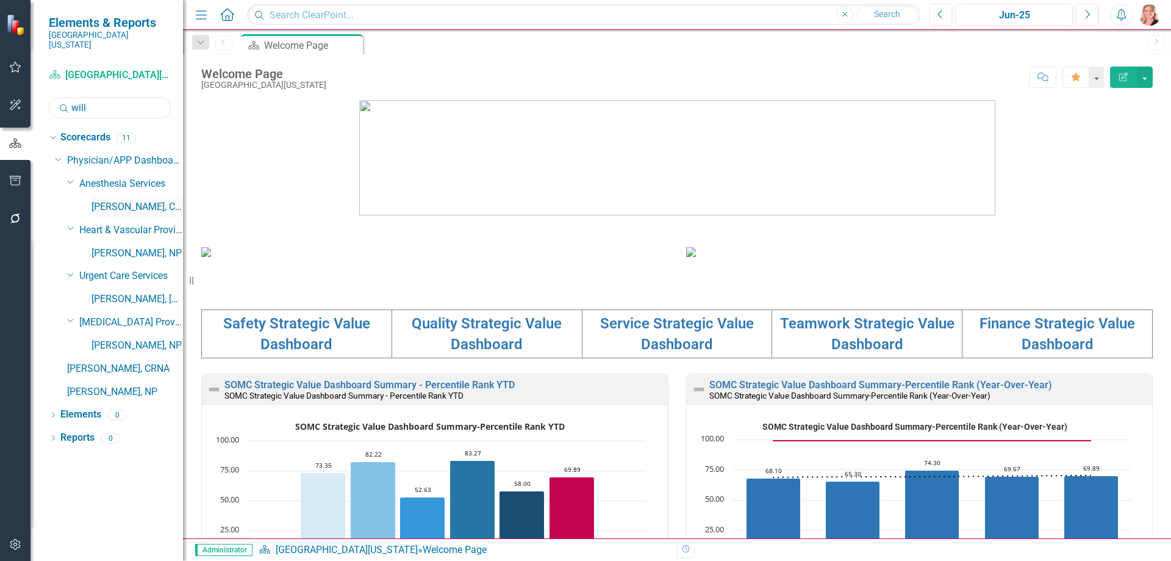
type input "will"
click at [133, 201] on link "[PERSON_NAME], CRNA" at bounding box center [138, 207] width 92 height 14
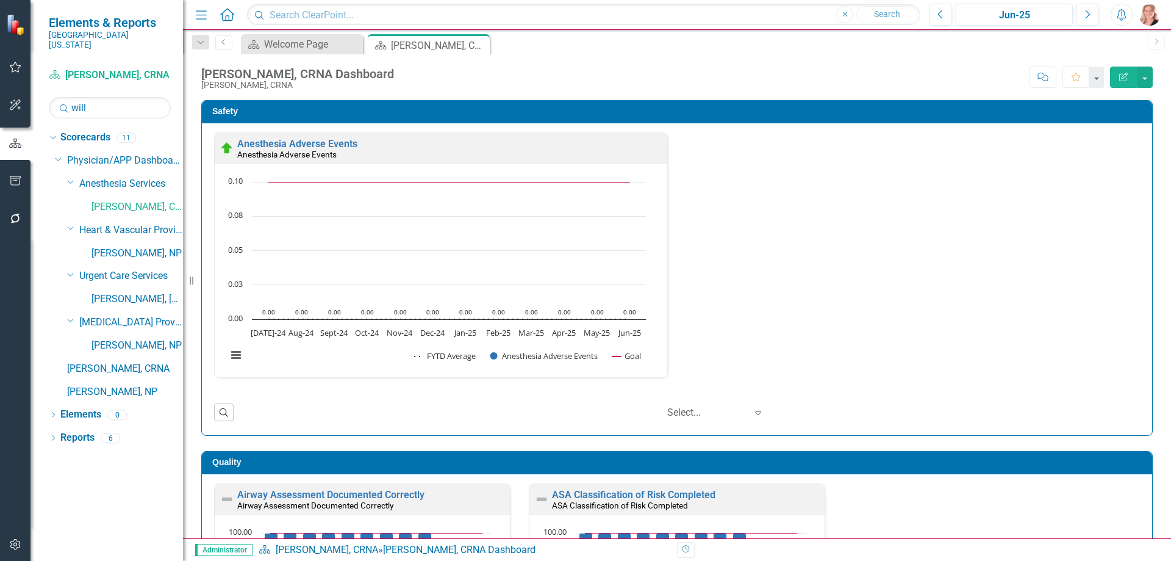
scroll to position [1, 0]
click at [1138, 257] on div "Anesthesia Adverse Events Anesthesia Adverse Events Loading... Chart Combinatio…" at bounding box center [677, 279] width 951 height 312
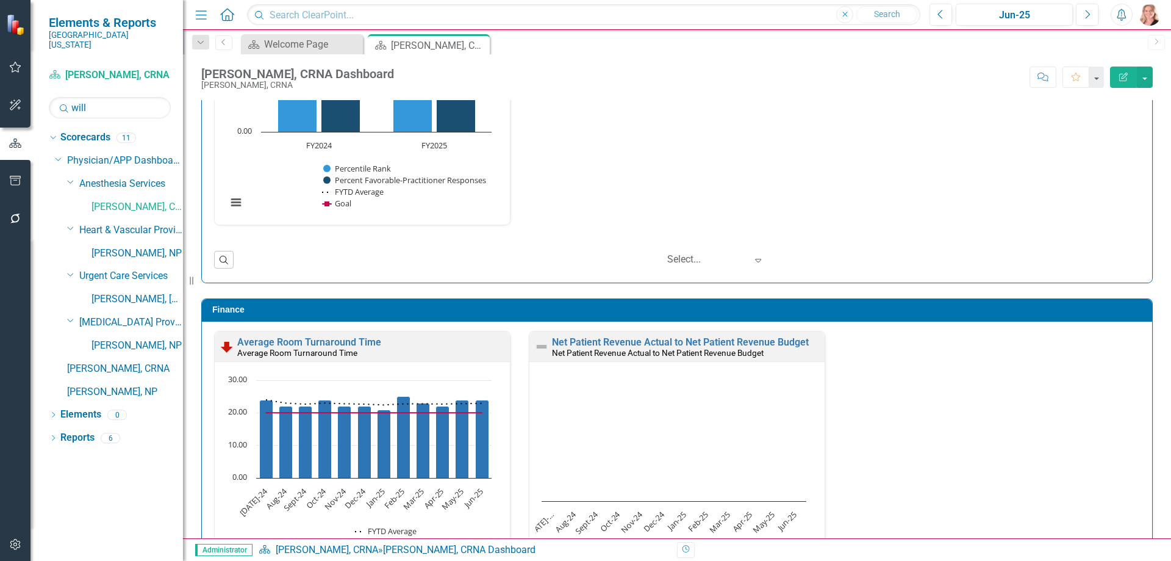
scroll to position [1525, 0]
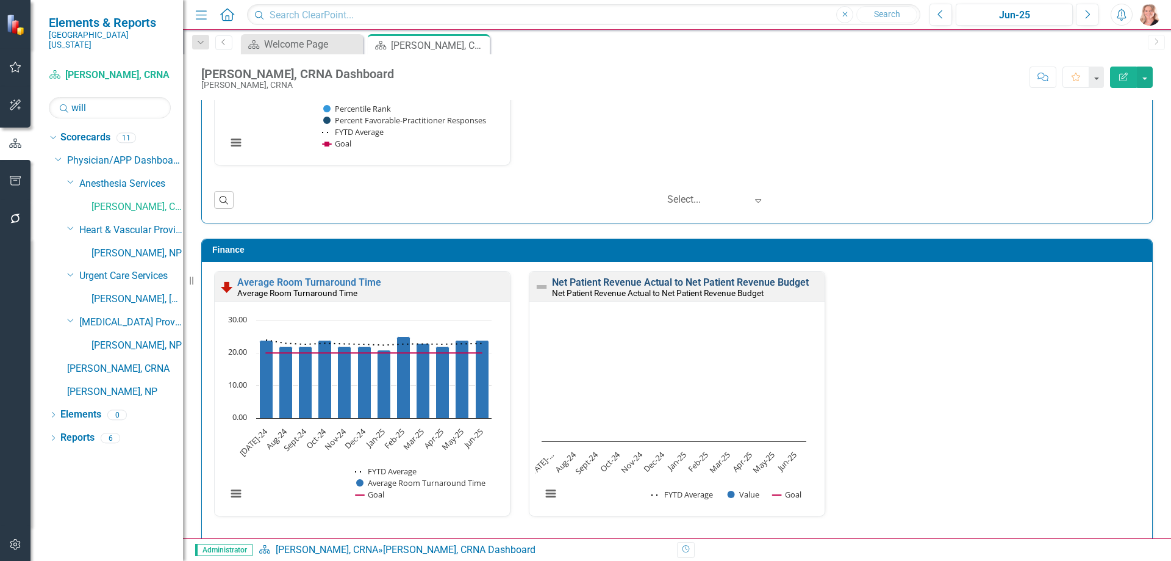
click at [789, 282] on link "Net Patient Revenue Actual to Net Patient Revenue Budget" at bounding box center [680, 282] width 257 height 12
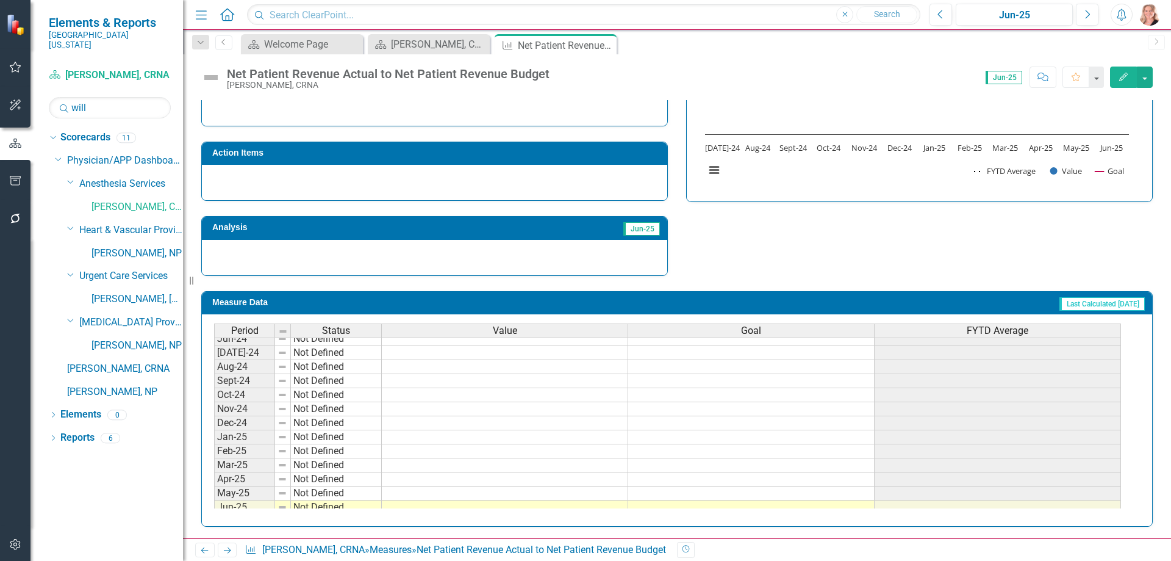
scroll to position [334, 0]
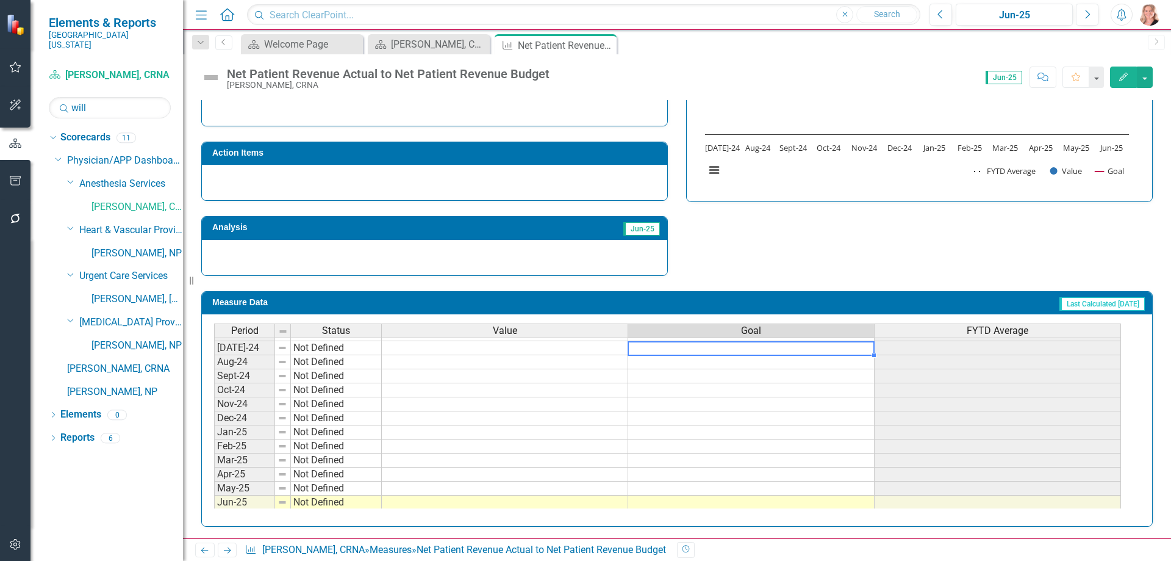
click at [749, 345] on tbody "Sep-23 Not Defined Oct-23 Not Defined Nov-23 Not Defined Dec-23 Not Defined Jan…" at bounding box center [667, 418] width 907 height 436
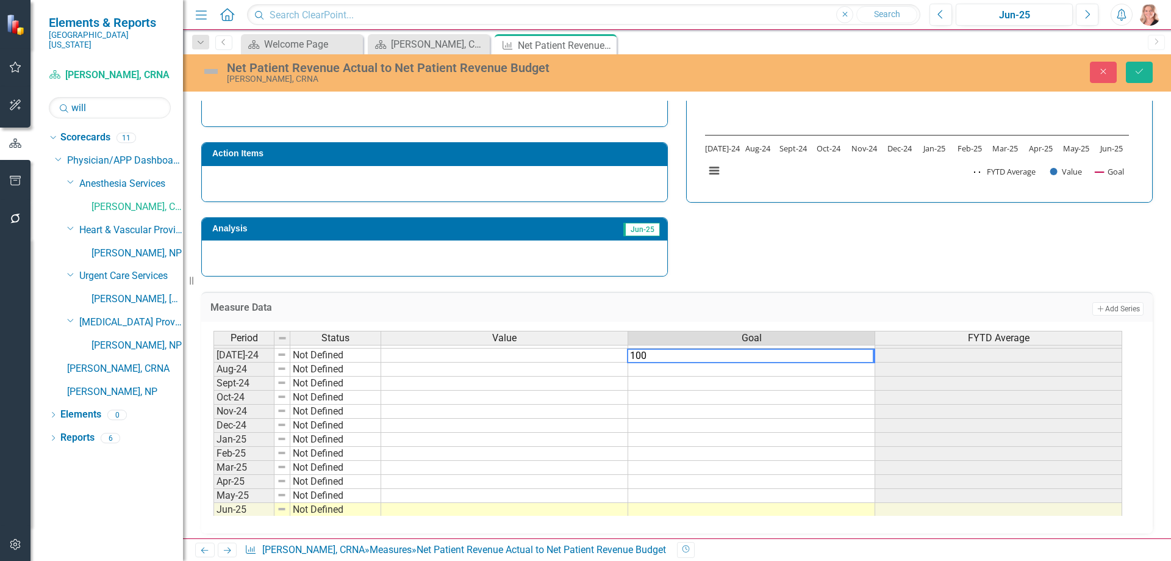
type textarea "100"
click at [790, 305] on td "Add Add Series" at bounding box center [931, 309] width 425 height 16
click at [767, 359] on td "100.00" at bounding box center [751, 355] width 247 height 14
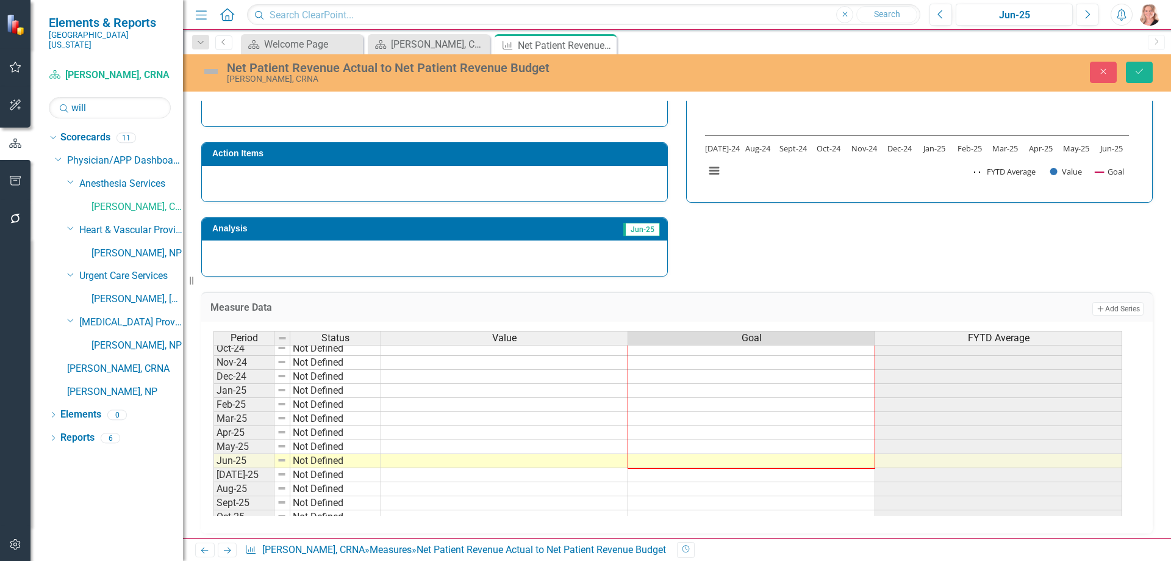
scroll to position [420, 0]
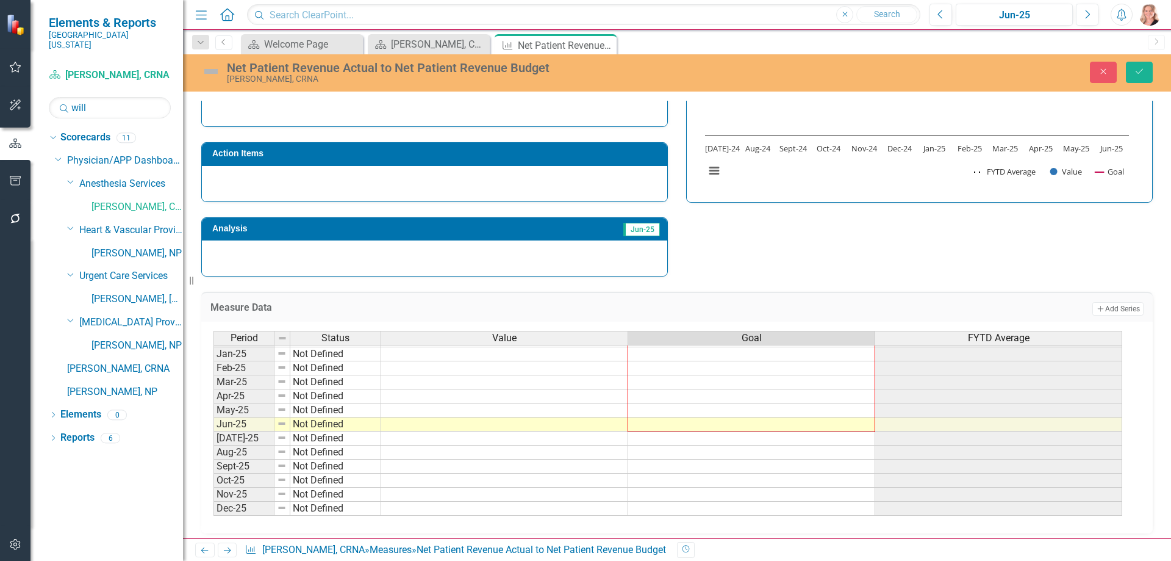
drag, startPoint x: 874, startPoint y: 363, endPoint x: 868, endPoint y: 424, distance: 61.3
click at [214, 424] on div "Period Status Value Goal FYTD Average Sep-23 Not Defined Oct-23 Not Defined Nov…" at bounding box center [214, 332] width 0 height 450
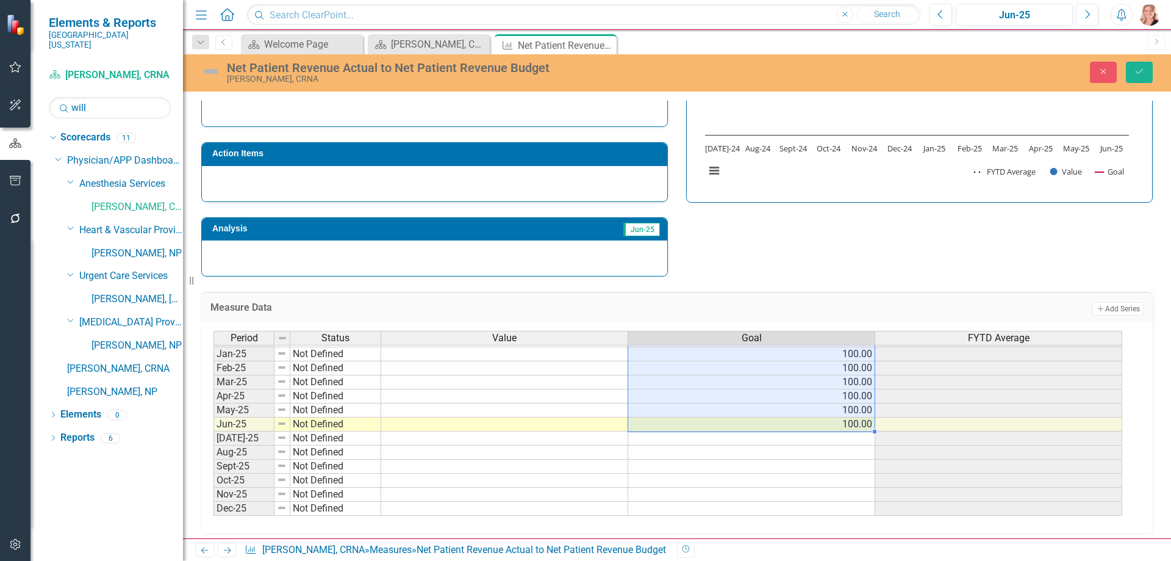
click at [808, 453] on td at bounding box center [751, 452] width 247 height 14
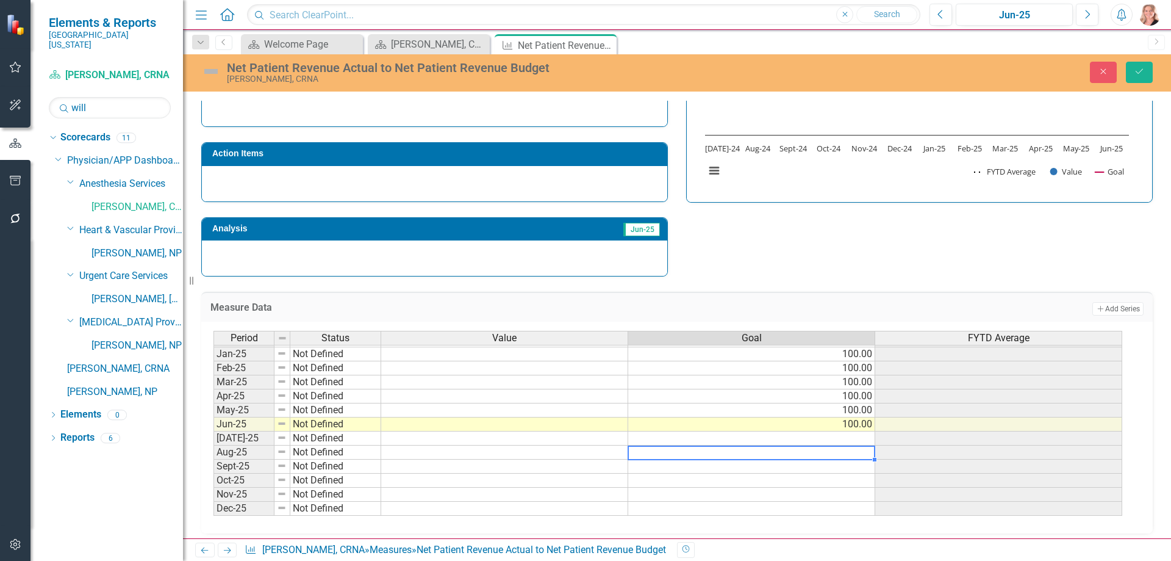
click at [972, 337] on span "FYTD Average" at bounding box center [999, 337] width 62 height 11
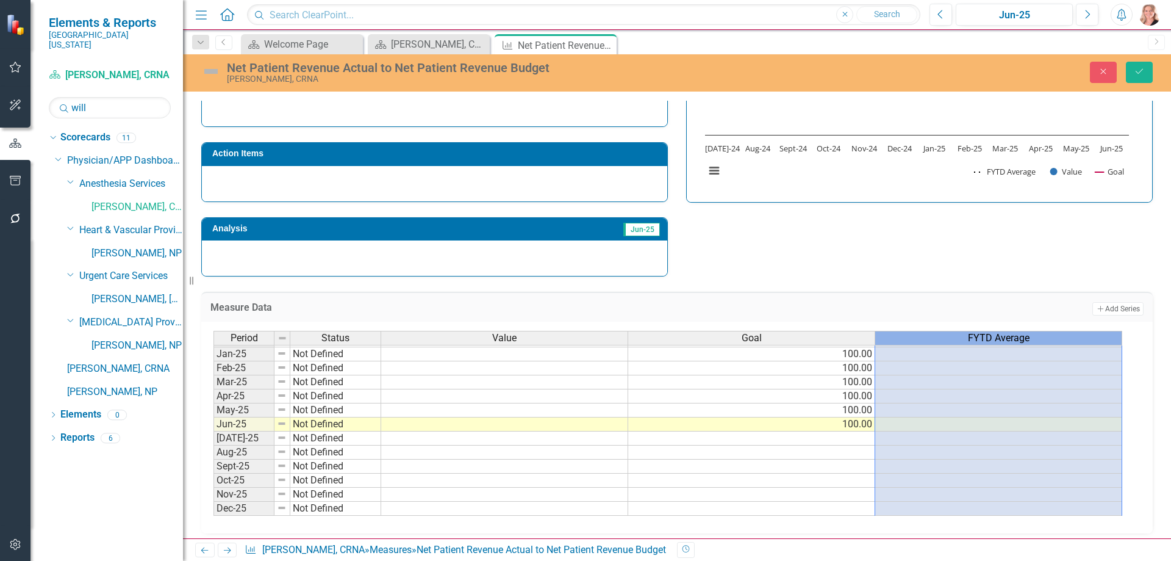
click at [972, 337] on span "FYTD Average" at bounding box center [999, 337] width 62 height 11
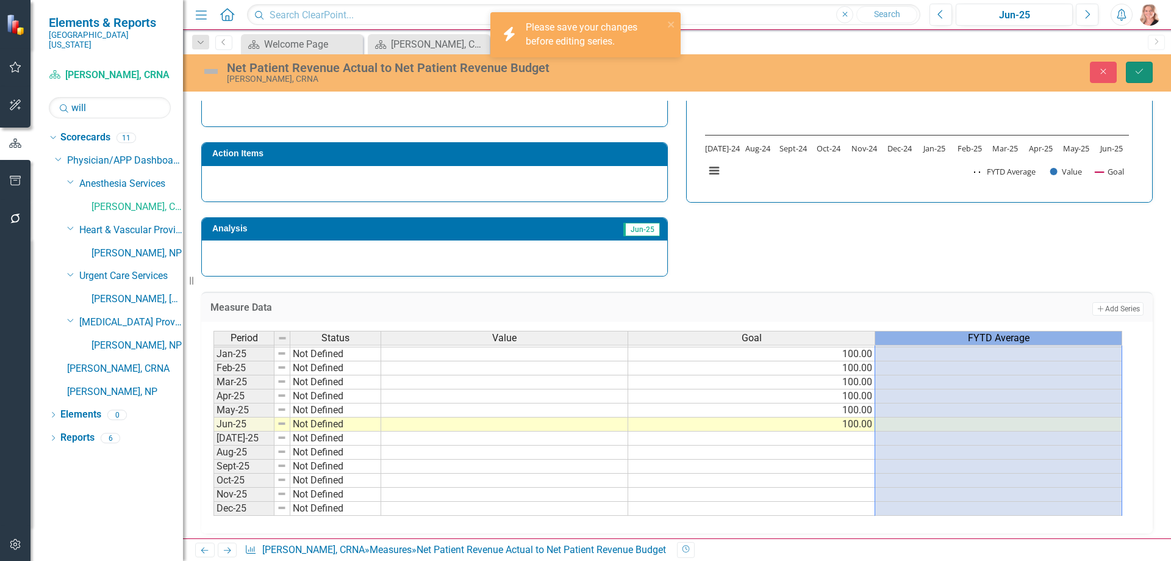
click at [1144, 69] on icon "Save" at bounding box center [1139, 71] width 11 height 9
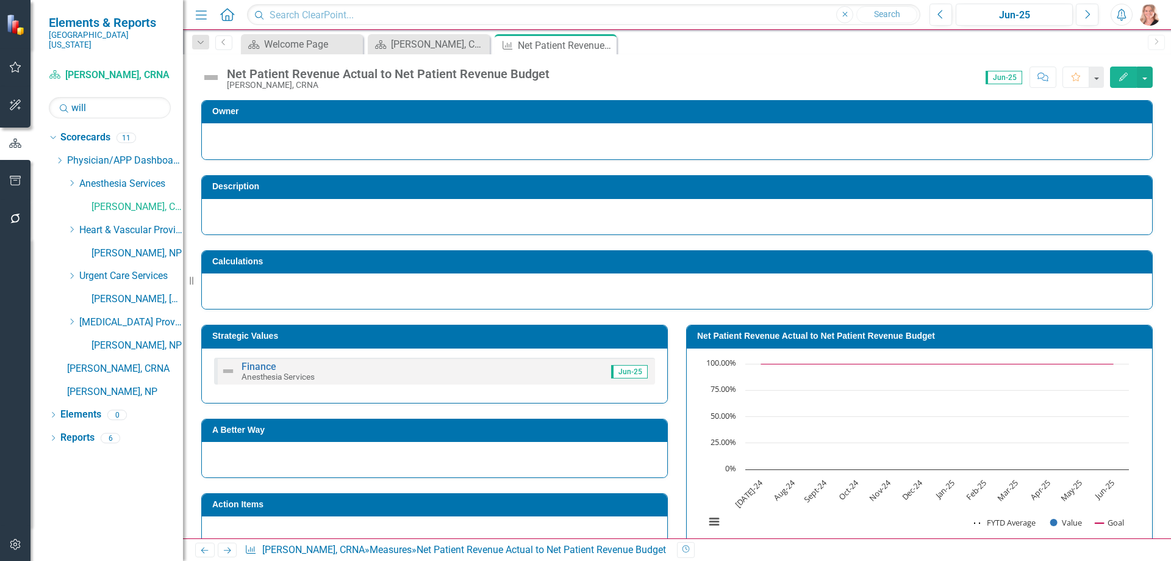
scroll to position [0, 0]
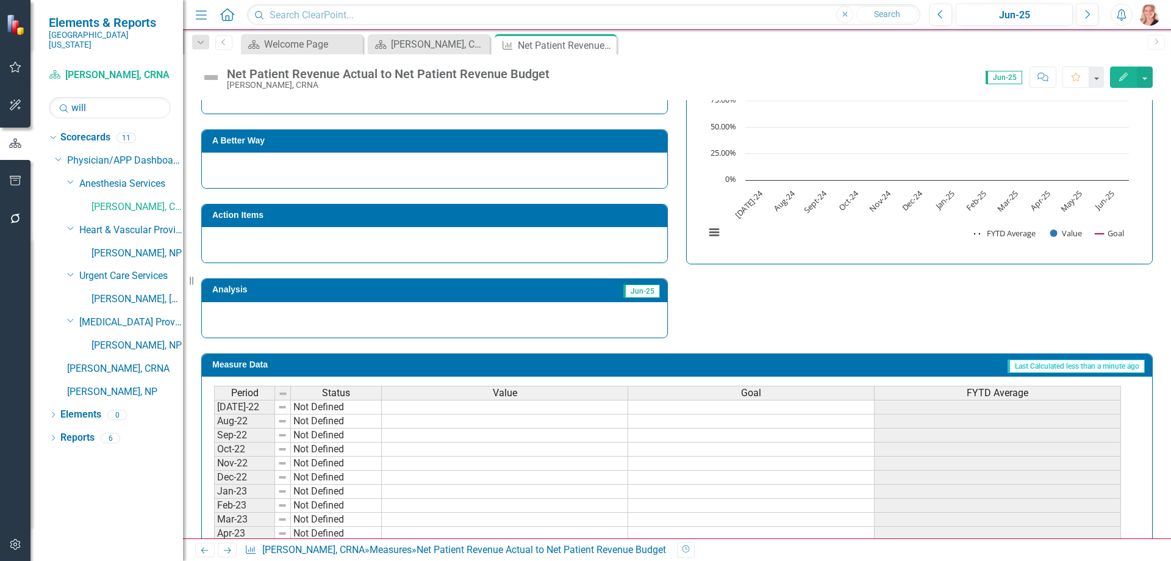
click at [951, 401] on div "Period Status Value Goal FYTD Average" at bounding box center [668, 394] width 908 height 16
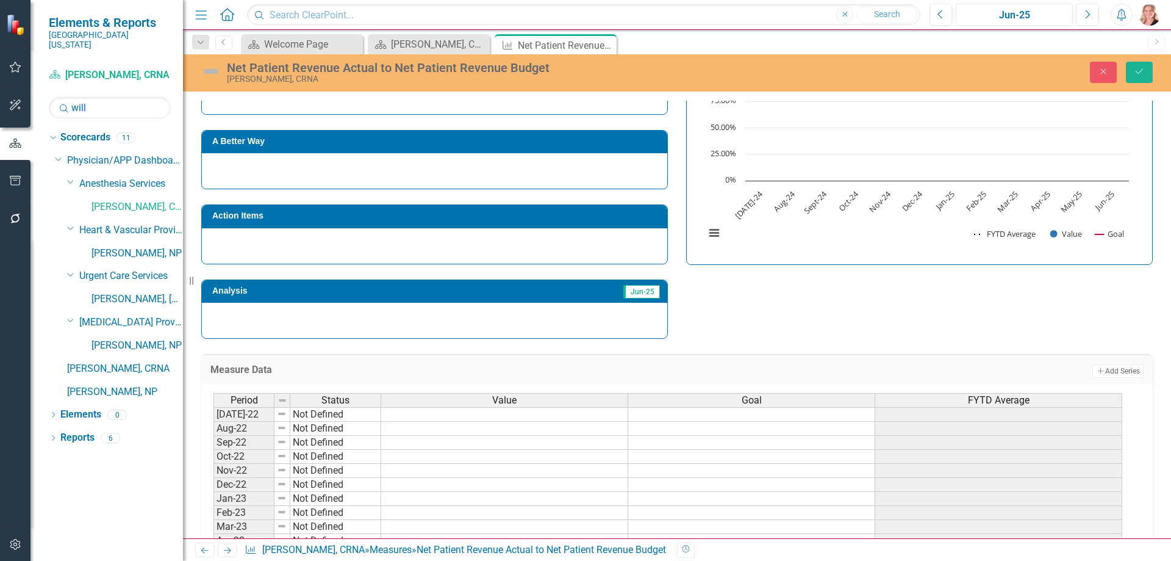
click at [977, 404] on span "FYTD Average" at bounding box center [999, 400] width 62 height 11
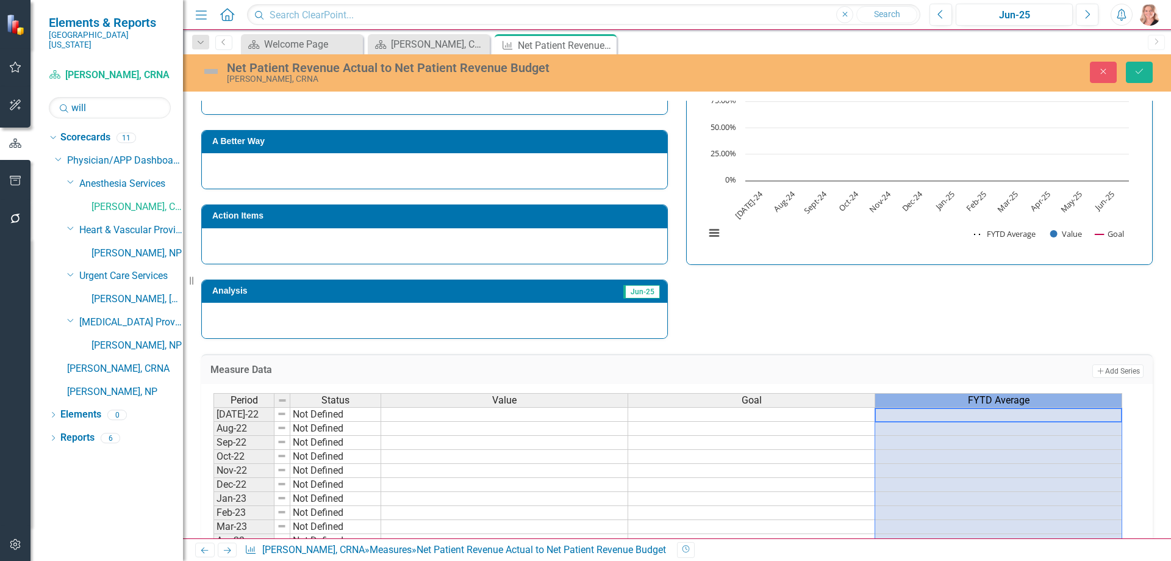
click at [977, 404] on span "FYTD Average" at bounding box center [999, 400] width 62 height 11
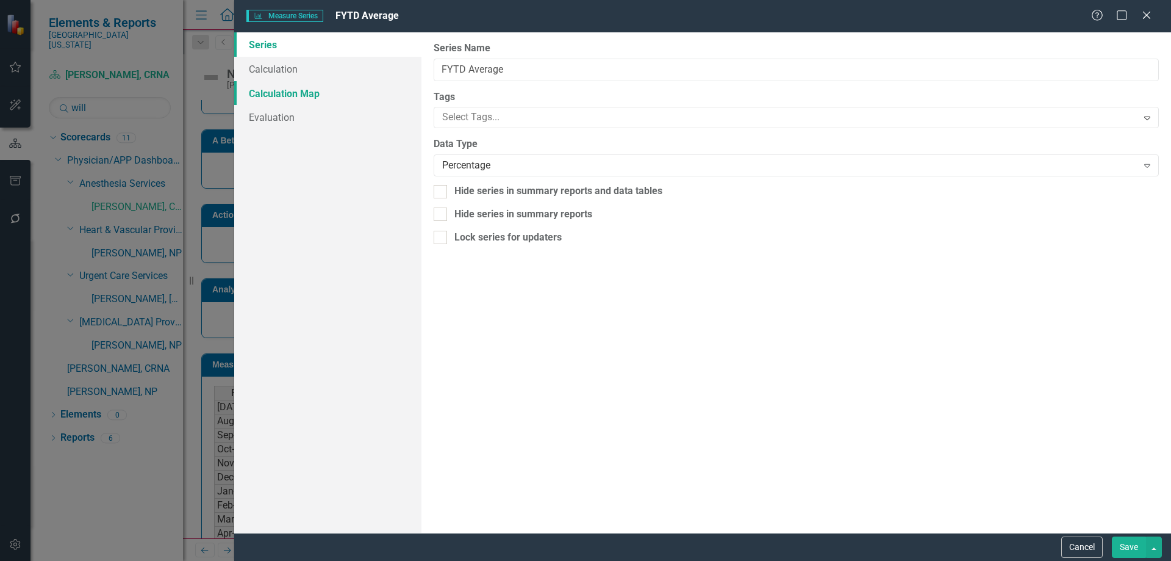
type input "FYTD Average"
click at [295, 71] on link "Calculation" at bounding box center [327, 69] width 187 height 24
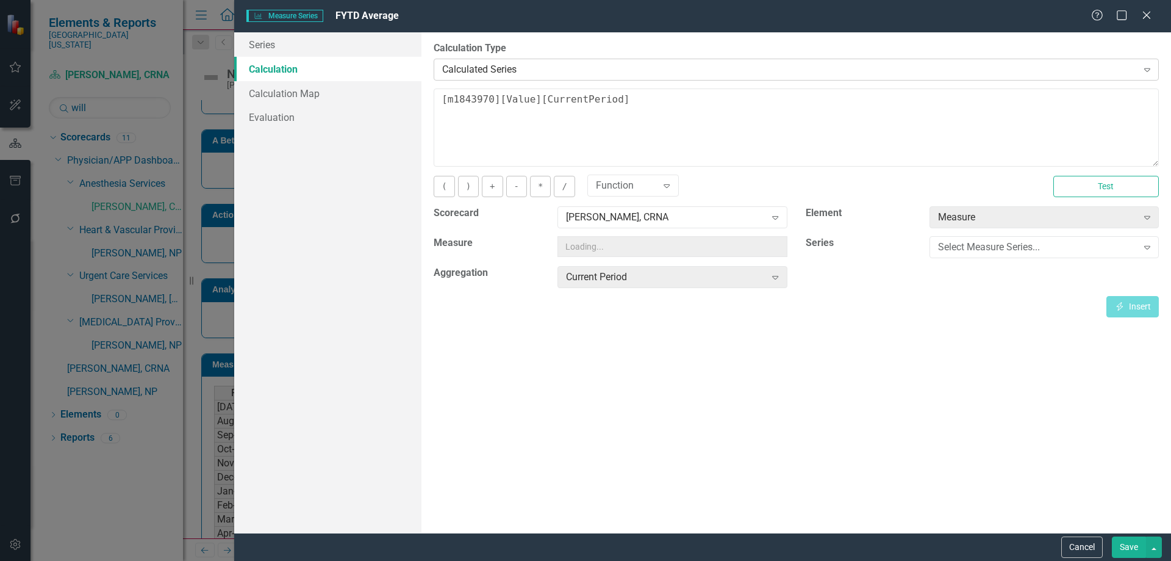
click at [497, 68] on div "Calculated Series" at bounding box center [789, 69] width 695 height 14
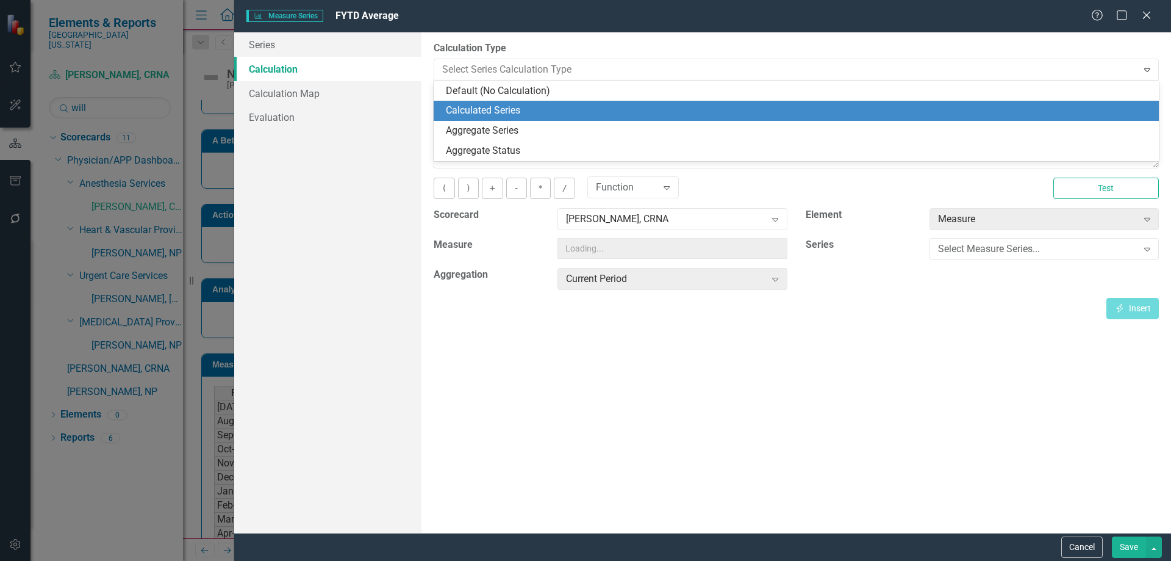
click at [504, 95] on div "Default (No Calculation)" at bounding box center [799, 91] width 706 height 14
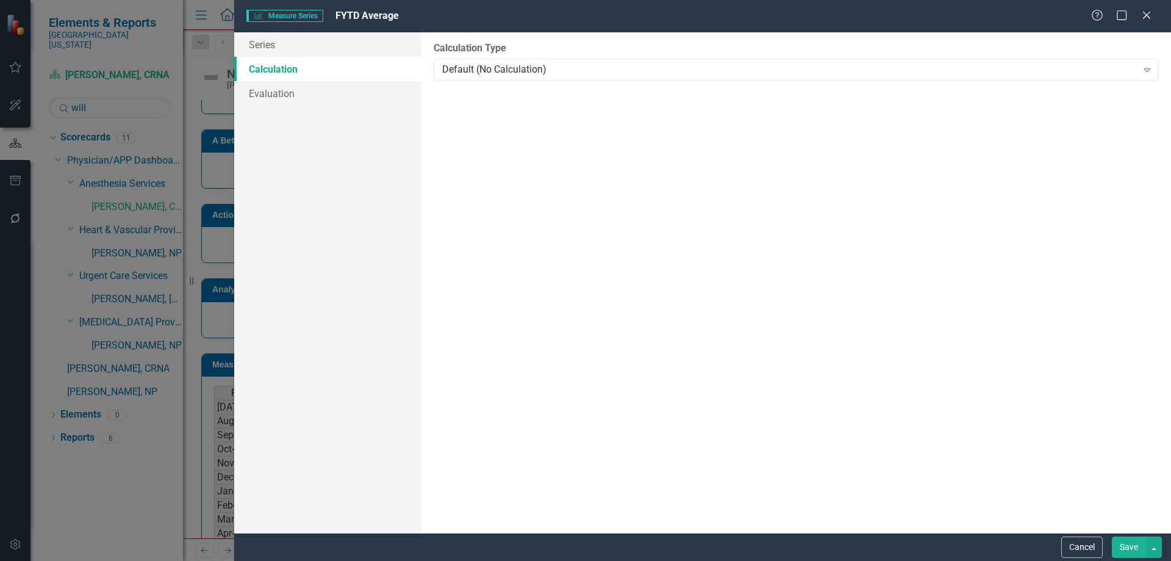
drag, startPoint x: 1127, startPoint y: 548, endPoint x: 1065, endPoint y: 499, distance: 79.1
click at [1127, 547] on button "Save" at bounding box center [1129, 546] width 34 height 21
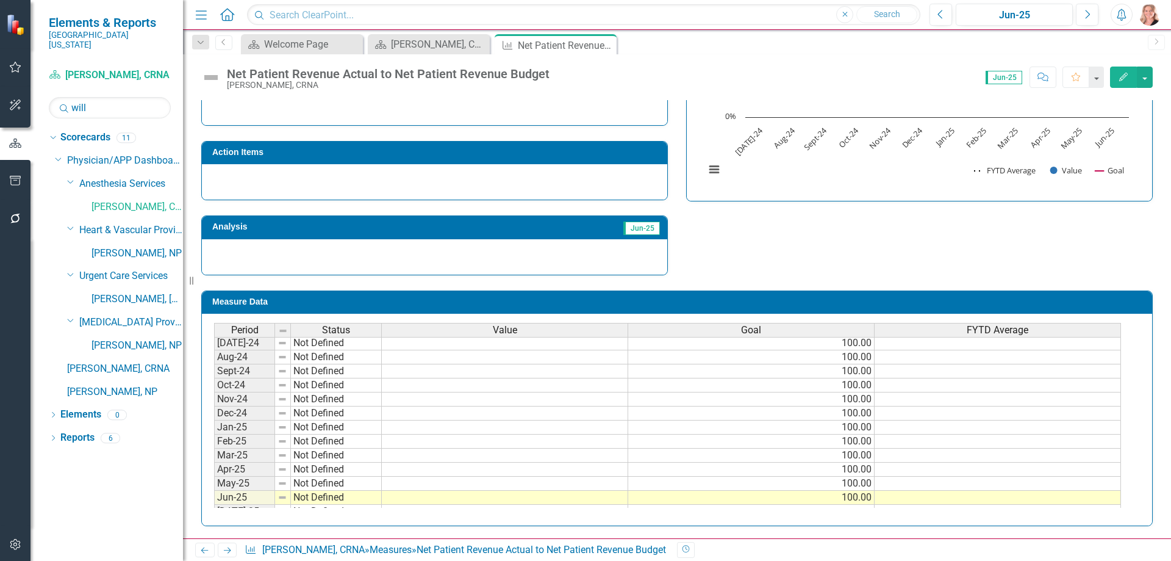
click at [575, 347] on td at bounding box center [505, 343] width 246 height 14
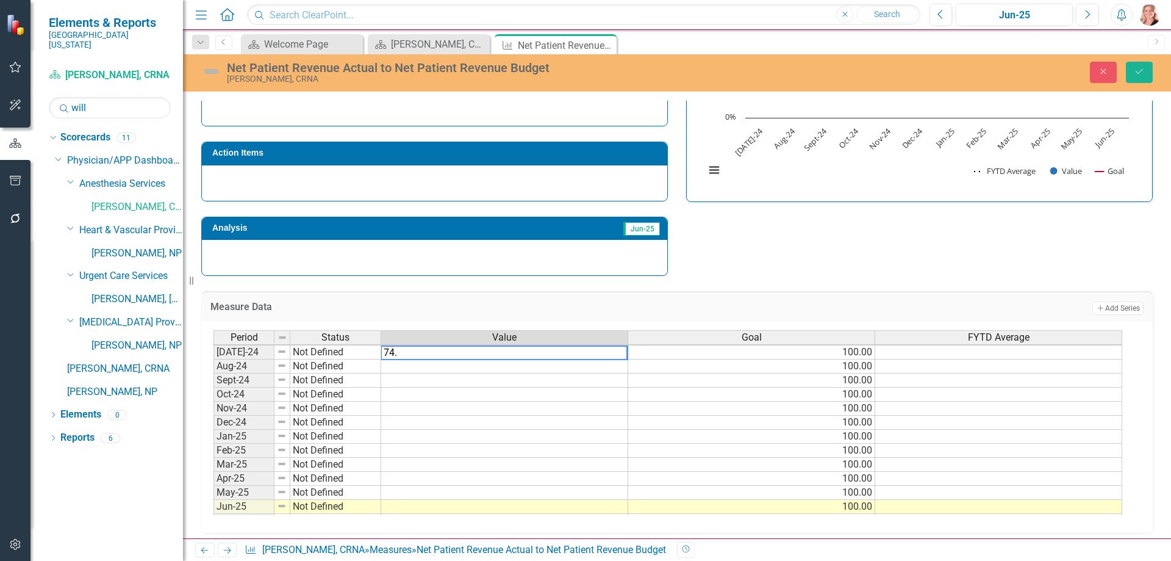
type textarea "74.4"
type textarea "40.2"
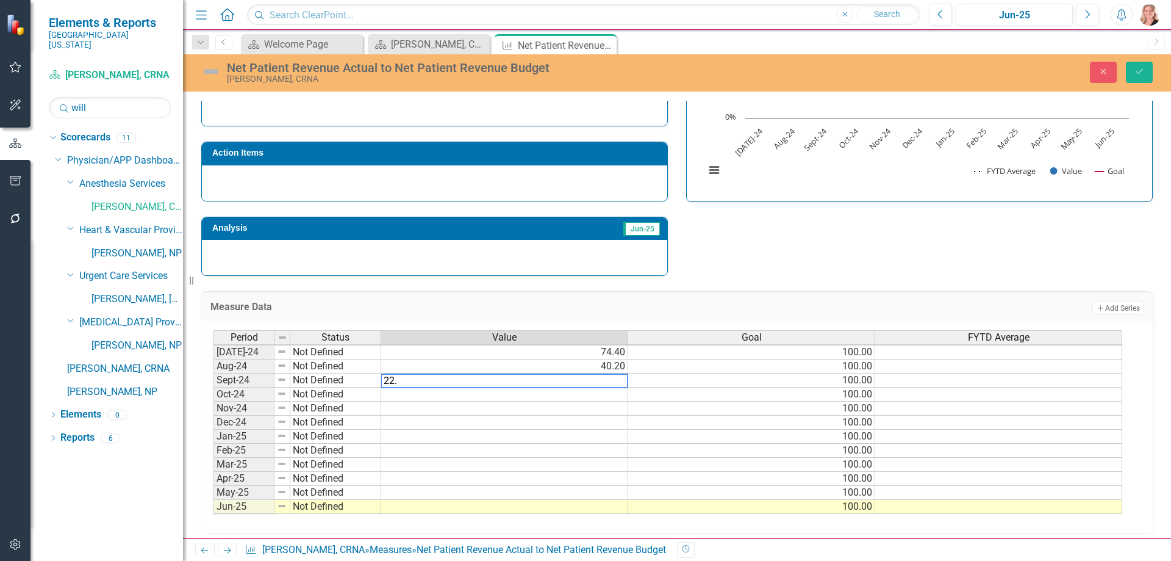
type textarea "22.7"
type textarea "100"
type textarea "-18.4"
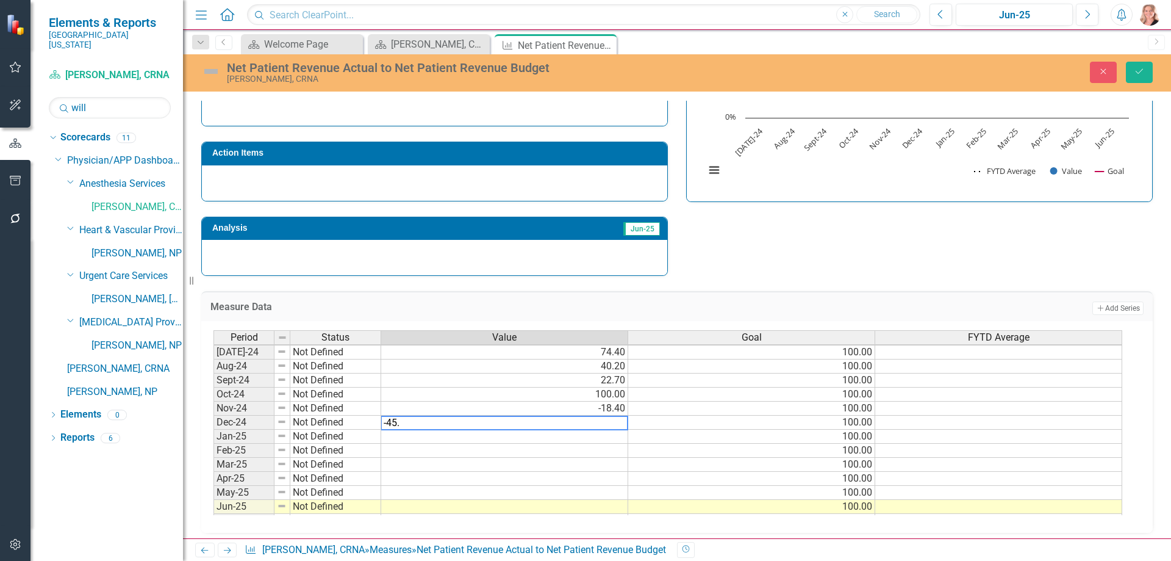
type textarea "-45.8"
type textarea "100"
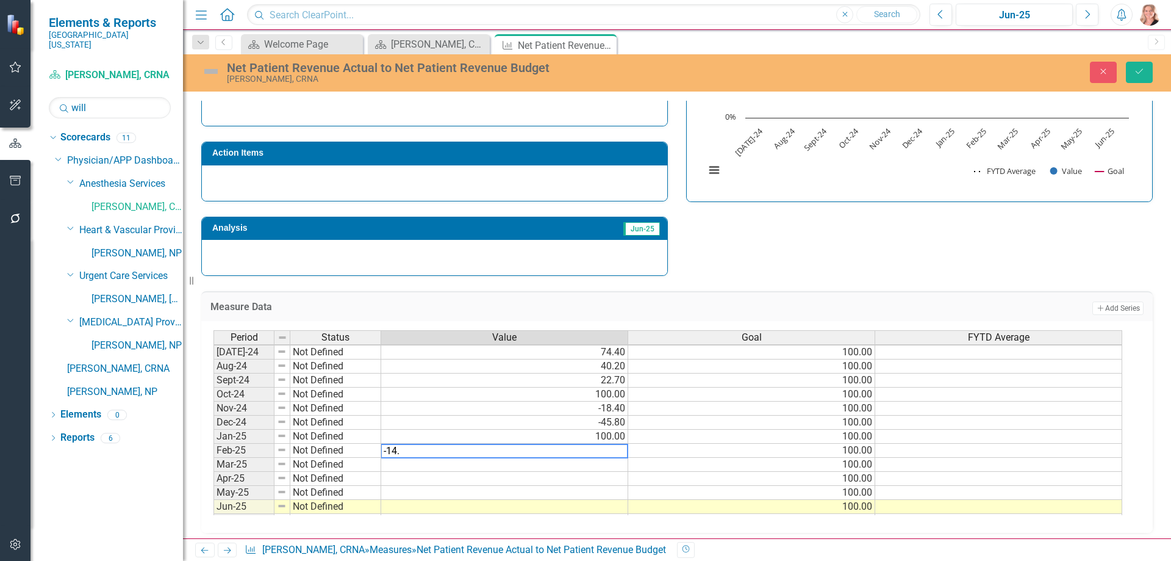
type textarea "-14.8"
type textarea "40.5"
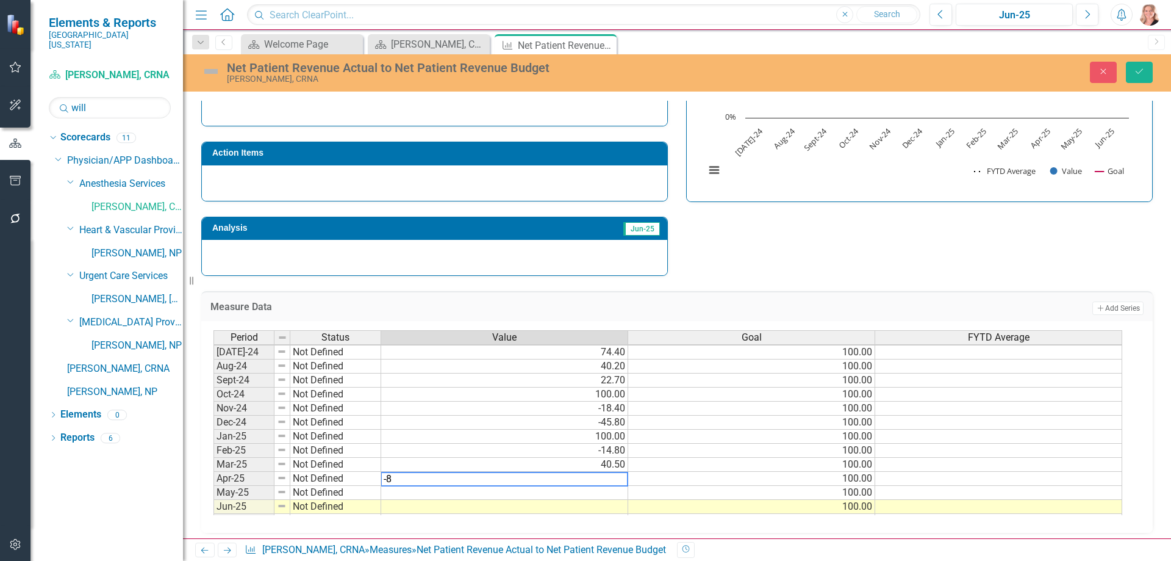
type textarea "-84"
type textarea "85.3"
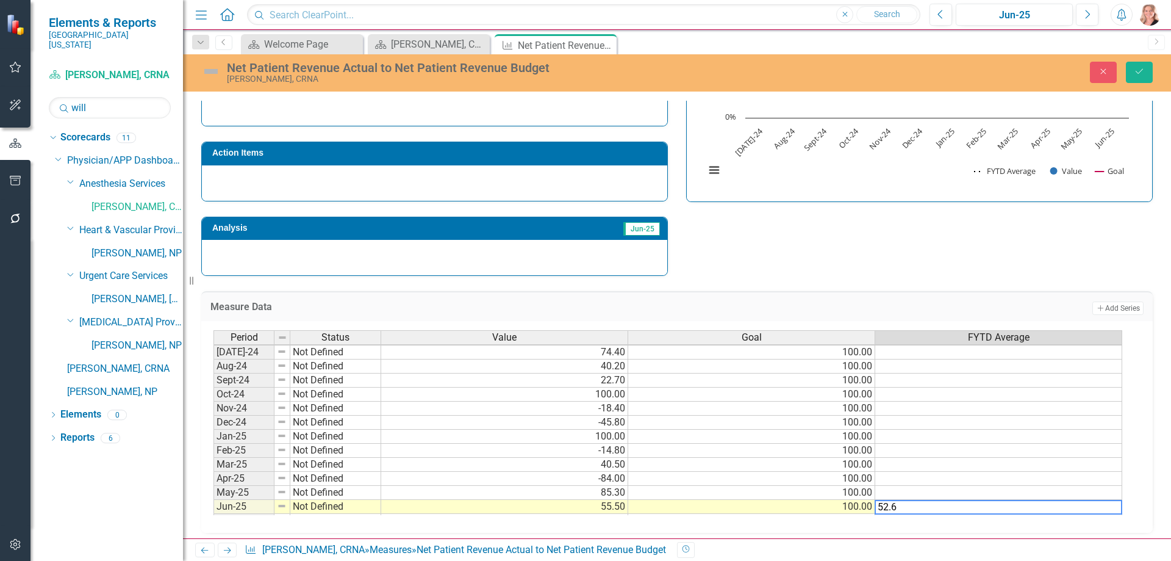
type textarea "52.6"
click at [930, 494] on td at bounding box center [998, 493] width 247 height 14
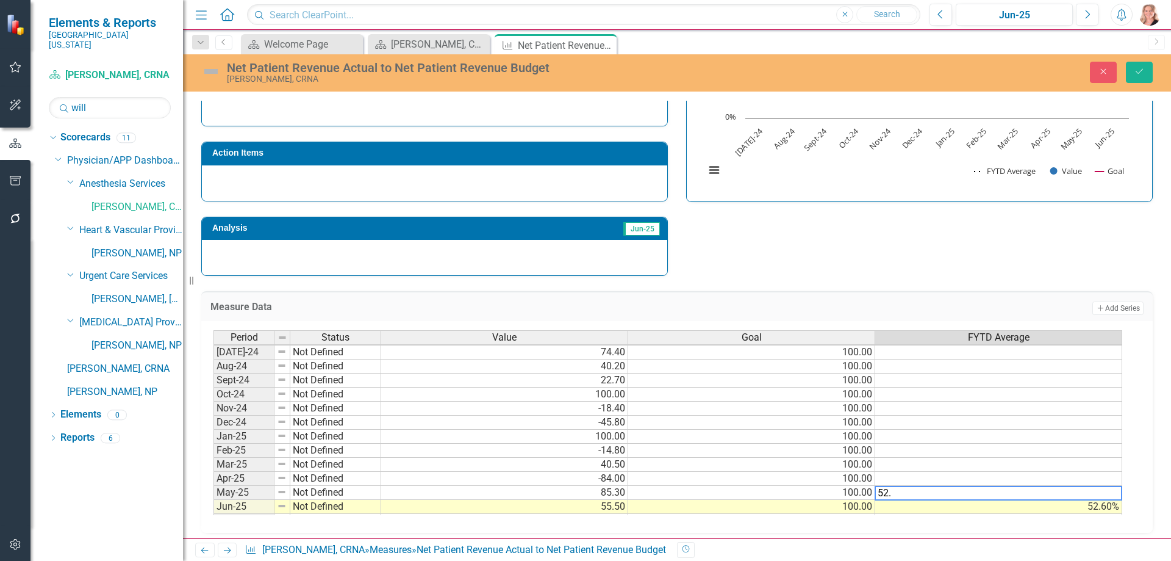
type textarea "52.3"
click at [988, 475] on td at bounding box center [998, 479] width 247 height 14
type textarea "48.7"
click at [1140, 65] on button "Save" at bounding box center [1139, 72] width 27 height 21
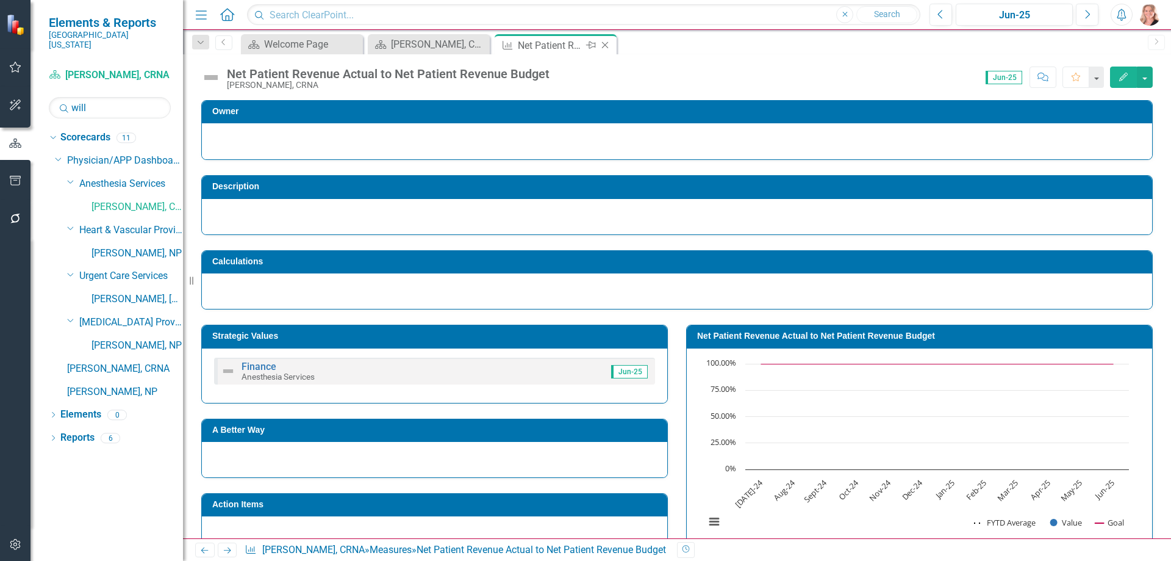
click at [606, 44] on icon at bounding box center [605, 45] width 7 height 7
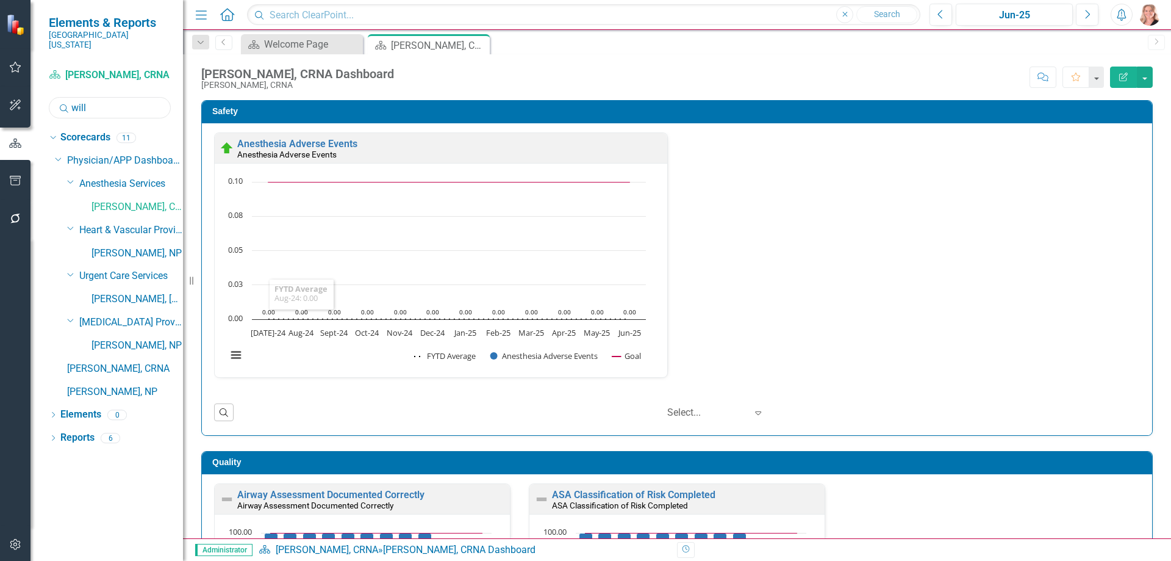
click at [110, 98] on input "will" at bounding box center [110, 107] width 122 height 21
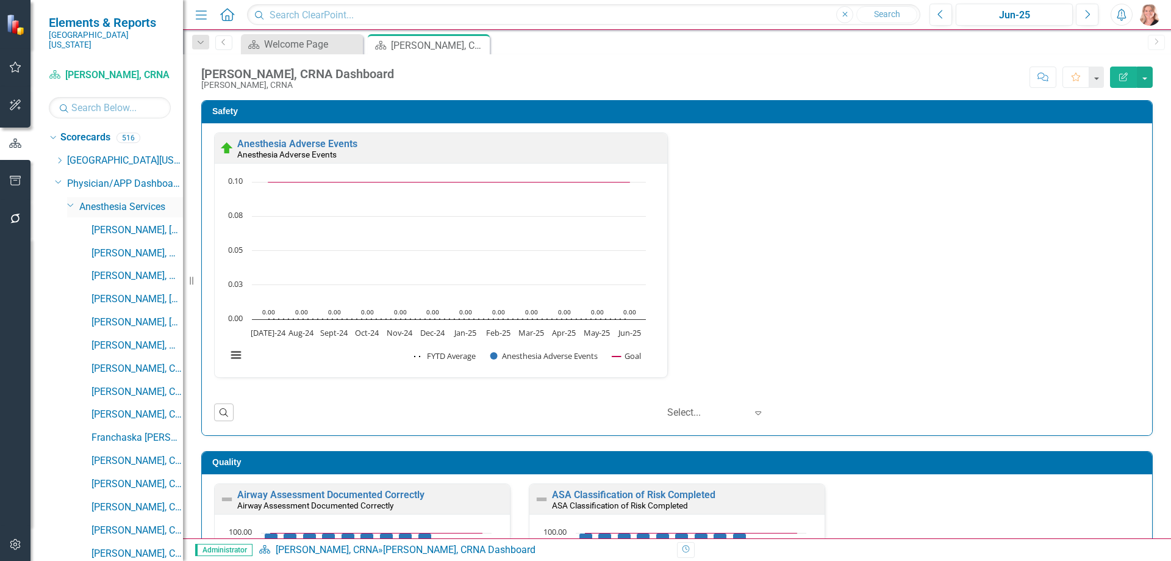
click at [70, 200] on icon "Dropdown" at bounding box center [70, 204] width 7 height 9
drag, startPoint x: 72, startPoint y: 215, endPoint x: 70, endPoint y: 225, distance: 10.1
click at [72, 220] on div "Dropdown Apogee Services" at bounding box center [125, 230] width 116 height 20
click at [71, 434] on icon at bounding box center [71, 435] width 6 height 3
click at [74, 295] on icon "Dropdown" at bounding box center [71, 298] width 9 height 7
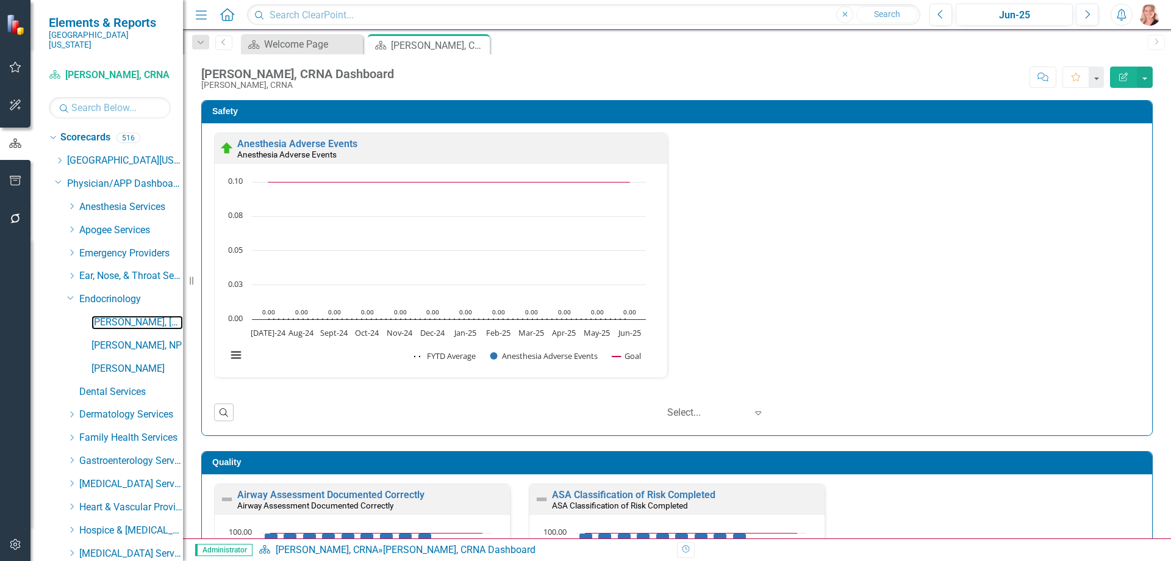
click at [116, 315] on link "Kriti Kalra, MD" at bounding box center [138, 322] width 92 height 14
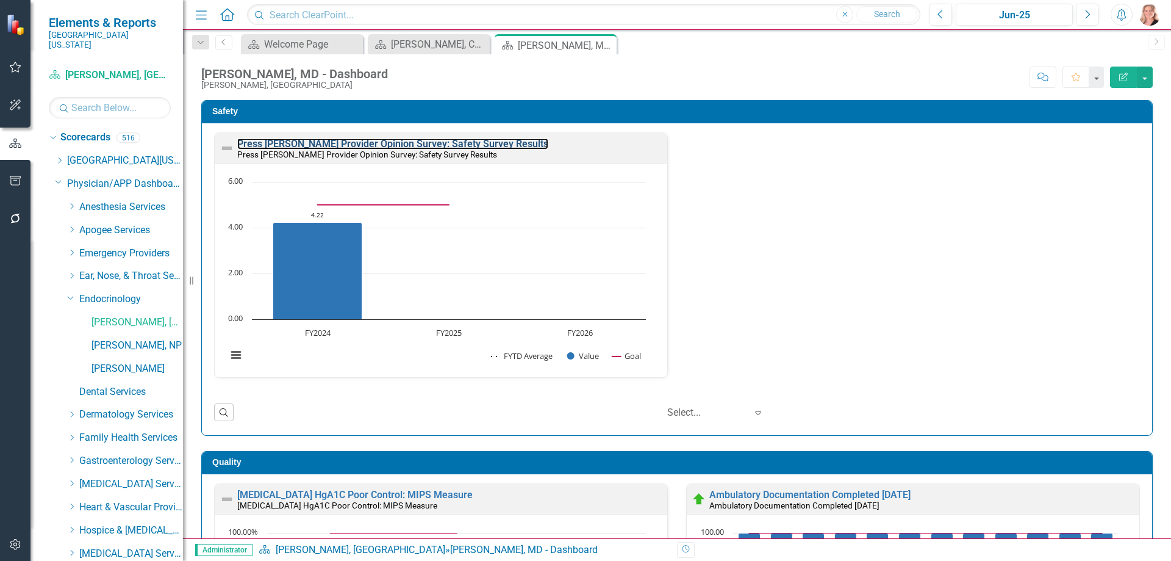
click at [452, 144] on link "Press Ganey Provider Opinion Survey: Safety Survey Results" at bounding box center [392, 144] width 311 height 12
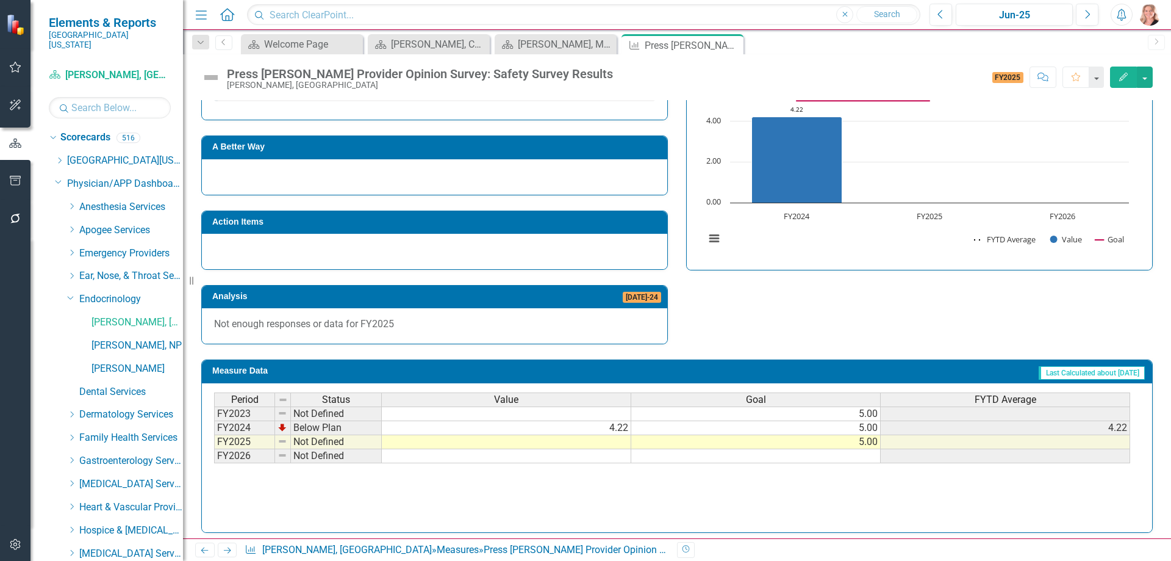
scroll to position [651, 0]
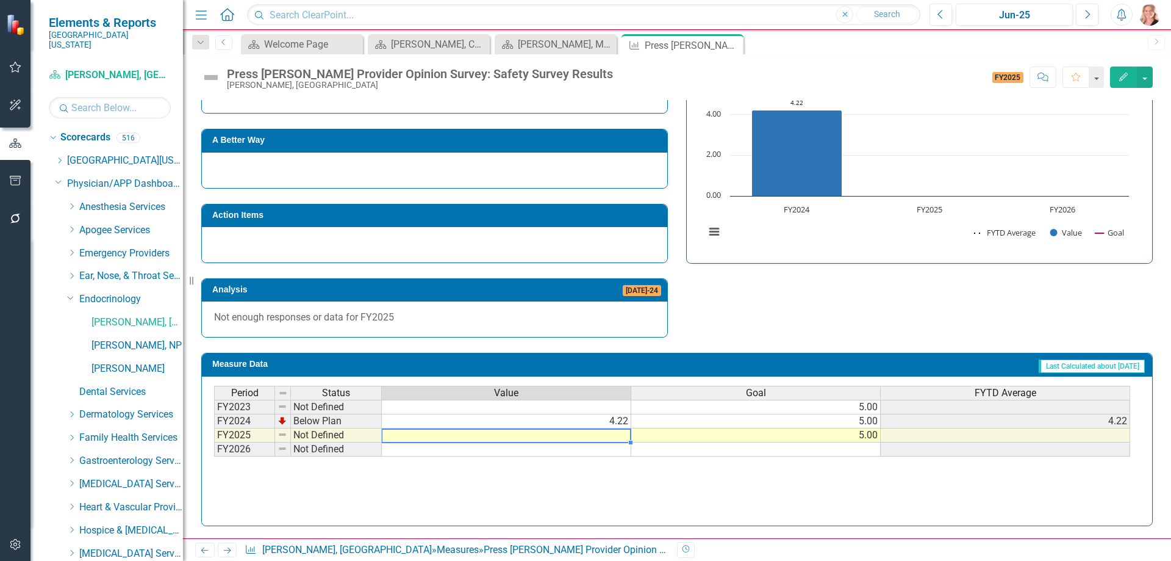
click at [605, 439] on td at bounding box center [507, 435] width 250 height 14
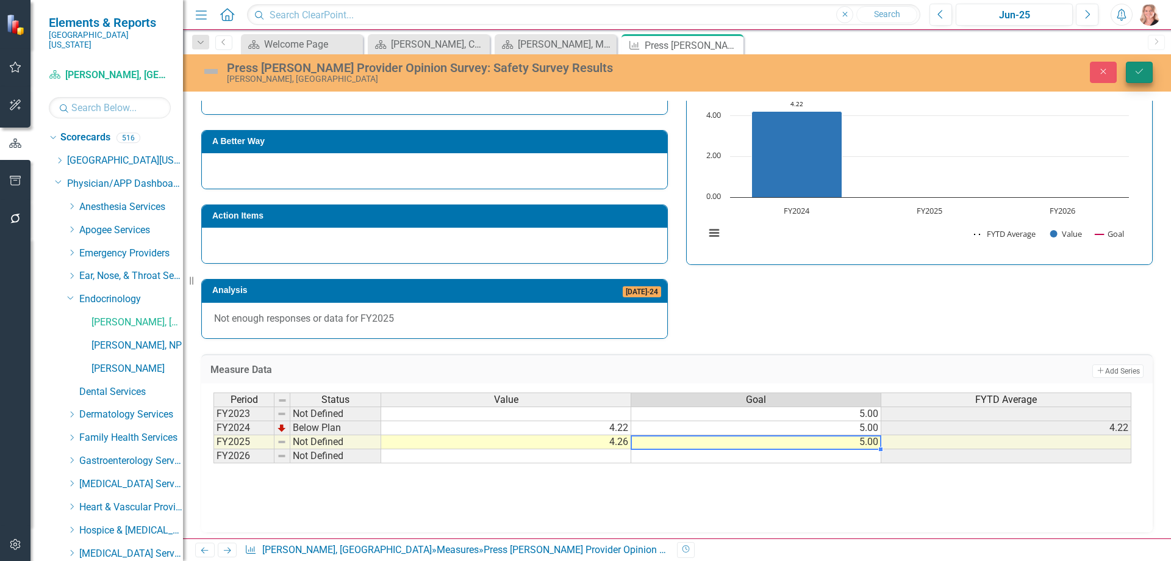
type textarea "5"
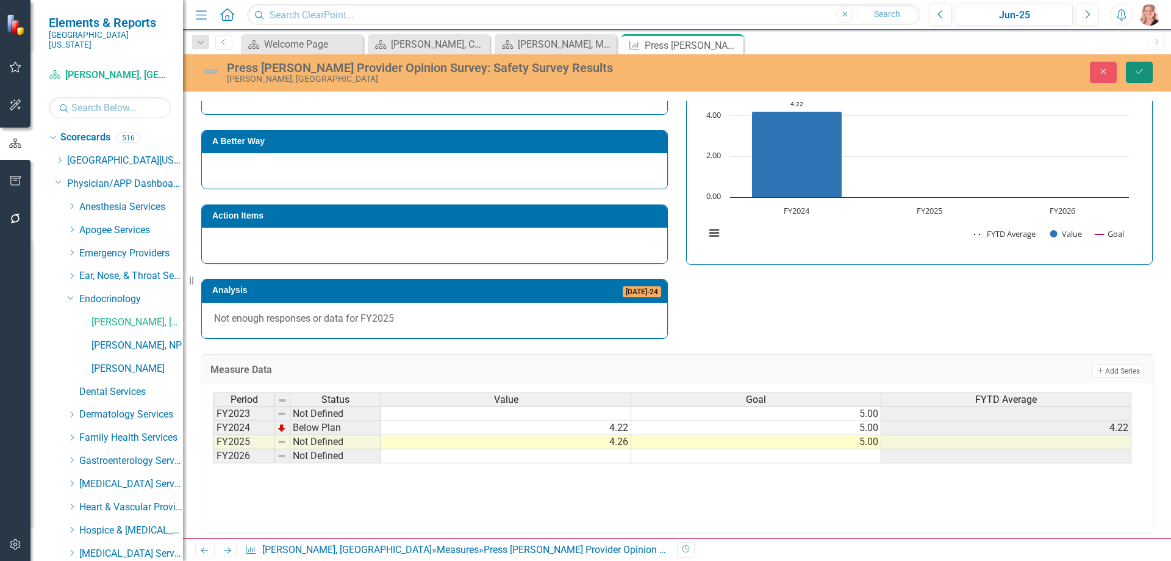
click at [1134, 76] on button "Save" at bounding box center [1139, 72] width 27 height 21
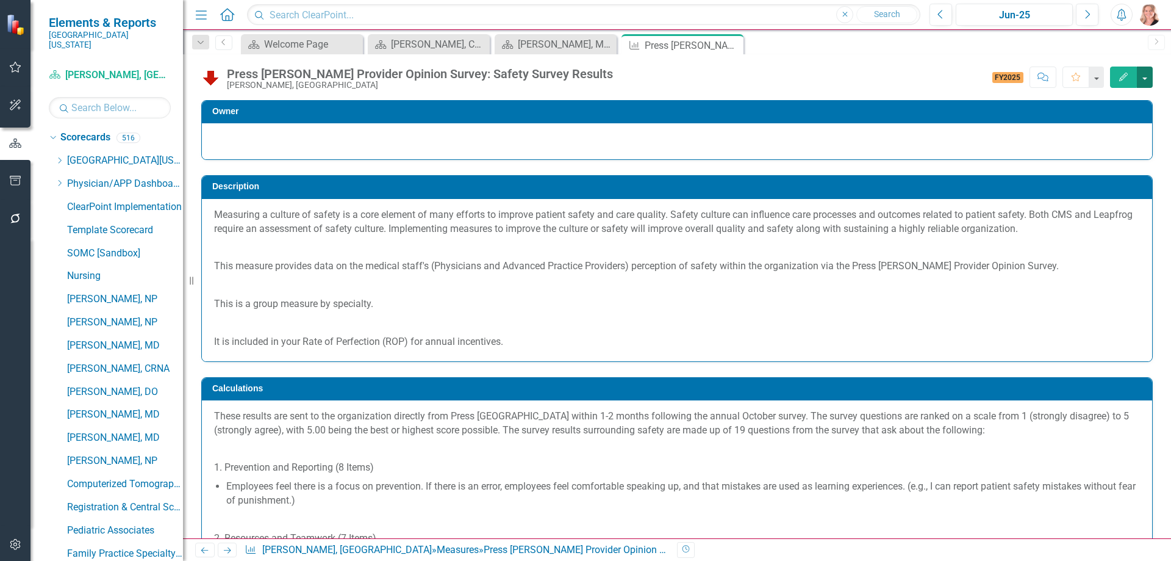
click at [1140, 79] on button "button" at bounding box center [1145, 76] width 16 height 21
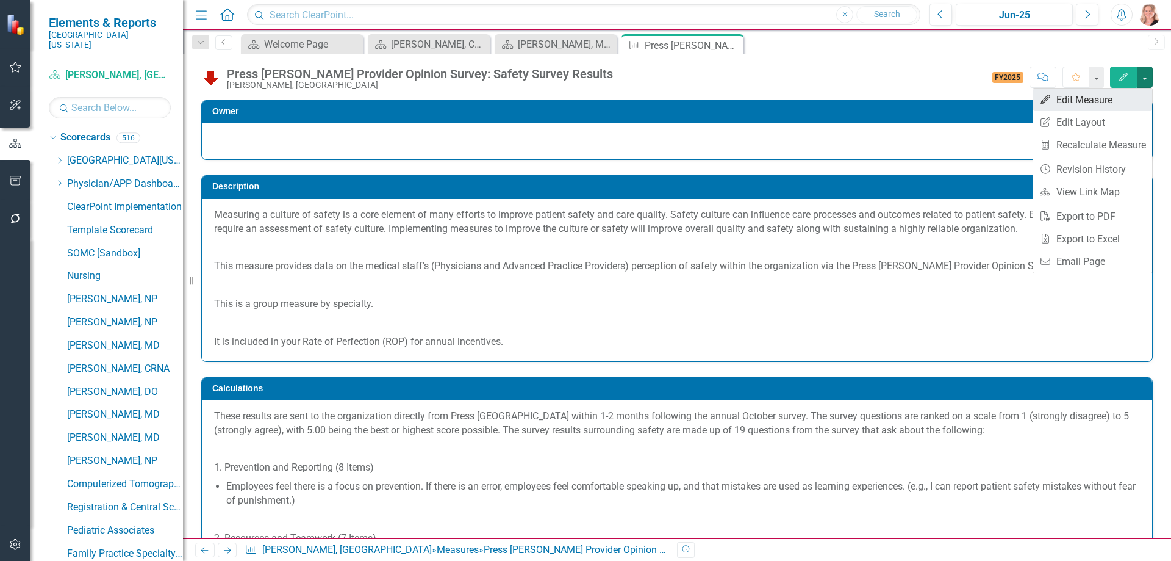
click at [1085, 102] on link "Edit Edit Measure" at bounding box center [1092, 99] width 119 height 23
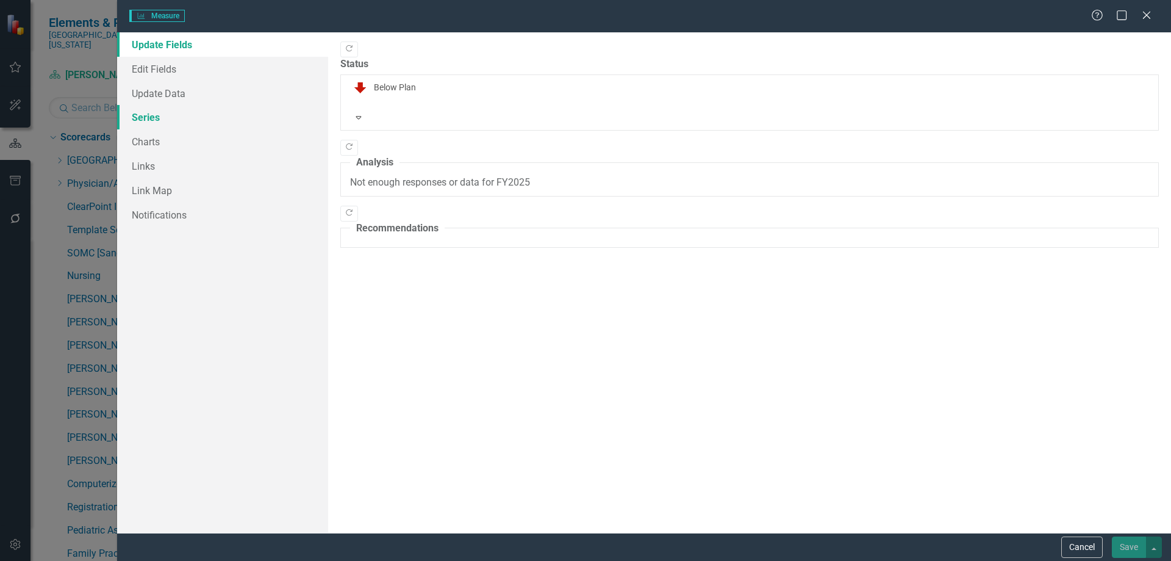
click at [171, 120] on link "Series" at bounding box center [222, 117] width 211 height 24
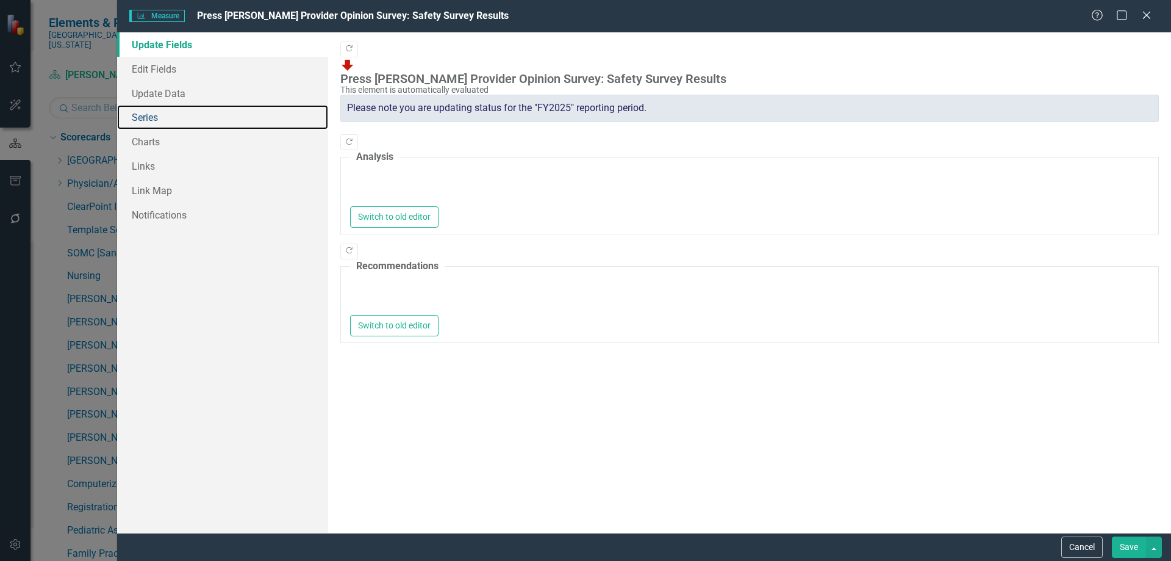
type textarea "<p>Not enough responses or data for FY2025</p>"
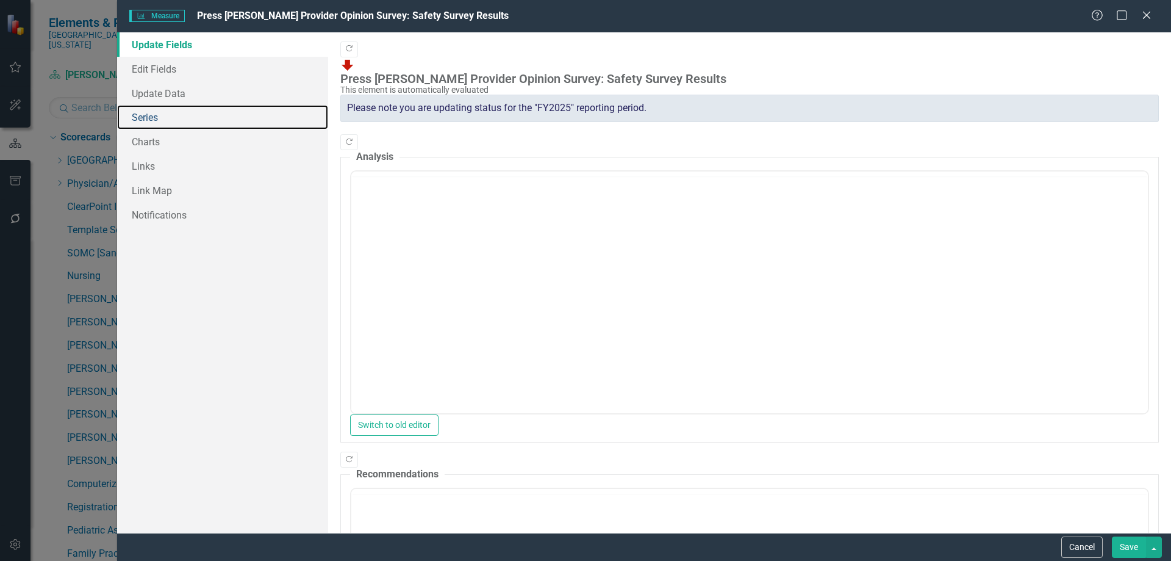
scroll to position [0, 0]
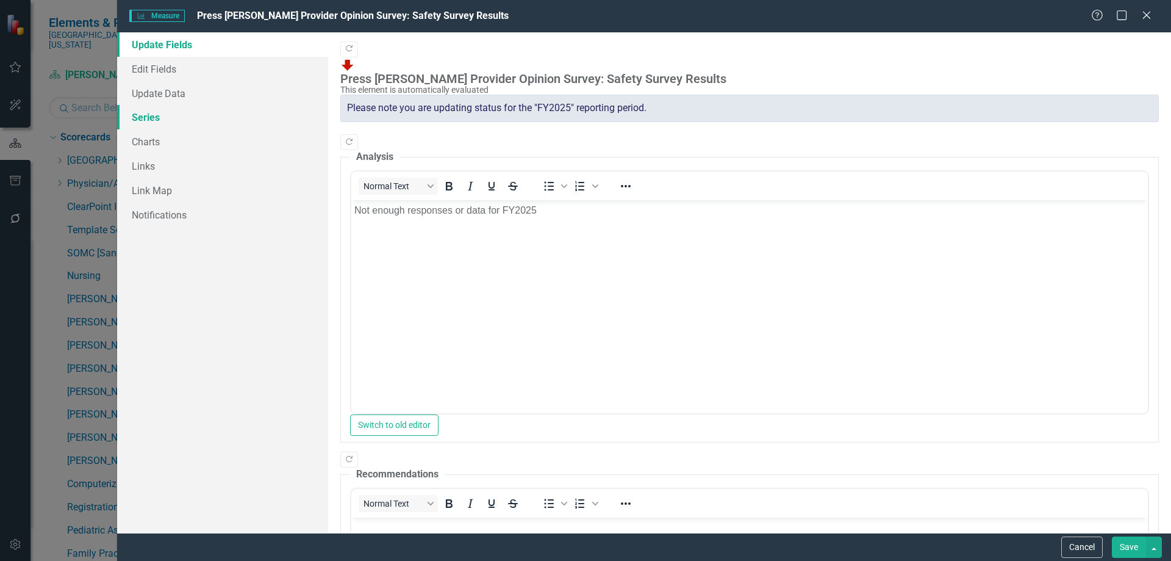
click at [159, 118] on link "Series" at bounding box center [222, 117] width 211 height 24
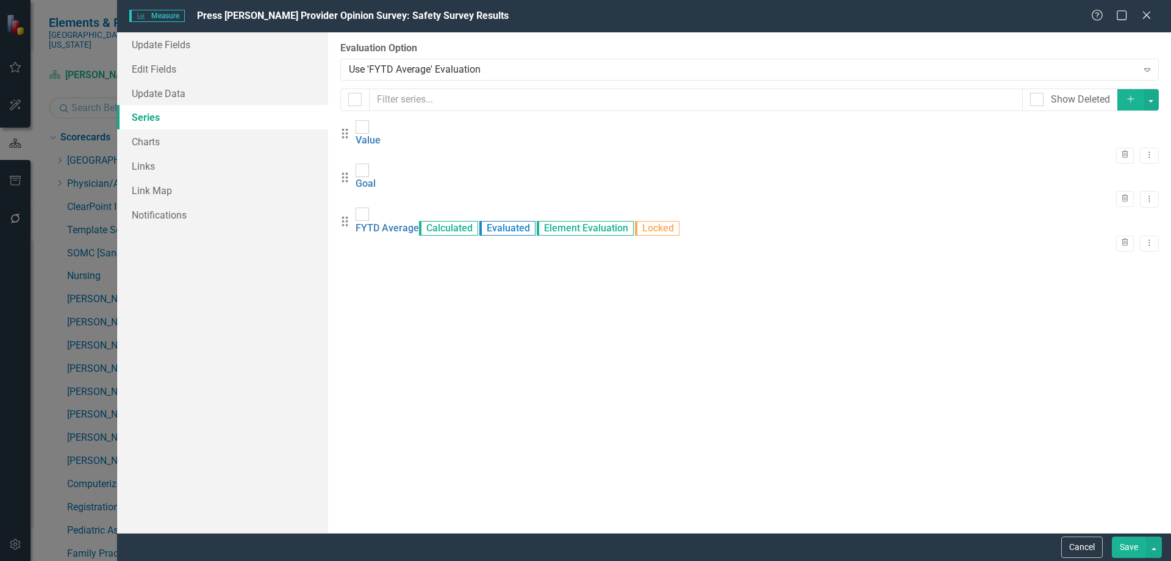
click at [1123, 100] on button "Add" at bounding box center [1131, 99] width 27 height 21
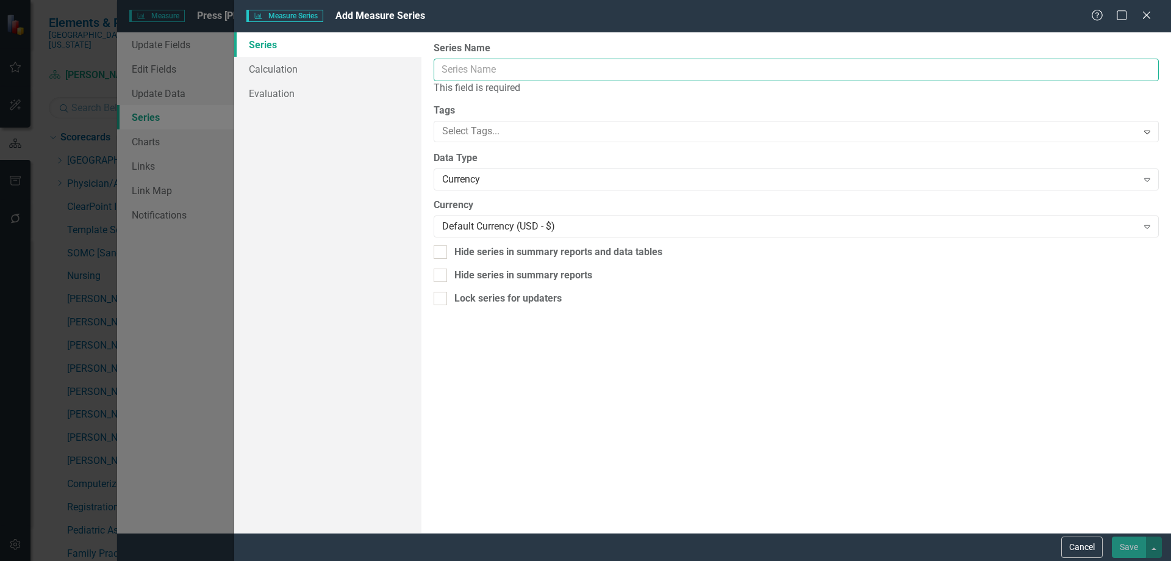
click at [525, 66] on input "Series Name" at bounding box center [796, 70] width 725 height 23
type input "Percentile Rank"
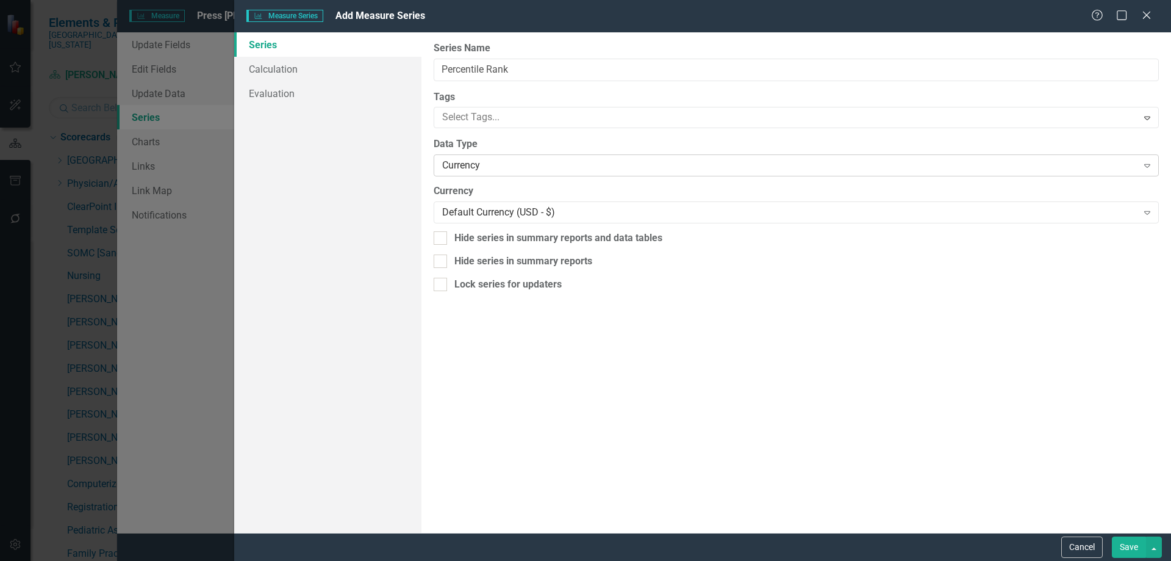
click at [470, 170] on div "Currency" at bounding box center [789, 166] width 695 height 14
drag, startPoint x: 1134, startPoint y: 547, endPoint x: 1085, endPoint y: 511, distance: 61.1
click at [1135, 547] on button "Save" at bounding box center [1129, 546] width 34 height 21
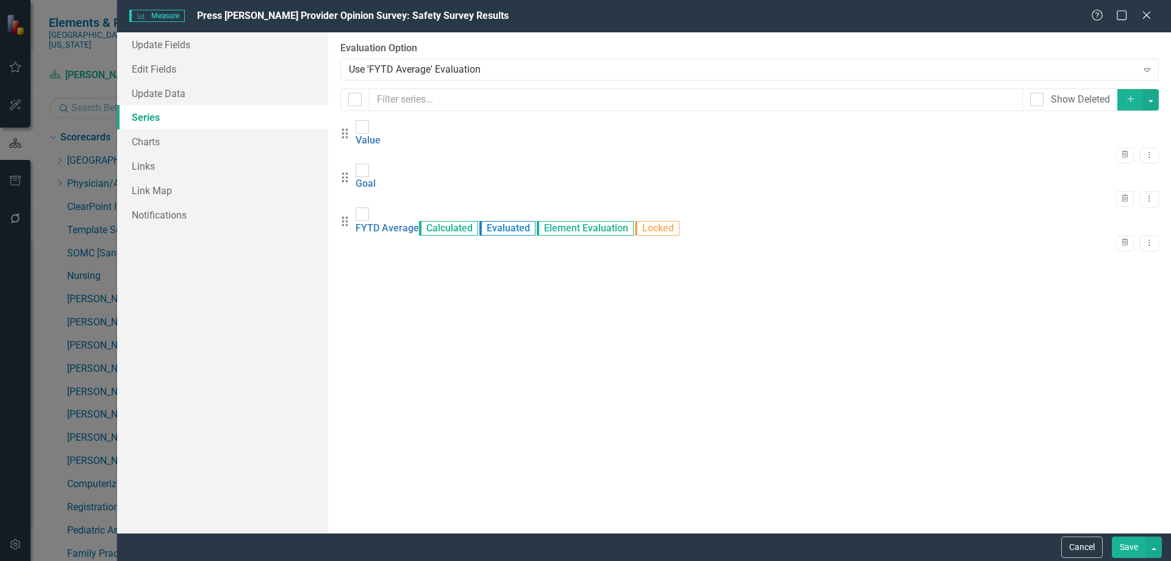
click at [1127, 552] on button "Save" at bounding box center [1129, 546] width 34 height 21
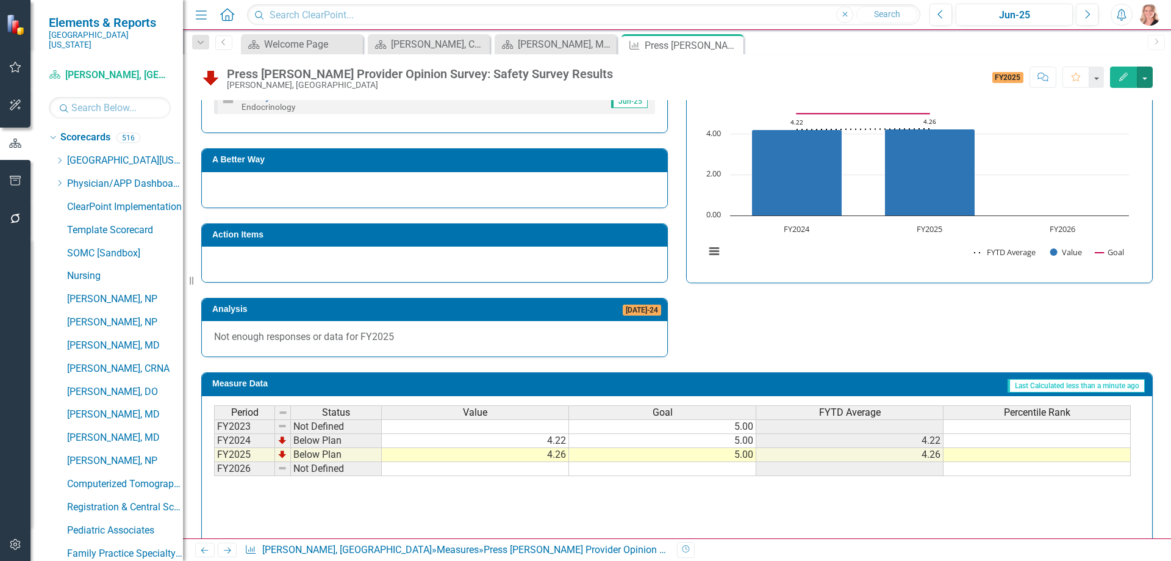
scroll to position [651, 0]
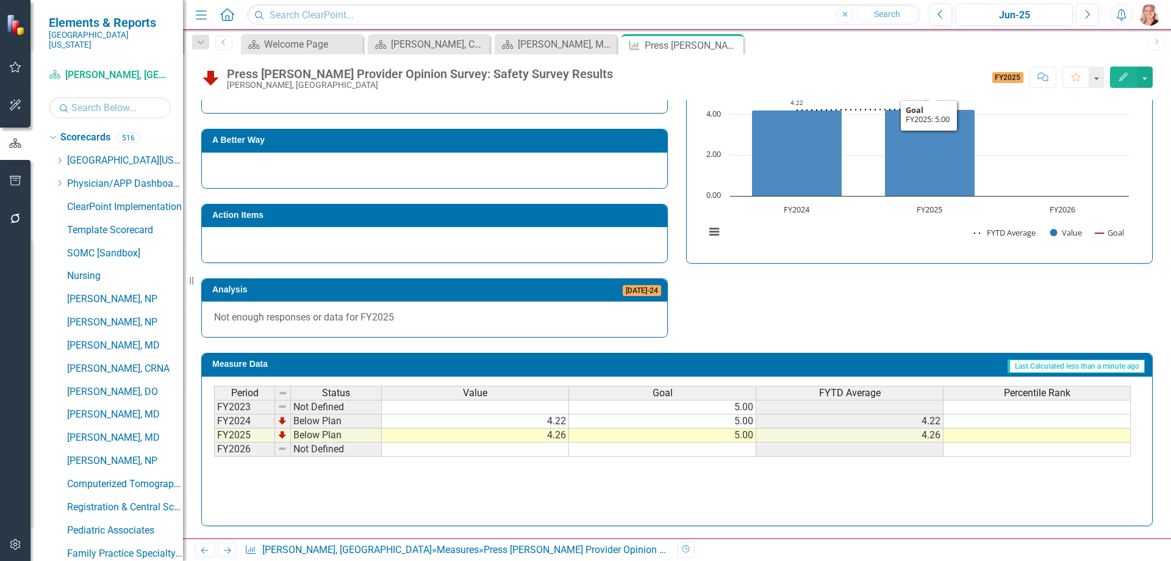
click at [1121, 83] on button "Edit" at bounding box center [1123, 76] width 27 height 21
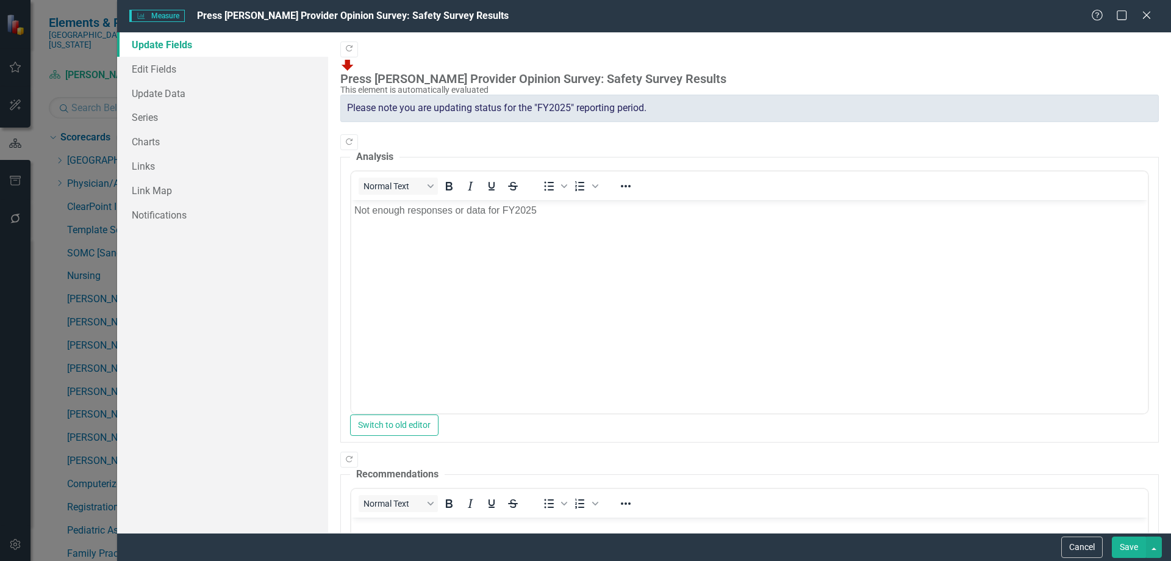
scroll to position [0, 0]
click at [157, 119] on link "Series" at bounding box center [222, 117] width 211 height 24
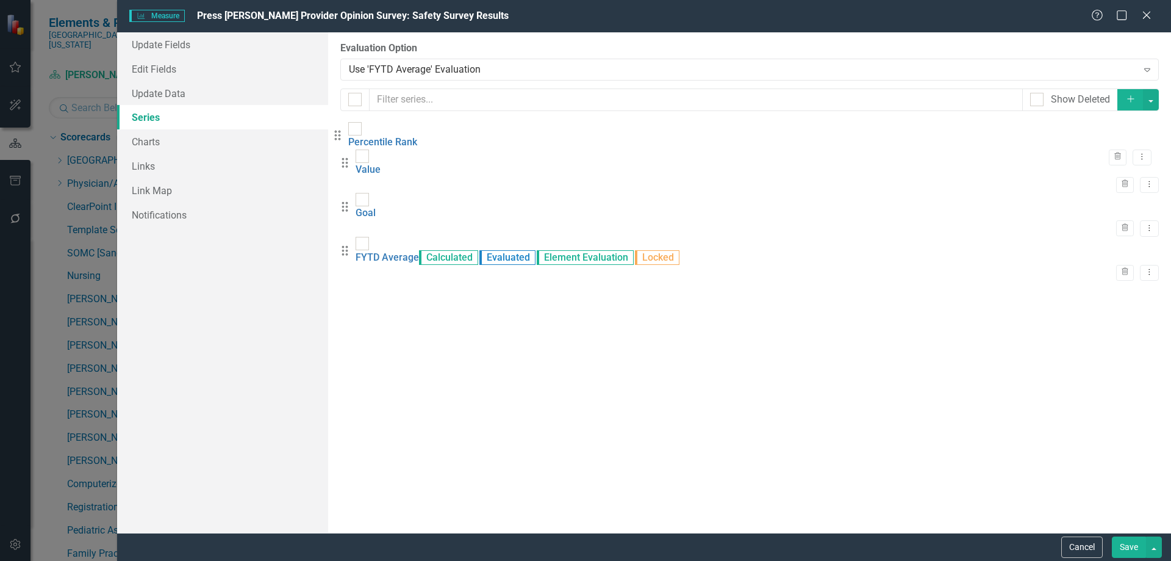
drag, startPoint x: 358, startPoint y: 253, endPoint x: 367, endPoint y: 141, distance: 112.7
click at [351, 140] on div "Drag Value Trash Dropdown Menu Drag Goal Trash Dropdown Menu Drag FYTD Average …" at bounding box center [749, 207] width 819 height 175
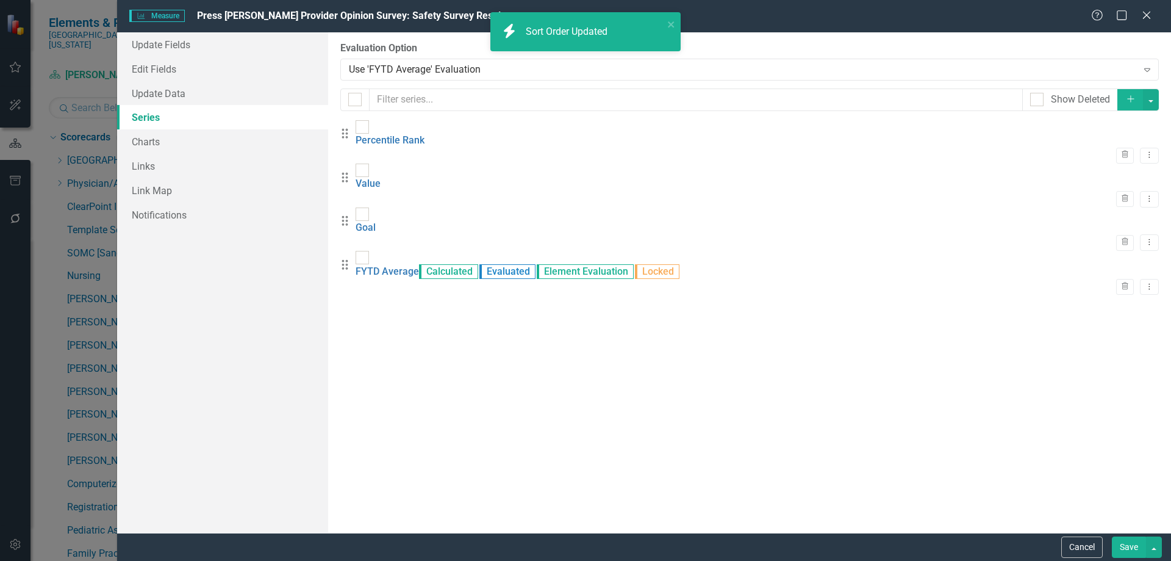
click at [1127, 540] on button "Save" at bounding box center [1129, 546] width 34 height 21
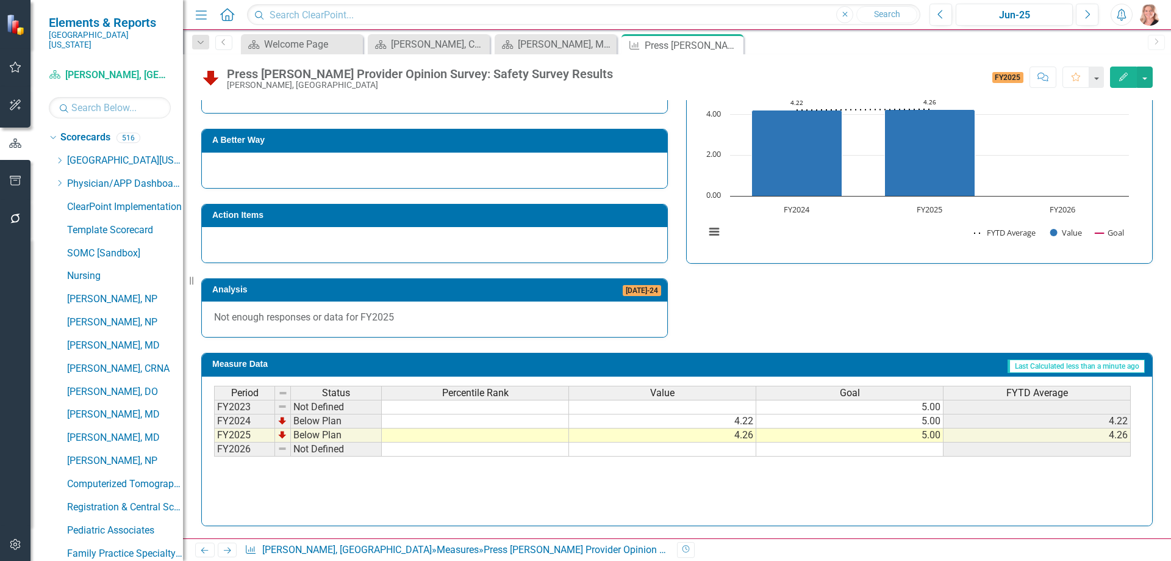
click at [498, 437] on td at bounding box center [475, 435] width 187 height 14
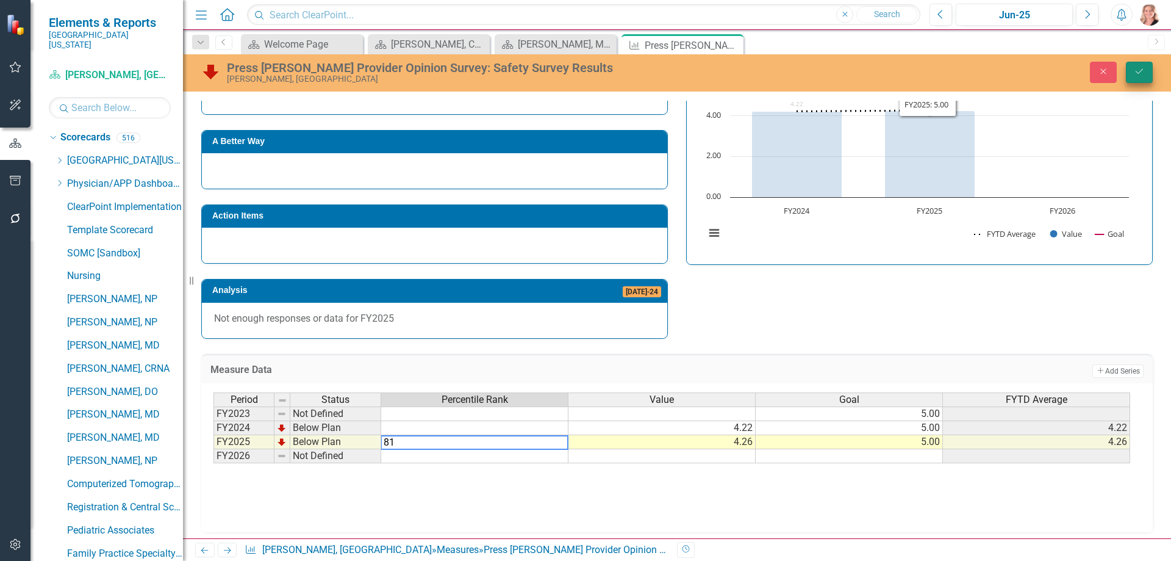
type textarea "81"
drag, startPoint x: 1146, startPoint y: 67, endPoint x: 1126, endPoint y: 119, distance: 55.9
click at [1148, 70] on button "Save" at bounding box center [1139, 72] width 27 height 21
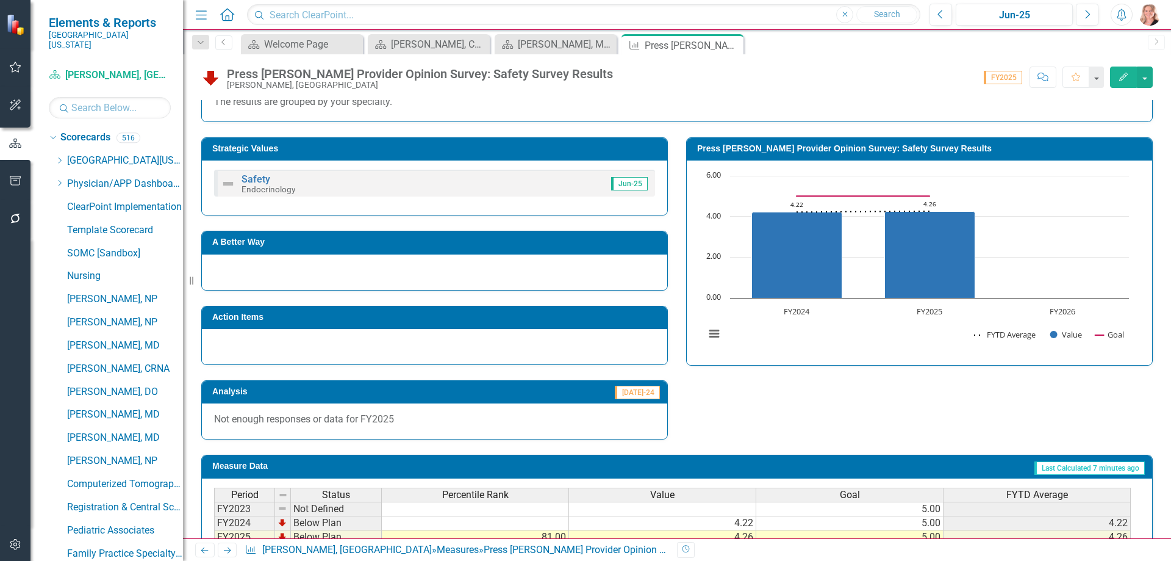
scroll to position [651, 0]
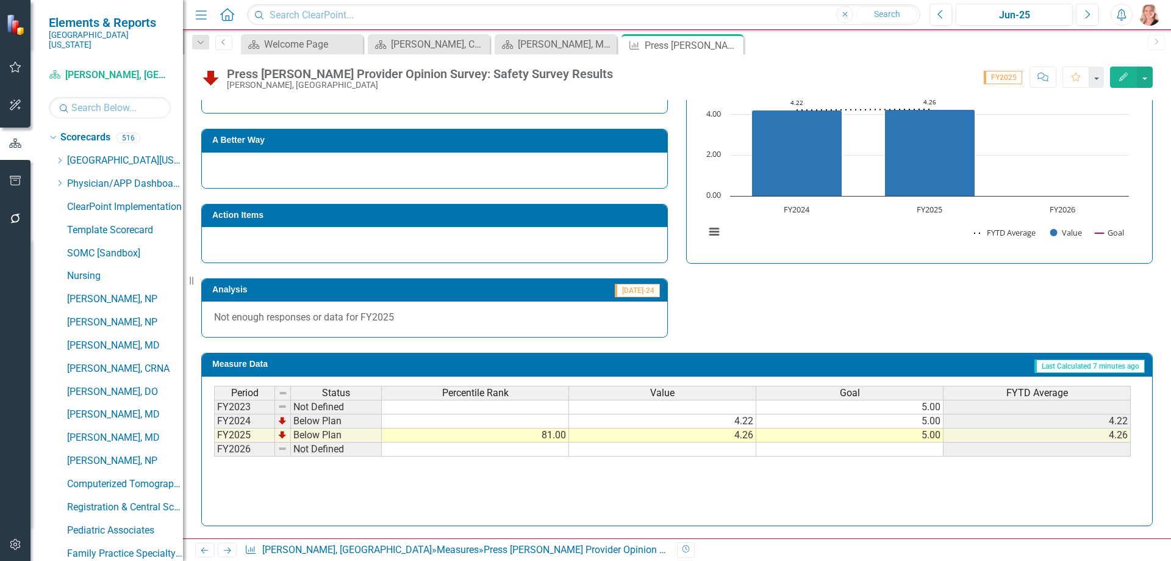
drag, startPoint x: 62, startPoint y: 175, endPoint x: 128, endPoint y: 216, distance: 77.5
click at [62, 179] on icon "Dropdown" at bounding box center [59, 182] width 9 height 7
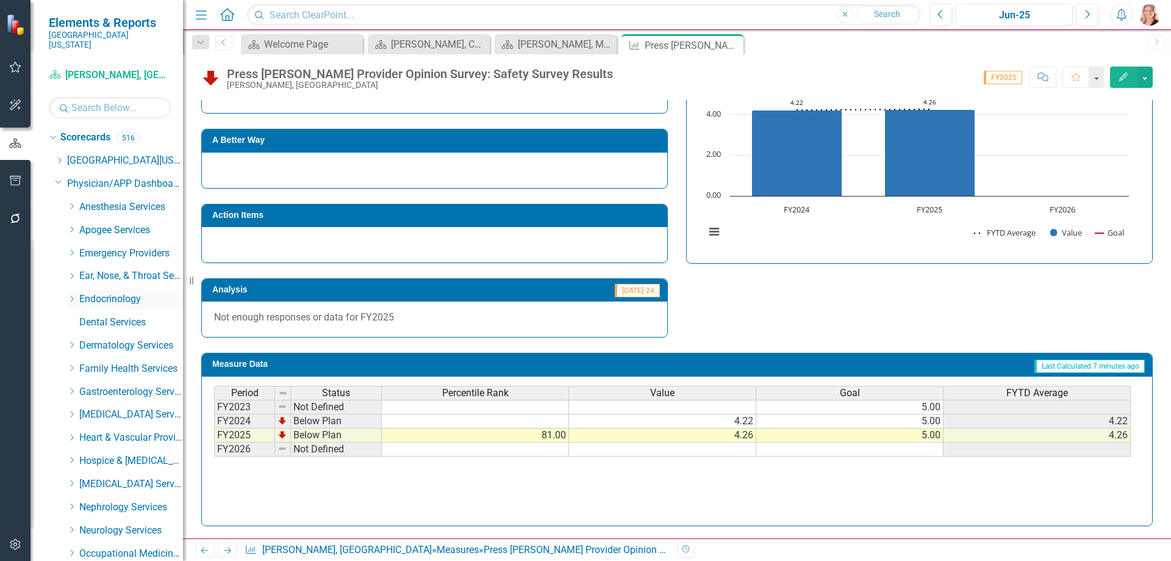
click at [75, 295] on icon "Dropdown" at bounding box center [71, 298] width 9 height 7
drag, startPoint x: 126, startPoint y: 332, endPoint x: 268, endPoint y: 283, distance: 150.3
click at [126, 339] on link "Dana Beck, NP" at bounding box center [138, 346] width 92 height 14
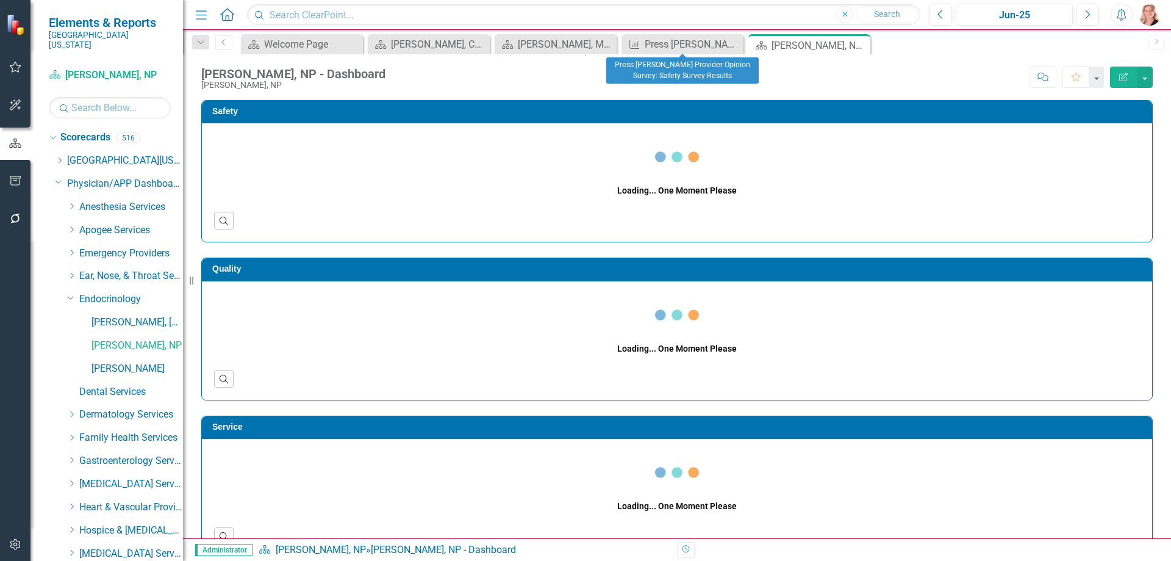
click at [0, 0] on icon "Close" at bounding box center [0, 0] width 0 height 0
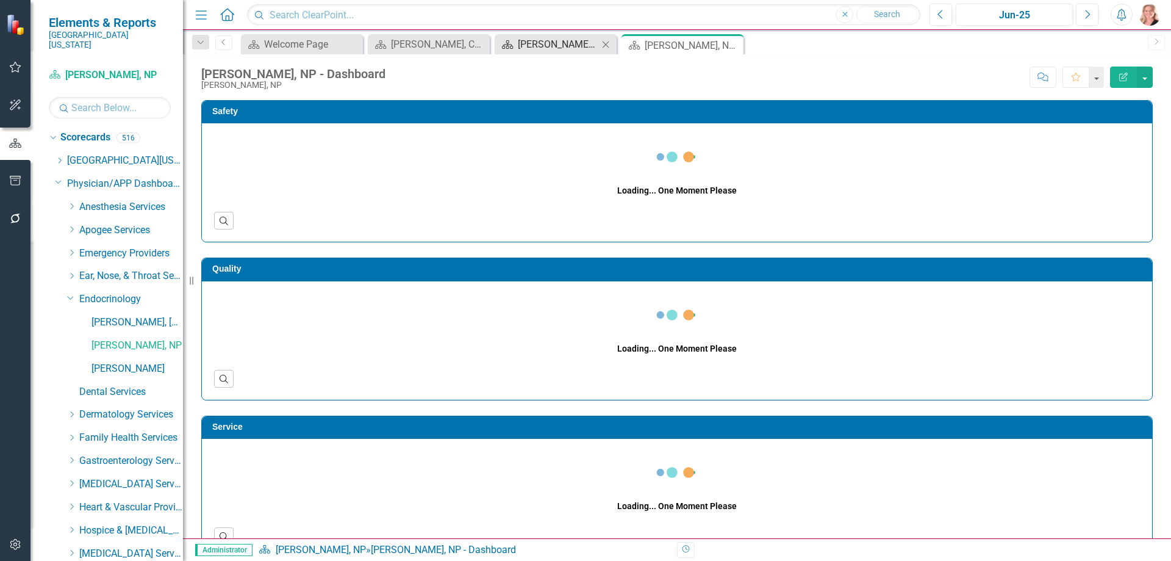
click at [564, 44] on div "Kriti Kalra, MD - Dashboard" at bounding box center [558, 44] width 81 height 15
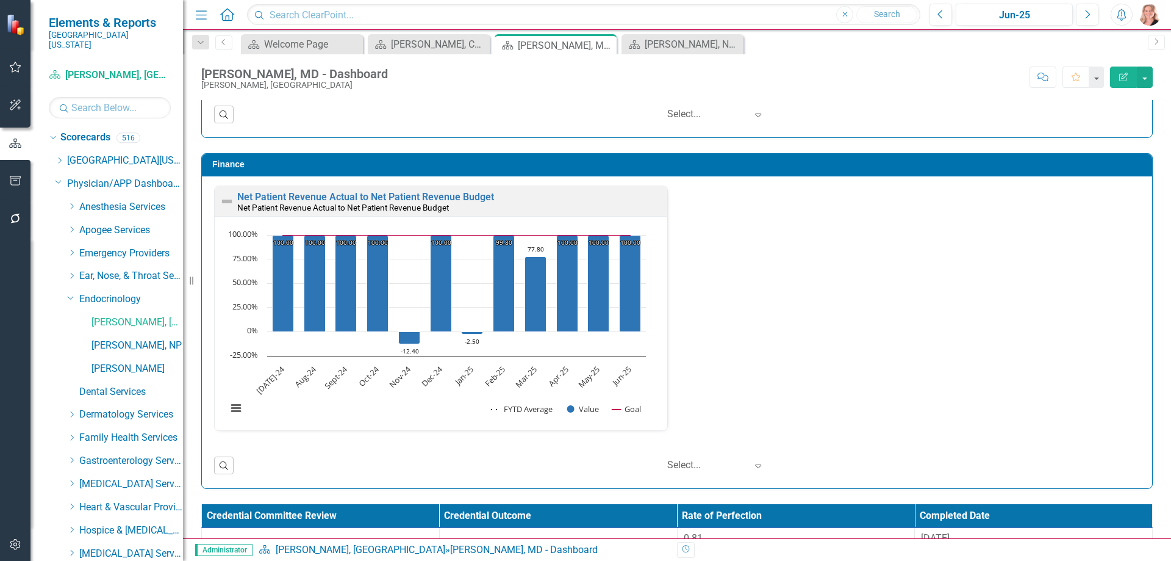
scroll to position [1666, 0]
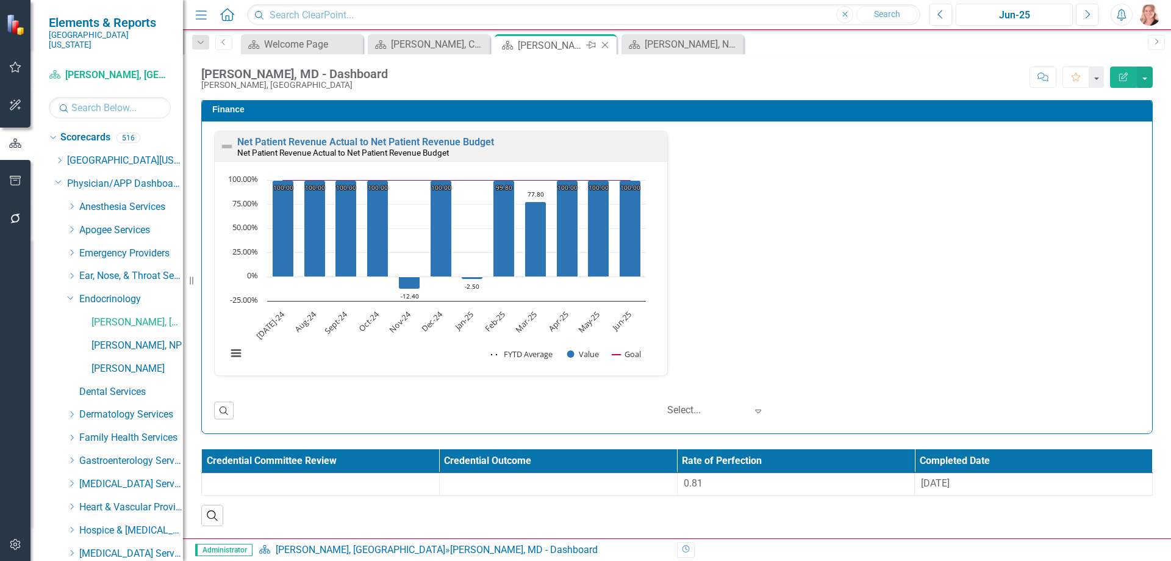
click at [606, 45] on icon "Close" at bounding box center [605, 45] width 12 height 10
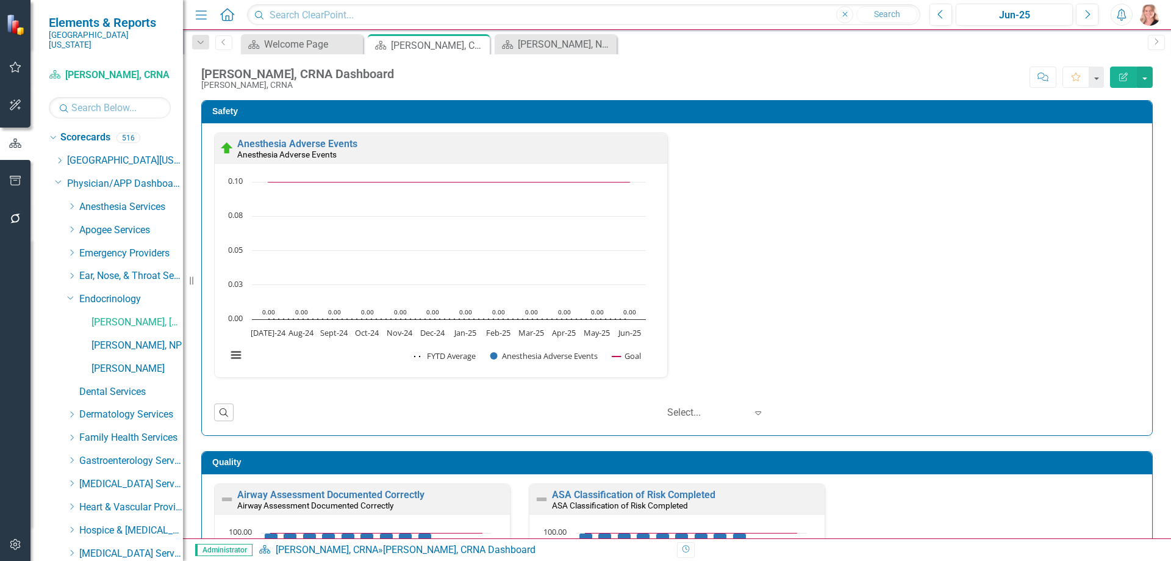
click at [524, 43] on div "Dana Beck, NP - Dashboard" at bounding box center [566, 44] width 96 height 15
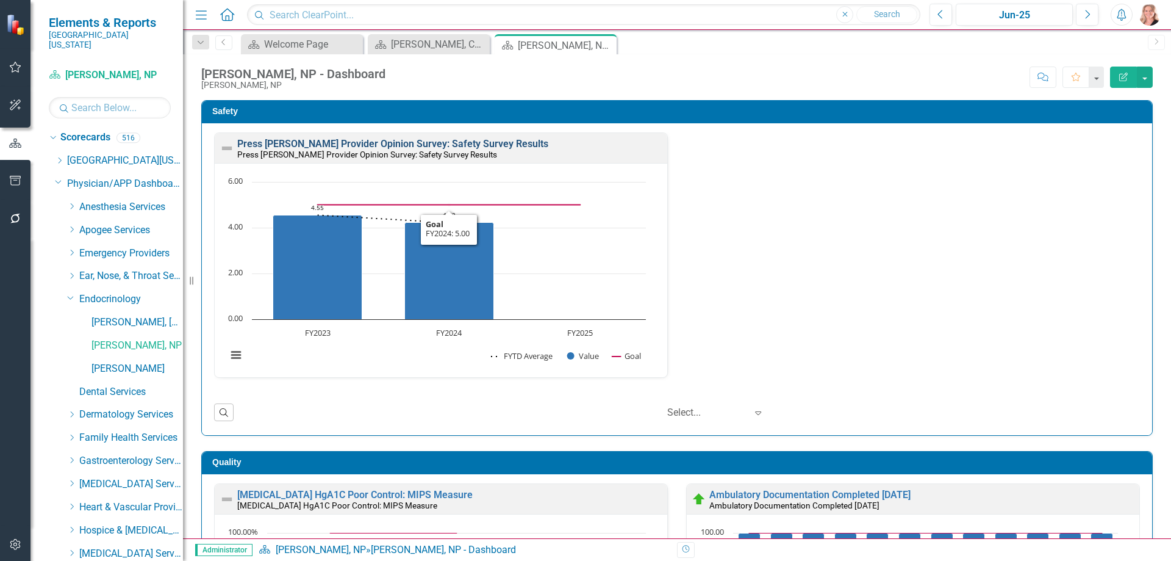
click at [429, 143] on link "Press Ganey Provider Opinion Survey: Safety Survey Results" at bounding box center [392, 144] width 311 height 12
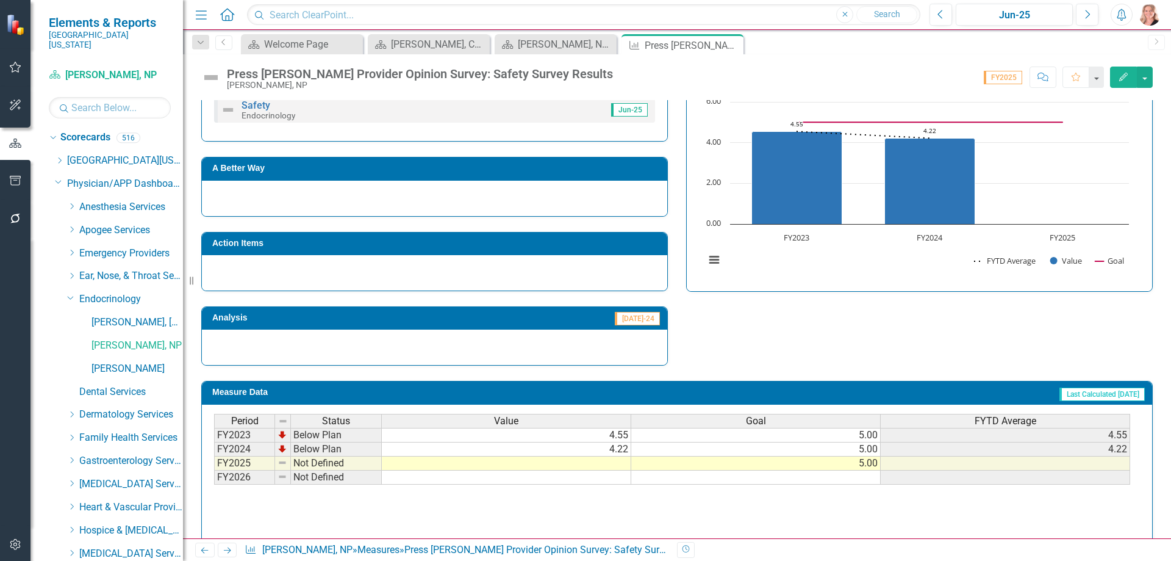
scroll to position [651, 0]
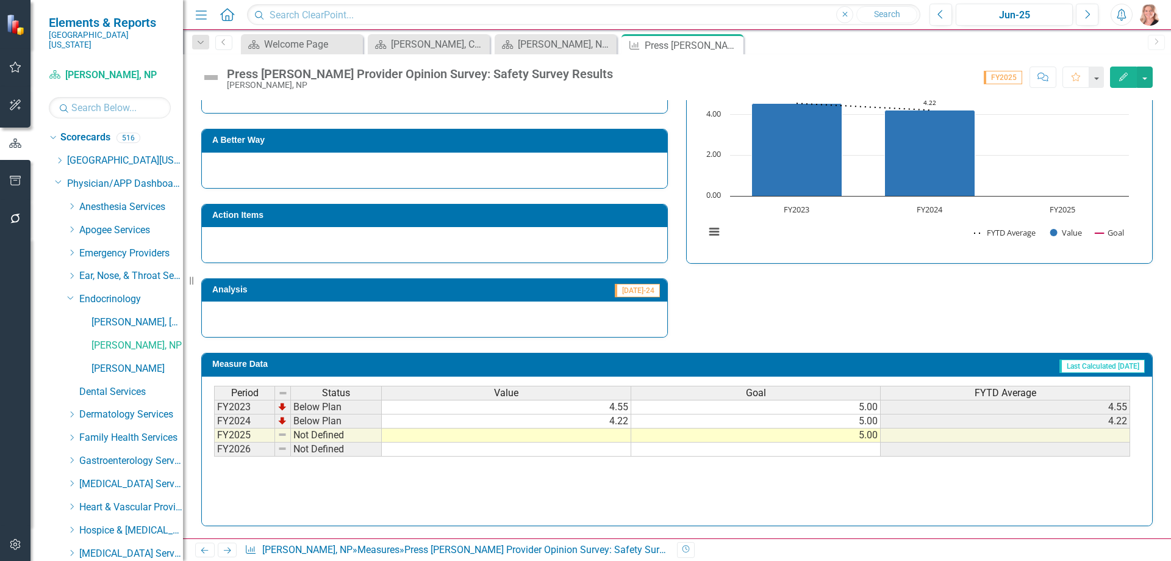
click at [594, 436] on td at bounding box center [507, 435] width 250 height 14
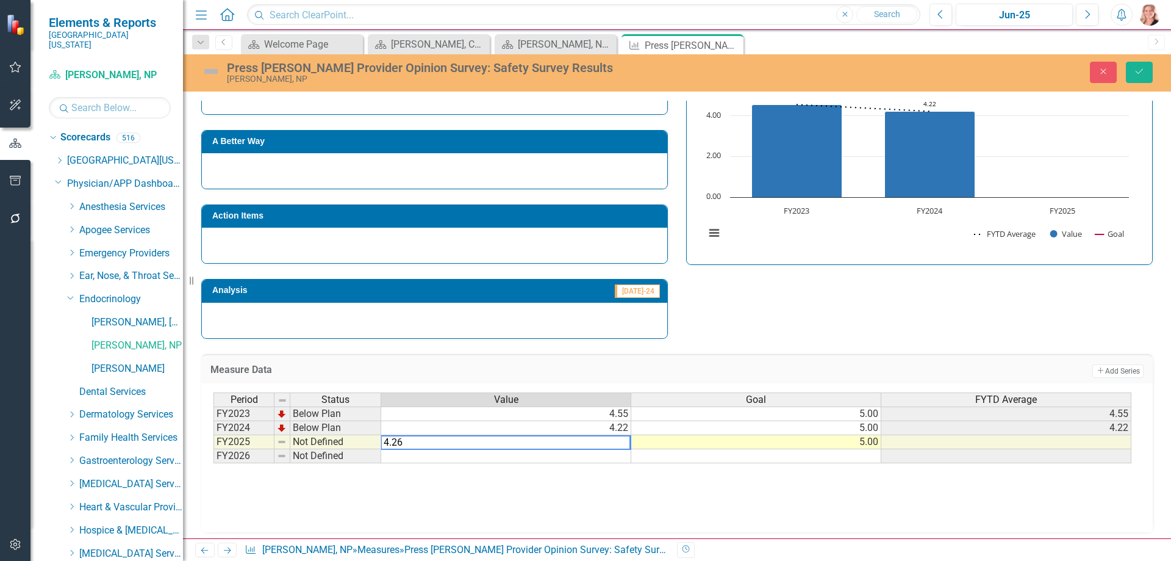
type textarea "4.26"
drag, startPoint x: 806, startPoint y: 338, endPoint x: 855, endPoint y: 307, distance: 57.6
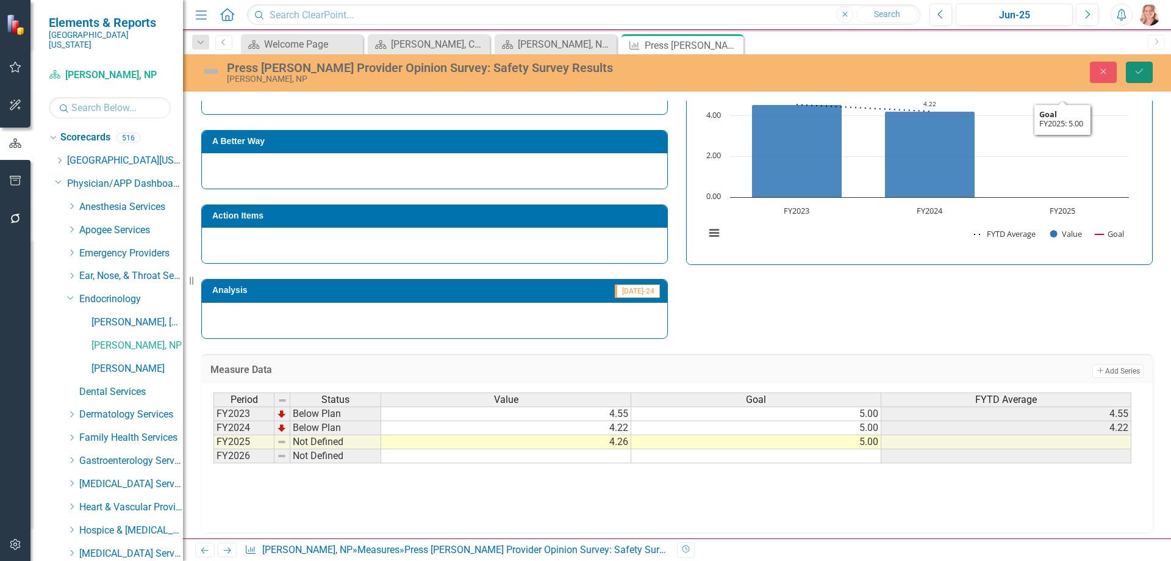
click at [1135, 72] on icon "Save" at bounding box center [1139, 71] width 11 height 9
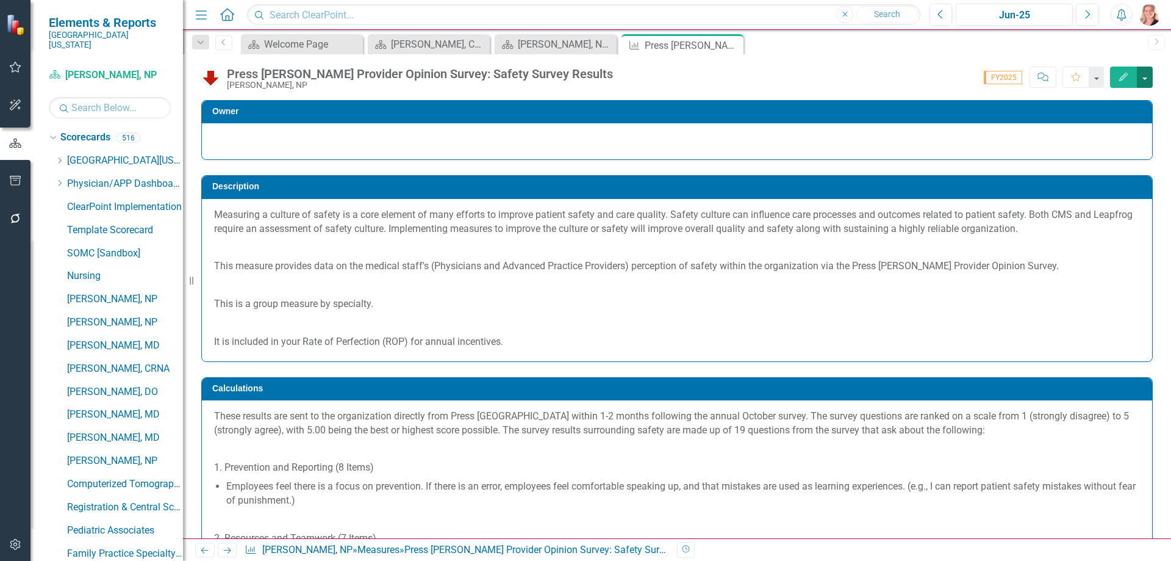
click at [1143, 83] on button "button" at bounding box center [1145, 76] width 16 height 21
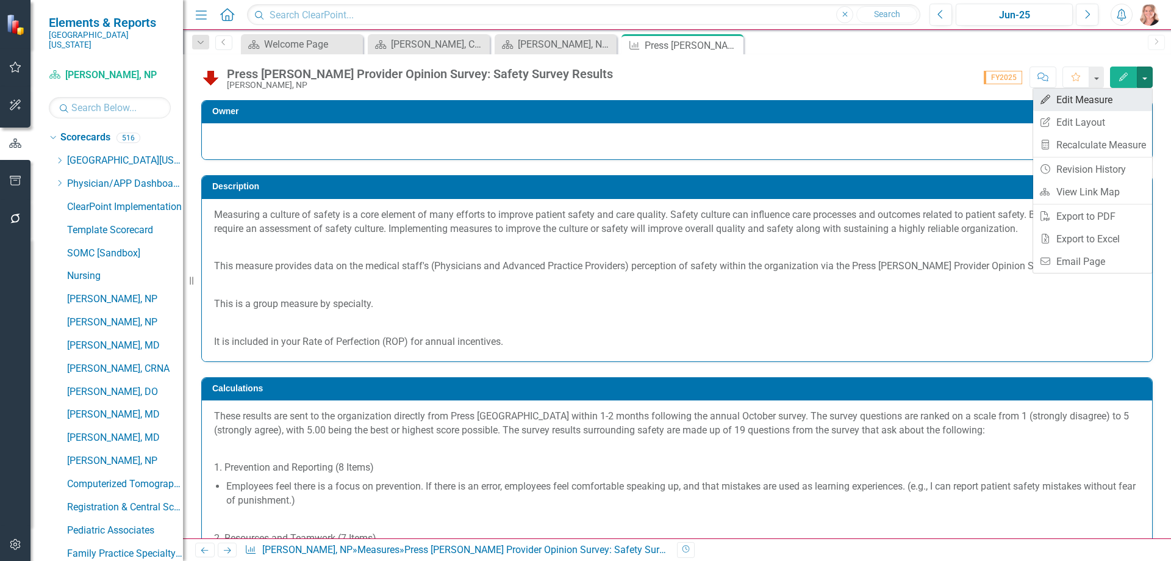
click at [1129, 96] on link "Edit Edit Measure" at bounding box center [1092, 99] width 119 height 23
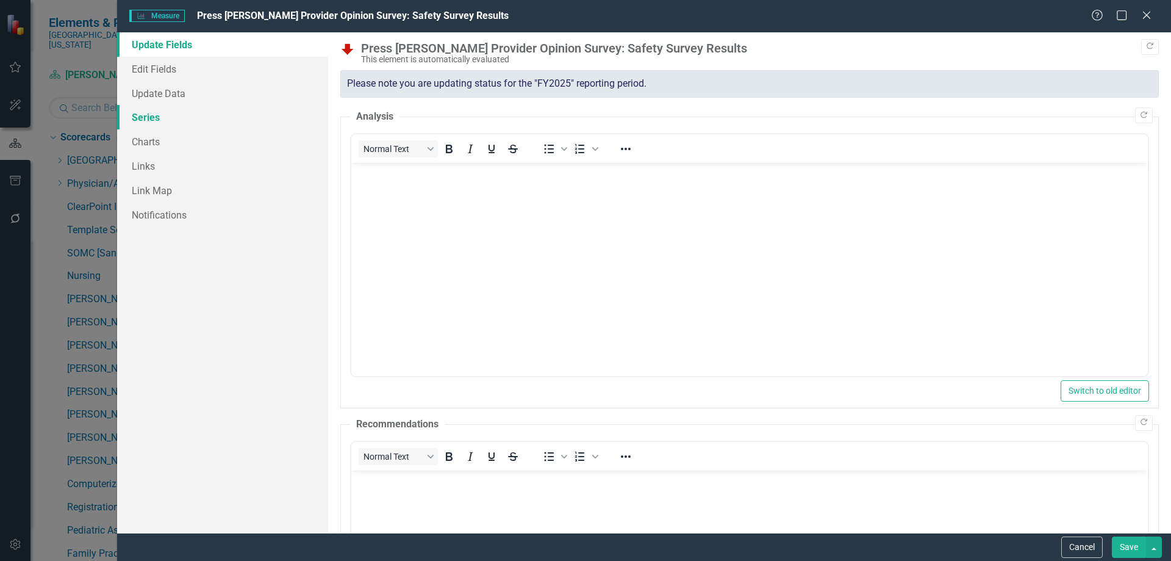
scroll to position [0, 0]
click at [145, 118] on link "Series" at bounding box center [222, 117] width 211 height 24
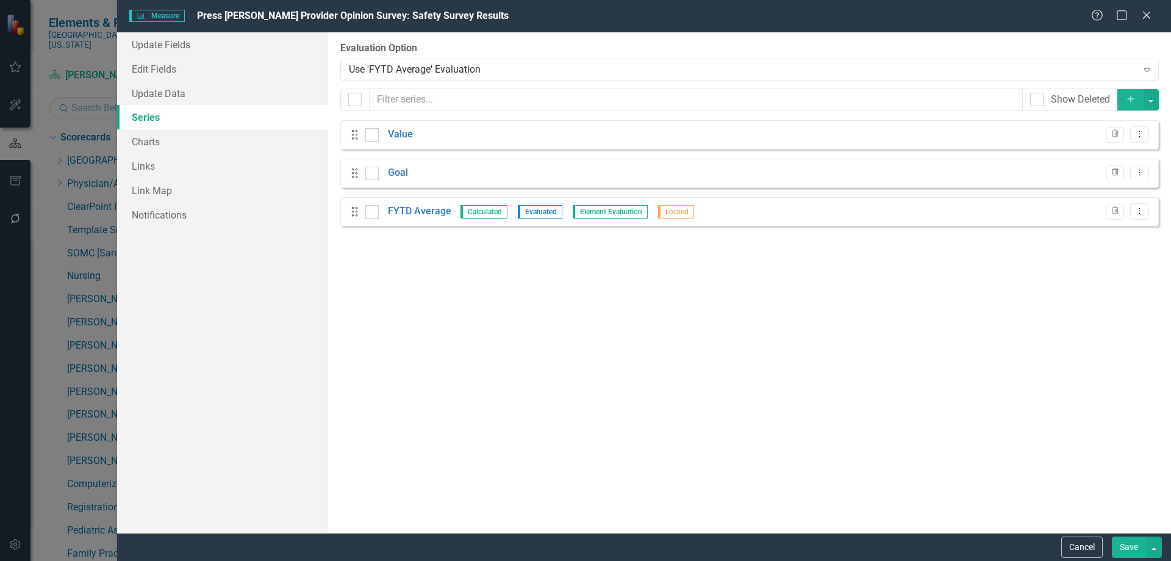
click at [1133, 106] on button "Add" at bounding box center [1131, 99] width 27 height 21
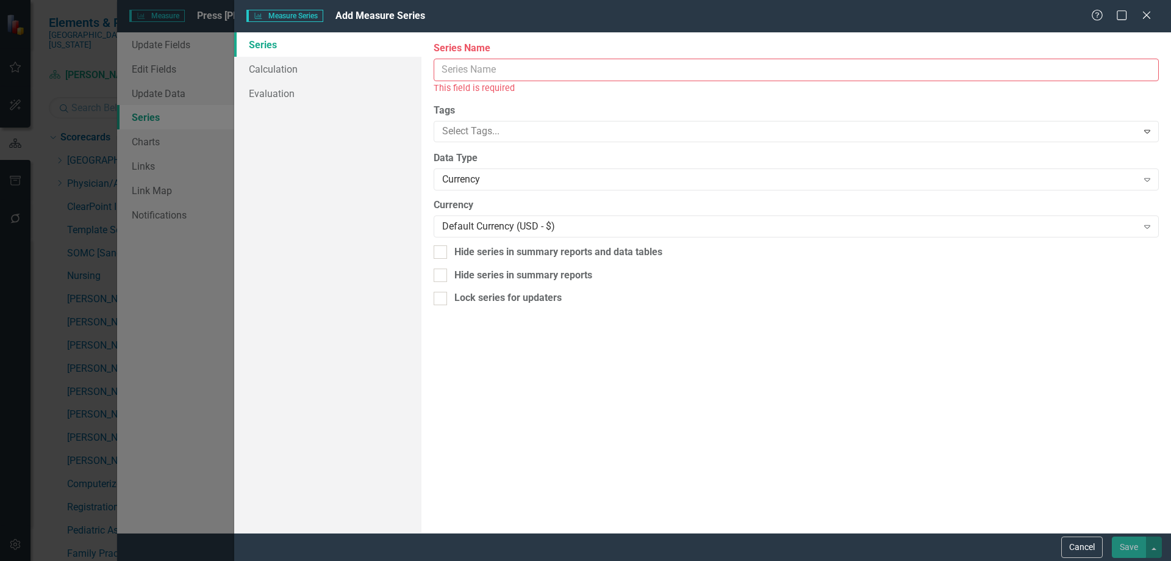
click at [550, 71] on input "Series Name" at bounding box center [796, 70] width 725 height 23
type input "Percentile Rank"
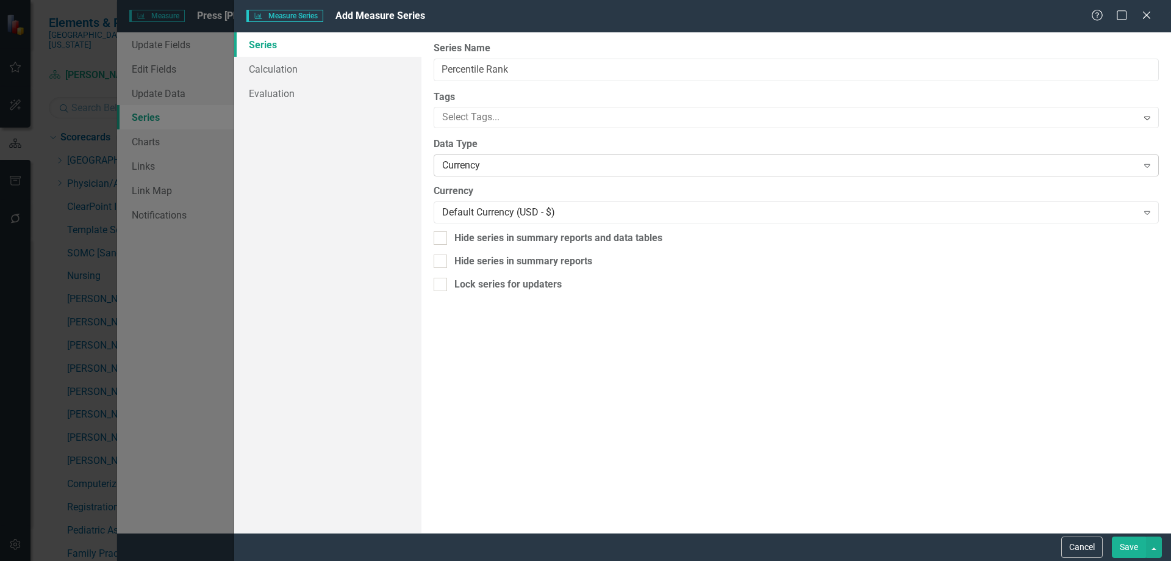
click at [475, 168] on div "Currency" at bounding box center [789, 166] width 695 height 14
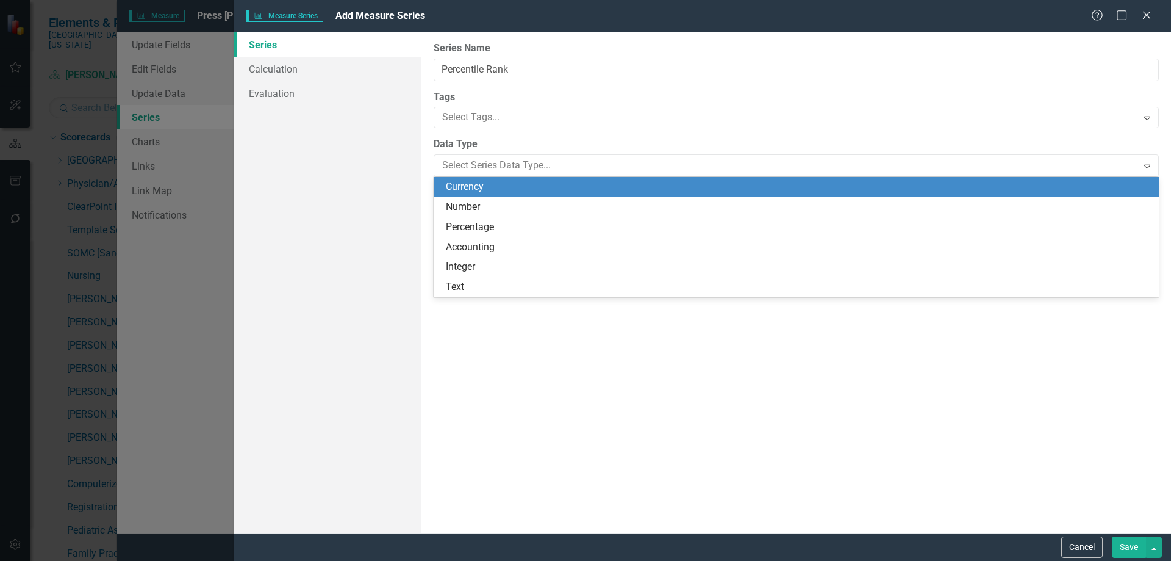
click at [473, 199] on div "Number" at bounding box center [796, 207] width 725 height 20
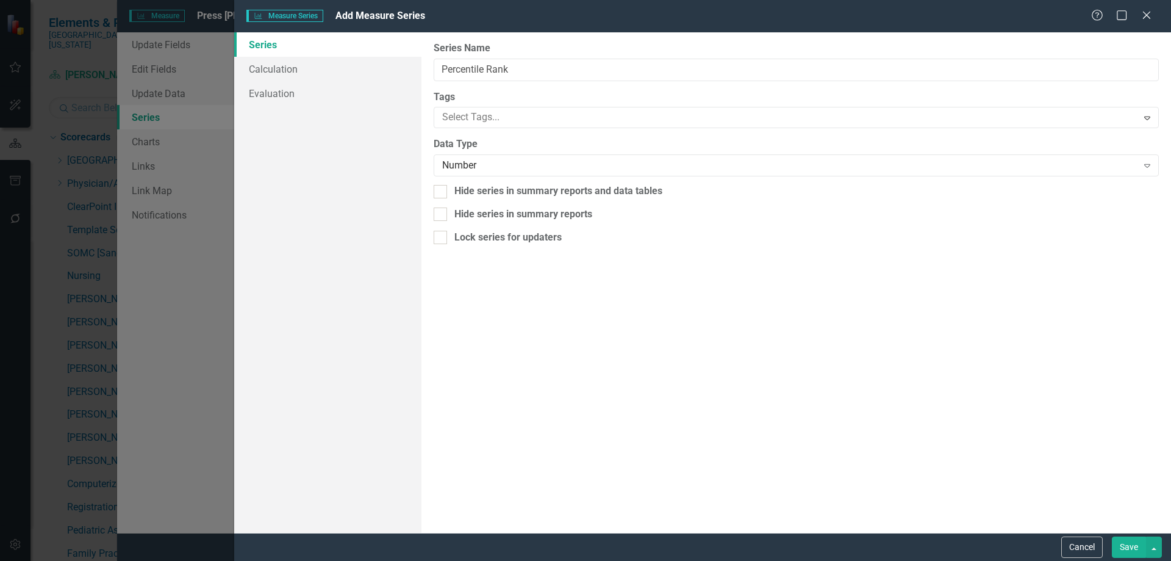
click at [1120, 548] on button "Save" at bounding box center [1129, 546] width 34 height 21
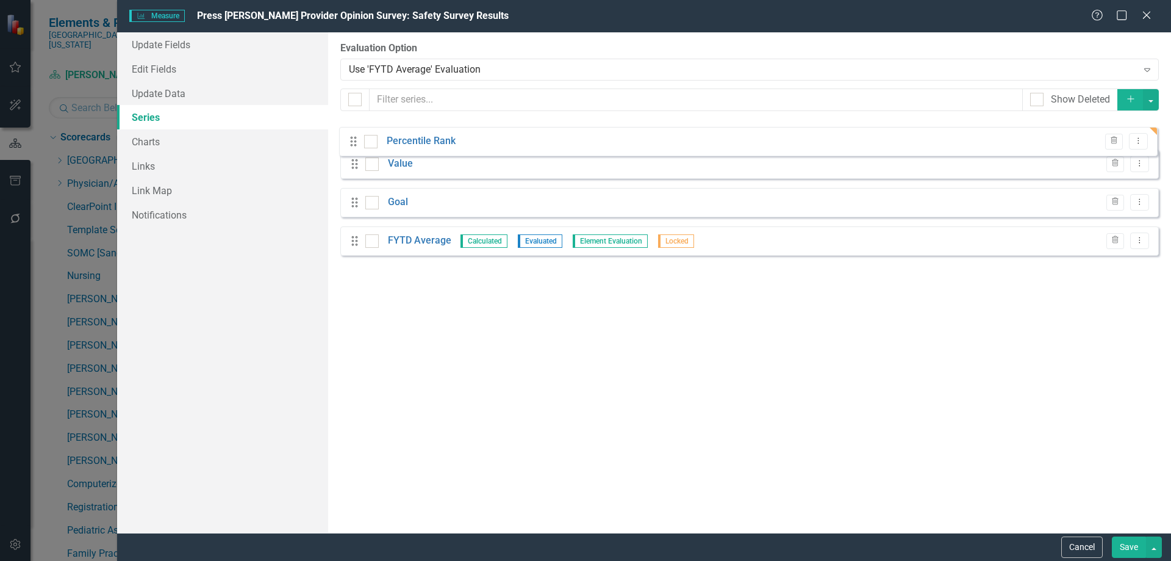
drag, startPoint x: 354, startPoint y: 255, endPoint x: 350, endPoint y: 135, distance: 120.3
click at [350, 135] on div "Drag Value Trash Dropdown Menu Drag Goal Trash Dropdown Menu Drag FYTD Average …" at bounding box center [749, 192] width 819 height 145
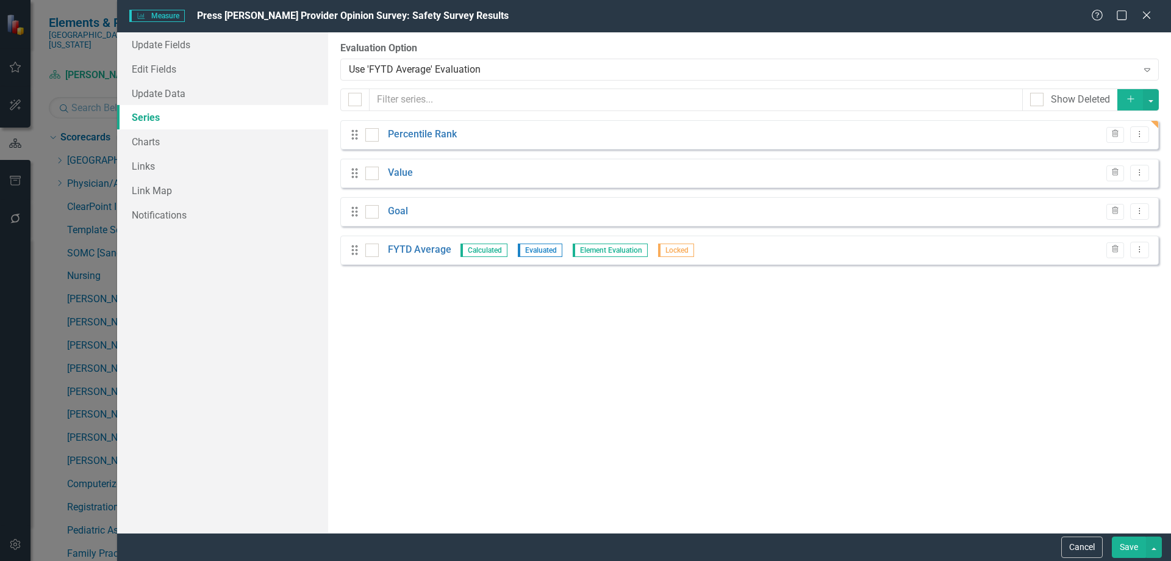
click at [1108, 538] on form "Measure Measure Press Ganey Provider Opinion Survey: Safety Survey Results Help…" at bounding box center [644, 280] width 1054 height 561
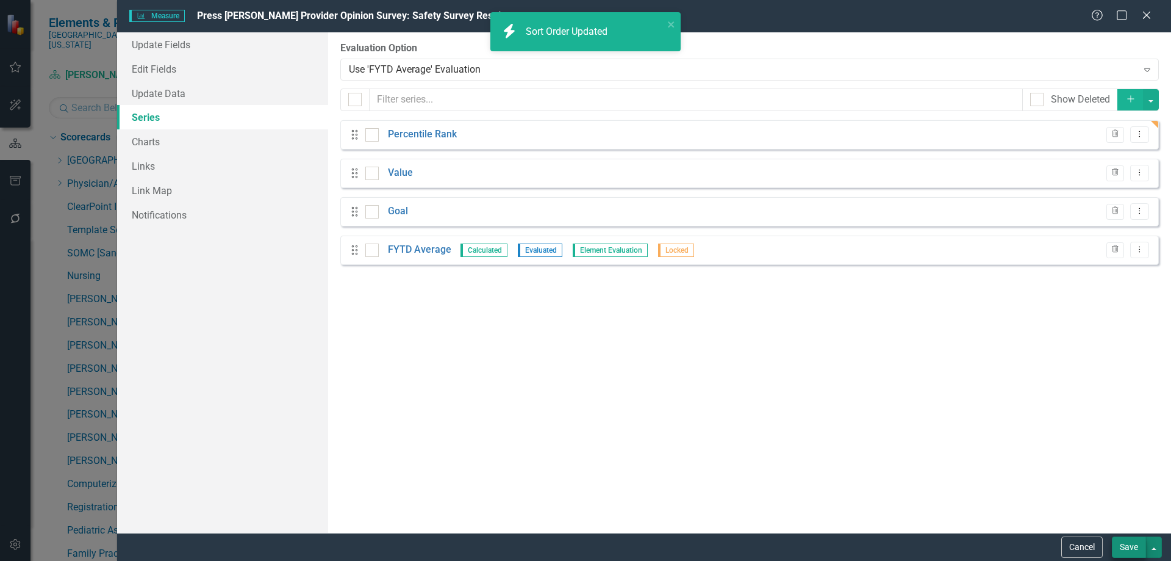
click at [1146, 547] on button "button" at bounding box center [1154, 546] width 16 height 21
click at [1134, 548] on button "Save" at bounding box center [1129, 546] width 34 height 21
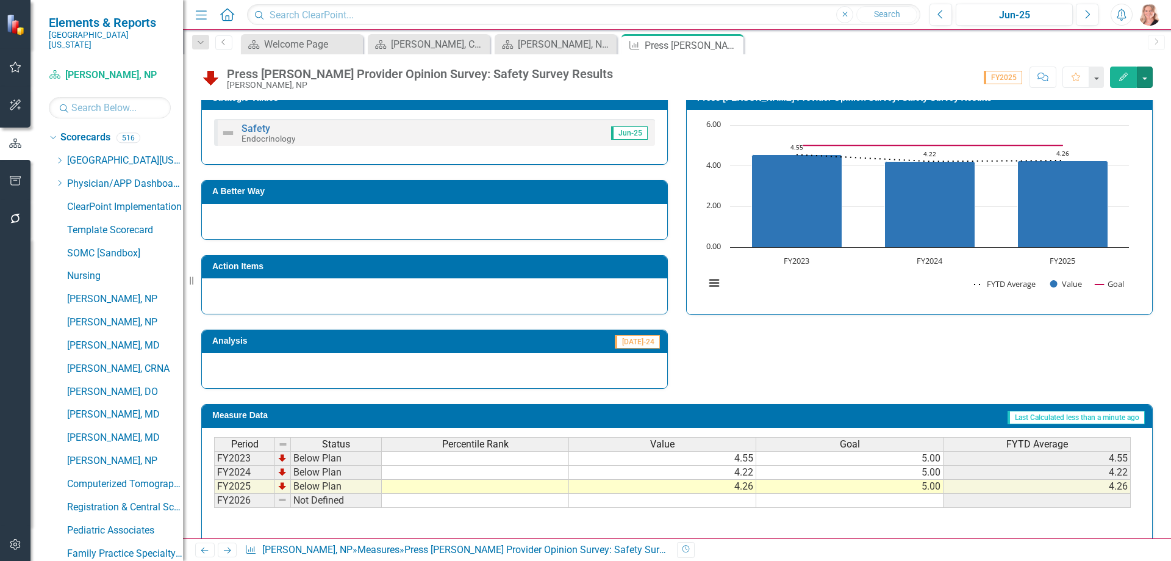
scroll to position [651, 0]
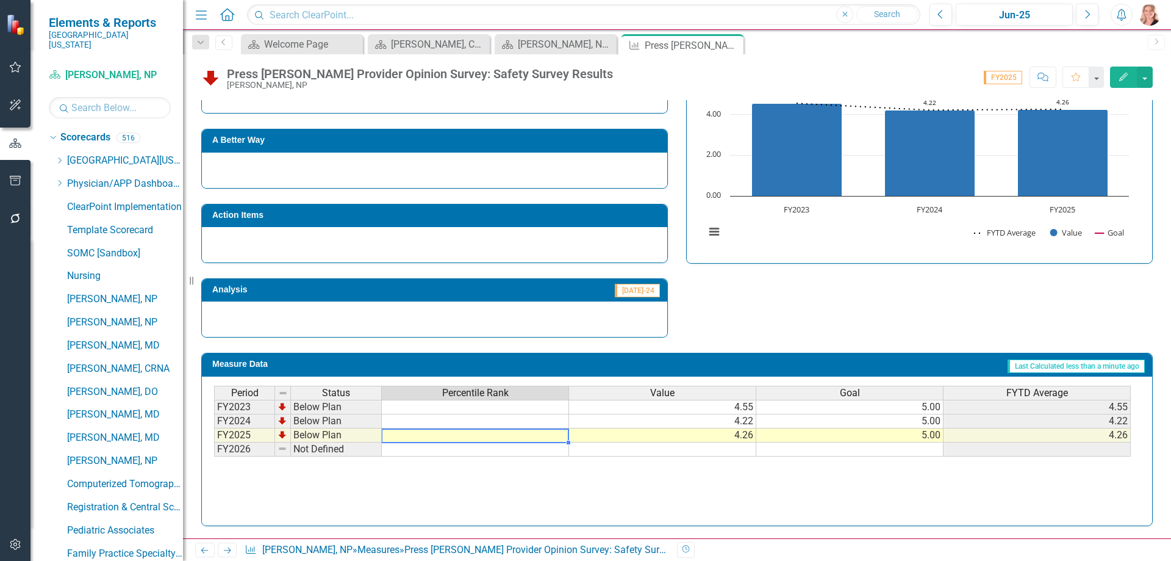
click at [486, 436] on td at bounding box center [475, 435] width 187 height 14
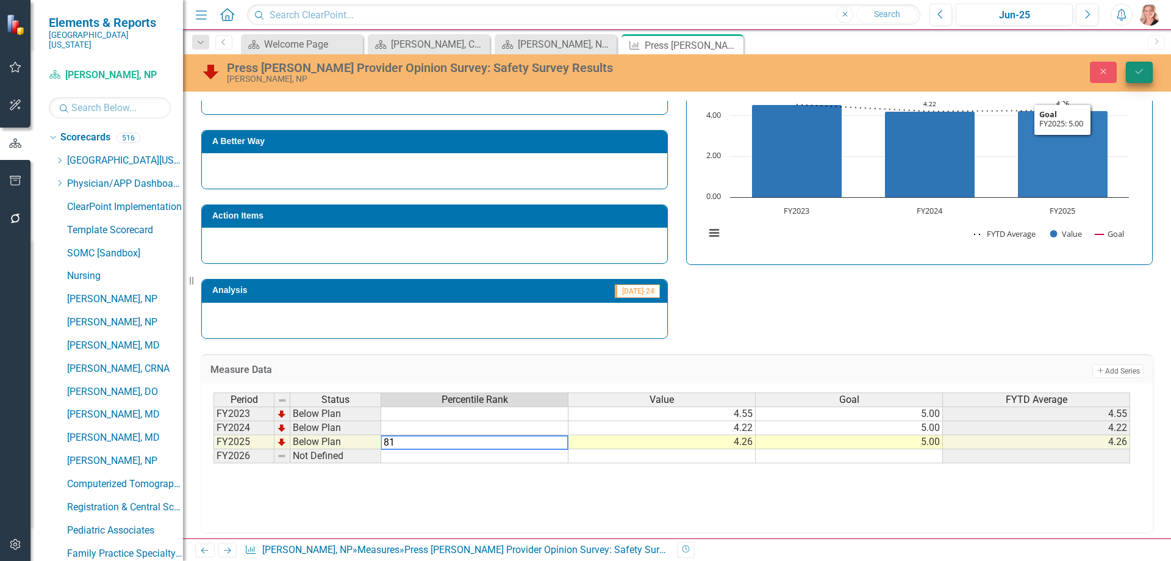
type textarea "81"
click at [1138, 79] on button "Save" at bounding box center [1139, 72] width 27 height 21
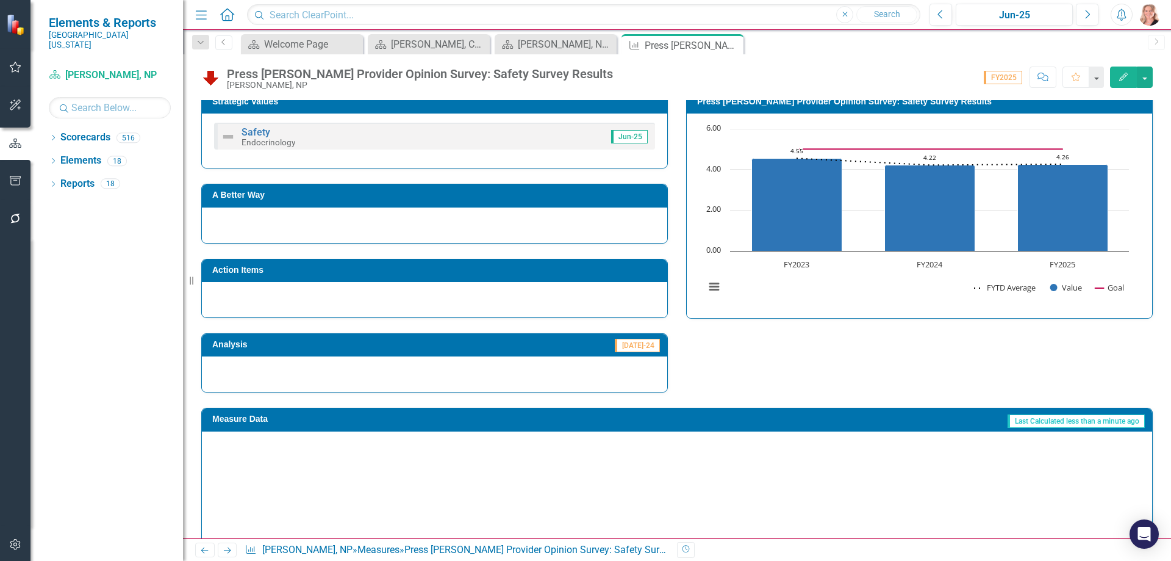
scroll to position [651, 0]
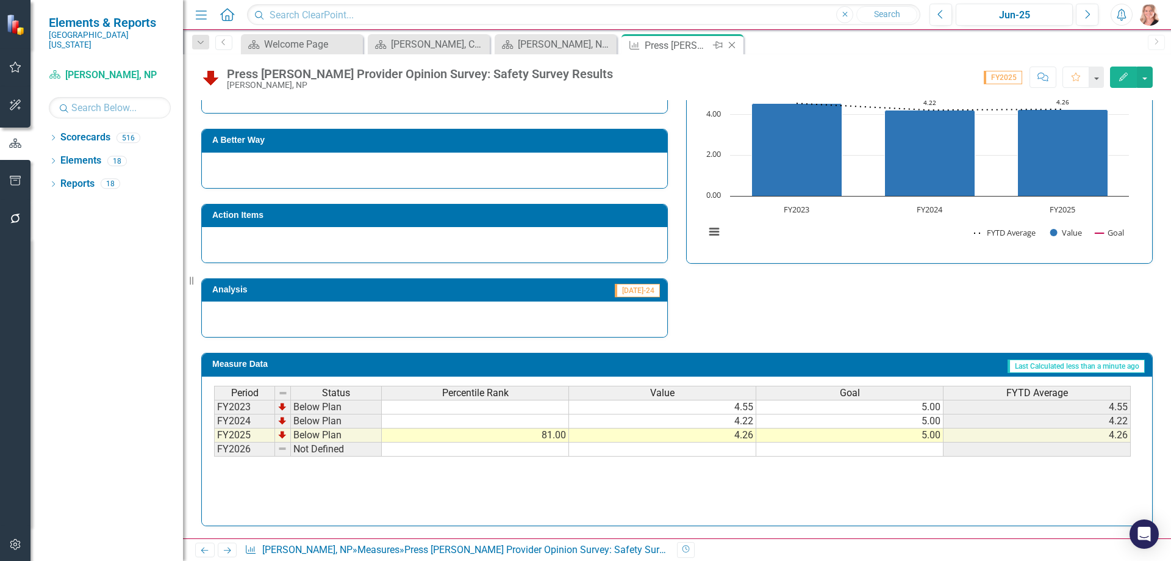
click at [733, 45] on icon "Close" at bounding box center [732, 45] width 12 height 10
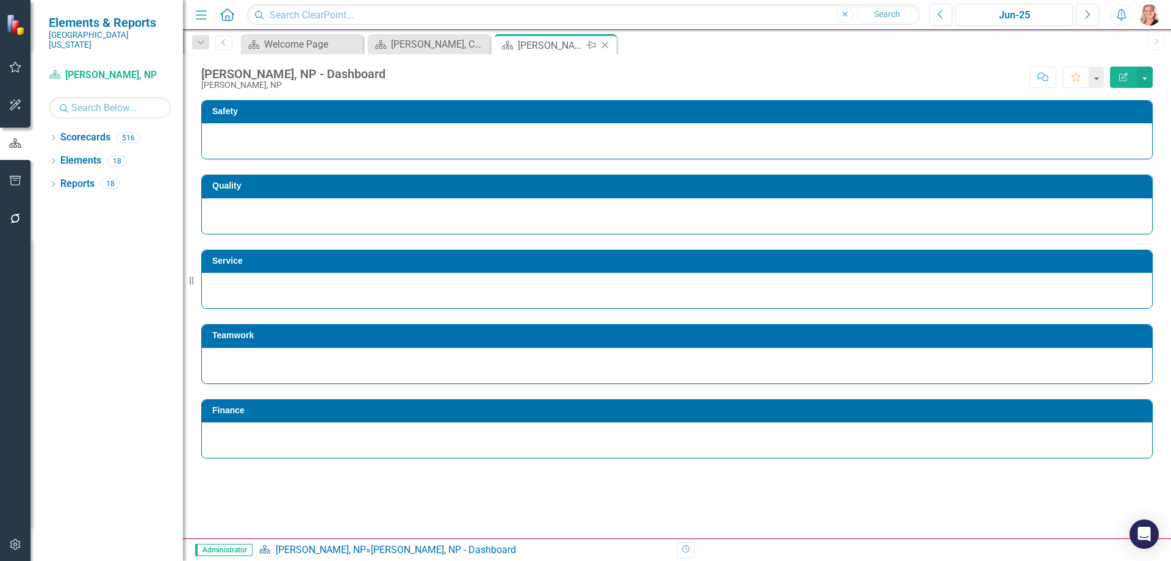
click at [607, 43] on icon "Close" at bounding box center [605, 45] width 12 height 10
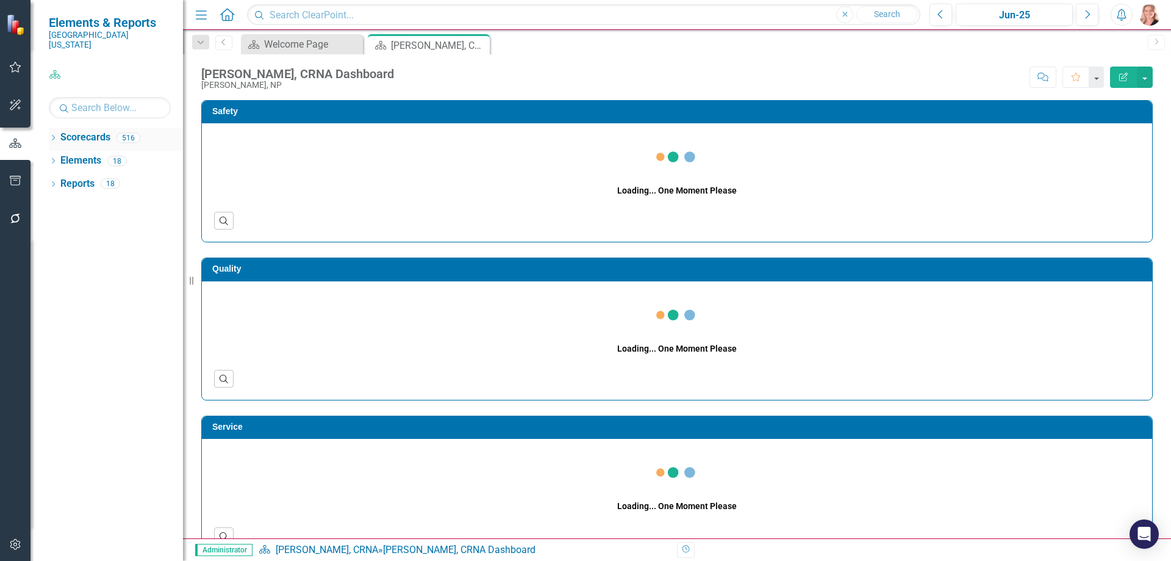
click at [0, 0] on icon "Close" at bounding box center [0, 0] width 0 height 0
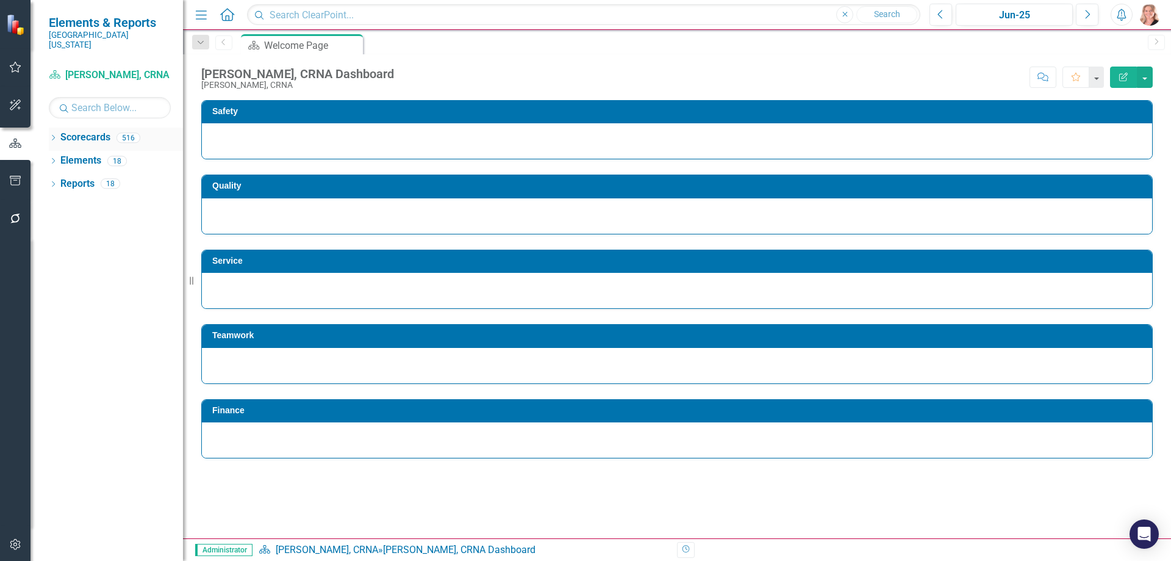
click at [54, 135] on icon "Dropdown" at bounding box center [53, 138] width 9 height 7
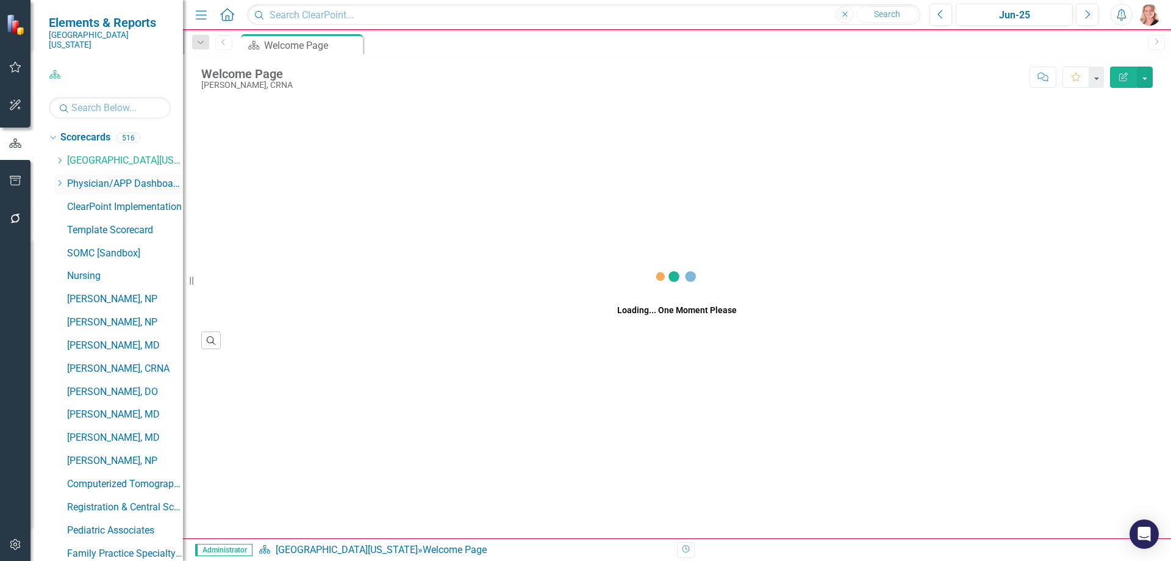
click at [60, 179] on icon "Dropdown" at bounding box center [59, 182] width 9 height 7
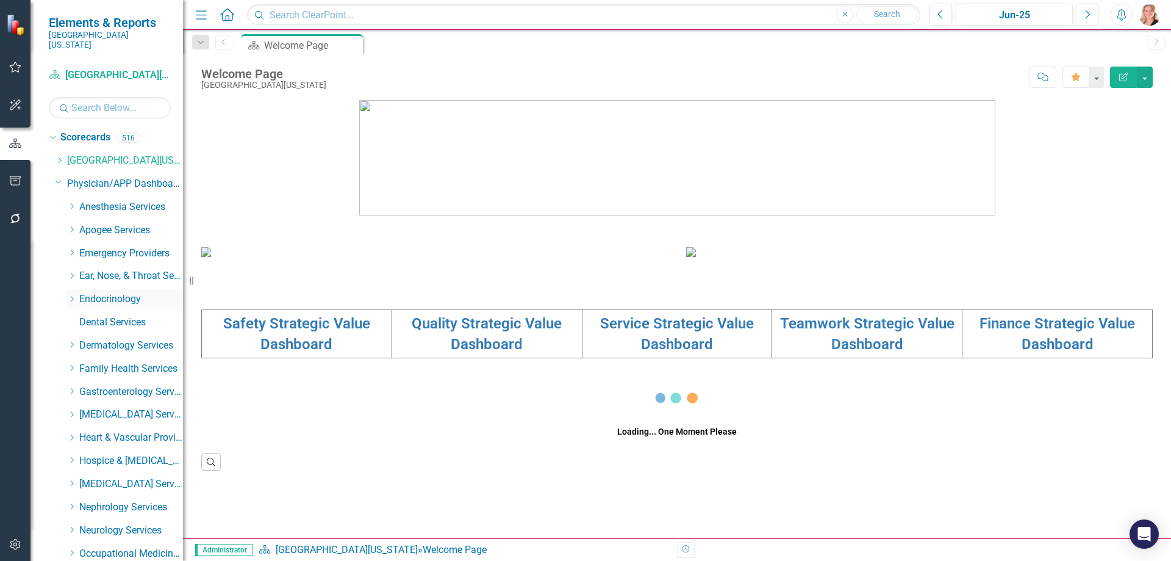
click at [71, 295] on icon "Dropdown" at bounding box center [71, 298] width 9 height 7
click at [112, 362] on link "[PERSON_NAME]" at bounding box center [138, 369] width 92 height 14
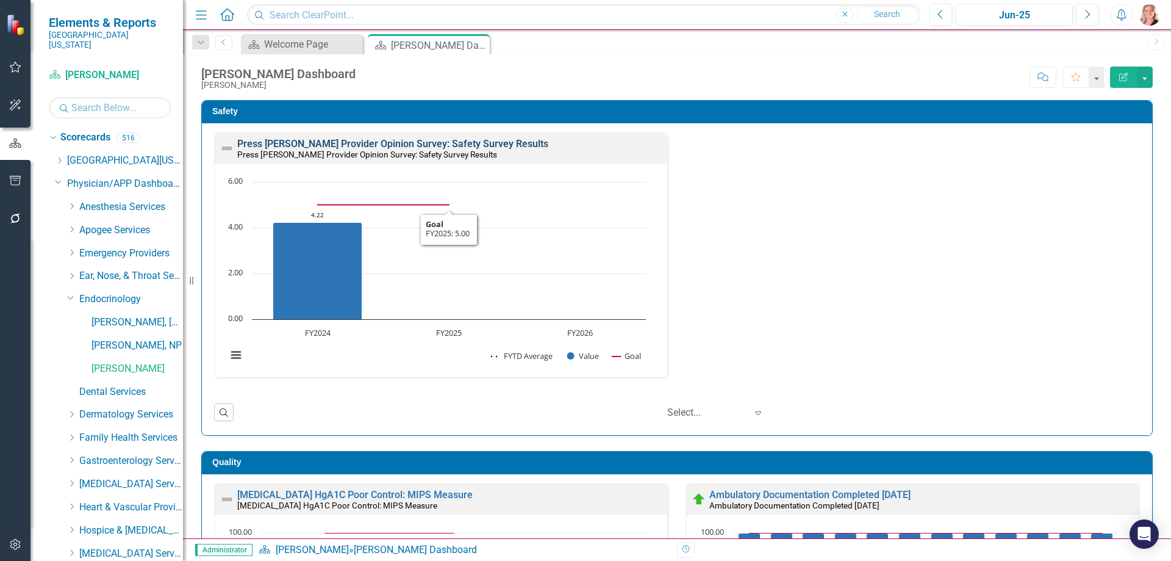
click at [433, 144] on link "Press [PERSON_NAME] Provider Opinion Survey: Safety Survey Results" at bounding box center [392, 144] width 311 height 12
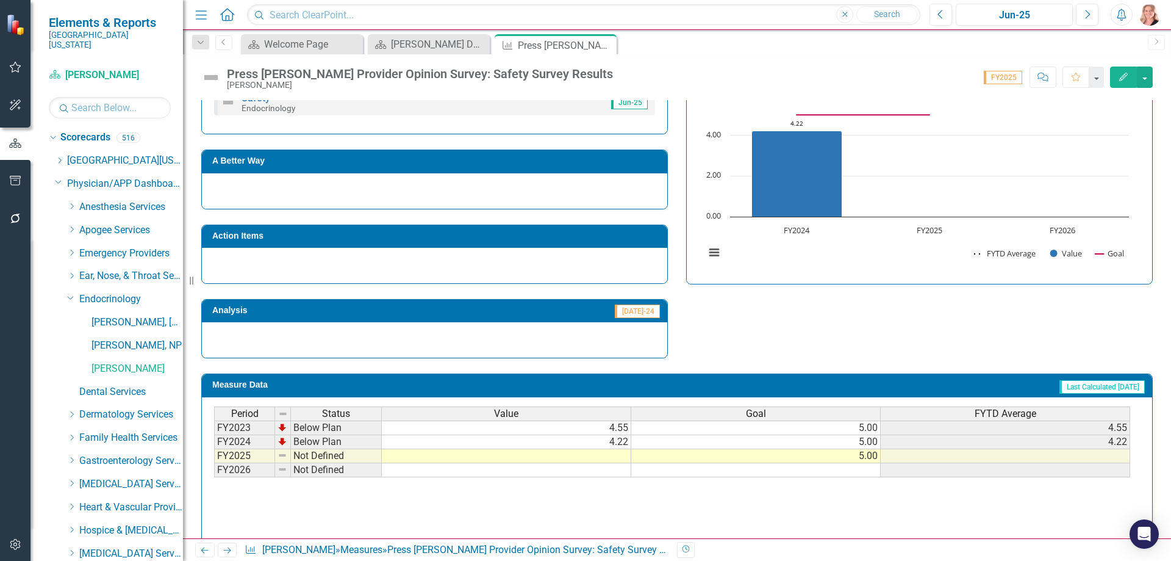
scroll to position [651, 0]
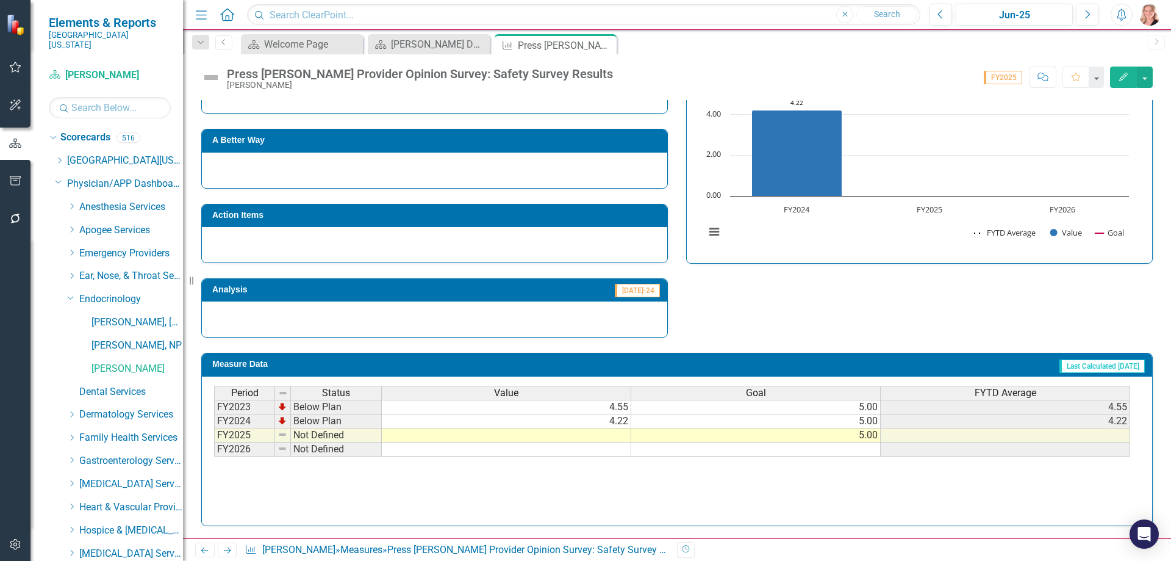
click at [610, 438] on td at bounding box center [507, 435] width 250 height 14
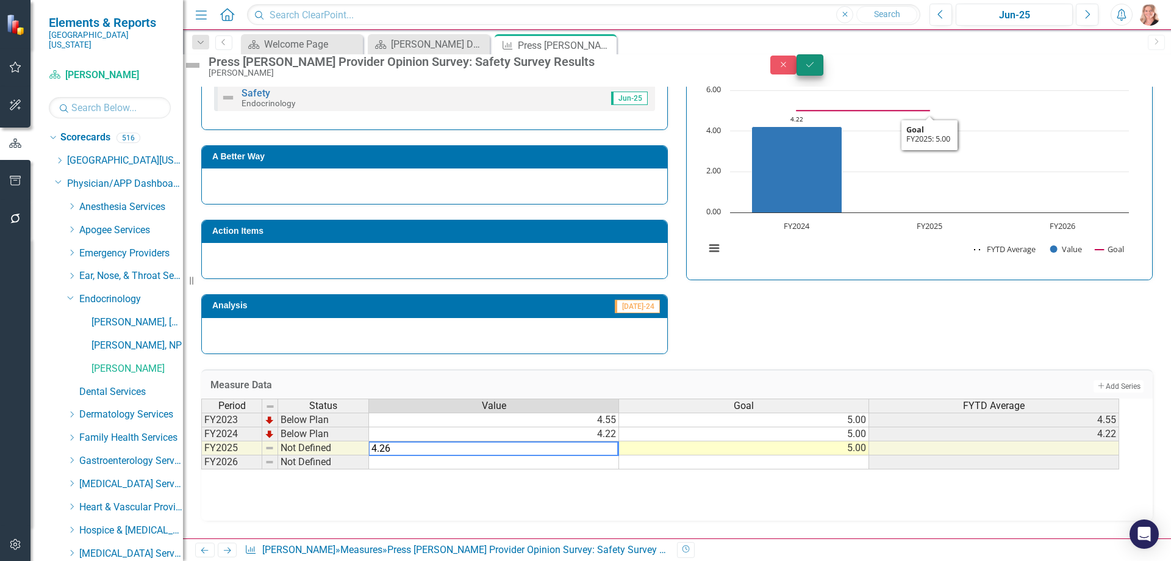
type textarea "4.26"
click at [824, 76] on button "Save" at bounding box center [810, 64] width 27 height 21
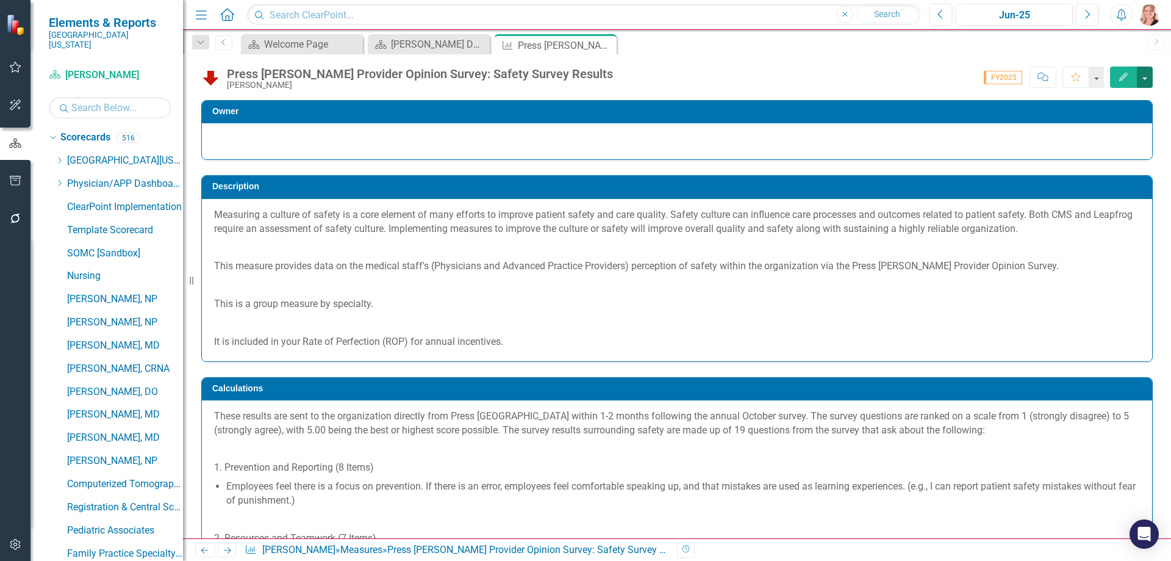
click at [1142, 79] on button "button" at bounding box center [1145, 76] width 16 height 21
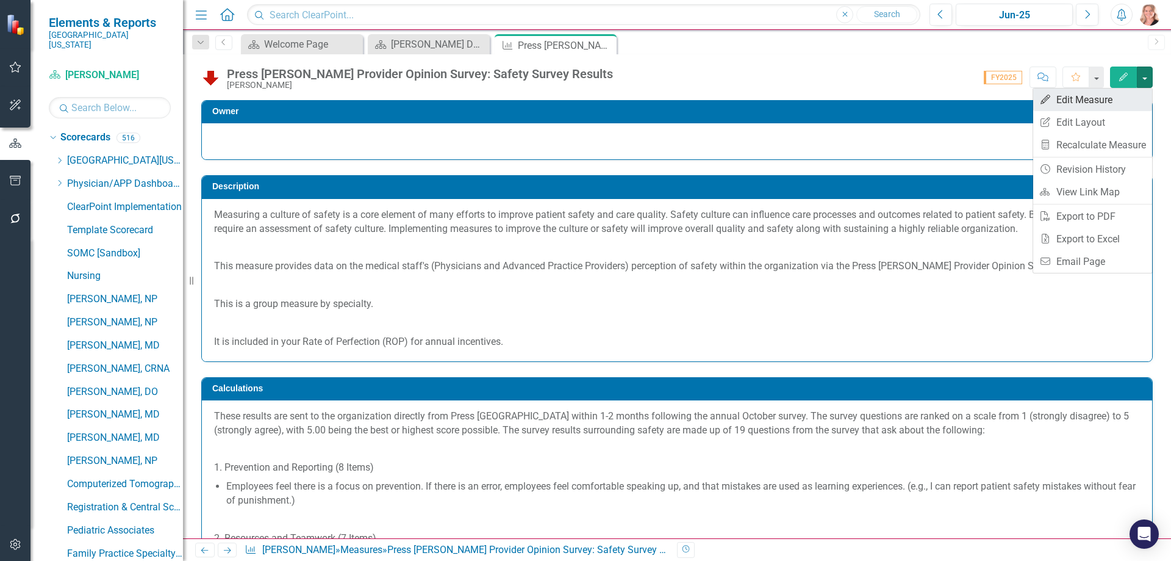
click at [1118, 108] on link "Edit Edit Measure" at bounding box center [1092, 99] width 119 height 23
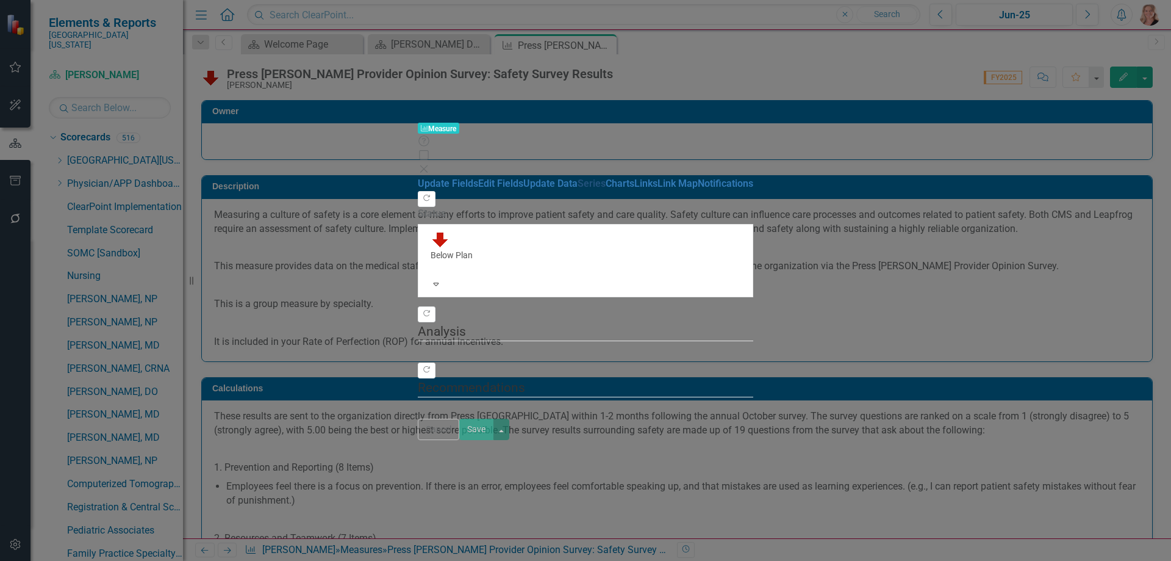
click at [578, 178] on link "Series" at bounding box center [592, 184] width 28 height 12
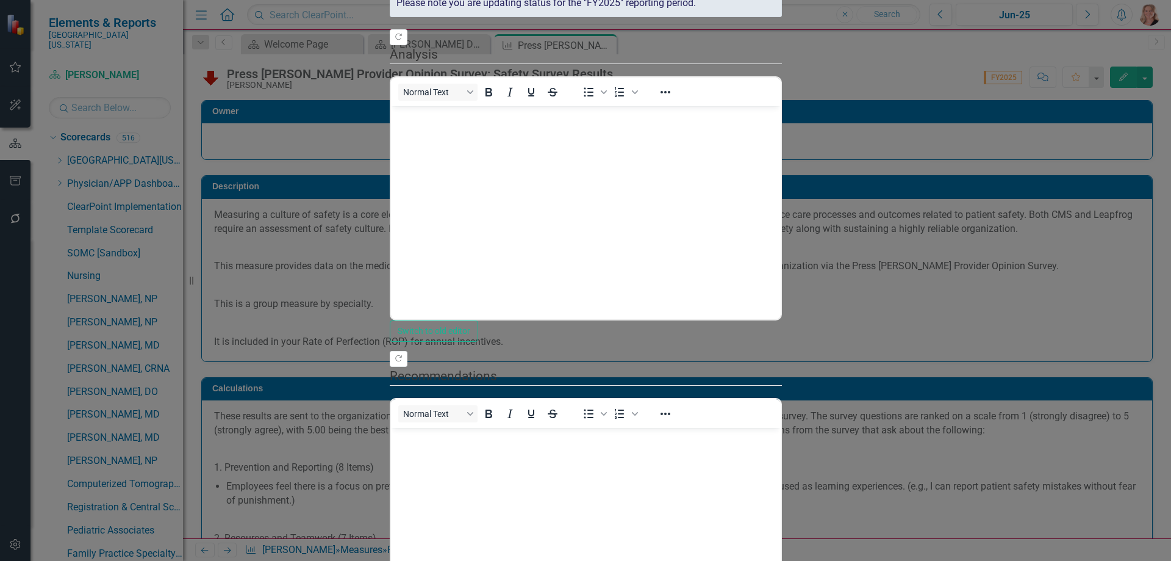
scroll to position [0, 0]
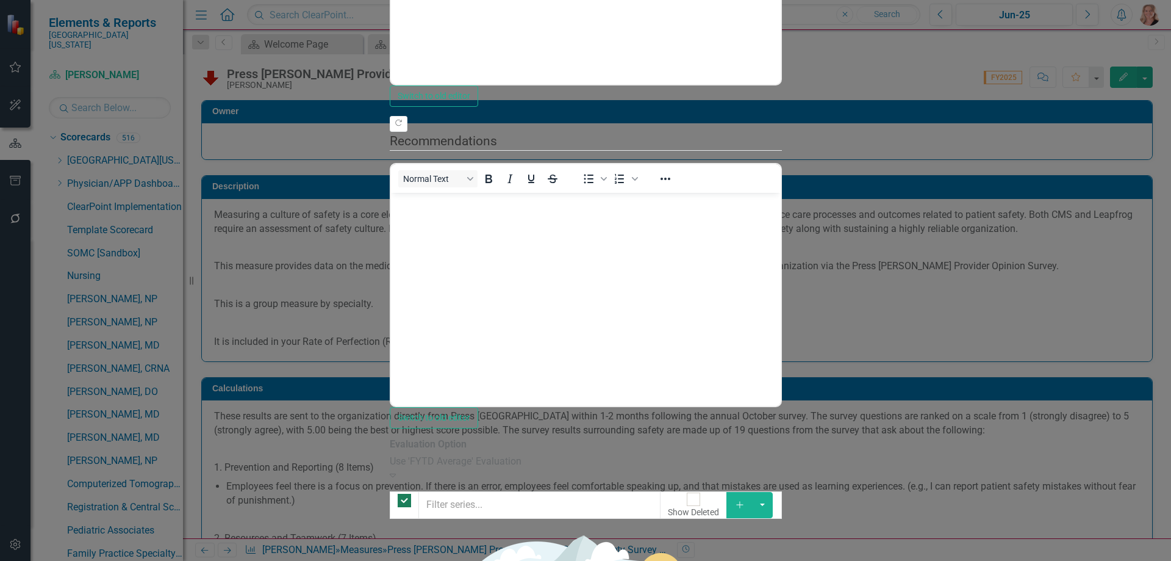
checkbox input "false"
click at [746, 500] on icon "Add" at bounding box center [740, 504] width 11 height 9
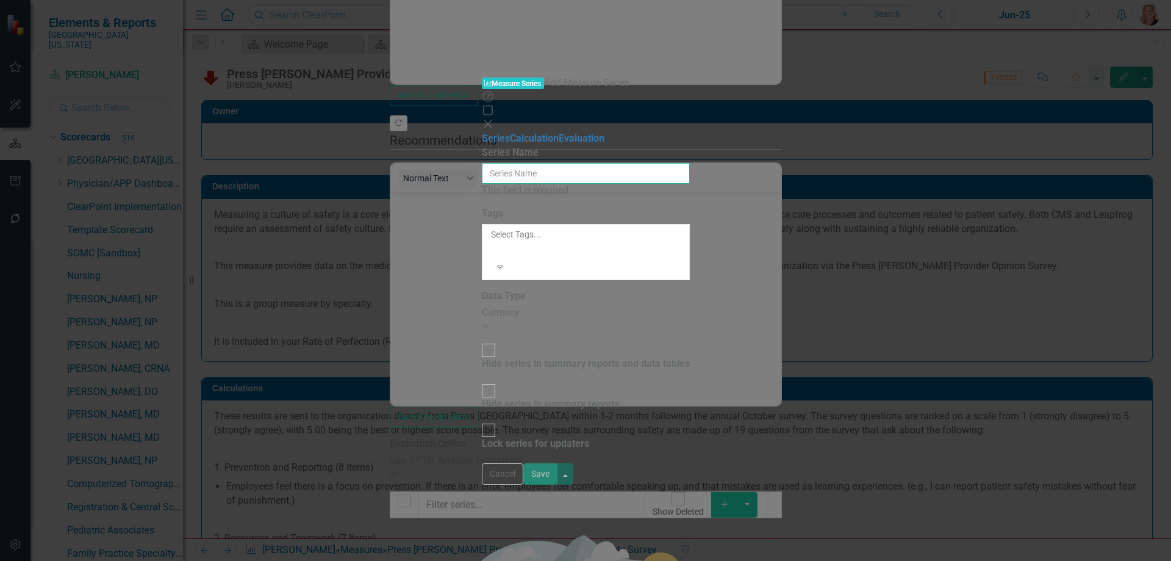
click at [482, 163] on input "Series Name" at bounding box center [586, 173] width 208 height 21
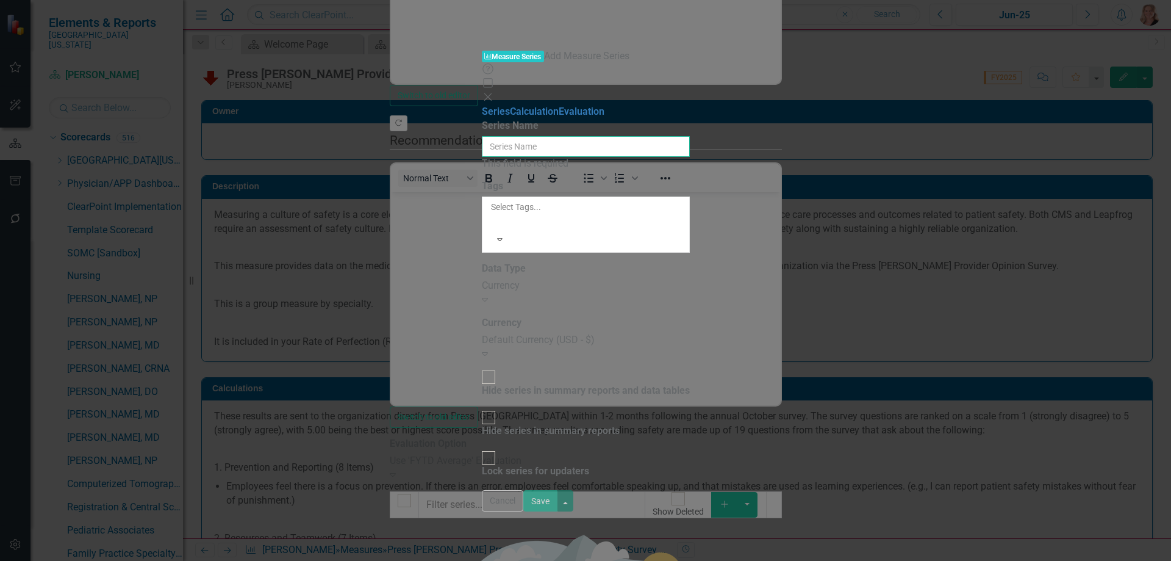
type input "Percentile Rank"
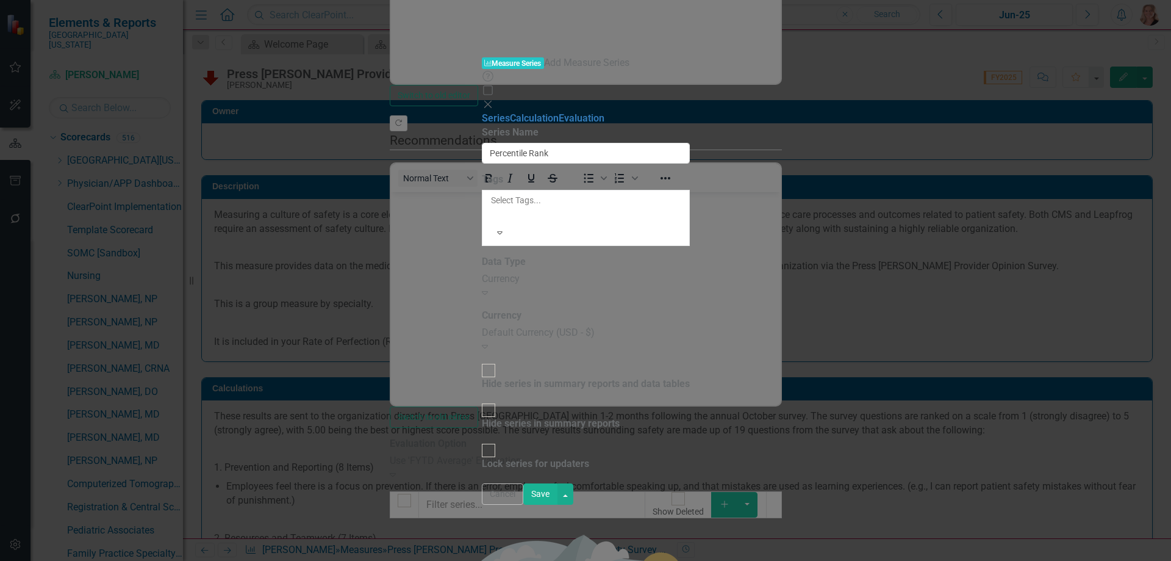
click at [496, 272] on div "Currency" at bounding box center [586, 279] width 208 height 14
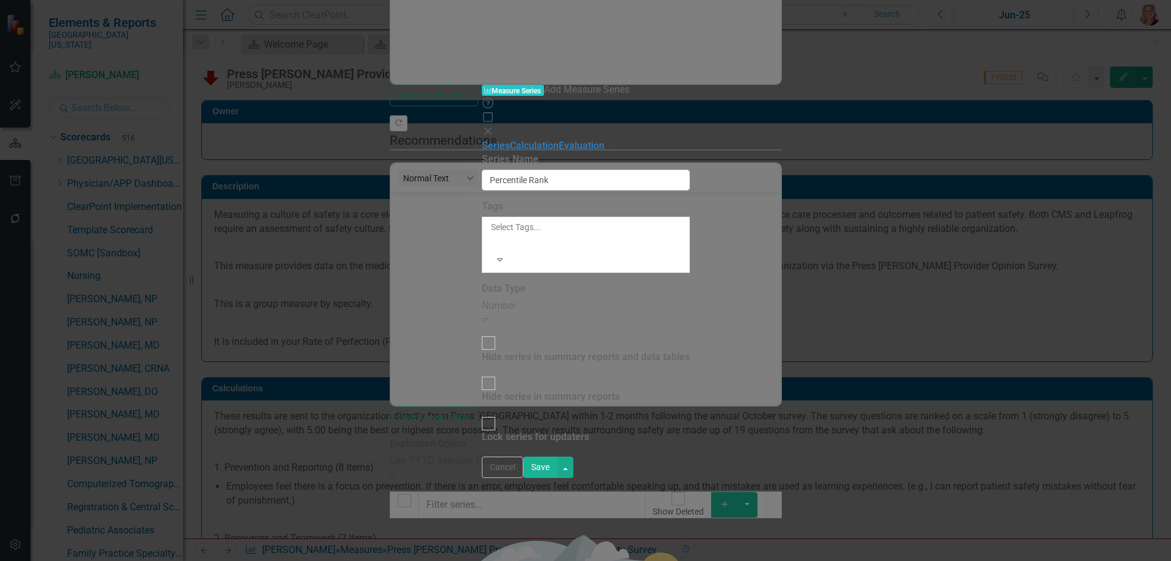
click at [558, 478] on button "Save" at bounding box center [540, 466] width 34 height 21
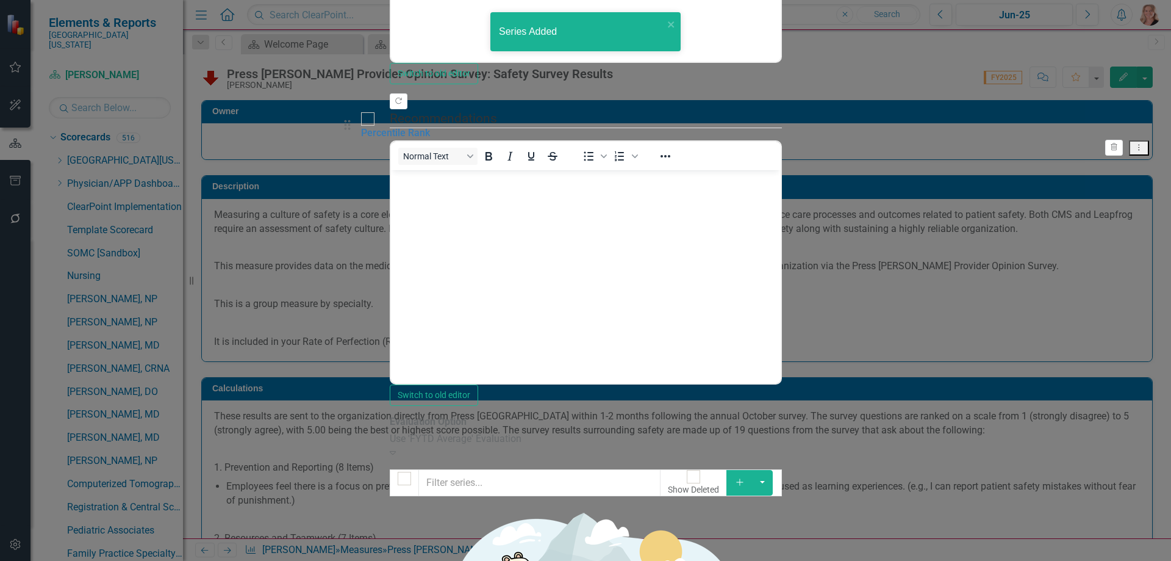
drag, startPoint x: 361, startPoint y: 212, endPoint x: 361, endPoint y: 126, distance: 86.0
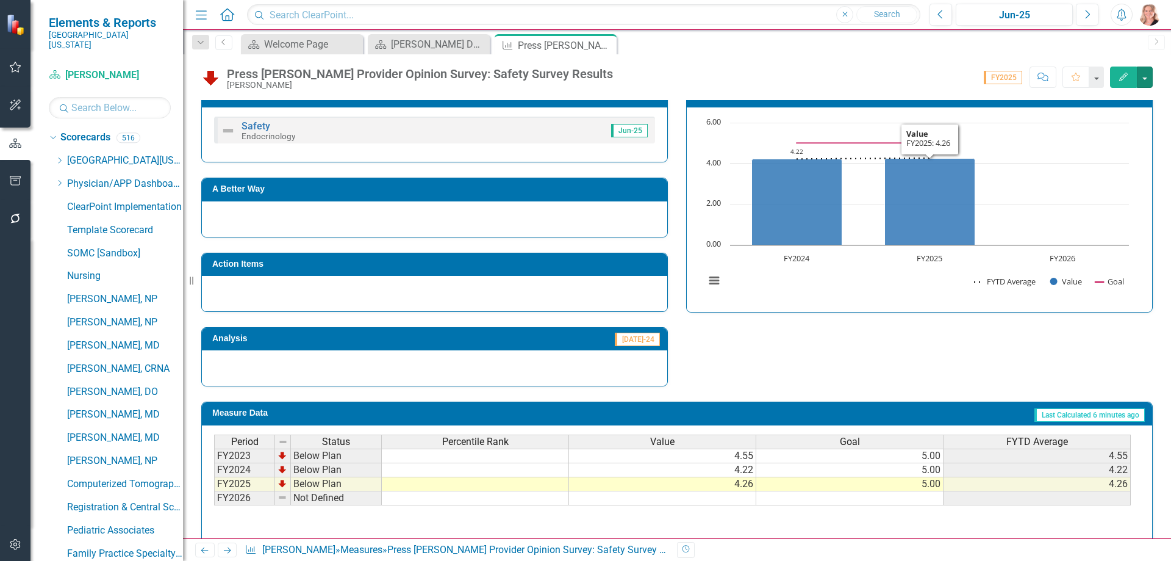
scroll to position [651, 0]
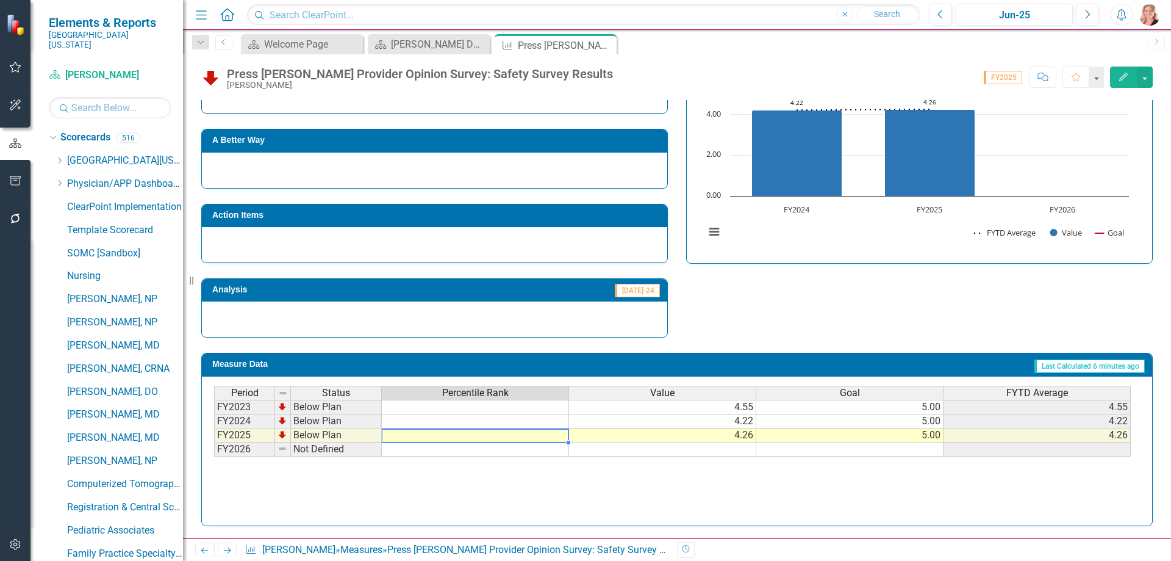
click at [501, 436] on td at bounding box center [475, 435] width 187 height 14
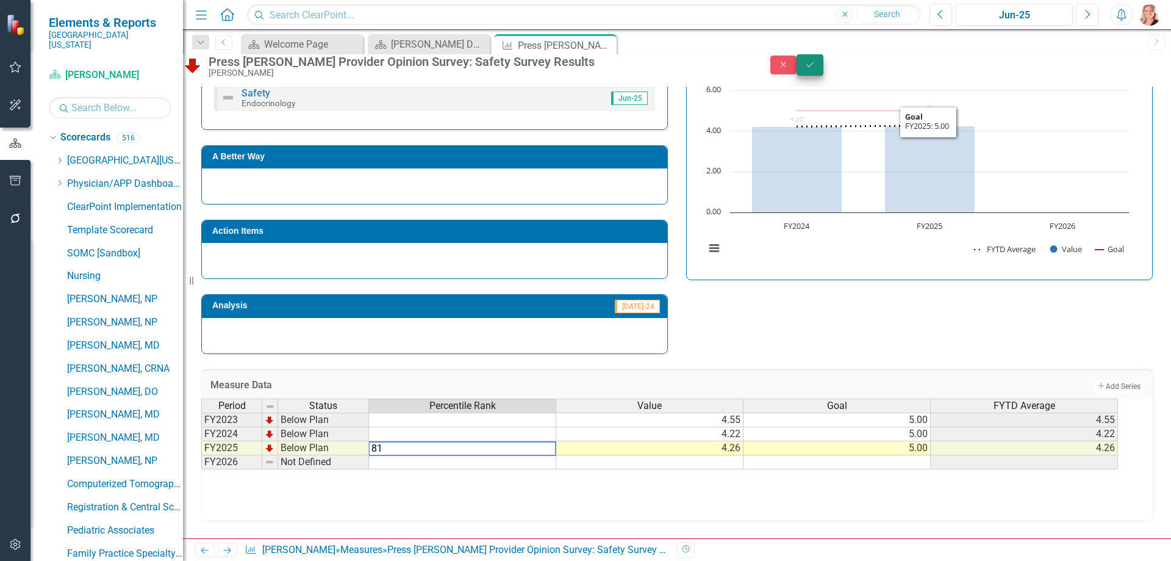
type textarea "81"
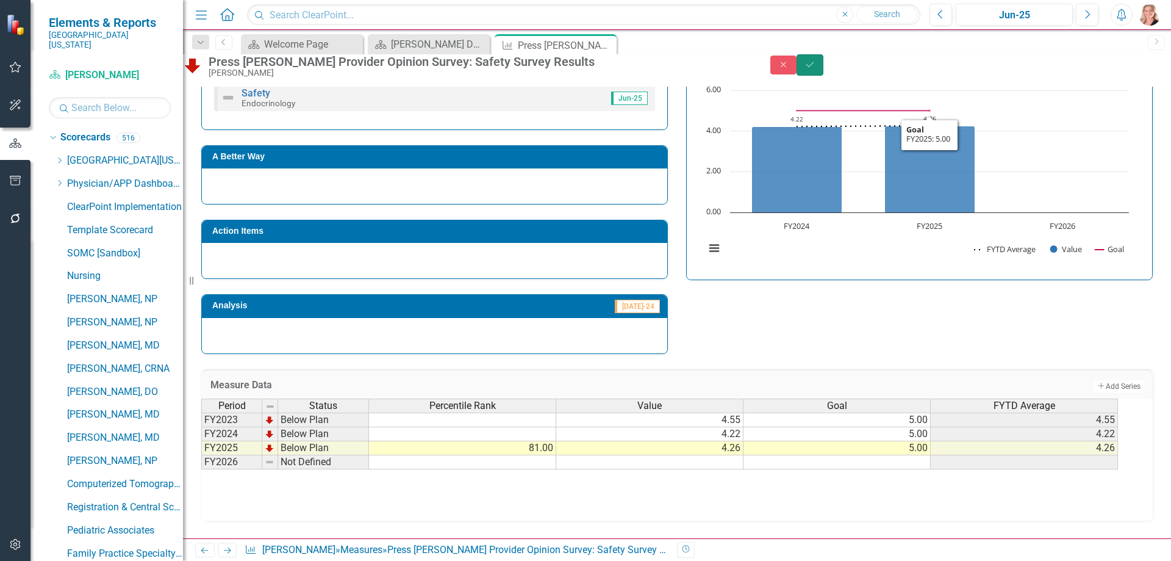
drag, startPoint x: 1139, startPoint y: 73, endPoint x: 1059, endPoint y: 157, distance: 116.1
click at [816, 69] on icon "Save" at bounding box center [810, 64] width 11 height 9
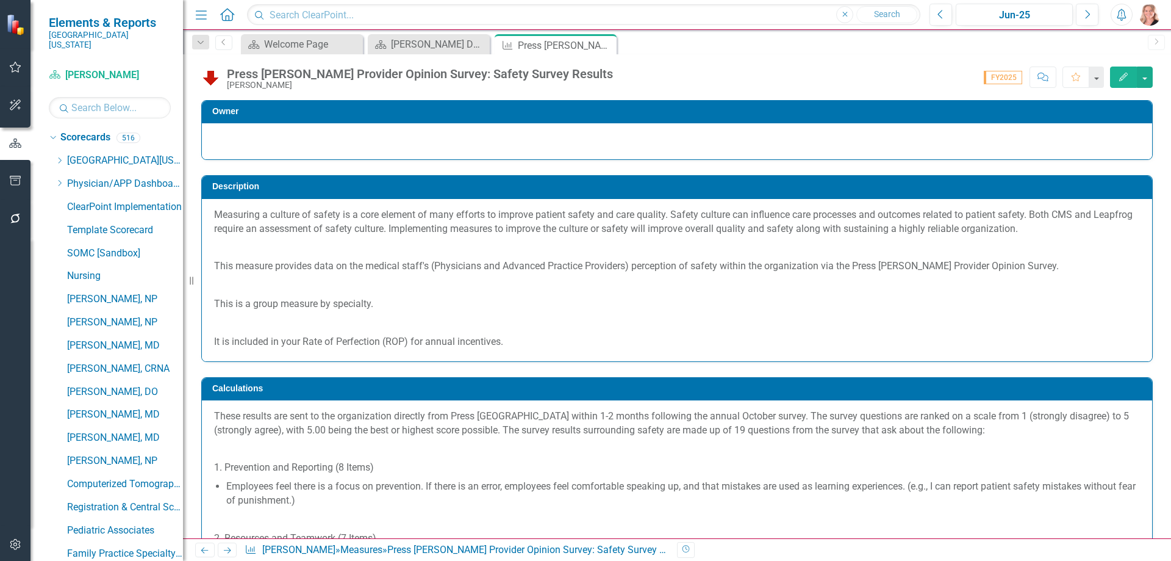
drag, startPoint x: 609, startPoint y: 48, endPoint x: 778, endPoint y: 52, distance: 169.7
click at [0, 0] on icon "Close" at bounding box center [0, 0] width 0 height 0
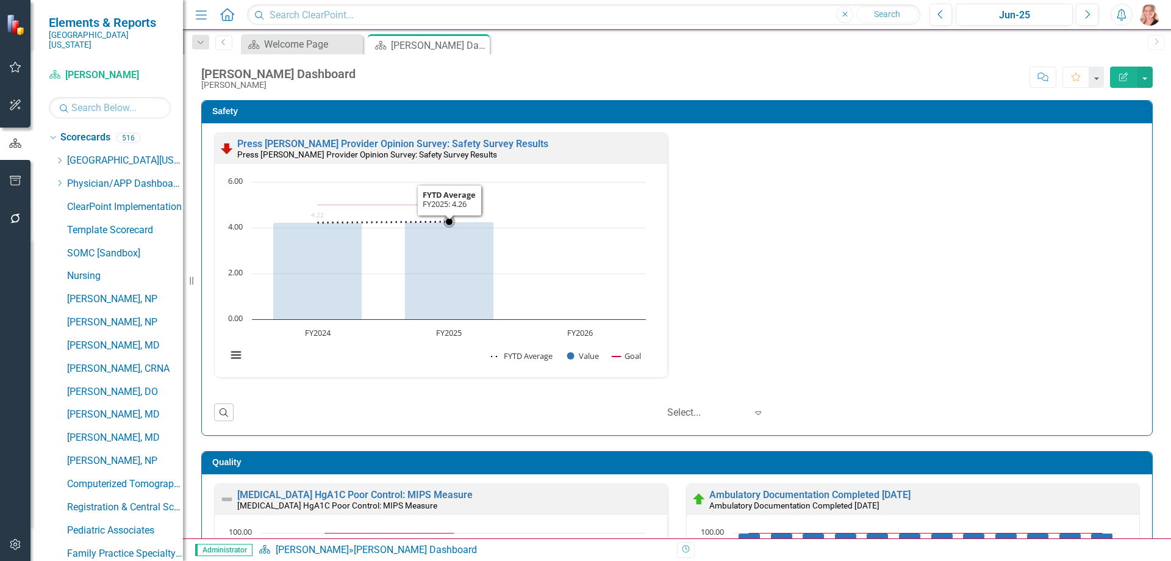
click at [548, 231] on rect "Interactive chart" at bounding box center [436, 275] width 431 height 198
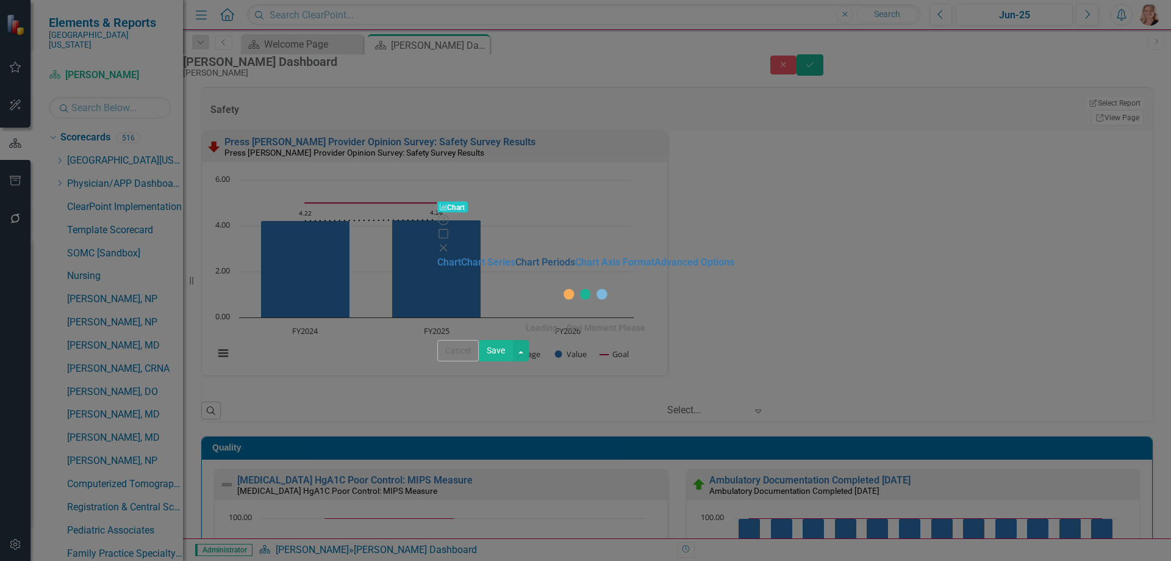
click at [516, 256] on link "Chart Periods" at bounding box center [546, 262] width 60 height 12
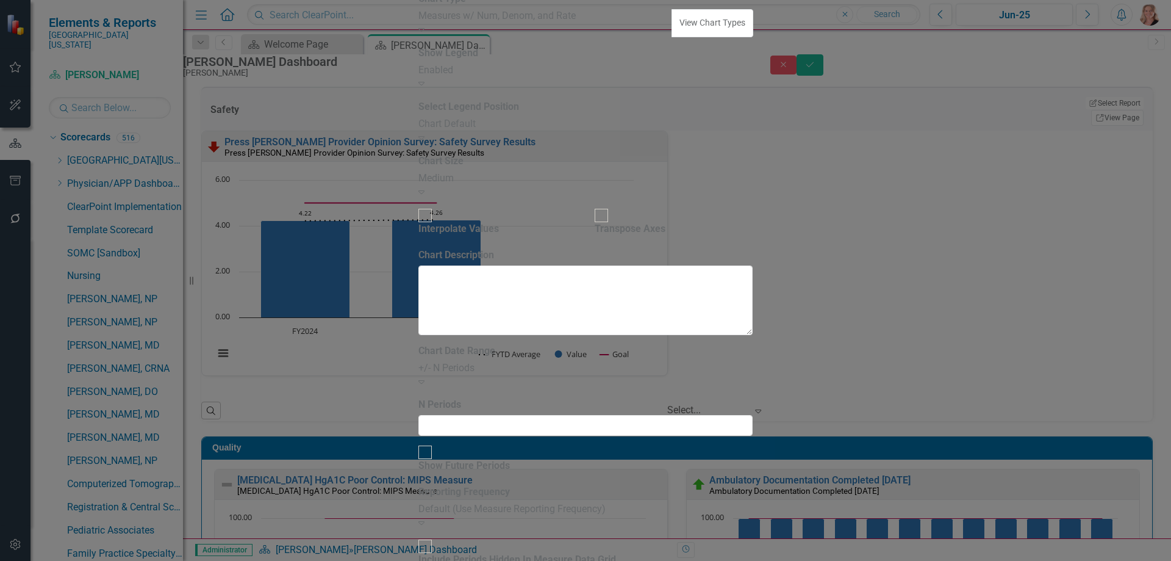
checkbox input "true"
click at [432, 445] on div at bounding box center [425, 451] width 13 height 13
click at [434, 443] on input "Show Future Periods" at bounding box center [424, 452] width 19 height 19
checkbox input "false"
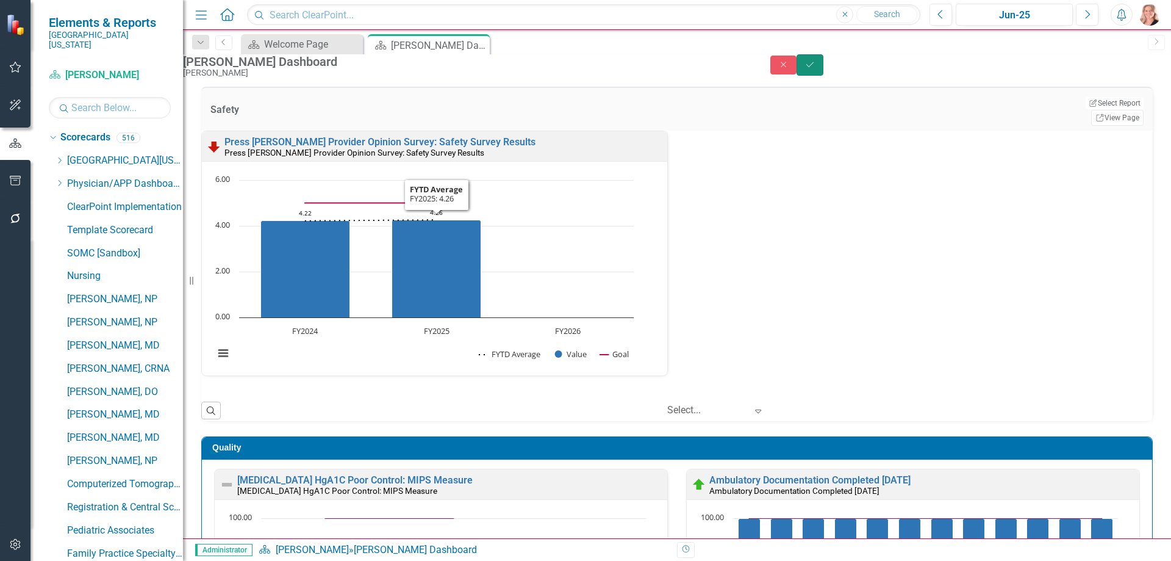
drag, startPoint x: 1129, startPoint y: 74, endPoint x: 1125, endPoint y: 104, distance: 29.6
click at [824, 74] on button "Save" at bounding box center [810, 64] width 27 height 21
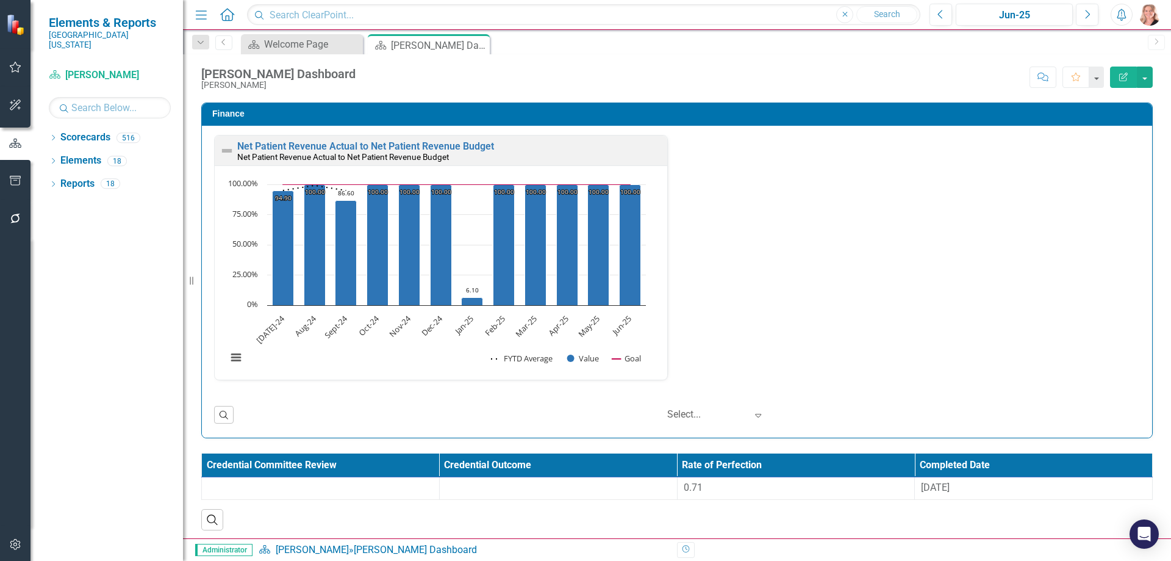
scroll to position [1666, 0]
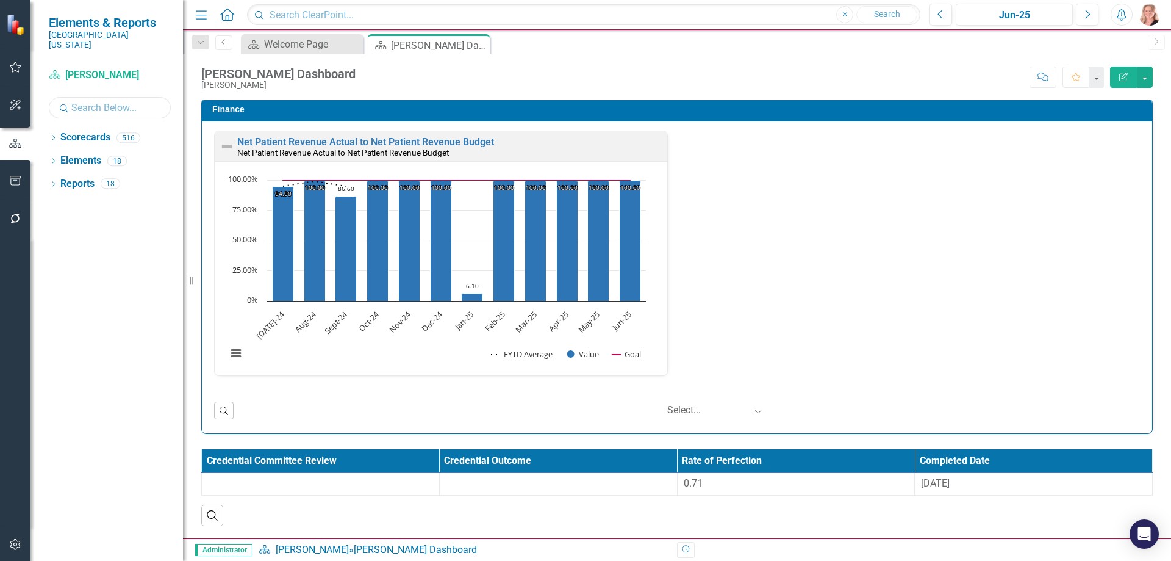
click at [132, 97] on input "text" at bounding box center [110, 107] width 122 height 21
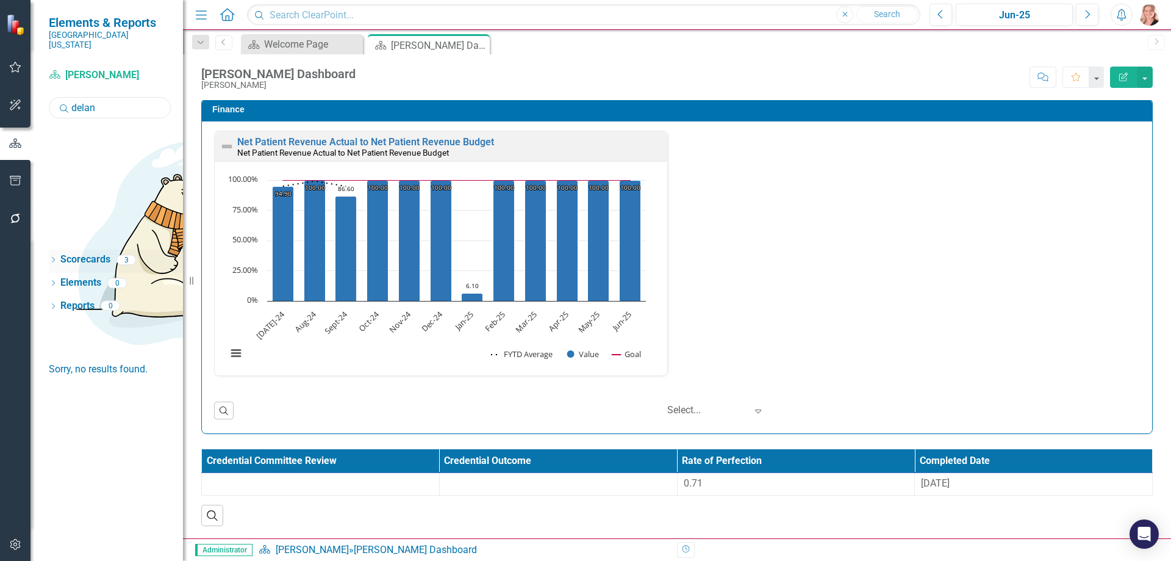
type input "delan"
click at [55, 257] on icon at bounding box center [53, 259] width 3 height 5
click at [106, 316] on link "[PERSON_NAME], [GEOGRAPHIC_DATA]" at bounding box center [116, 323] width 134 height 14
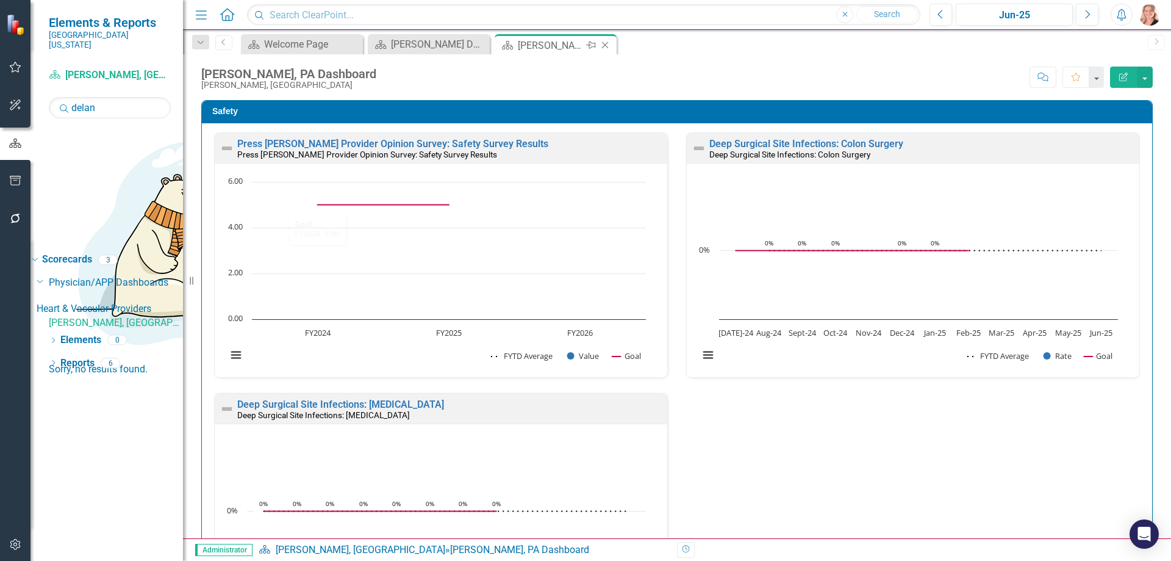
click at [608, 45] on icon "Close" at bounding box center [605, 45] width 12 height 10
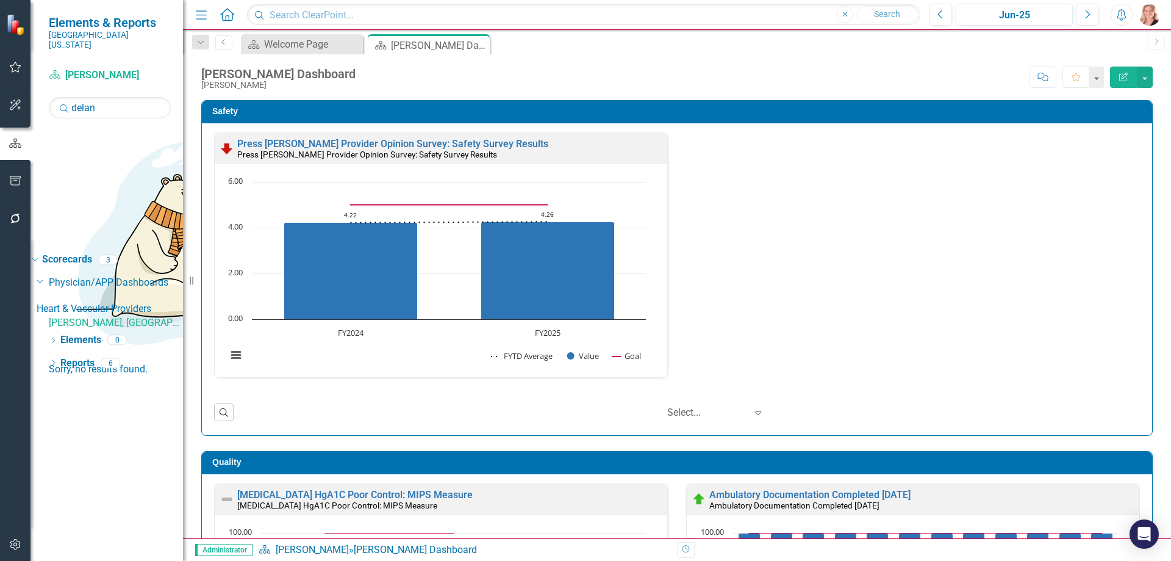
click at [0, 0] on icon at bounding box center [0, 0] width 0 height 0
click at [104, 225] on icon "Dropdown" at bounding box center [107, 229] width 7 height 9
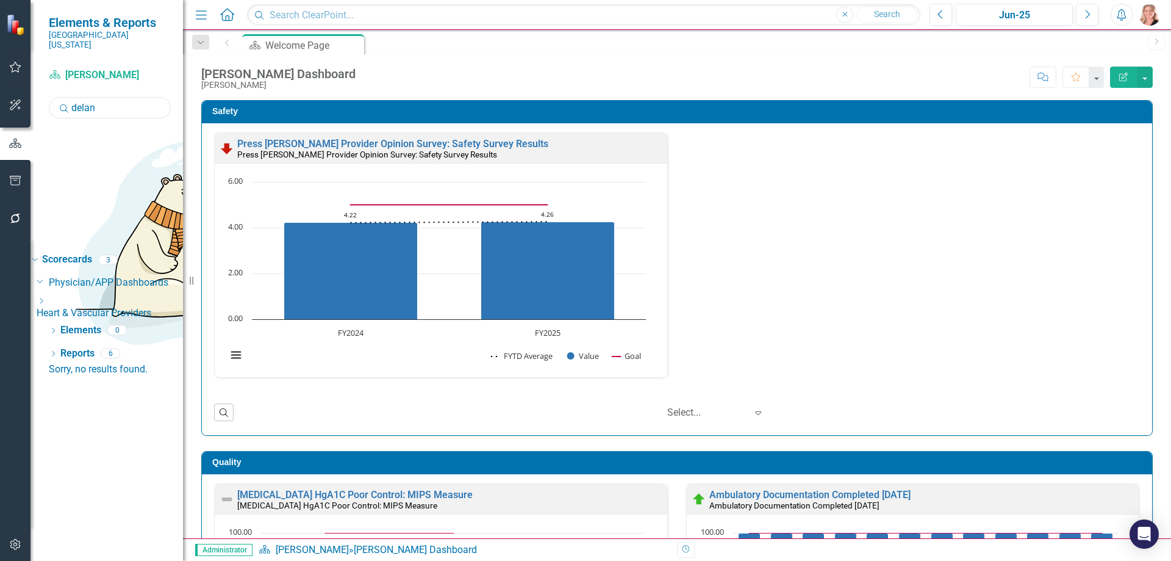
click at [118, 97] on input "delan" at bounding box center [110, 107] width 122 height 21
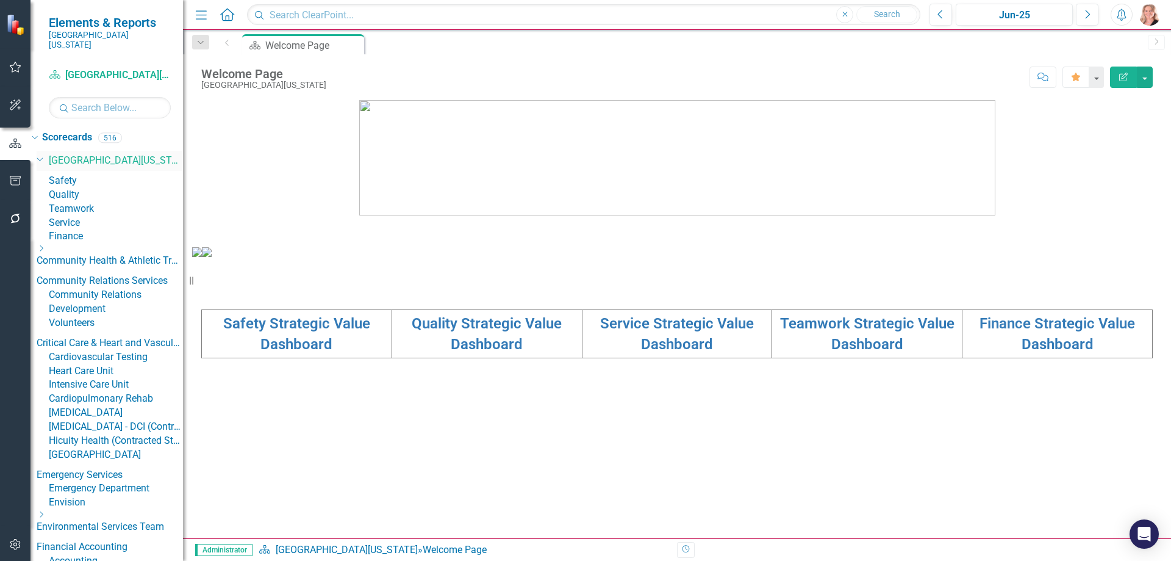
click at [45, 154] on div "Dropdown" at bounding box center [39, 158] width 10 height 9
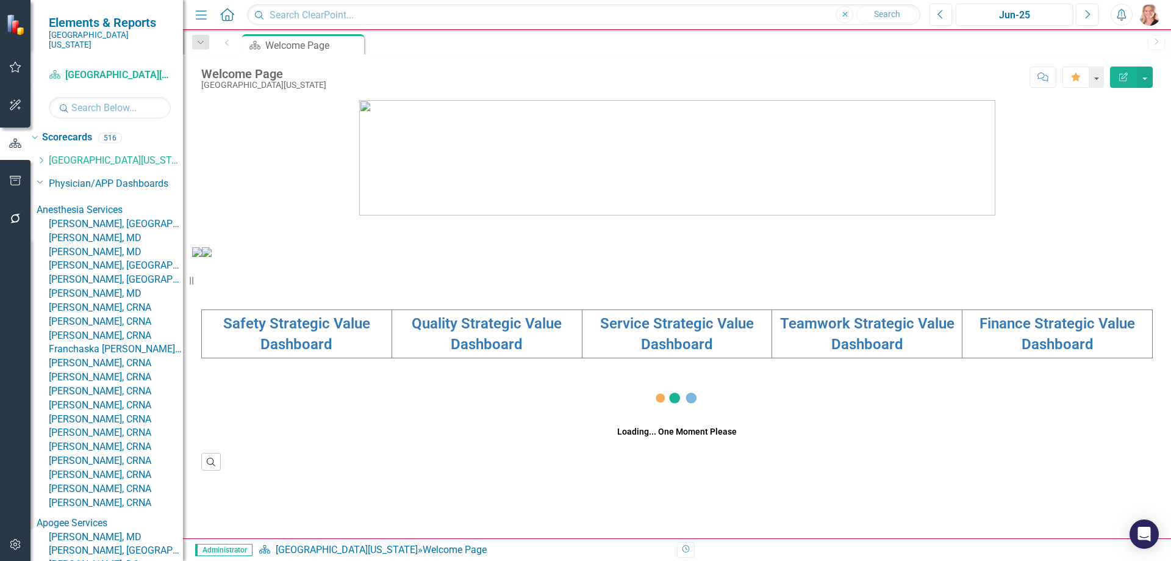
click at [104, 135] on icon "Dropdown" at bounding box center [107, 130] width 7 height 9
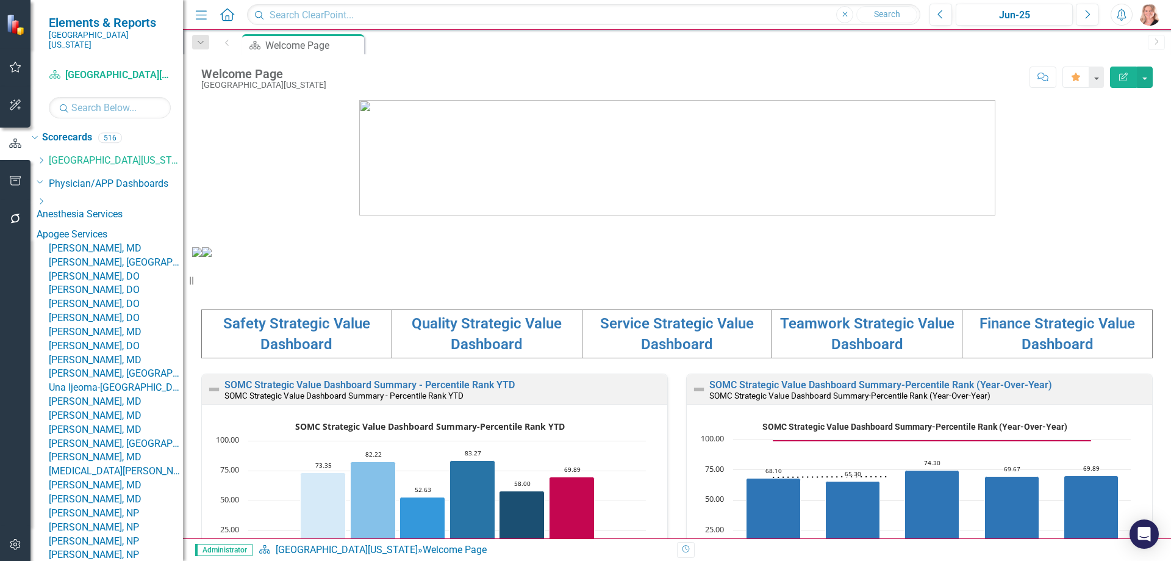
click at [104, 160] on icon "Dropdown" at bounding box center [107, 155] width 7 height 9
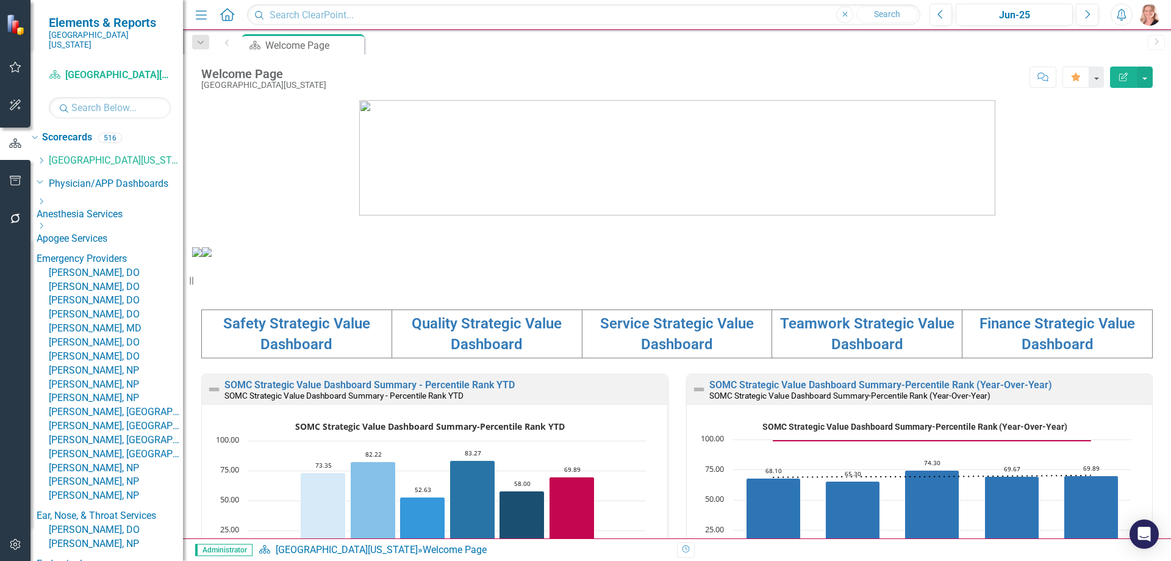
click at [104, 184] on icon "Dropdown" at bounding box center [107, 179] width 7 height 9
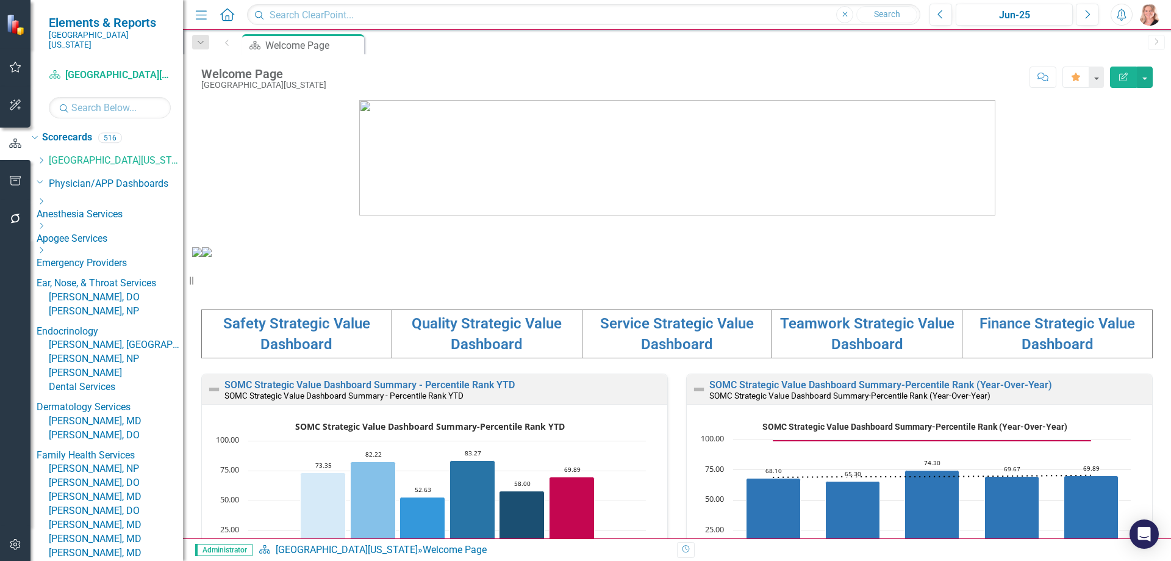
click at [101, 261] on div "Dropdown" at bounding box center [106, 270] width 10 height 143
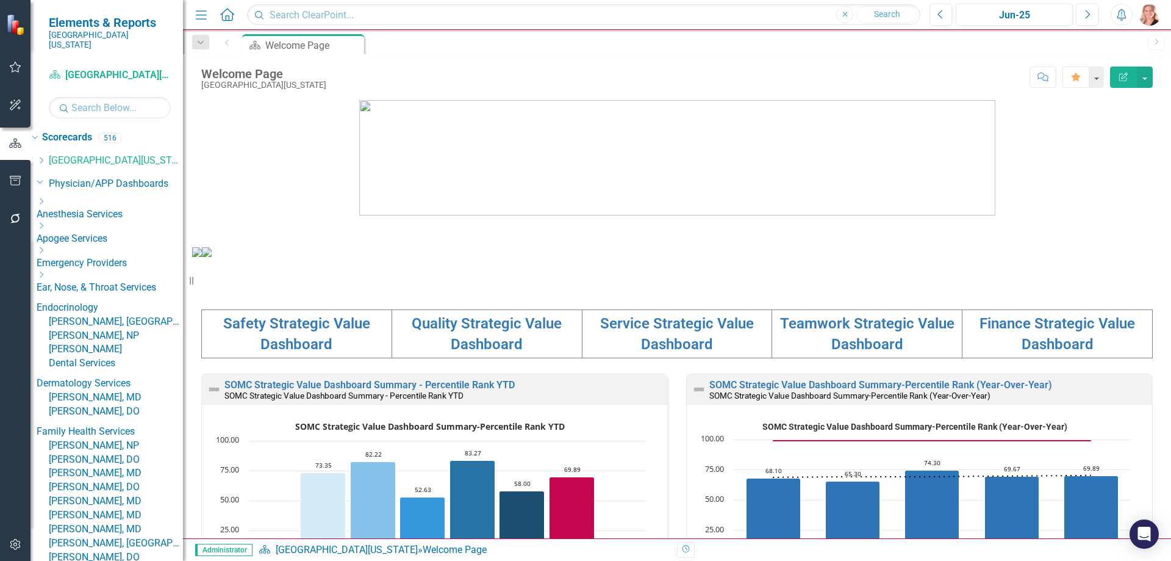
click at [104, 233] on icon "Dropdown" at bounding box center [107, 228] width 7 height 9
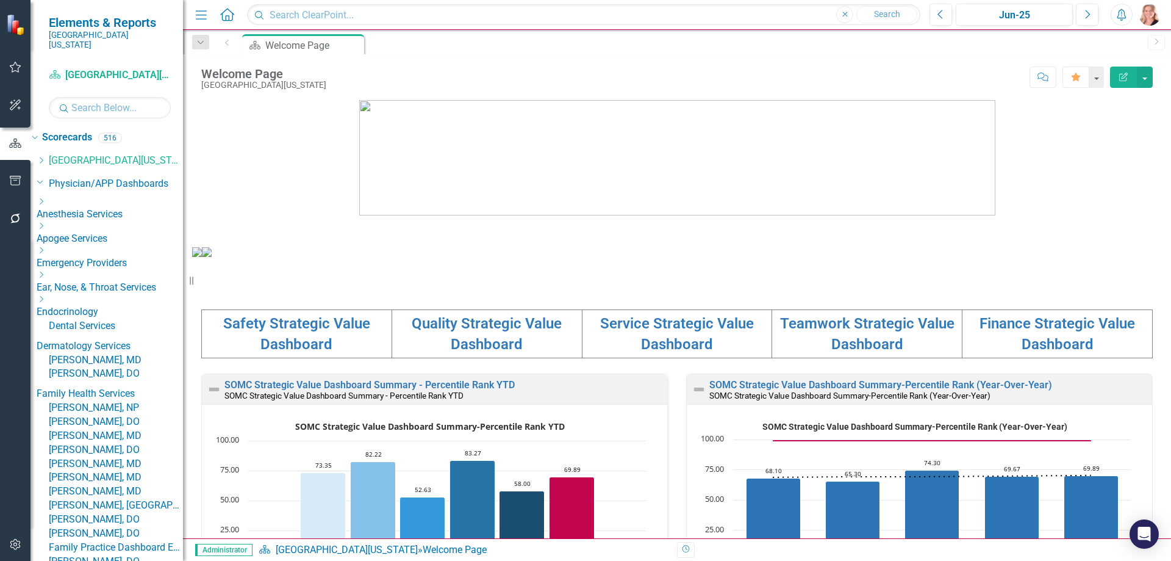
click at [104, 271] on icon "Dropdown" at bounding box center [107, 266] width 7 height 9
drag, startPoint x: 71, startPoint y: 360, endPoint x: 72, endPoint y: 367, distance: 6.7
click at [104, 296] on icon "Dropdown" at bounding box center [107, 291] width 7 height 9
click at [104, 320] on icon "Dropdown" at bounding box center [107, 315] width 7 height 9
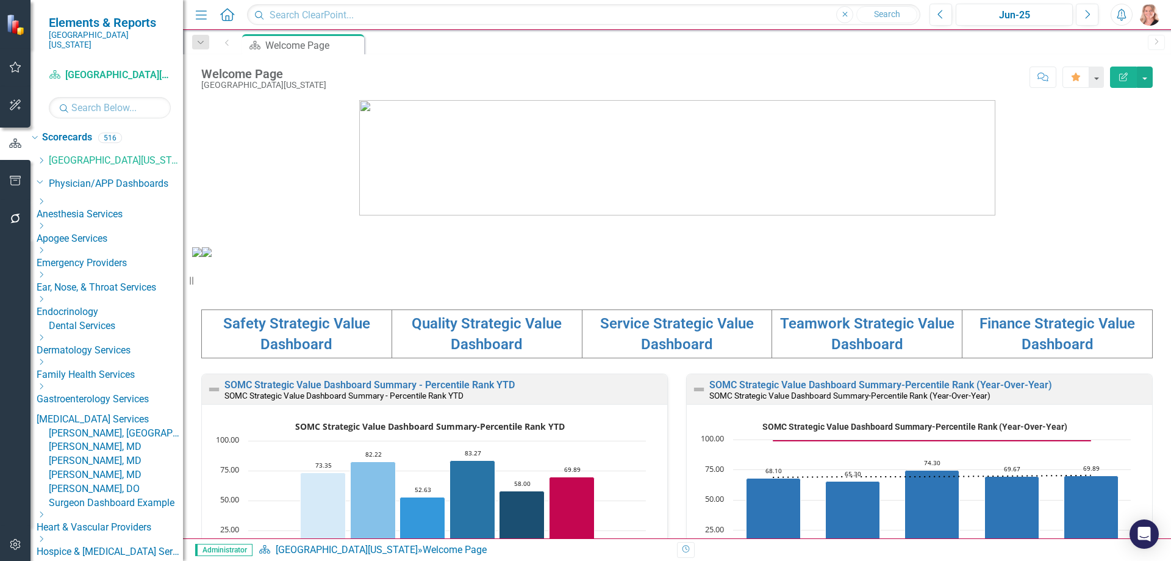
click at [104, 345] on icon "Dropdown" at bounding box center [107, 340] width 7 height 9
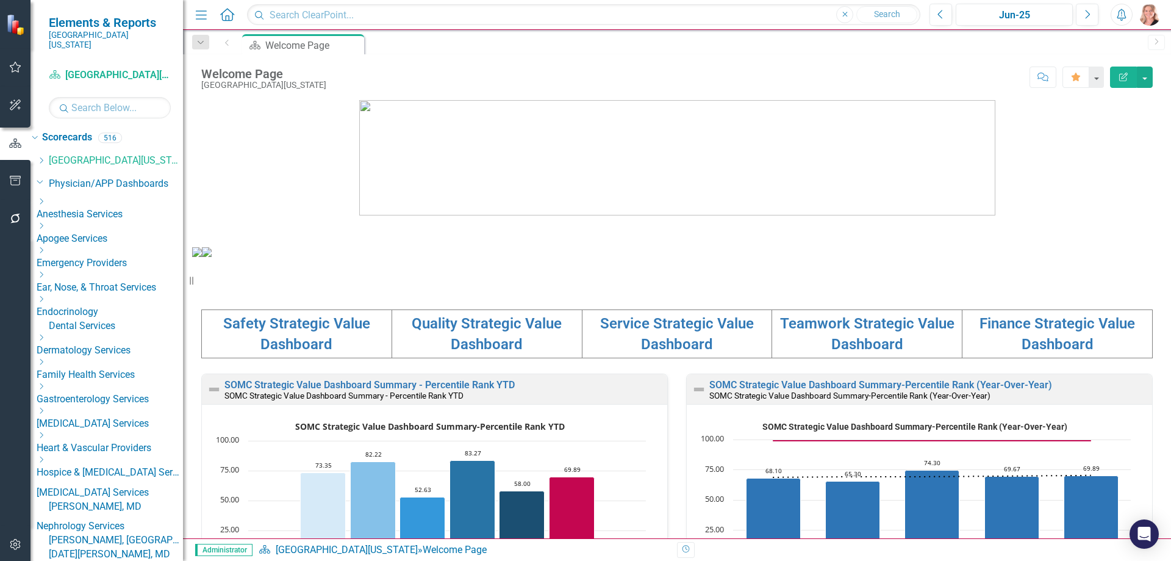
click at [104, 418] on icon "Dropdown" at bounding box center [107, 413] width 7 height 9
drag, startPoint x: 106, startPoint y: 520, endPoint x: 129, endPoint y: 518, distance: 23.3
click at [106, 523] on link "[PERSON_NAME], [GEOGRAPHIC_DATA]" at bounding box center [116, 530] width 134 height 14
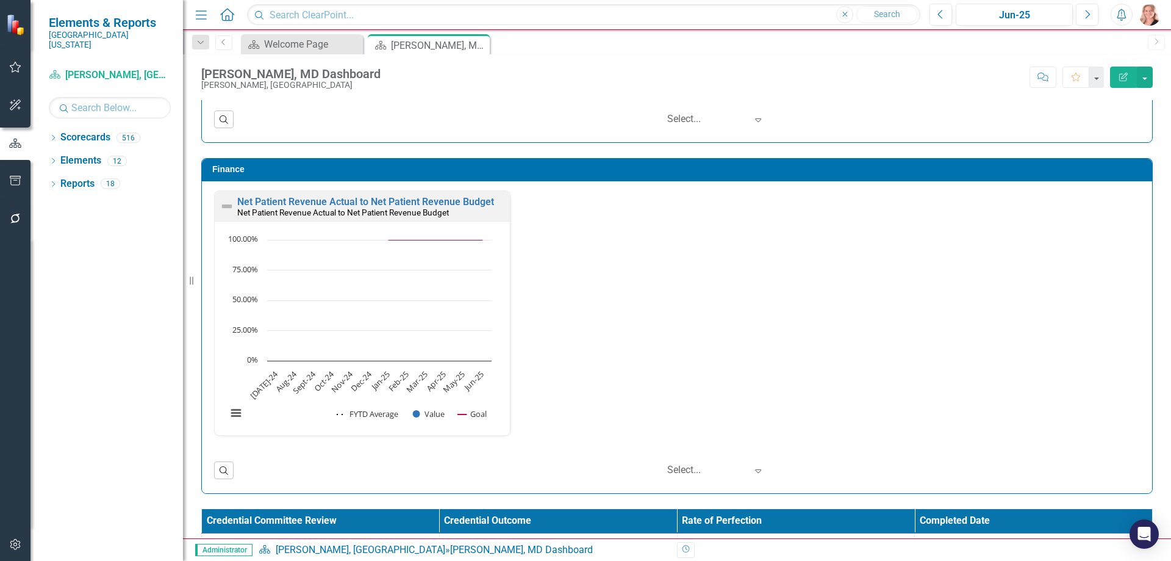
scroll to position [2135, 0]
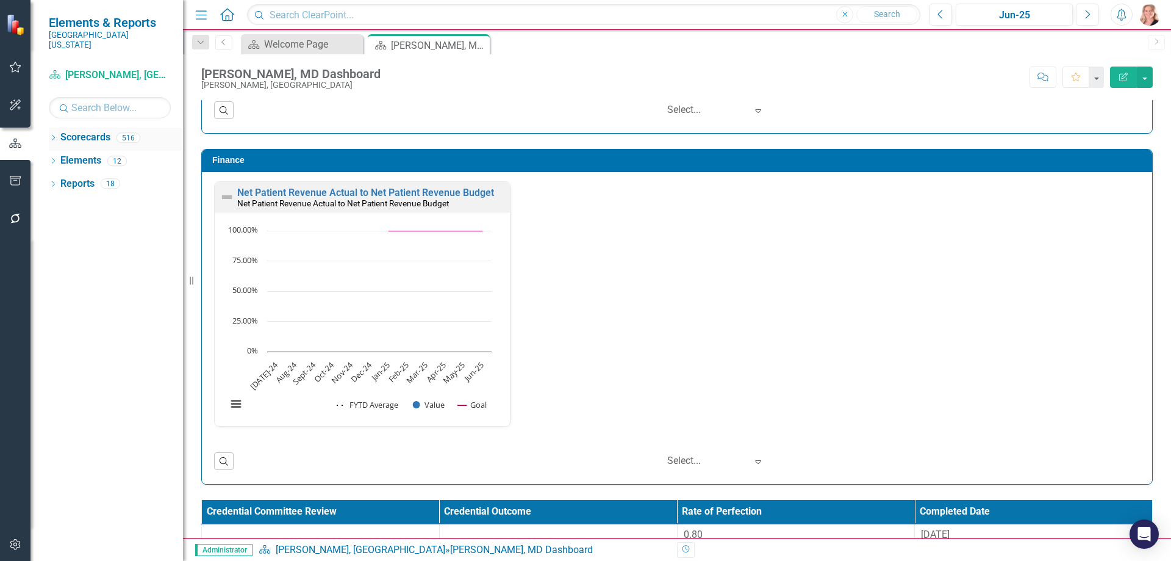
click at [52, 135] on icon "Dropdown" at bounding box center [53, 138] width 9 height 7
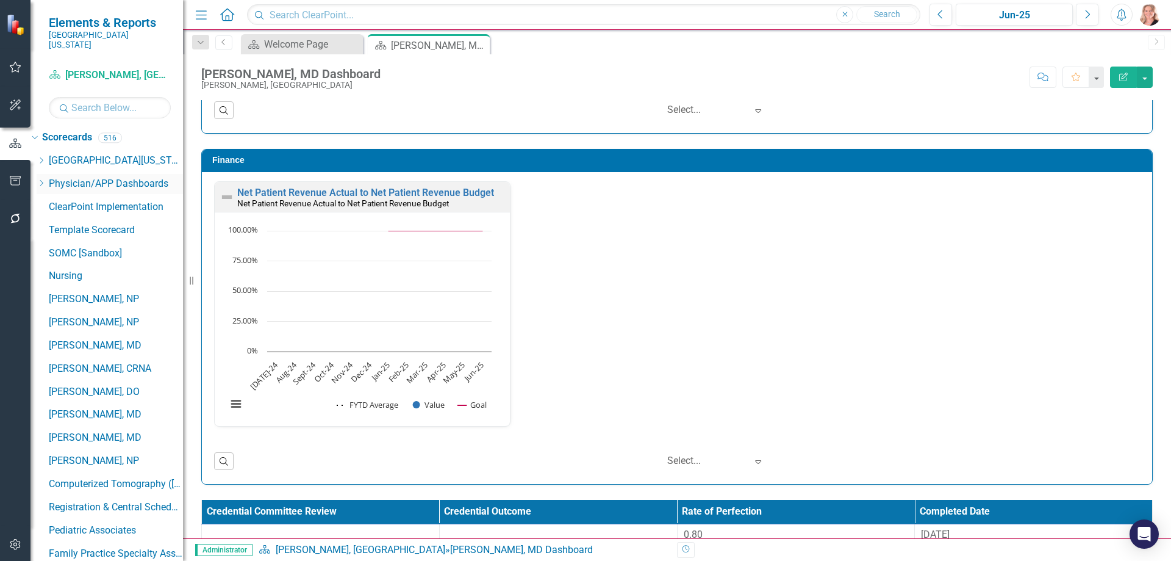
click at [46, 179] on icon "Dropdown" at bounding box center [41, 182] width 9 height 7
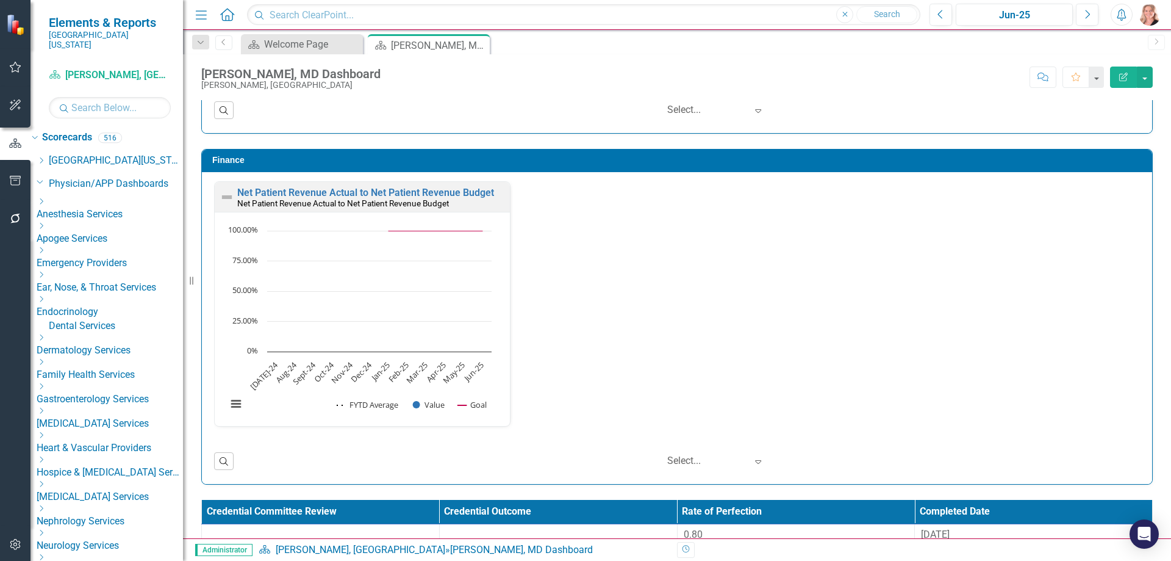
click at [43, 505] on icon at bounding box center [41, 508] width 3 height 6
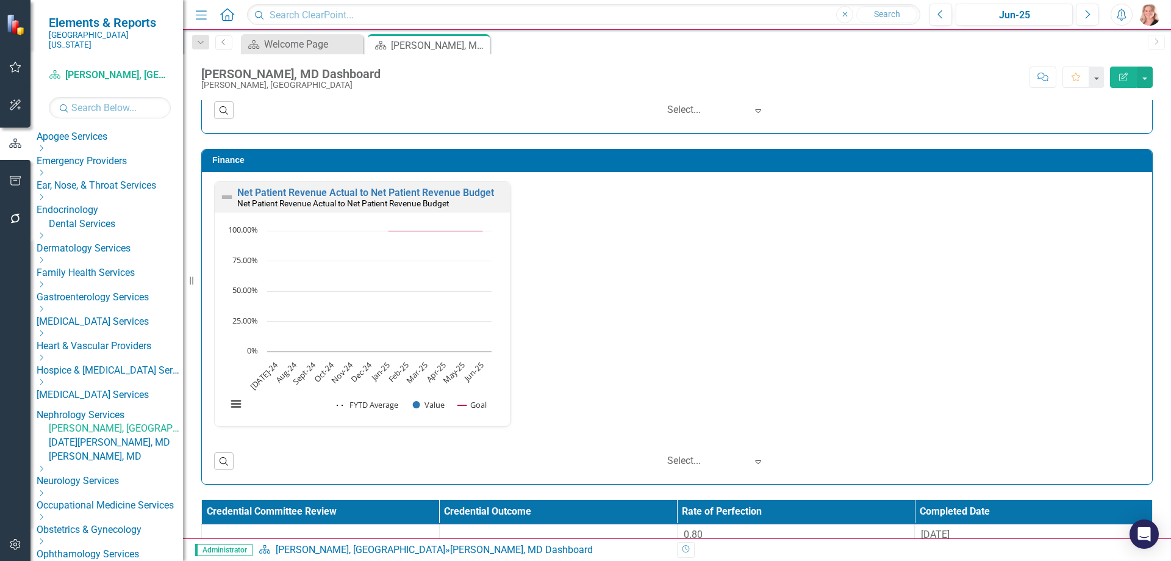
scroll to position [122, 0]
